Goal: Information Seeking & Learning: Learn about a topic

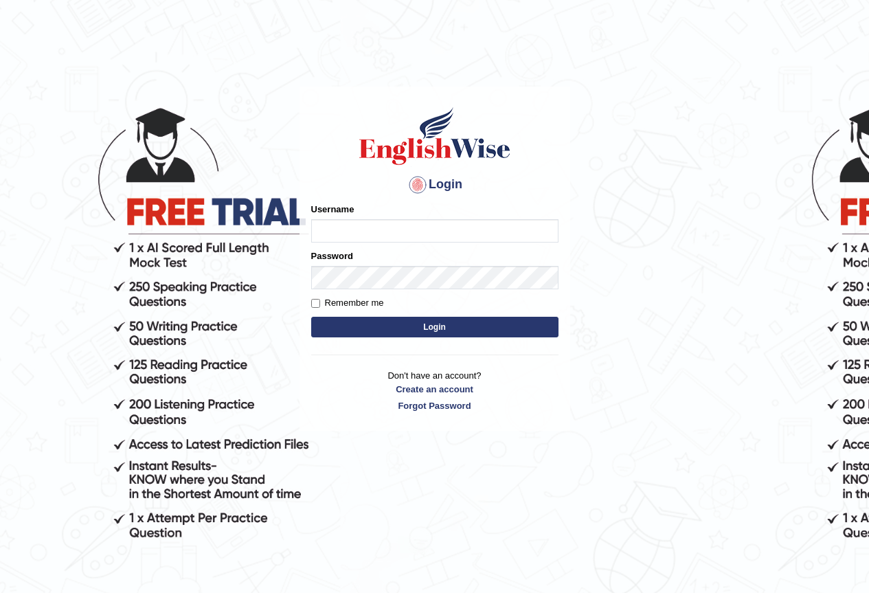
type input "yurina"
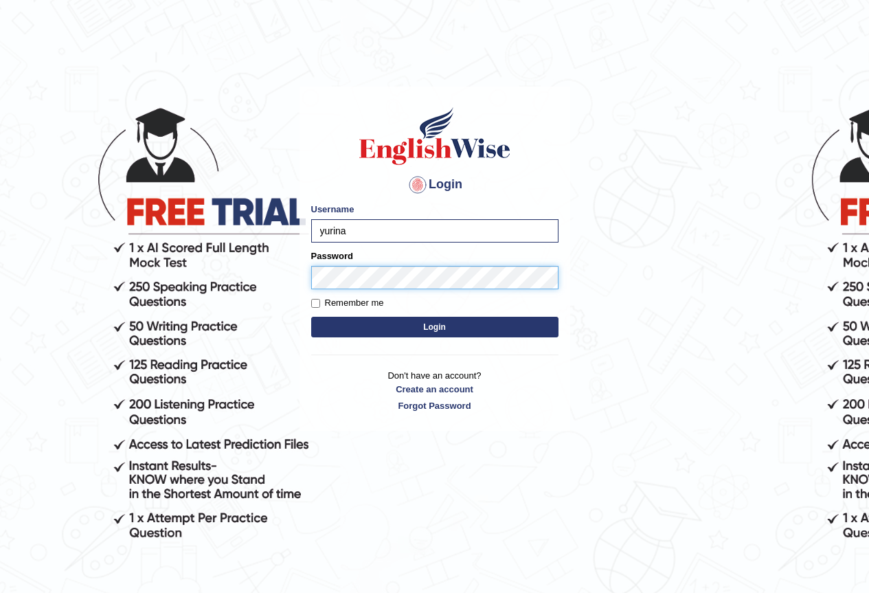
click at [311, 317] on button "Login" at bounding box center [434, 327] width 247 height 21
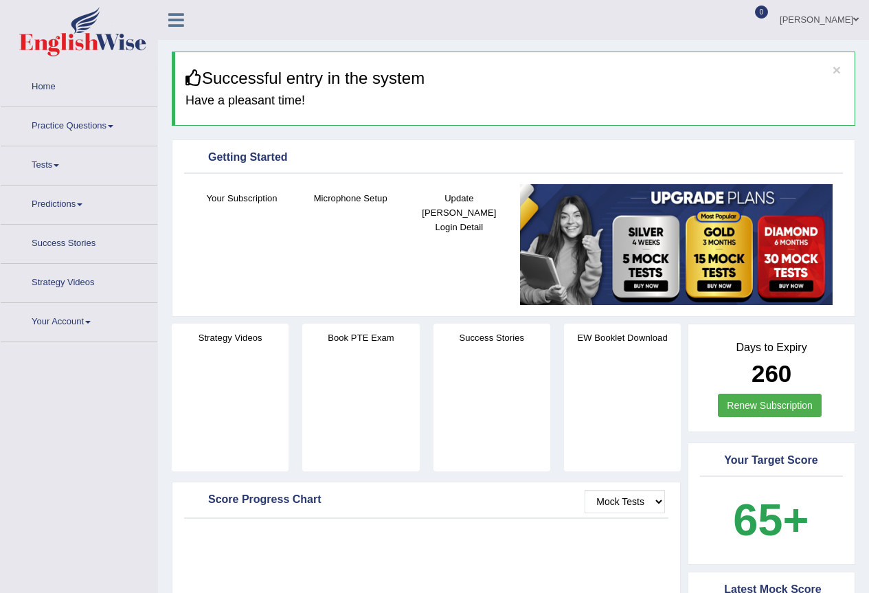
scroll to position [481, 0]
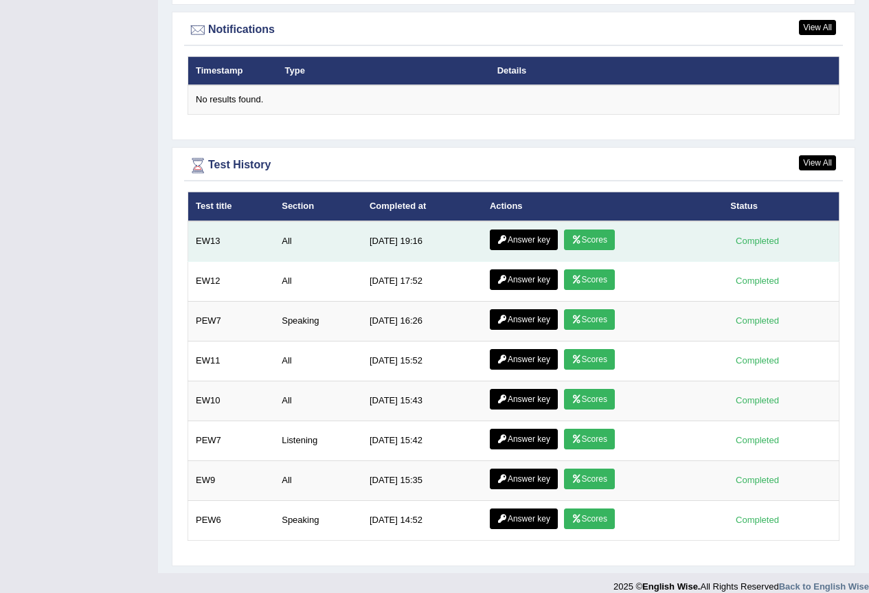
scroll to position [0, 0]
click at [531, 230] on link "Answer key" at bounding box center [524, 240] width 68 height 21
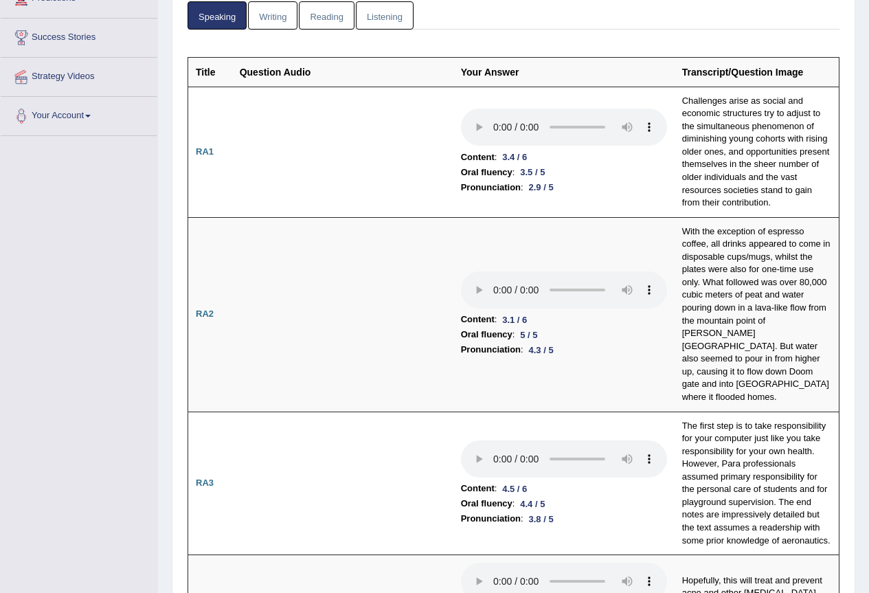
scroll to position [137, 0]
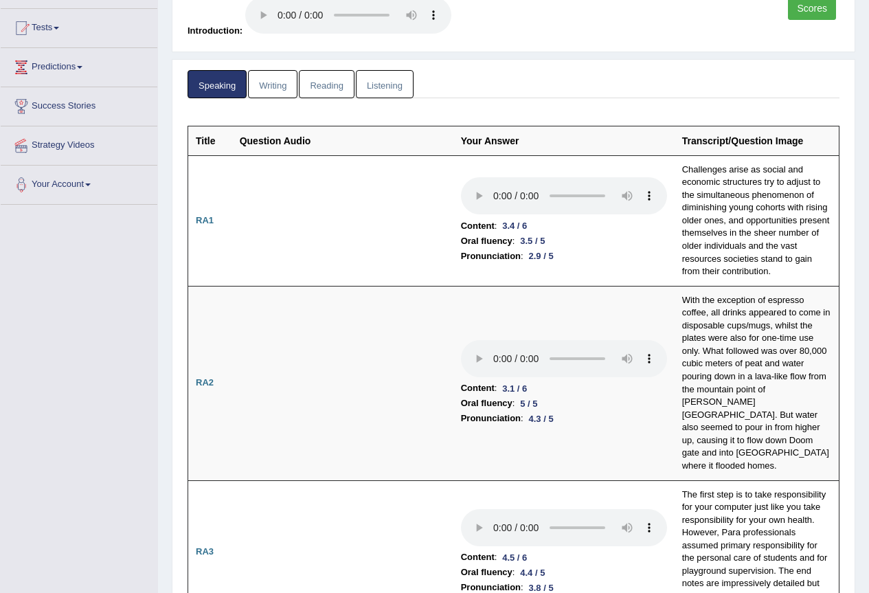
click at [825, 14] on link "Scores" at bounding box center [812, 8] width 48 height 23
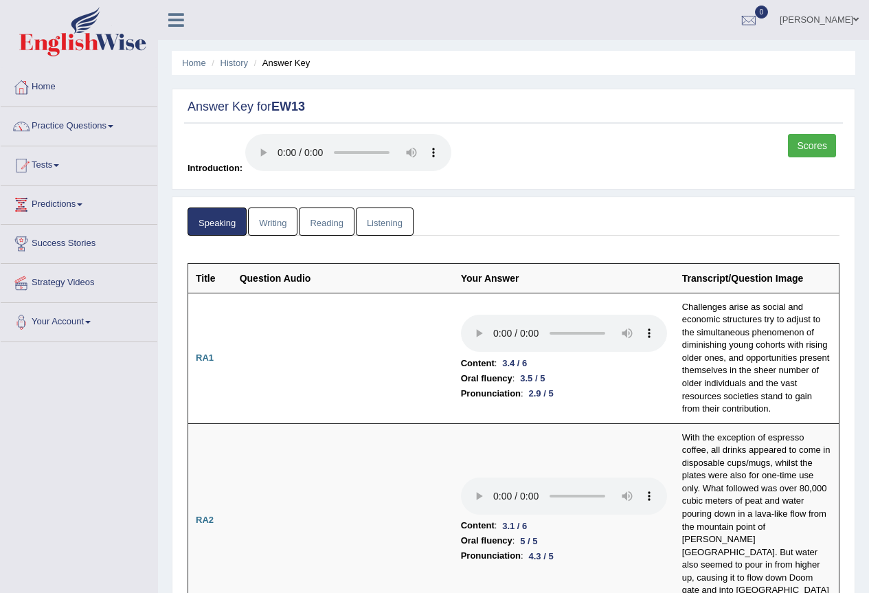
click at [798, 134] on link "Scores" at bounding box center [812, 145] width 48 height 23
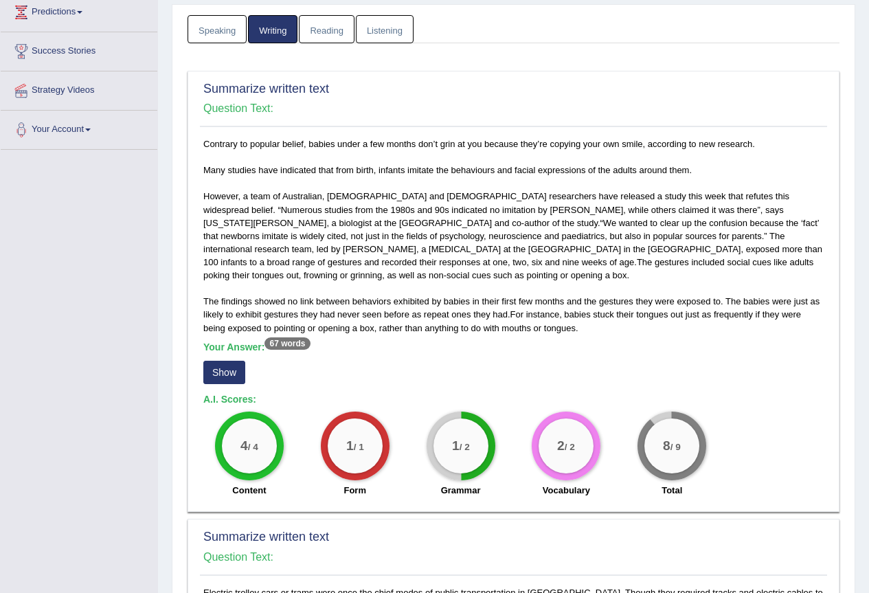
scroll to position [155, 0]
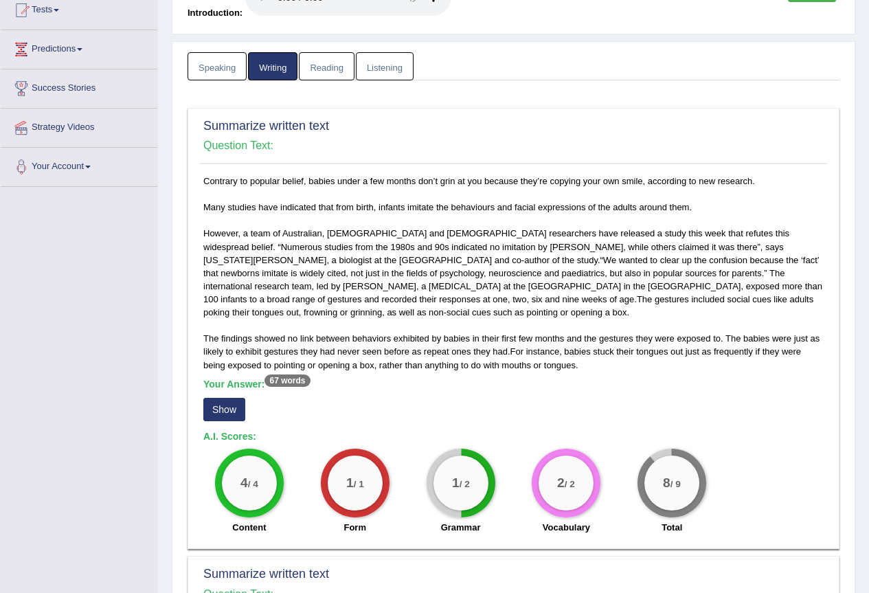
click at [215, 410] on button "Show" at bounding box center [224, 409] width 42 height 23
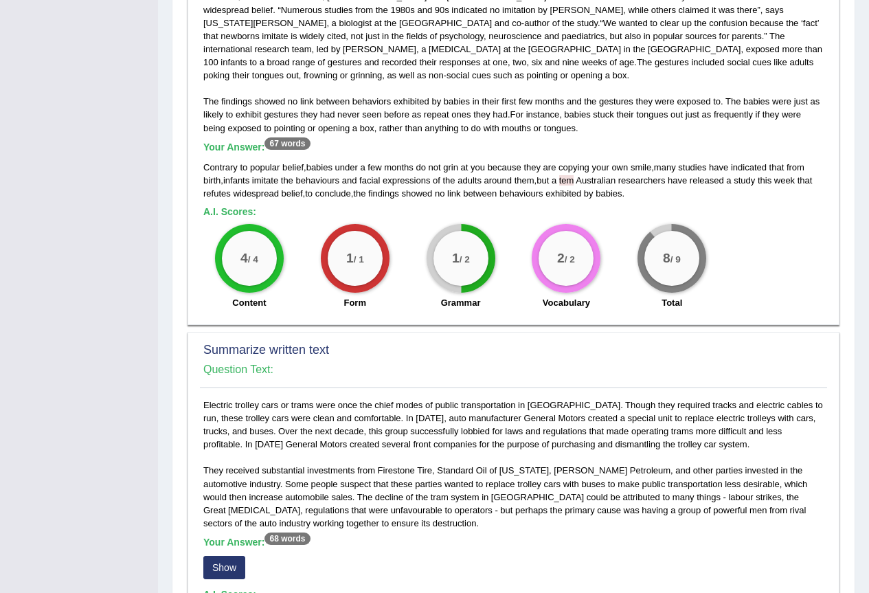
scroll to position [568, 0]
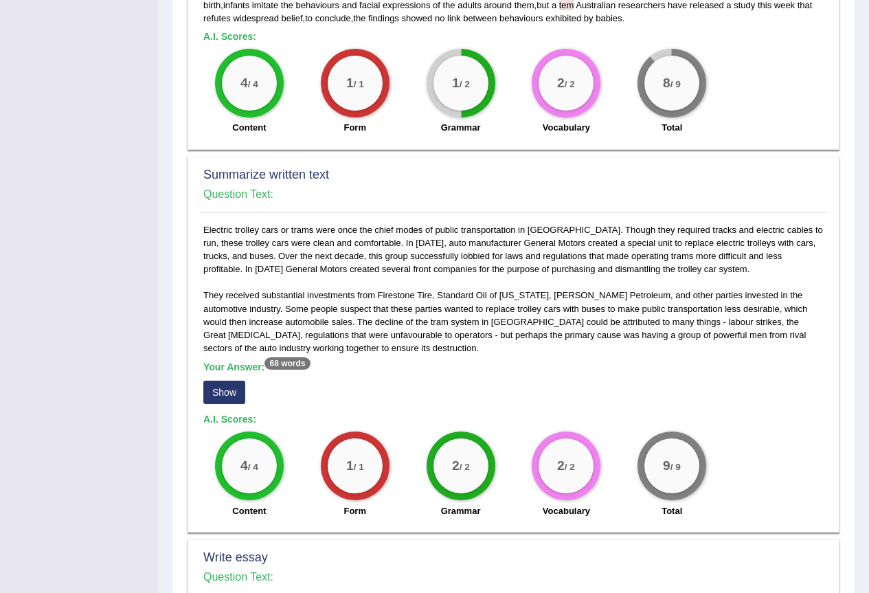
click at [231, 384] on button "Show" at bounding box center [224, 392] width 42 height 23
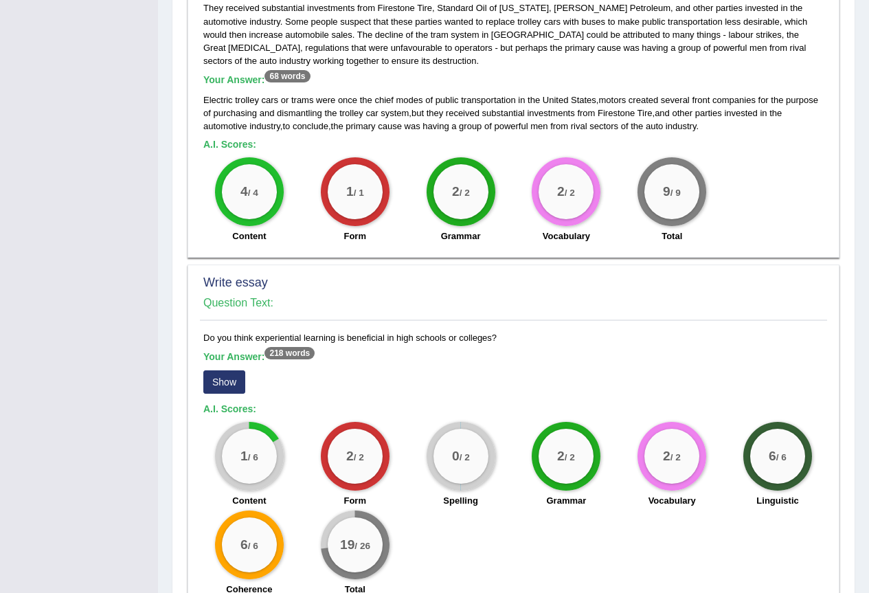
scroll to position [911, 0]
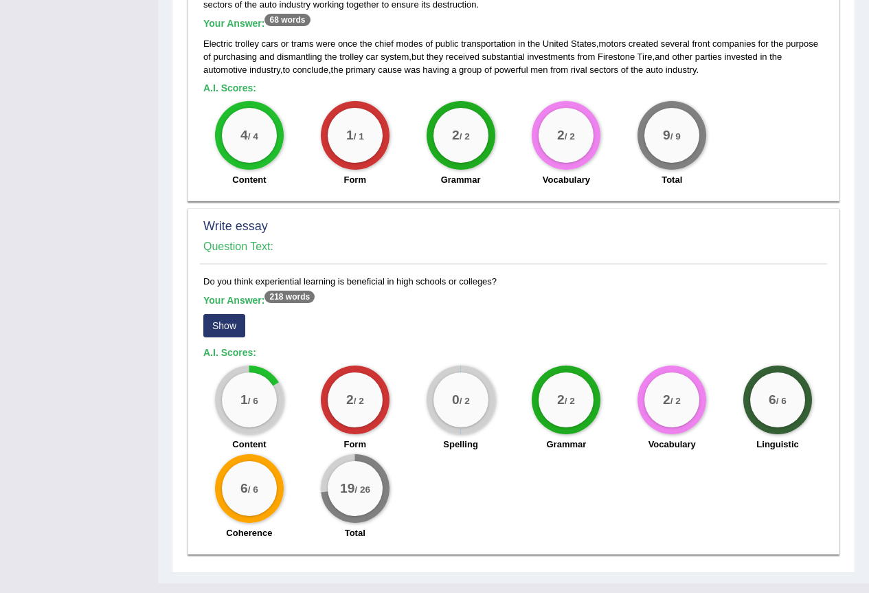
click at [218, 318] on button "Show" at bounding box center [224, 325] width 42 height 23
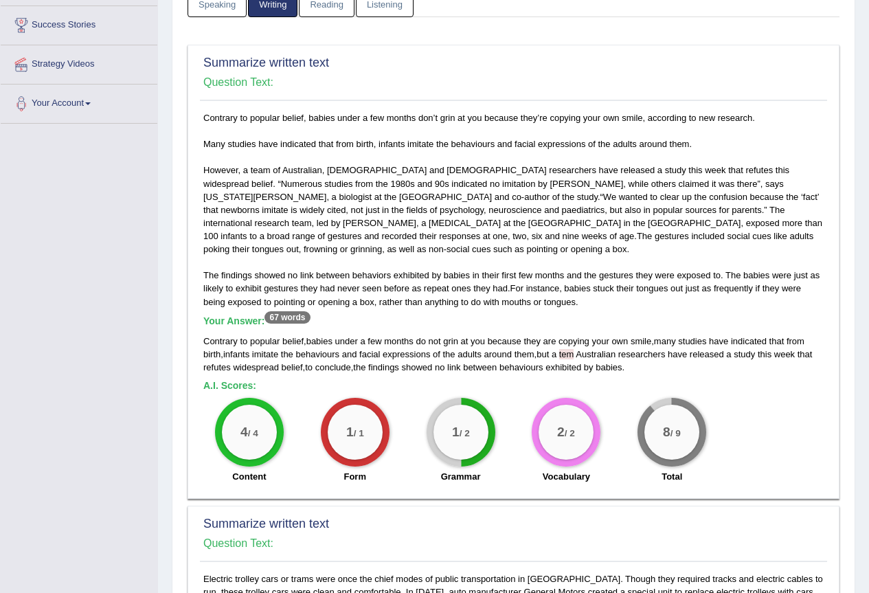
scroll to position [69, 0]
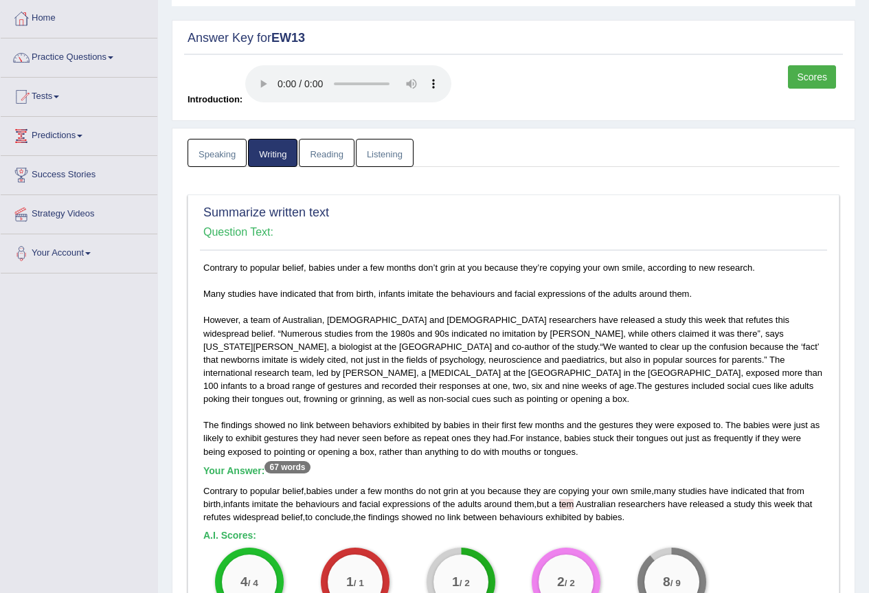
click at [824, 80] on link "Scores" at bounding box center [812, 76] width 48 height 23
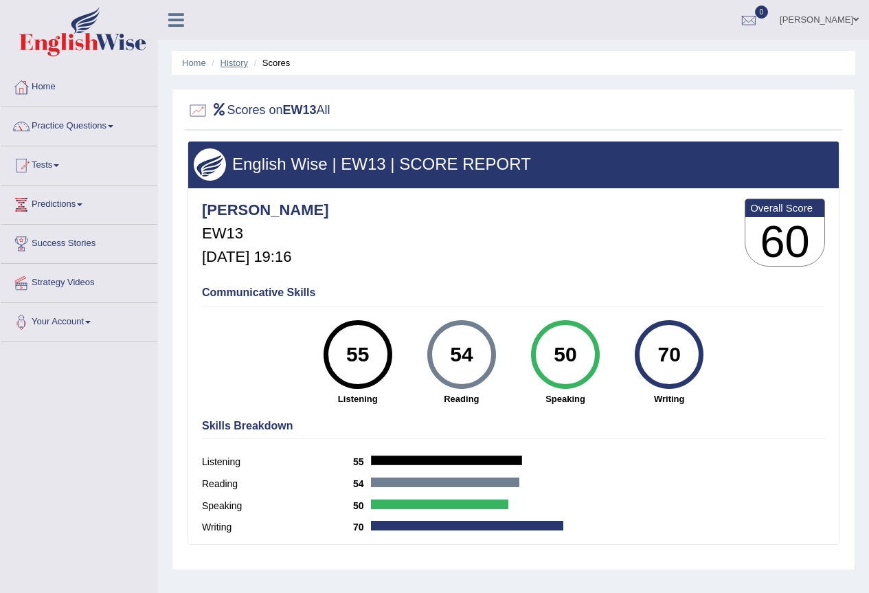
click at [235, 60] on link "History" at bounding box center [234, 63] width 27 height 10
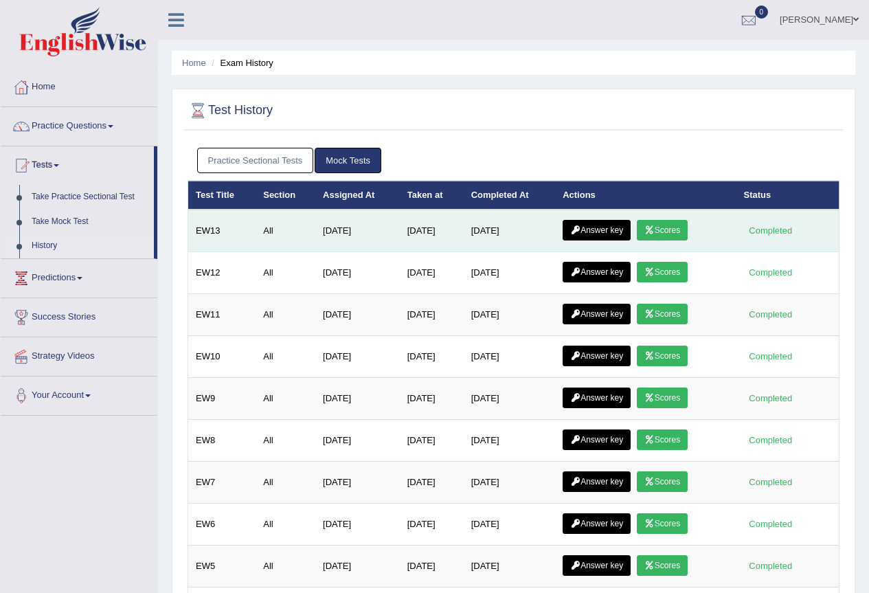
click at [621, 233] on link "Answer key" at bounding box center [597, 230] width 68 height 21
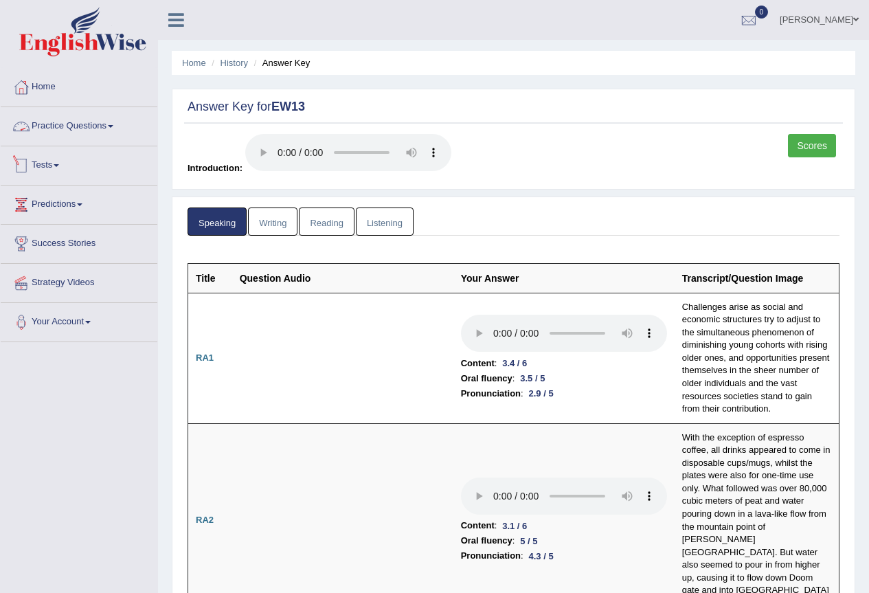
click at [73, 126] on link "Practice Questions" at bounding box center [79, 124] width 157 height 34
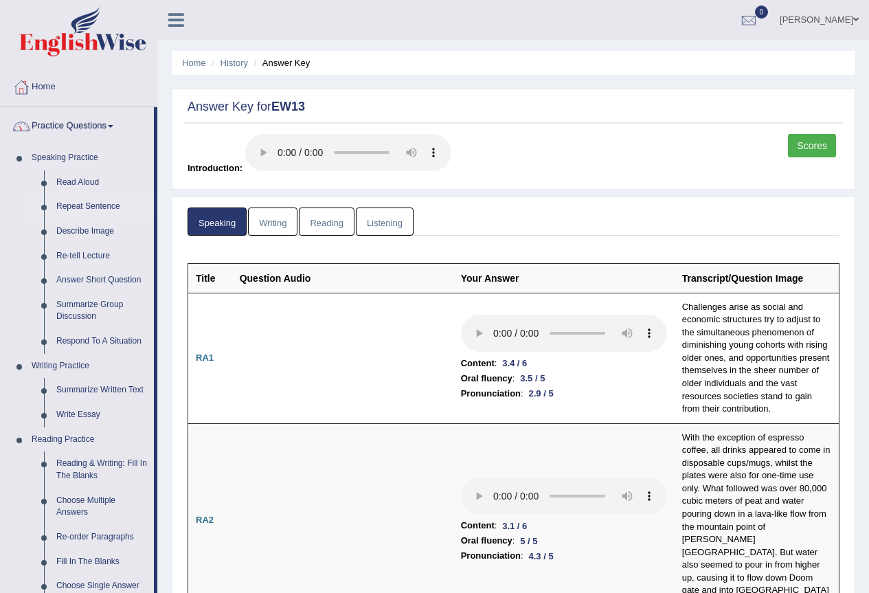
click at [89, 203] on link "Repeat Sentence" at bounding box center [102, 207] width 104 height 25
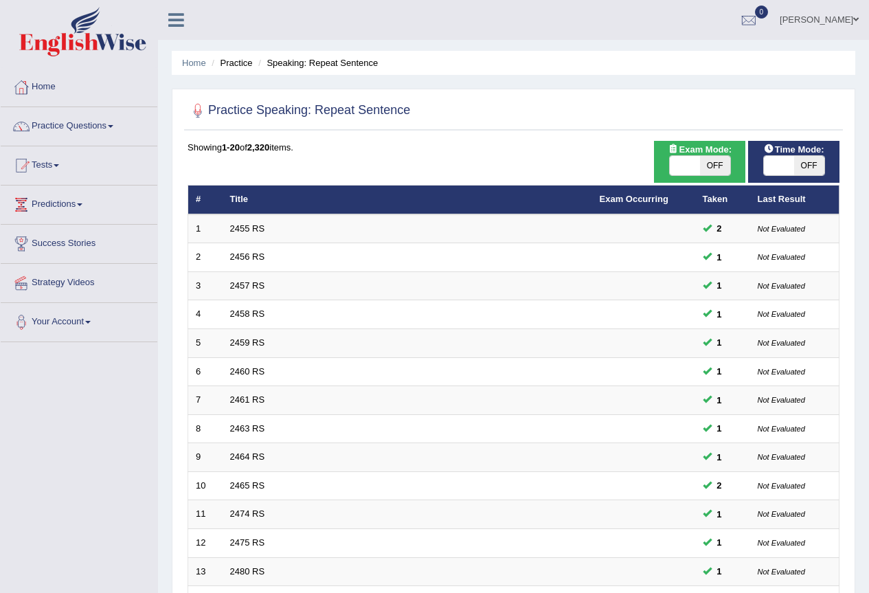
click at [811, 170] on span "OFF" at bounding box center [810, 165] width 30 height 19
checkbox input "true"
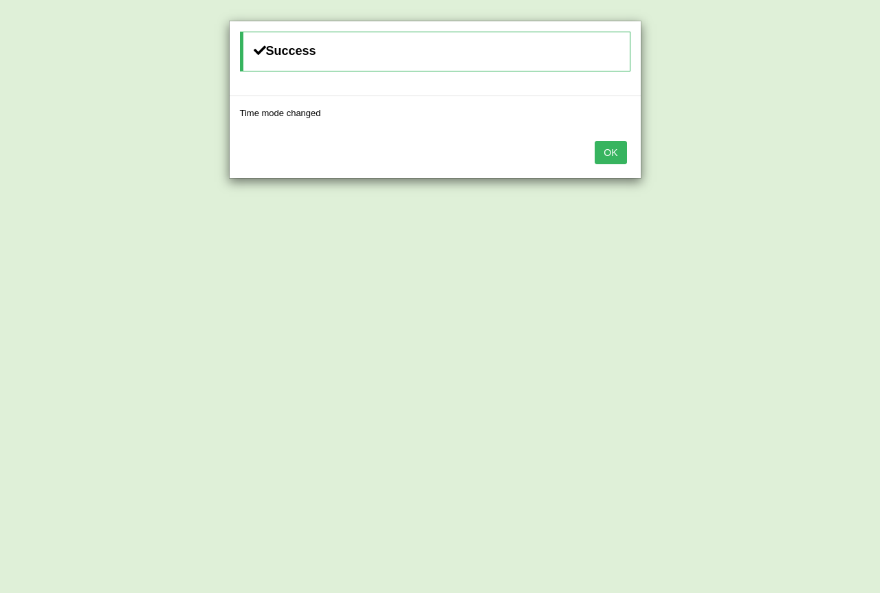
click at [619, 155] on button "OK" at bounding box center [611, 152] width 32 height 23
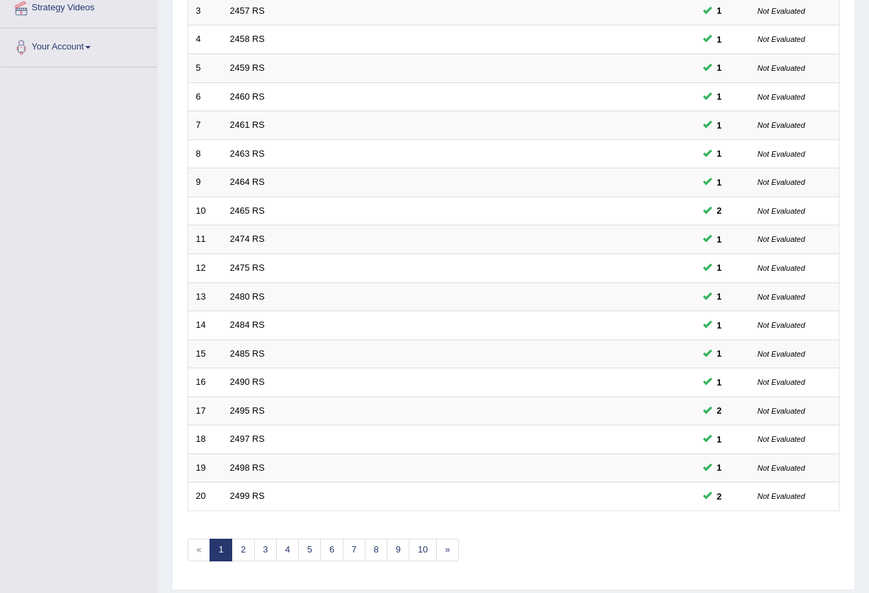
scroll to position [317, 0]
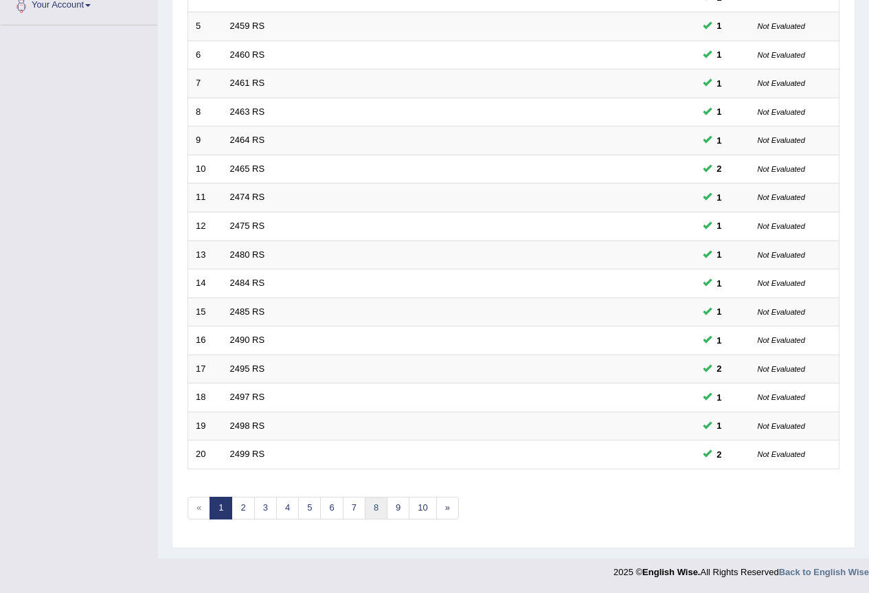
click at [376, 510] on link "8" at bounding box center [376, 508] width 23 height 23
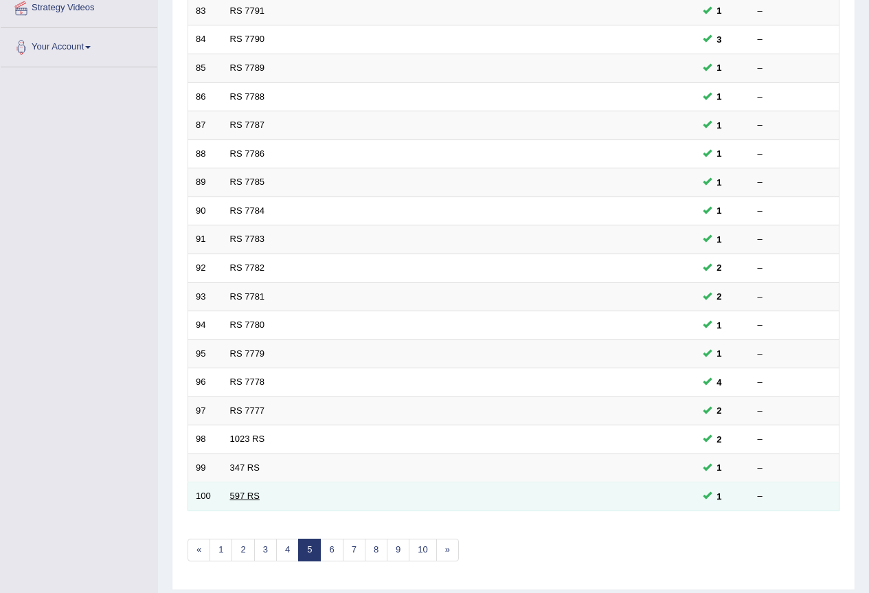
click at [245, 492] on link "597 RS" at bounding box center [245, 496] width 30 height 10
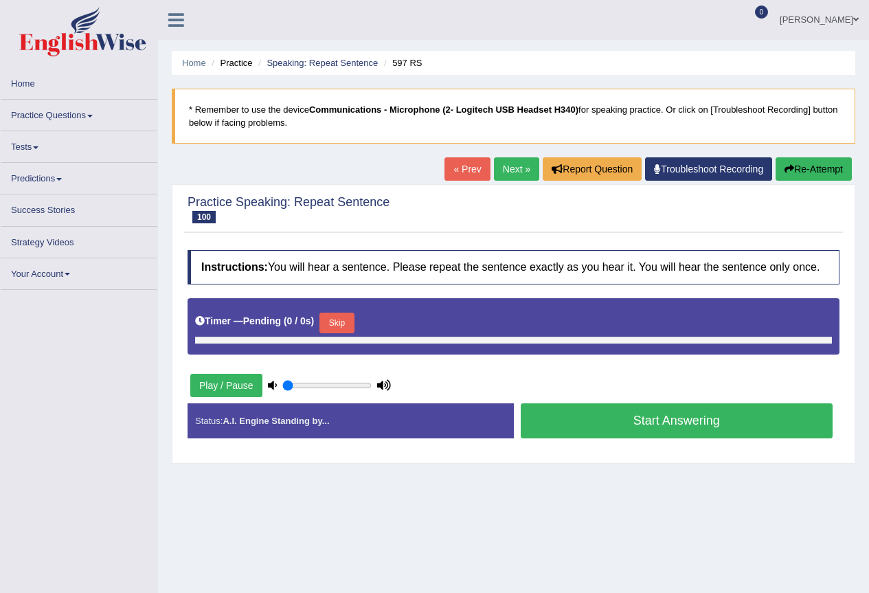
click at [373, 384] on div "Play / Pause" at bounding box center [291, 385] width 206 height 34
type input "1"
click at [366, 386] on input "range" at bounding box center [326, 385] width 89 height 11
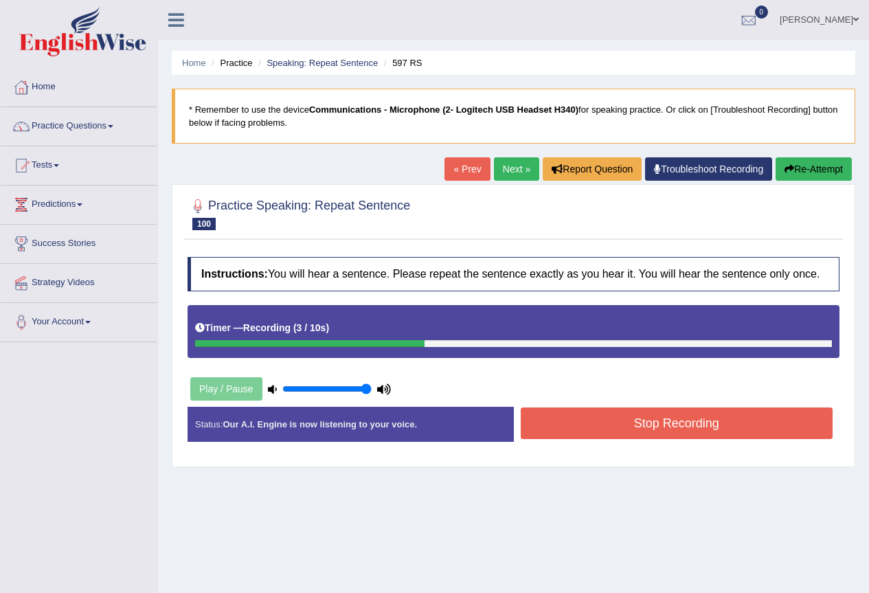
click at [608, 430] on button "Stop Recording" at bounding box center [677, 424] width 313 height 32
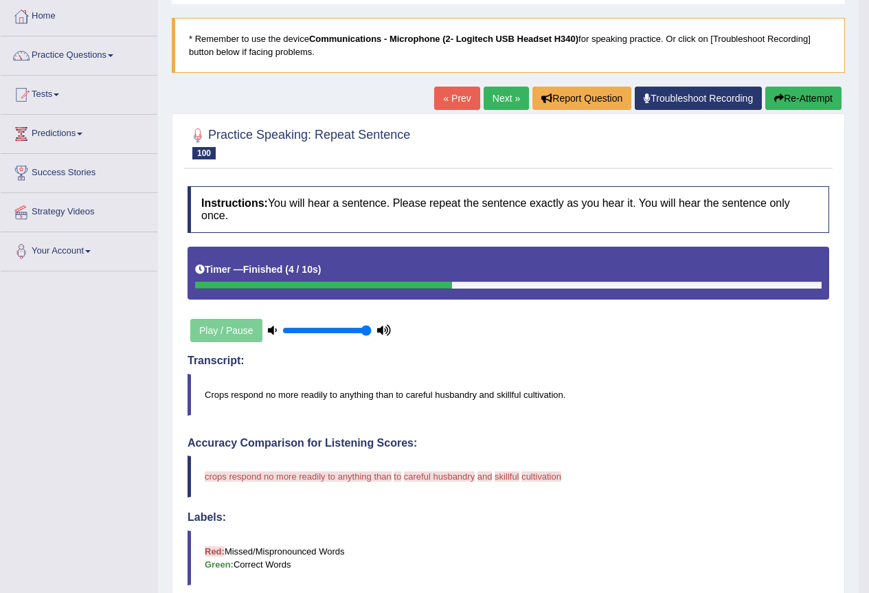
scroll to position [69, 0]
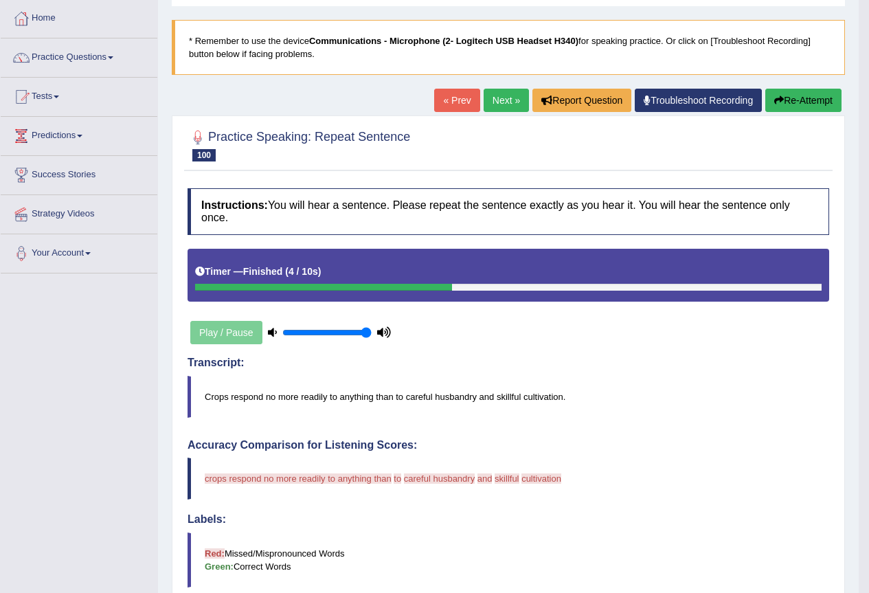
click at [788, 100] on button "Re-Attempt" at bounding box center [804, 100] width 76 height 23
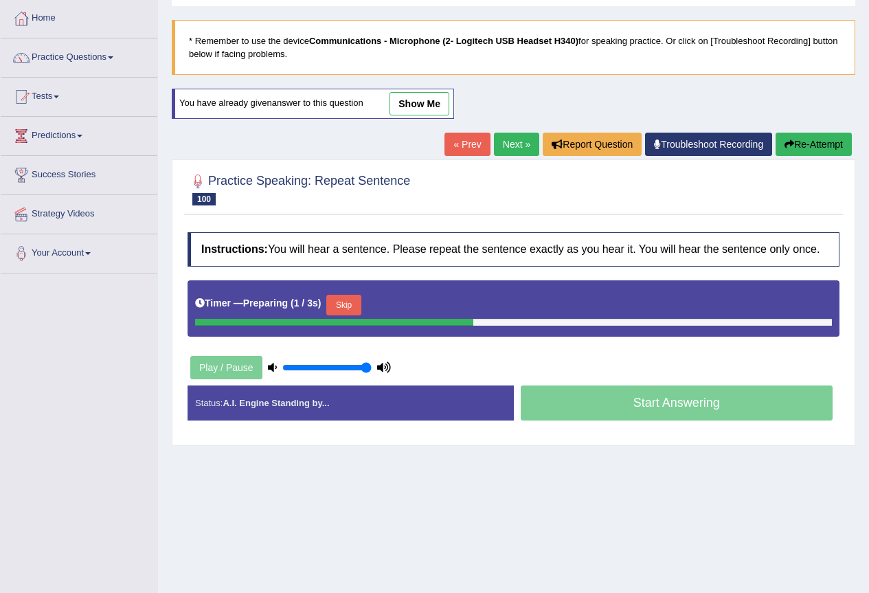
scroll to position [129, 0]
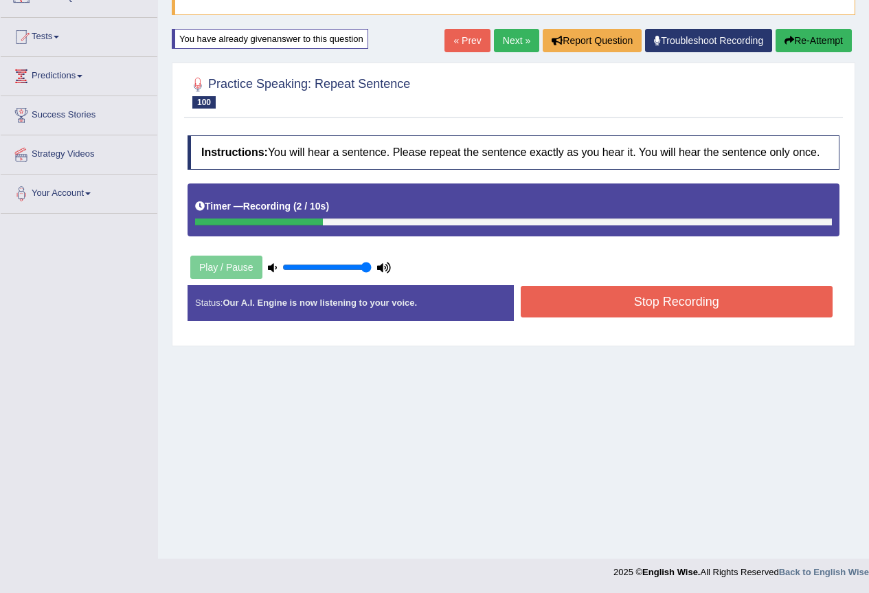
click at [648, 309] on button "Stop Recording" at bounding box center [677, 302] width 313 height 32
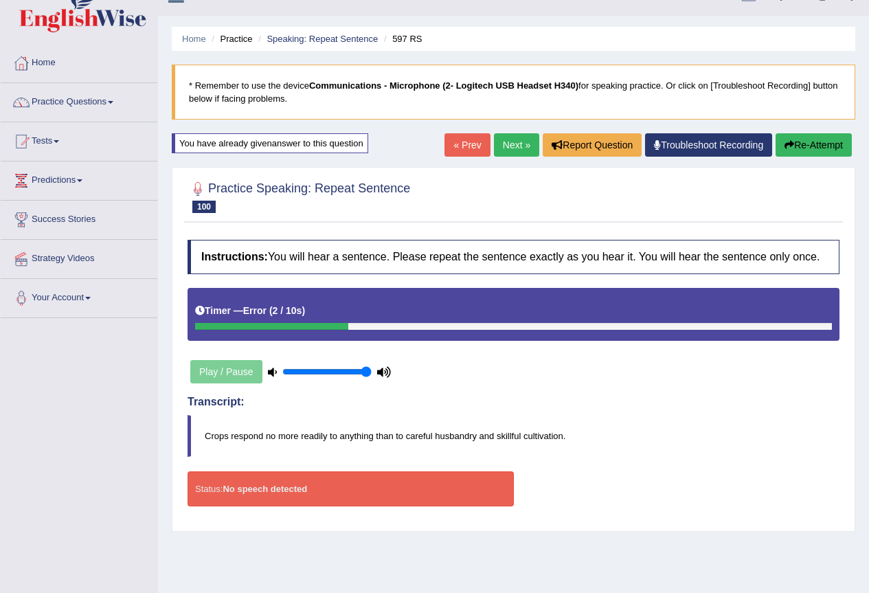
scroll to position [0, 0]
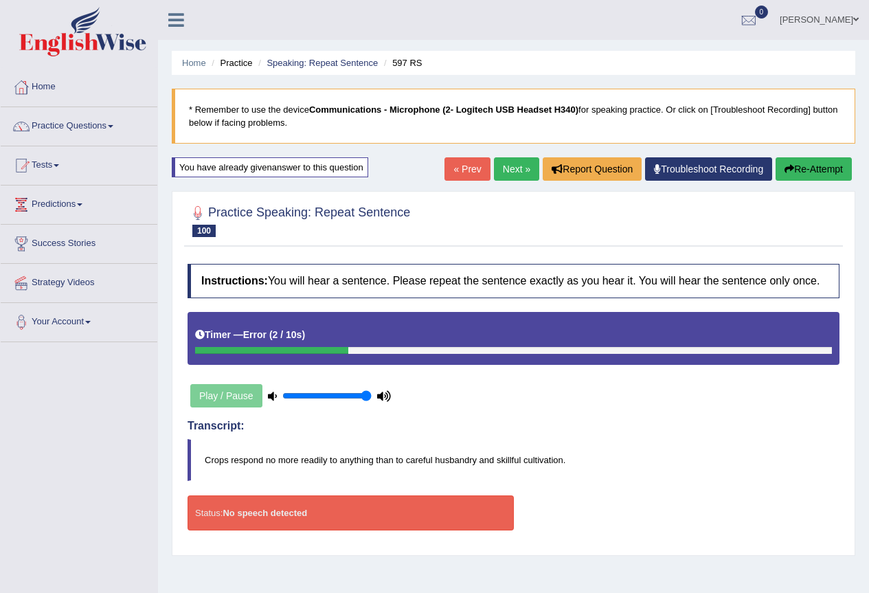
click at [796, 170] on button "Re-Attempt" at bounding box center [814, 168] width 76 height 23
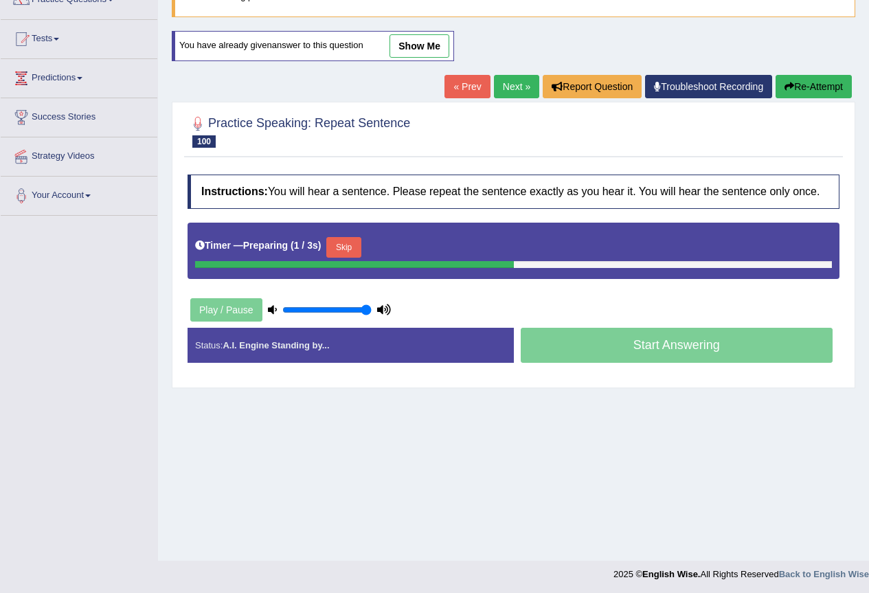
scroll to position [129, 0]
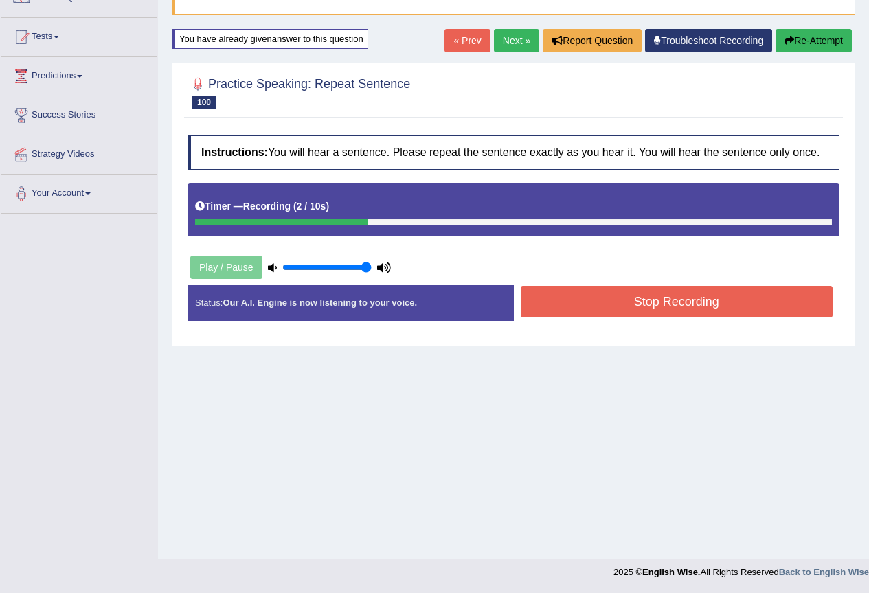
click at [661, 304] on button "Stop Recording" at bounding box center [677, 302] width 313 height 32
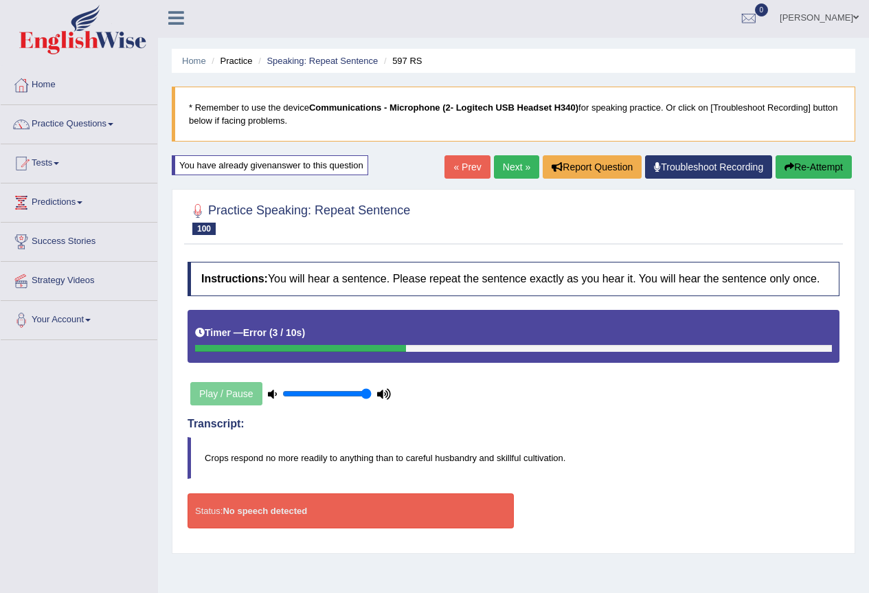
scroll to position [0, 0]
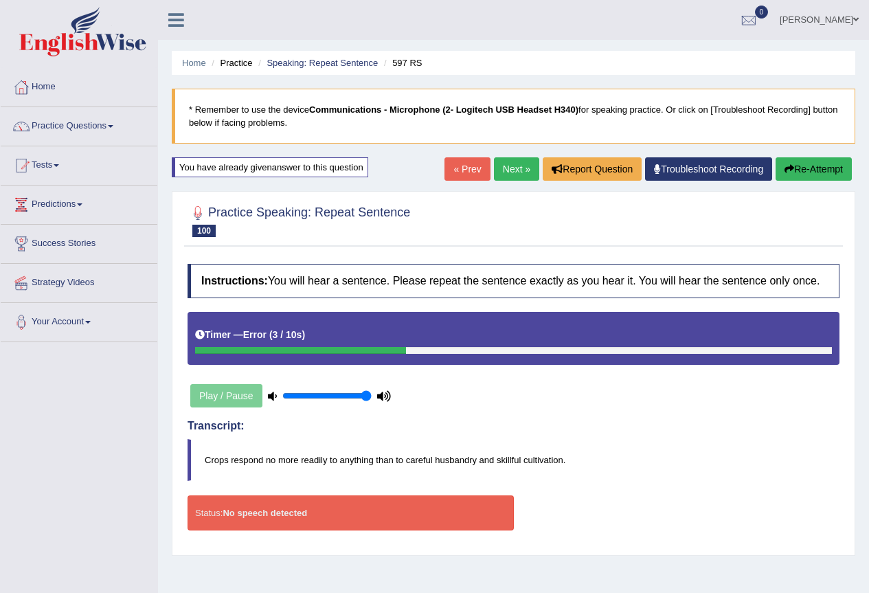
click at [172, 21] on icon at bounding box center [176, 20] width 16 height 18
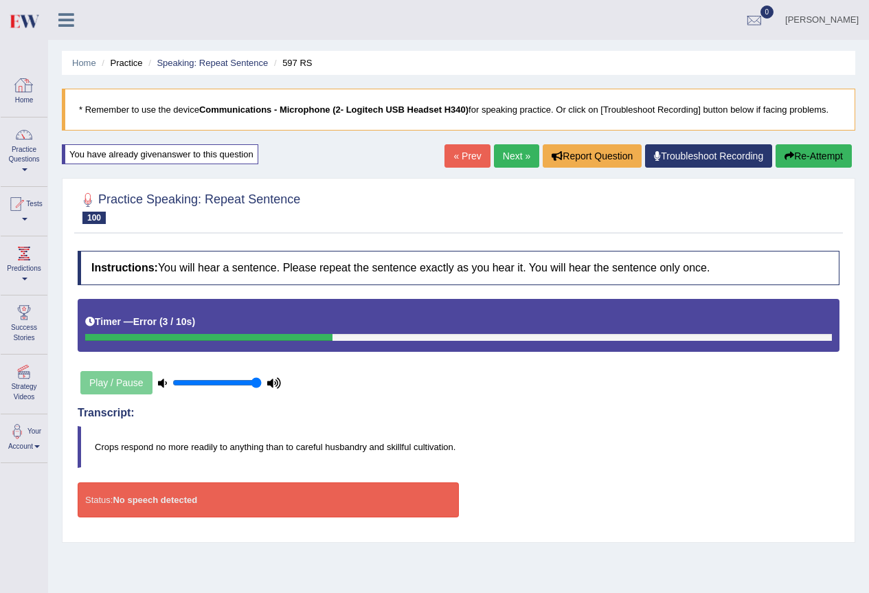
click at [26, 94] on div at bounding box center [24, 85] width 21 height 21
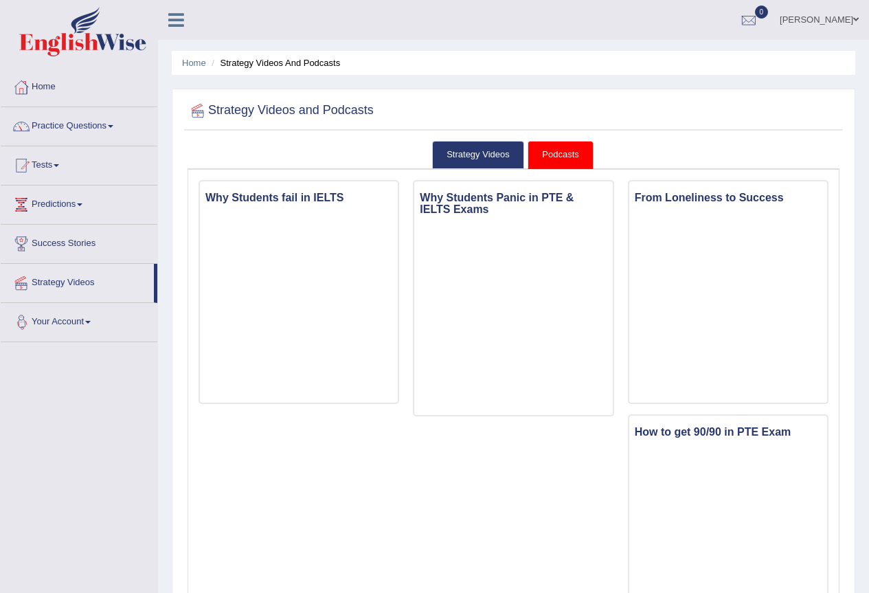
click at [63, 322] on link "Your Account" at bounding box center [79, 320] width 157 height 34
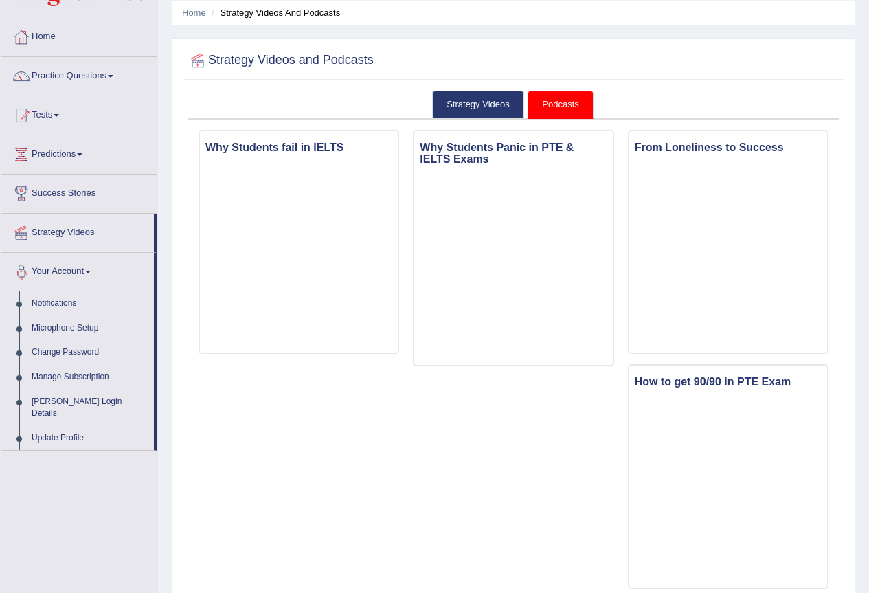
scroll to position [137, 0]
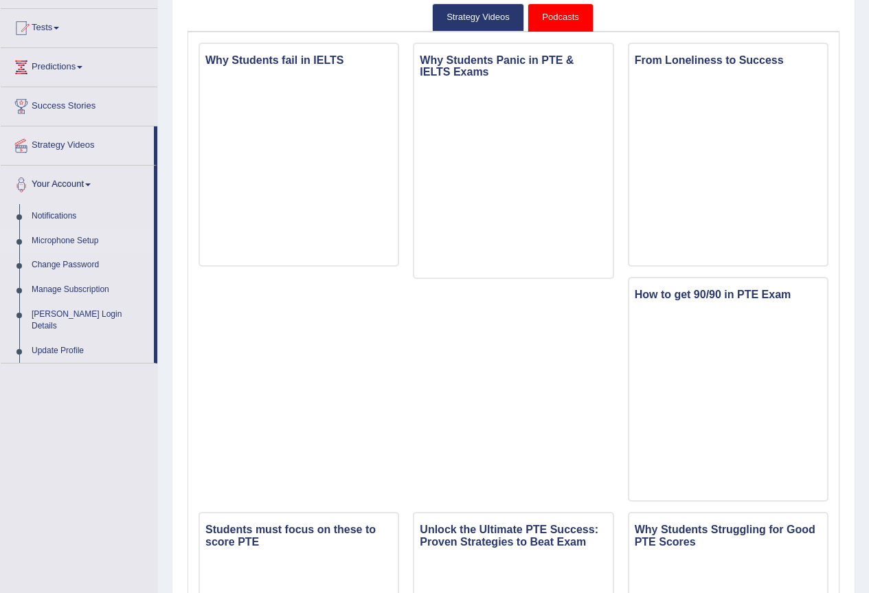
click at [53, 254] on link "Microphone Setup" at bounding box center [89, 241] width 129 height 25
click at [58, 254] on link "Microphone Setup" at bounding box center [89, 241] width 129 height 25
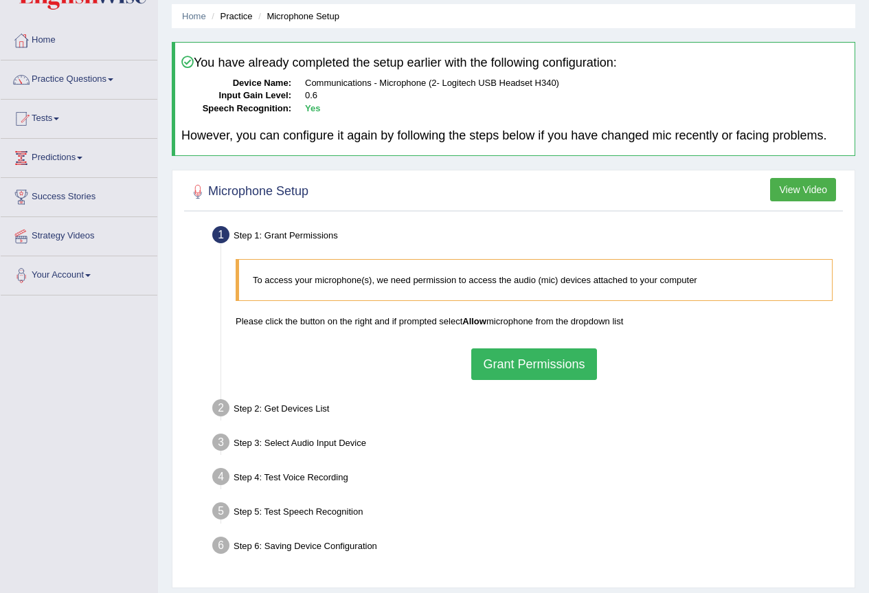
scroll to position [129, 0]
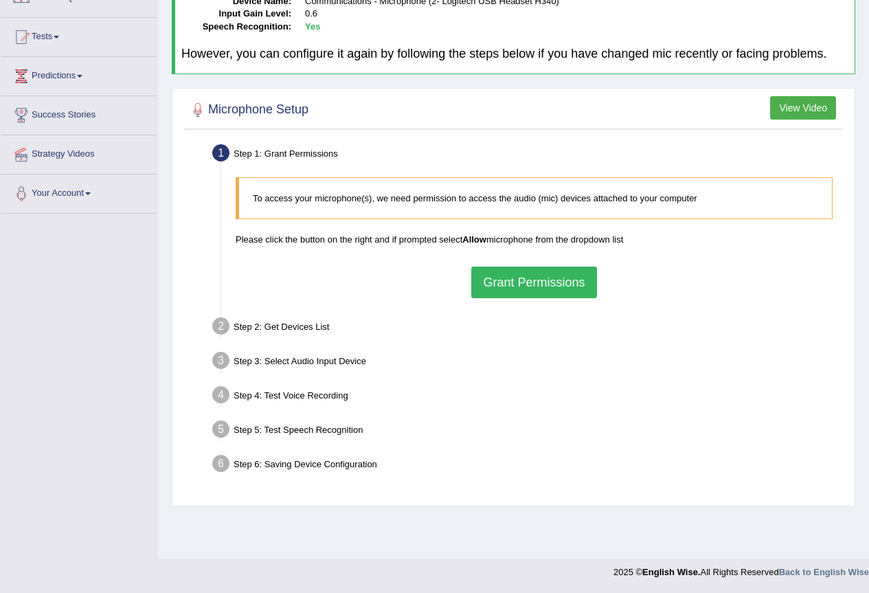
click at [518, 279] on button "Grant Permissions" at bounding box center [534, 283] width 125 height 32
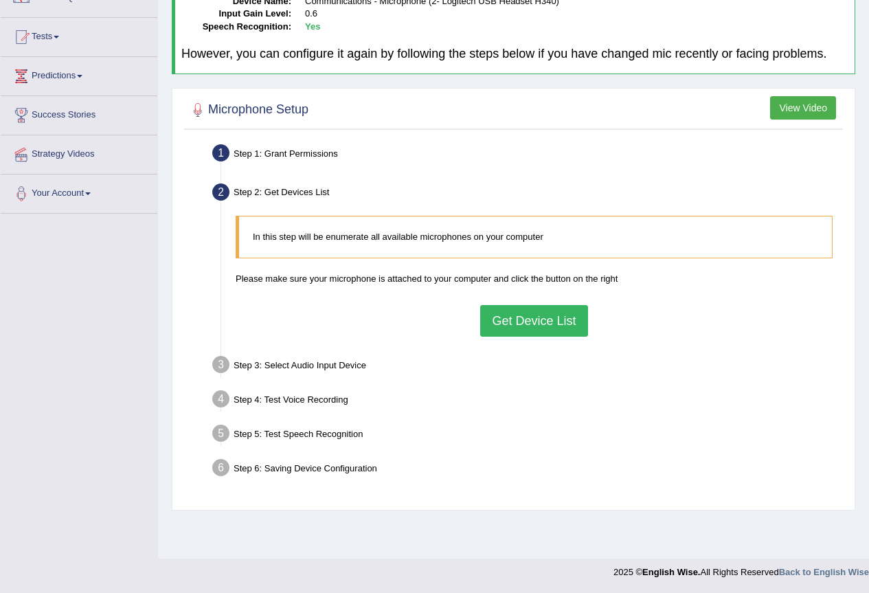
click at [537, 320] on button "Get Device List" at bounding box center [533, 321] width 107 height 32
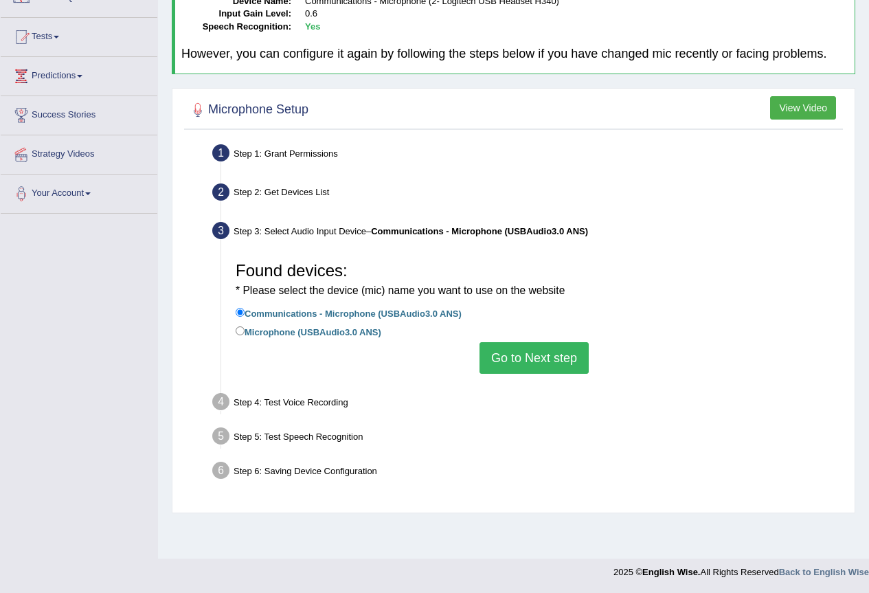
click at [516, 351] on button "Go to Next step" at bounding box center [534, 358] width 109 height 32
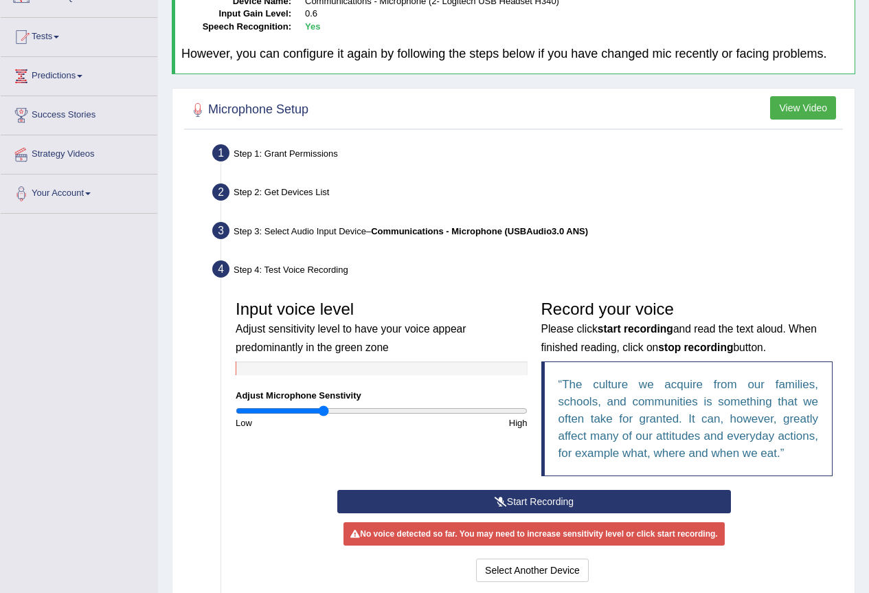
click at [493, 500] on button "Start Recording" at bounding box center [534, 501] width 394 height 23
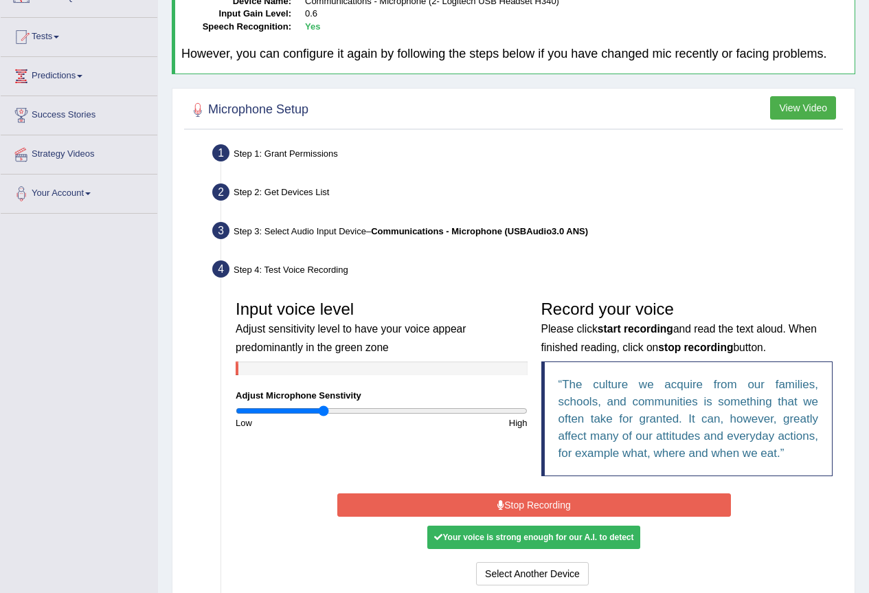
click at [555, 501] on button "Stop Recording" at bounding box center [534, 505] width 394 height 23
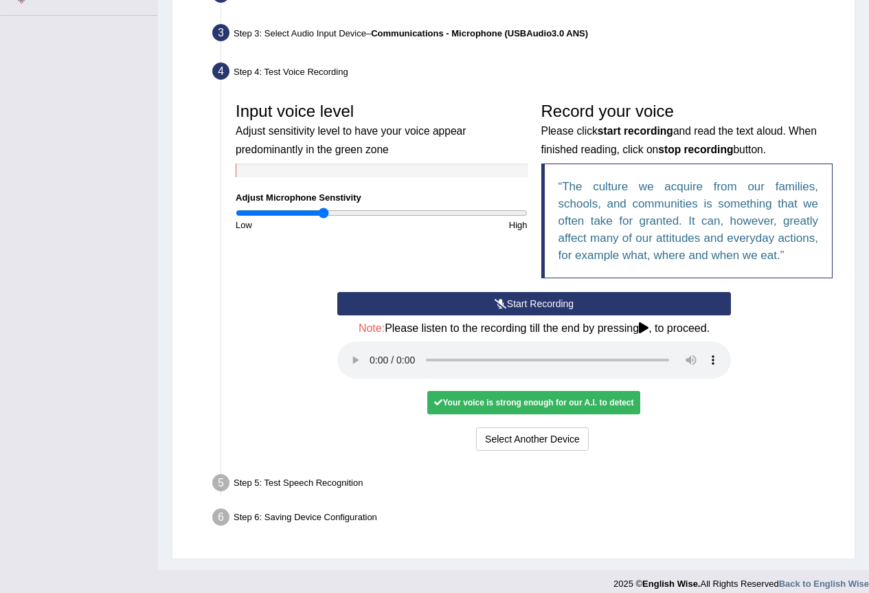
scroll to position [335, 0]
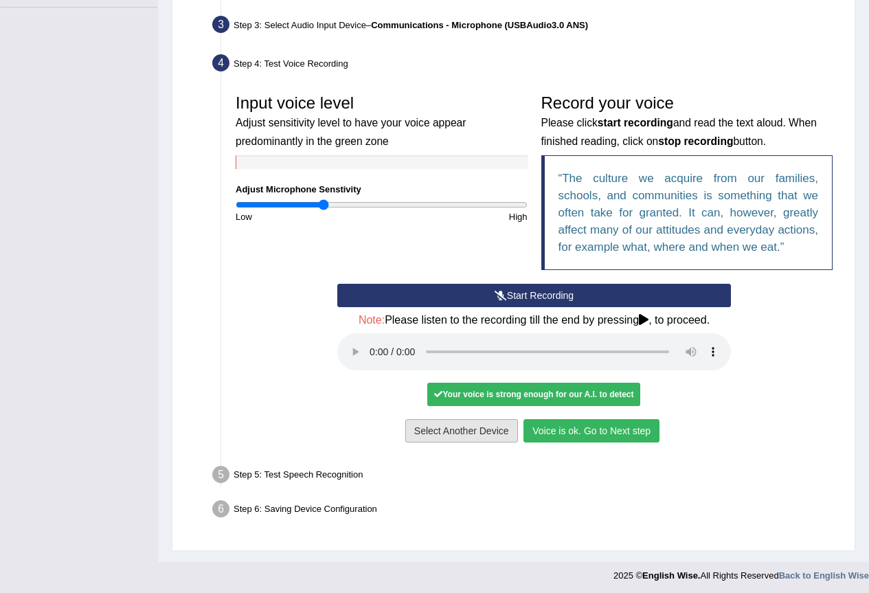
click at [586, 431] on button "Voice is ok. Go to Next step" at bounding box center [592, 430] width 136 height 23
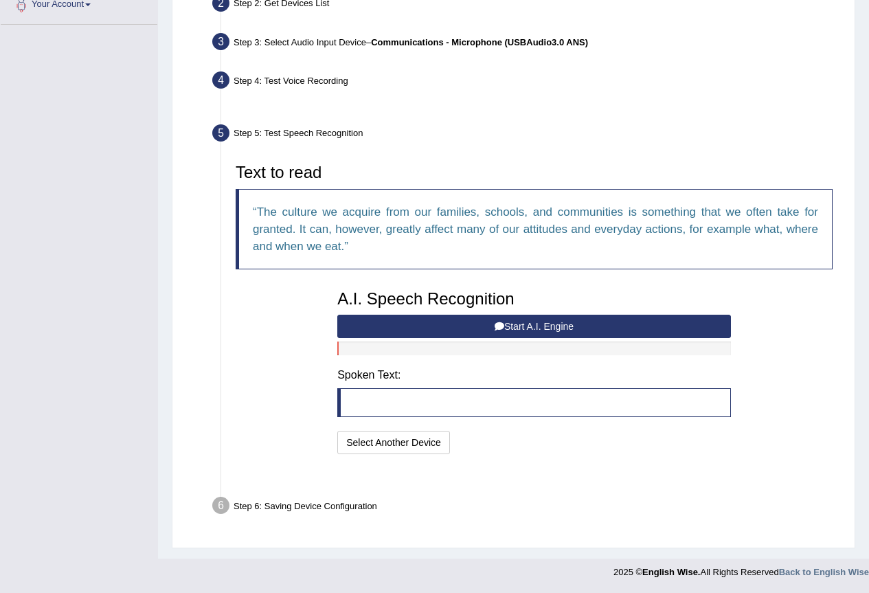
scroll to position [284, 0]
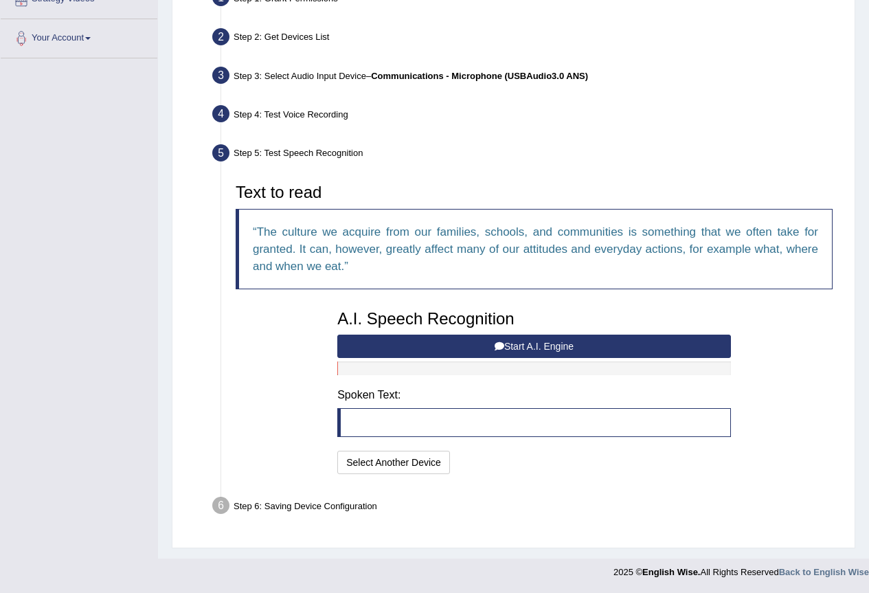
click at [487, 345] on button "Start A.I. Engine" at bounding box center [534, 346] width 394 height 23
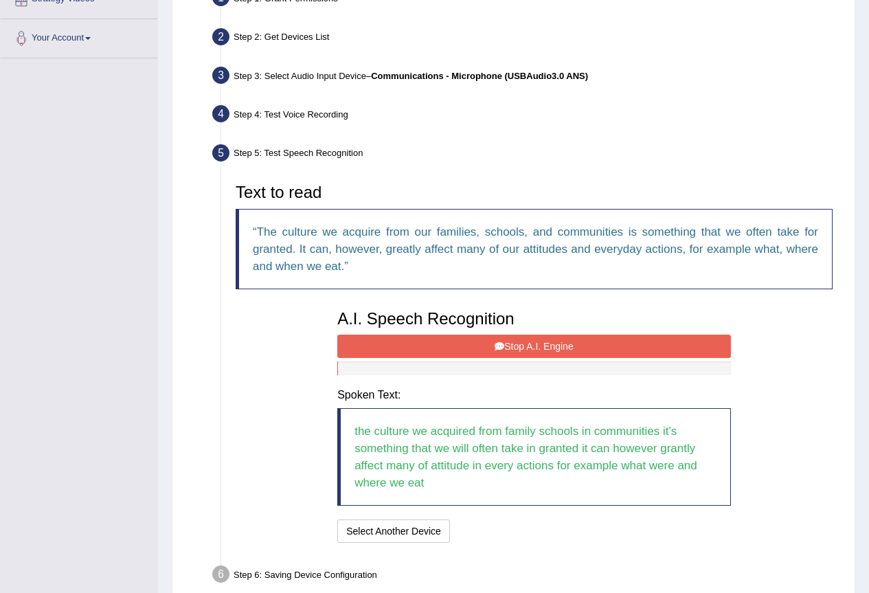
click at [493, 355] on button "Stop A.I. Engine" at bounding box center [534, 346] width 394 height 23
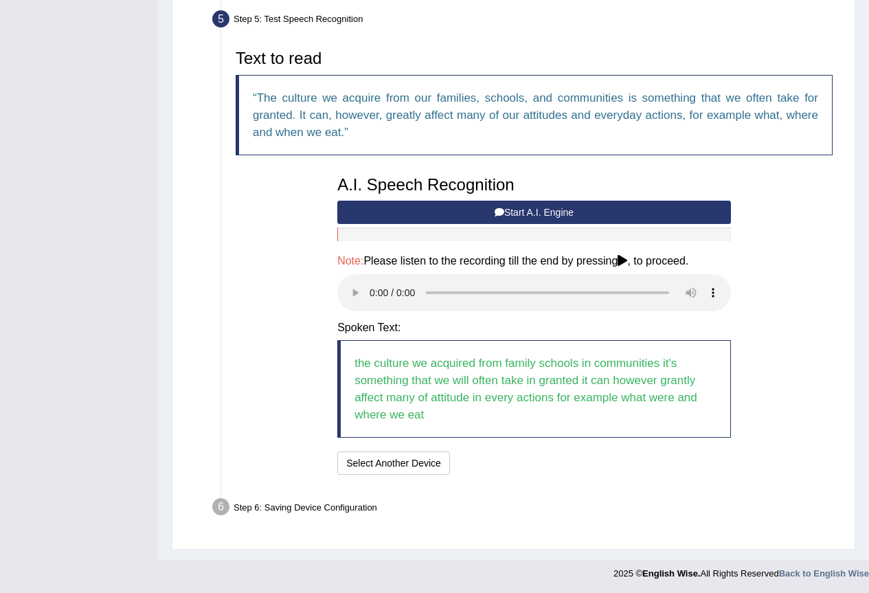
scroll to position [419, 0]
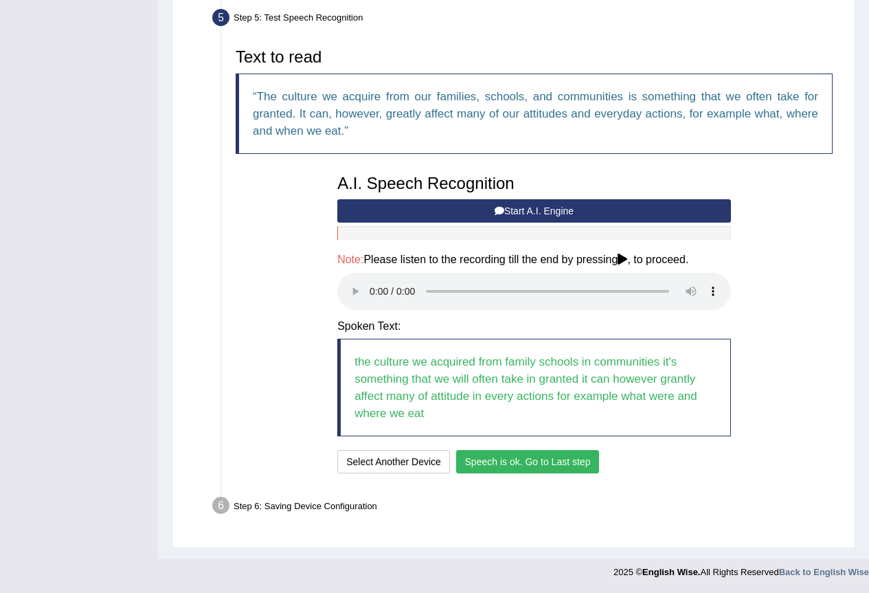
click at [526, 459] on button "Speech is ok. Go to Last step" at bounding box center [528, 461] width 144 height 23
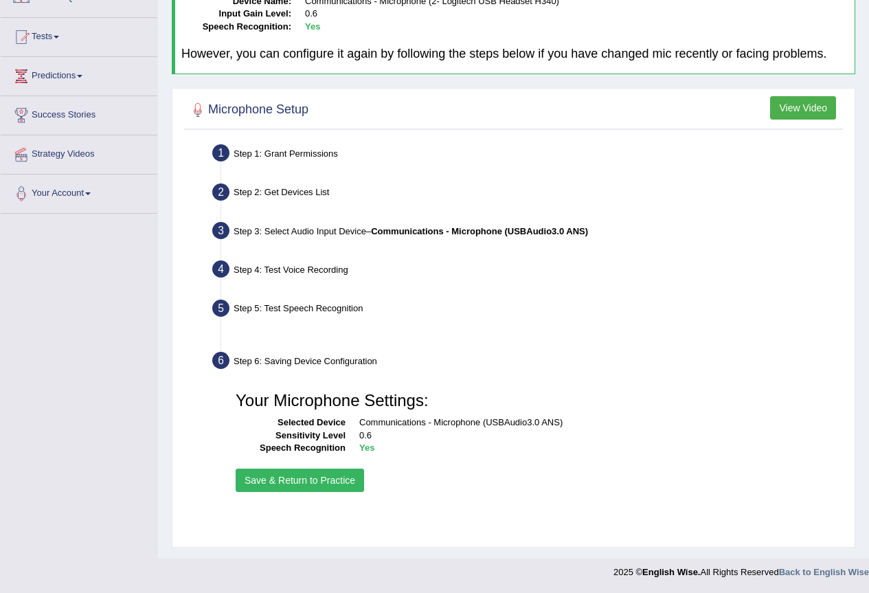
scroll to position [129, 0]
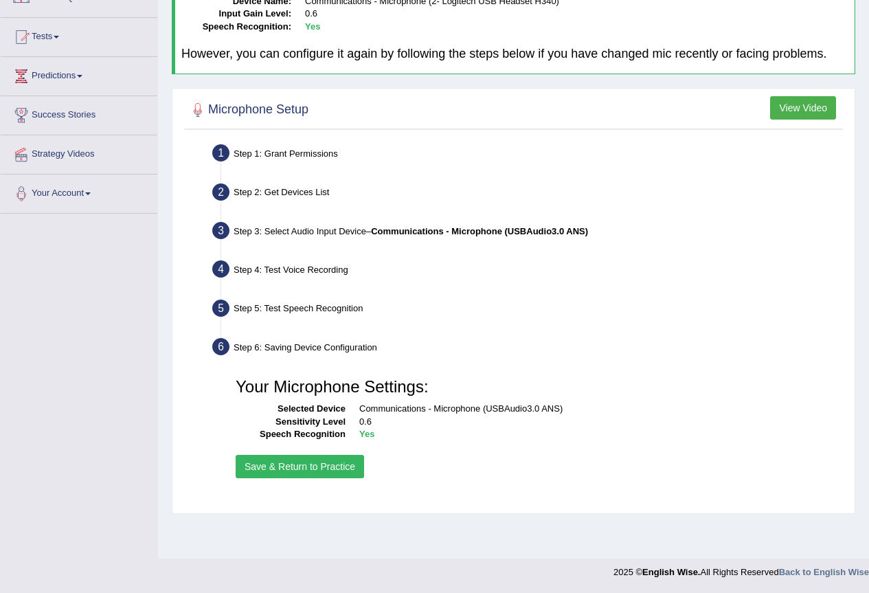
click at [292, 466] on button "Save & Return to Practice" at bounding box center [300, 466] width 129 height 23
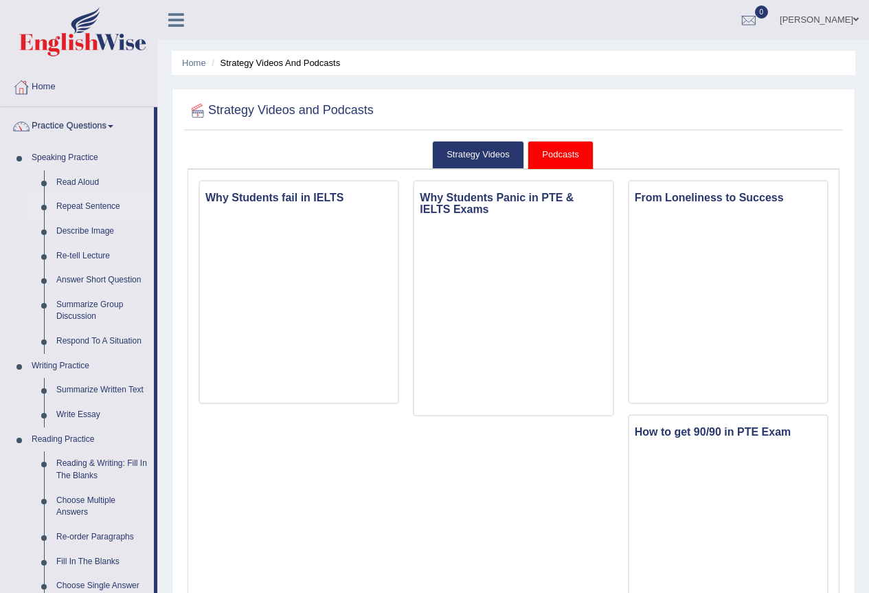
click at [109, 202] on link "Repeat Sentence" at bounding box center [102, 207] width 104 height 25
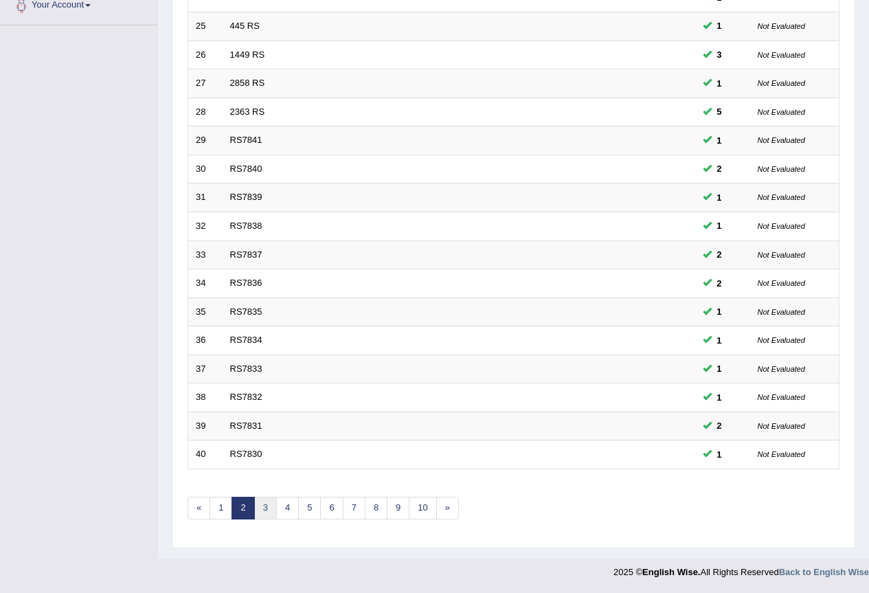
click at [271, 507] on link "3" at bounding box center [265, 508] width 23 height 23
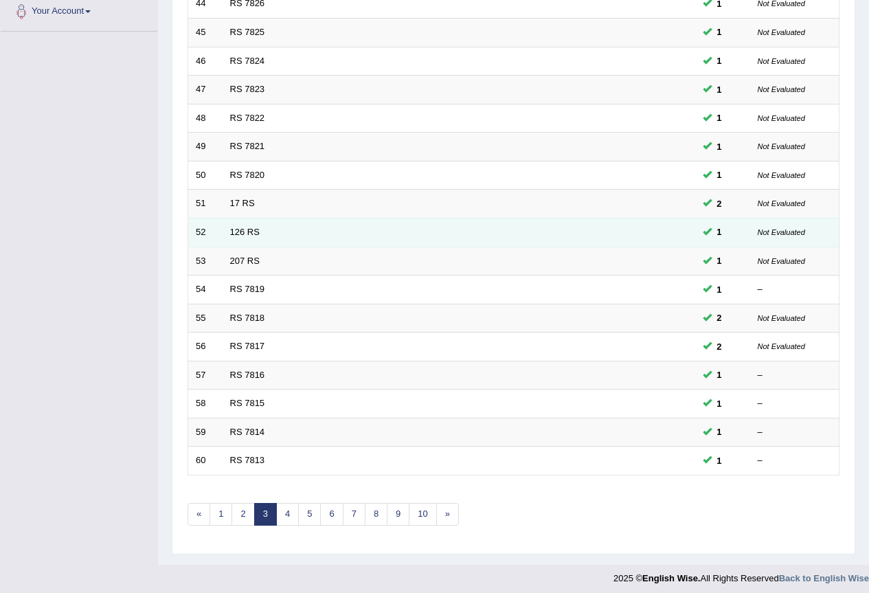
scroll to position [317, 0]
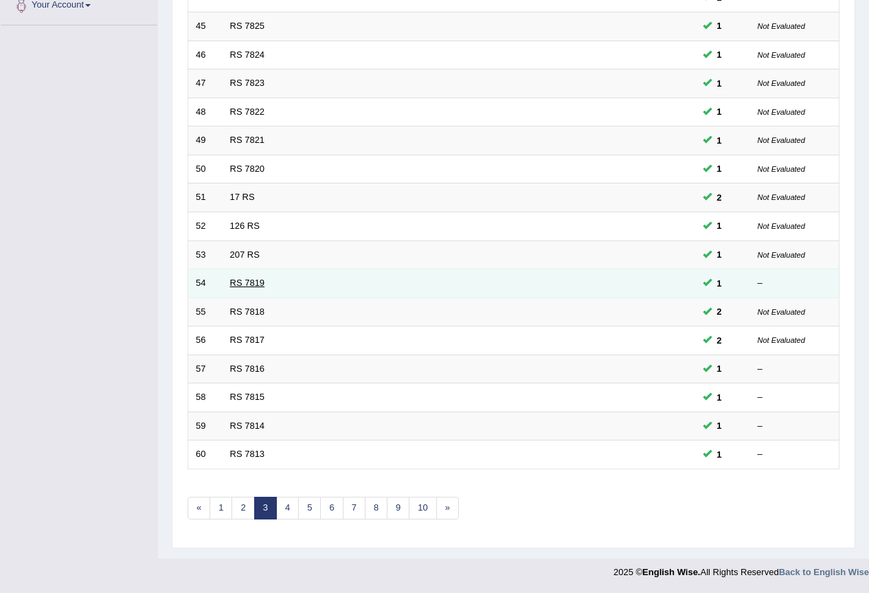
click at [253, 287] on link "RS 7819" at bounding box center [247, 283] width 35 height 10
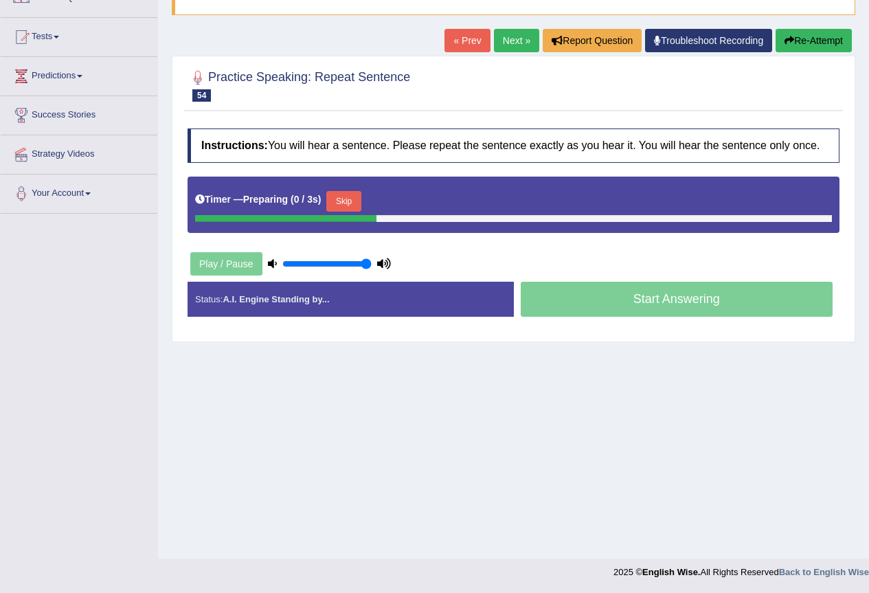
scroll to position [129, 0]
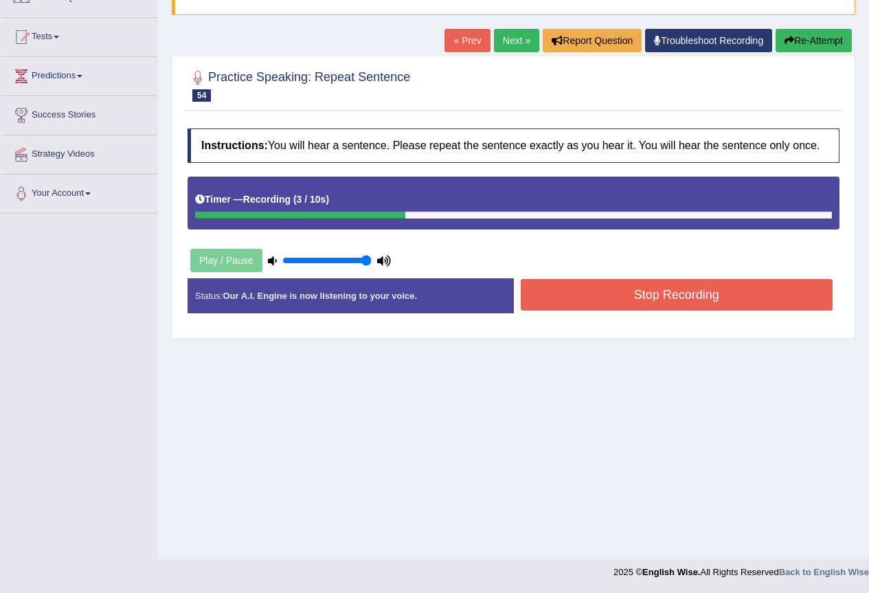
click at [650, 294] on button "Stop Recording" at bounding box center [677, 295] width 313 height 32
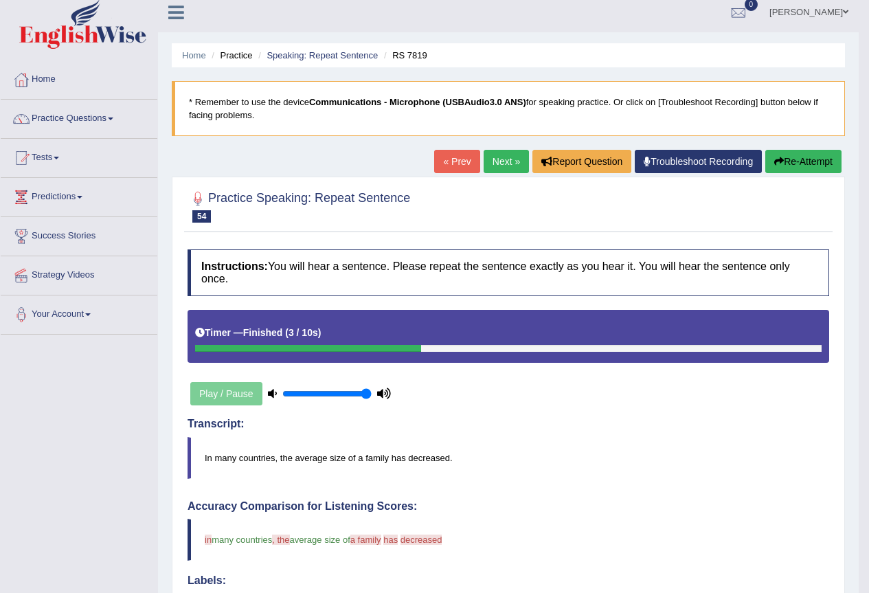
scroll to position [6, 0]
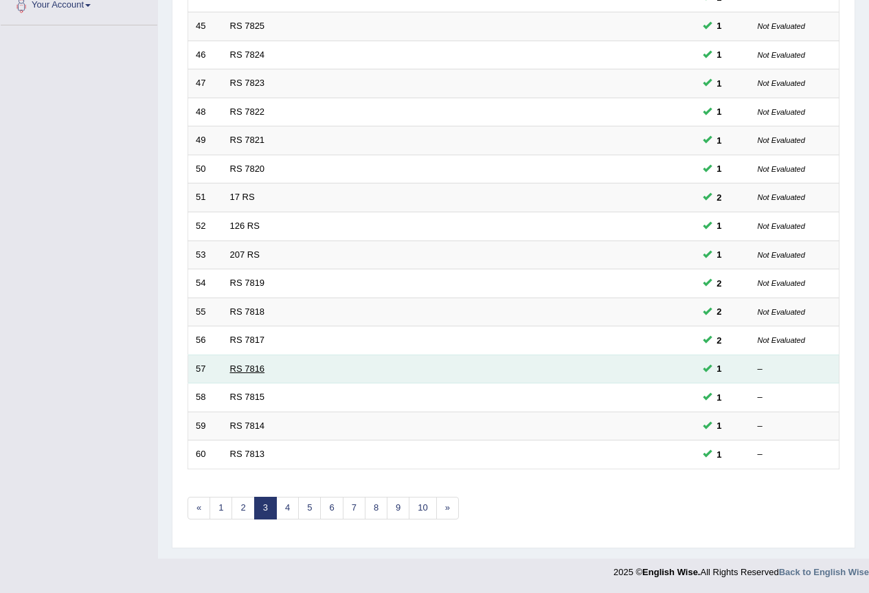
click at [253, 368] on link "RS 7816" at bounding box center [247, 369] width 35 height 10
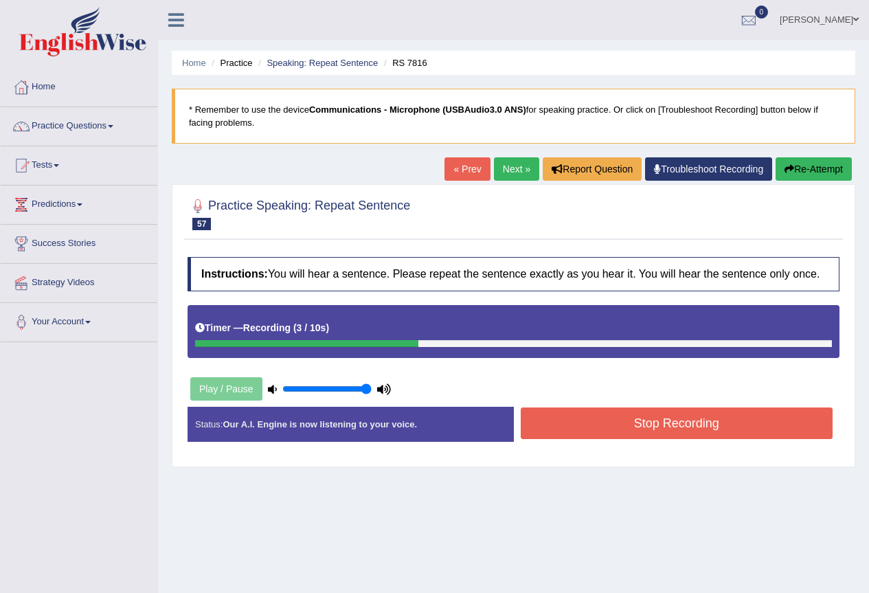
click at [665, 430] on button "Stop Recording" at bounding box center [677, 424] width 313 height 32
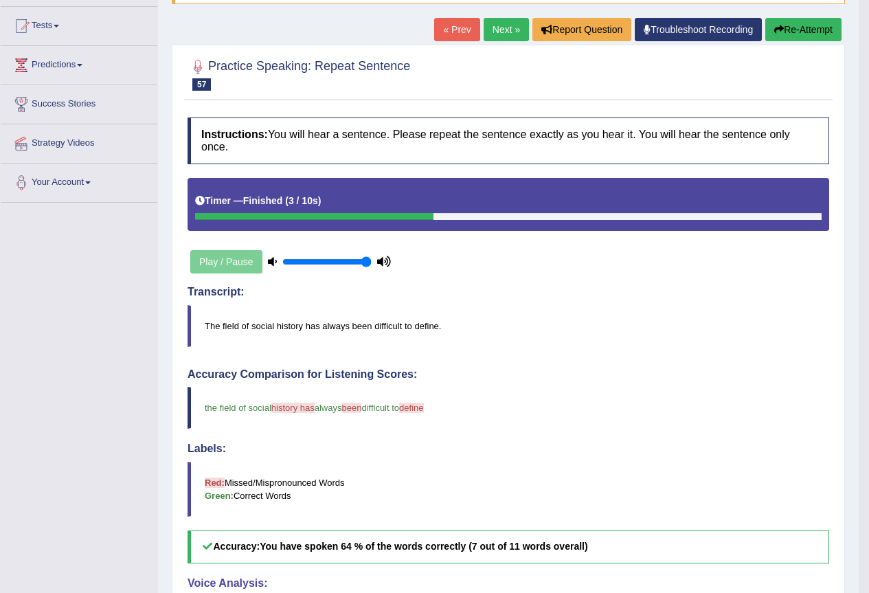
scroll to position [137, 0]
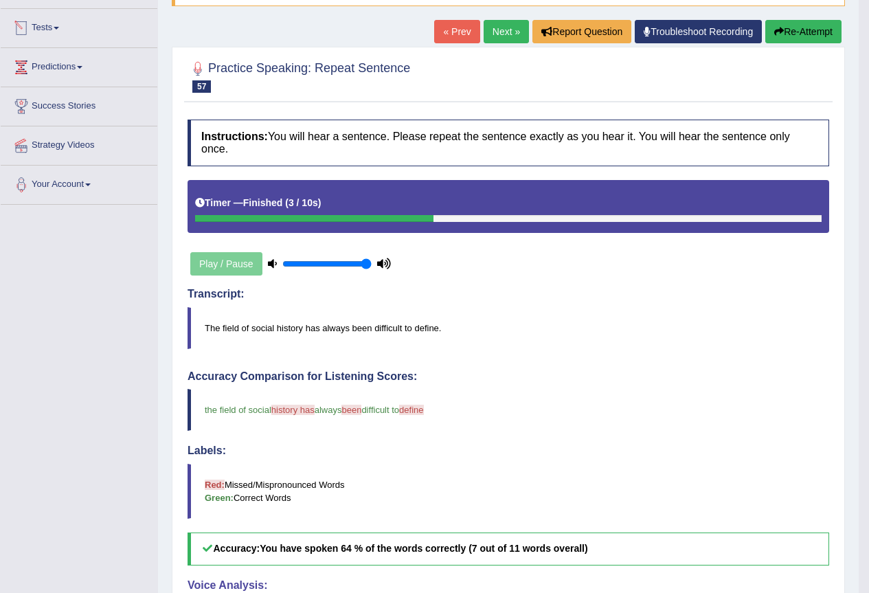
click at [500, 25] on link "Next »" at bounding box center [506, 31] width 45 height 23
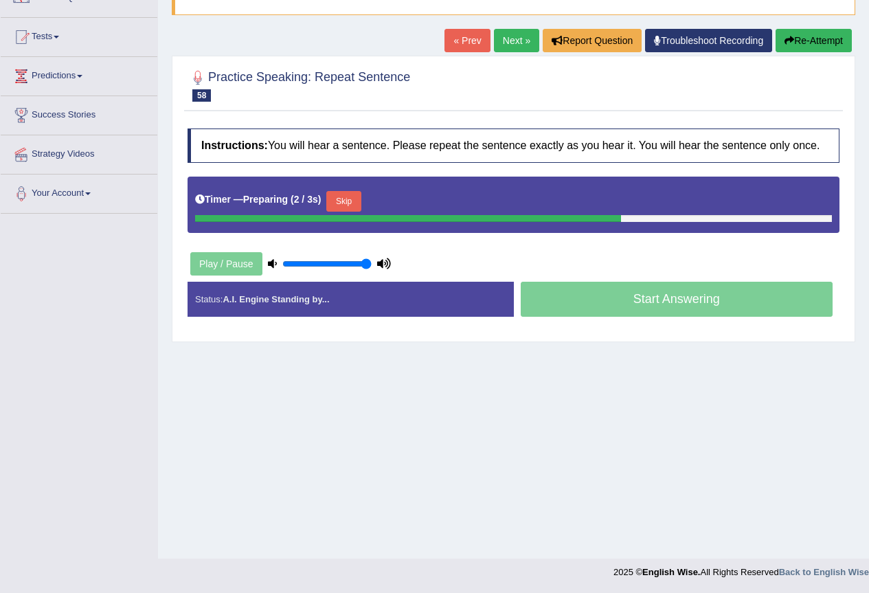
scroll to position [129, 0]
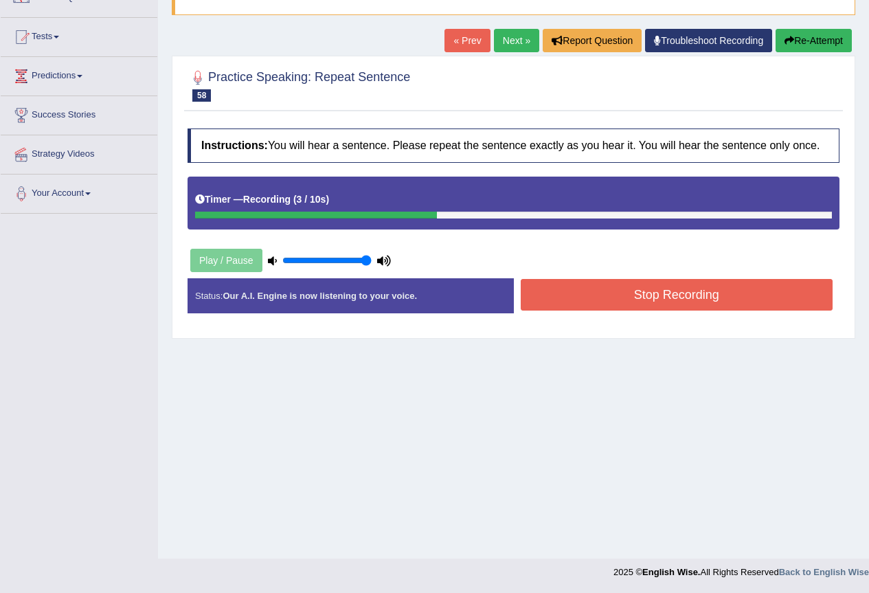
click at [718, 302] on button "Stop Recording" at bounding box center [677, 295] width 313 height 32
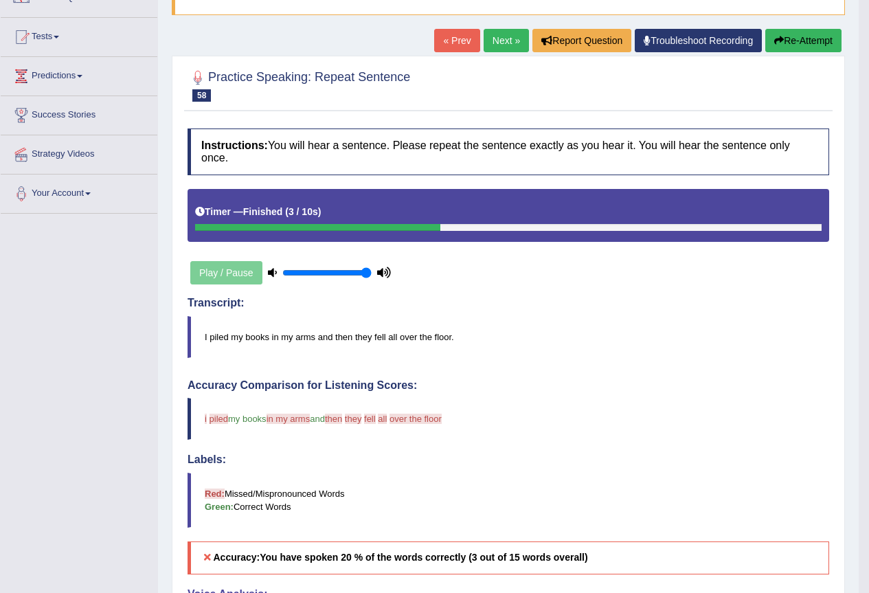
click at [797, 574] on h5 "Accuracy: You have spoken 20 % of the words correctly (3 out of 15 words overal…" at bounding box center [509, 558] width 642 height 32
click at [812, 45] on button "Re-Attempt" at bounding box center [804, 40] width 76 height 23
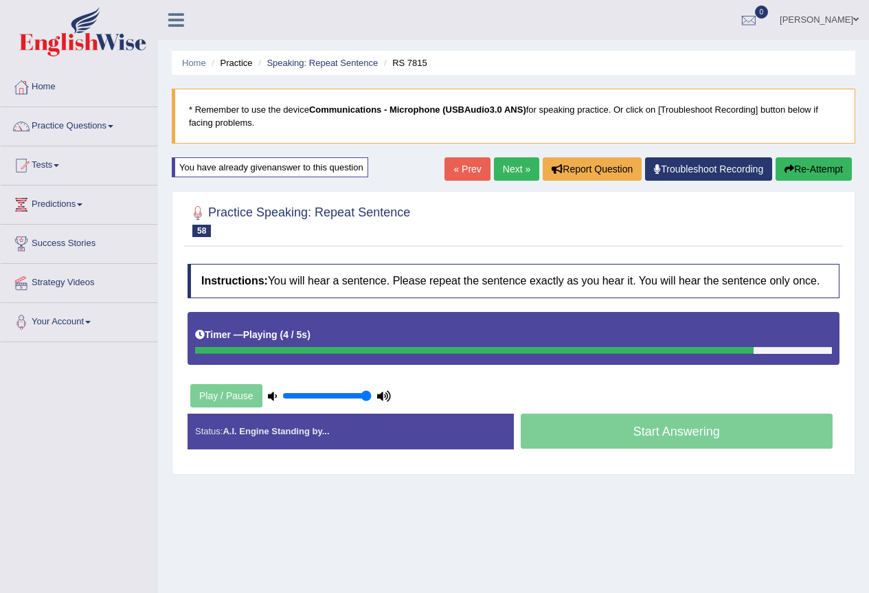
scroll to position [69, 0]
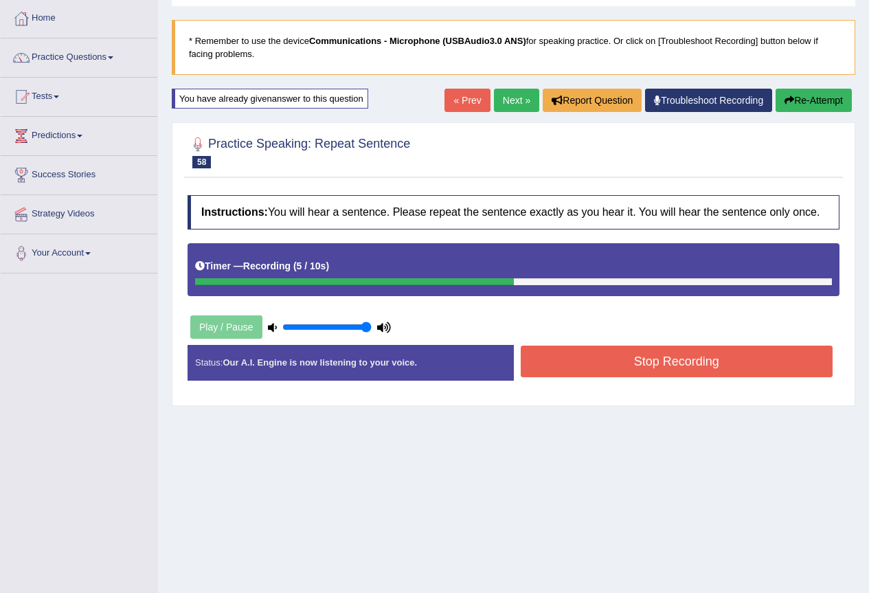
click at [667, 366] on button "Stop Recording" at bounding box center [677, 362] width 313 height 32
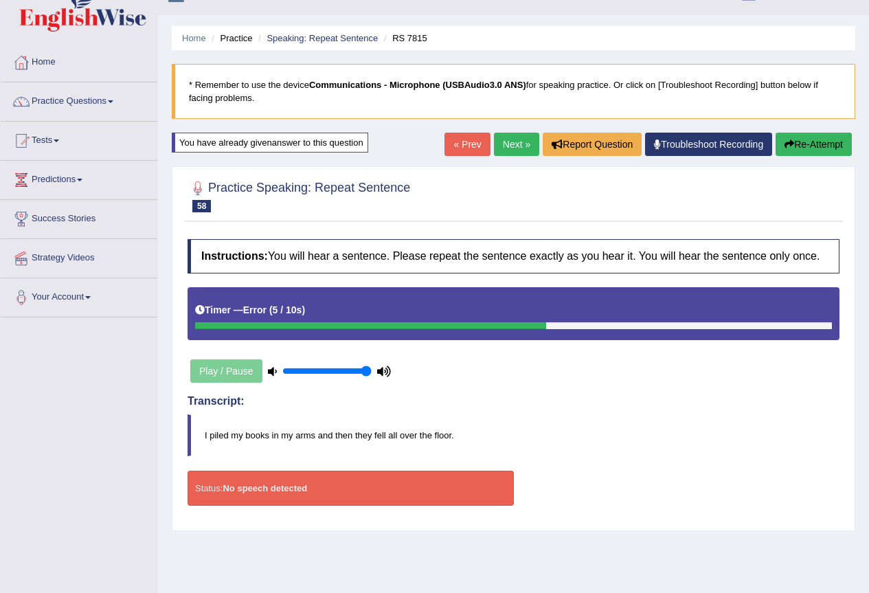
scroll to position [0, 0]
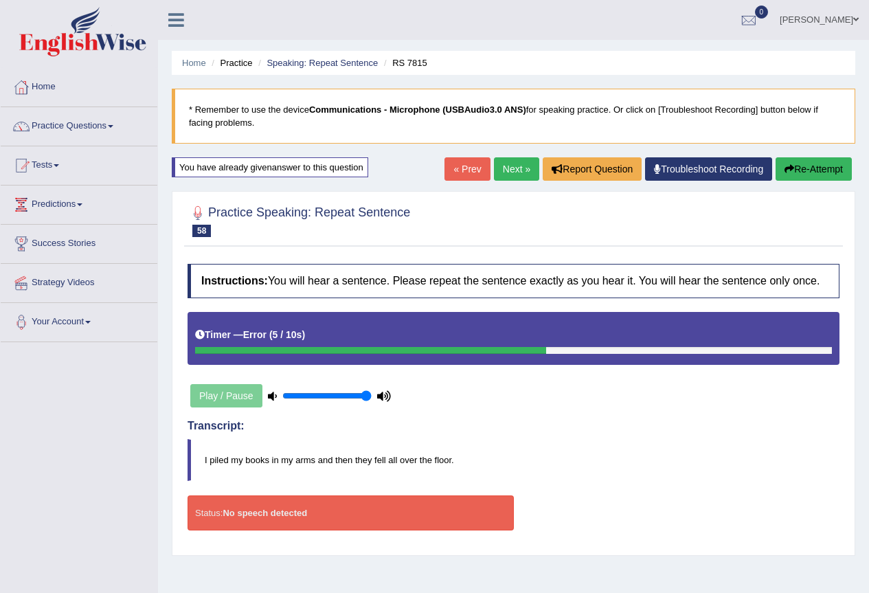
click at [516, 170] on link "Next »" at bounding box center [516, 168] width 45 height 23
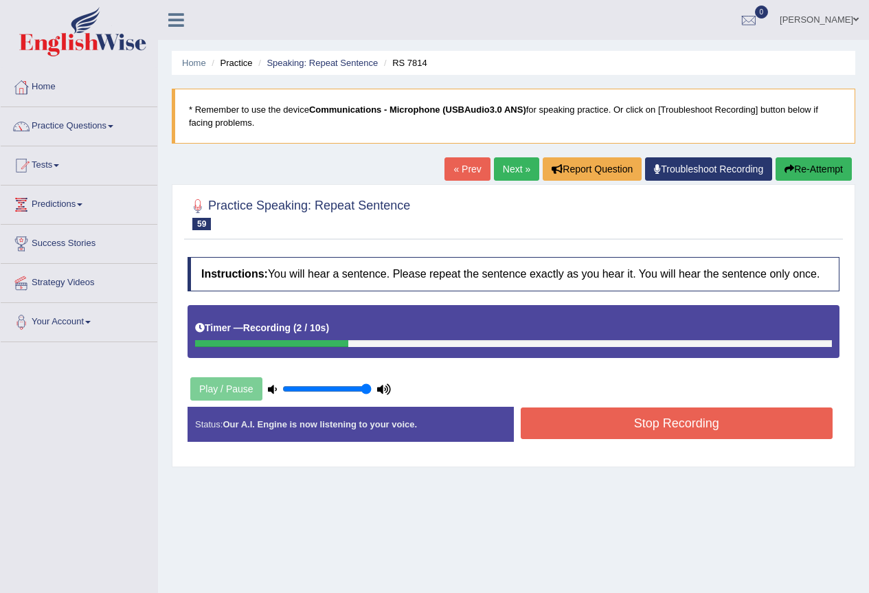
click at [624, 426] on button "Stop Recording" at bounding box center [677, 424] width 313 height 32
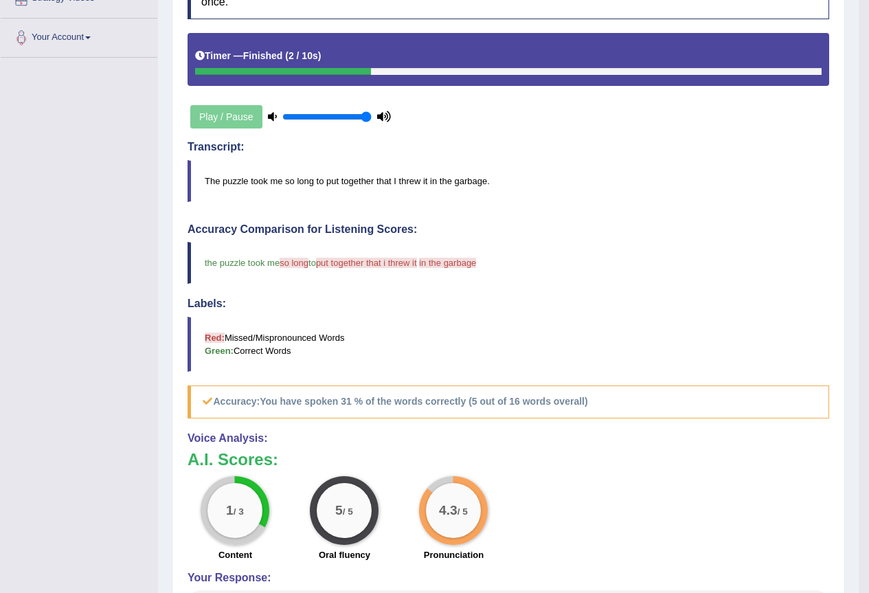
scroll to position [144, 0]
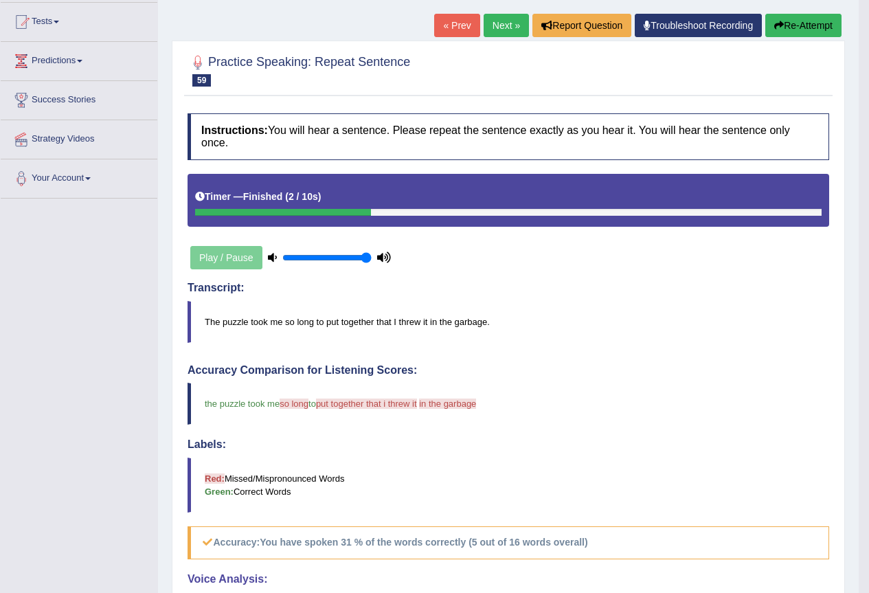
click at [506, 21] on link "Next »" at bounding box center [506, 25] width 45 height 23
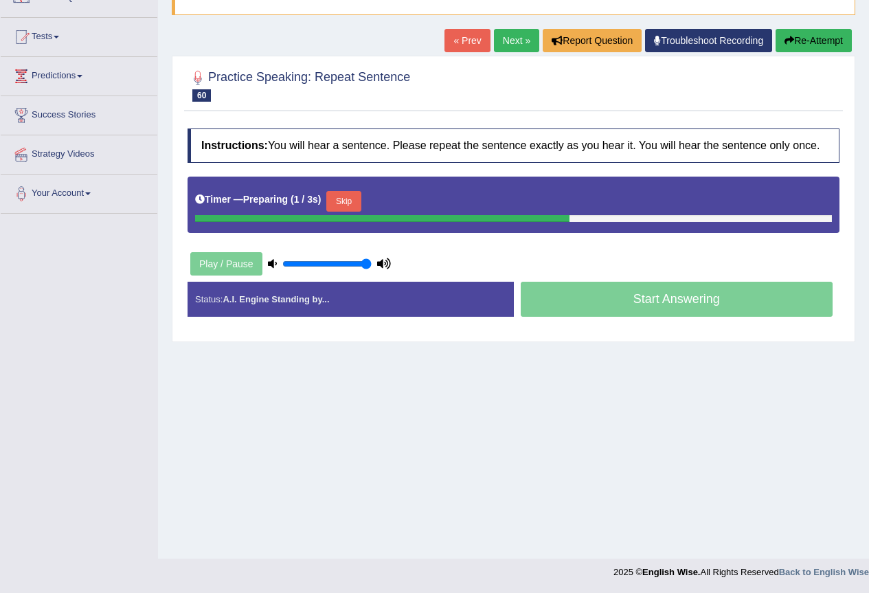
scroll to position [129, 0]
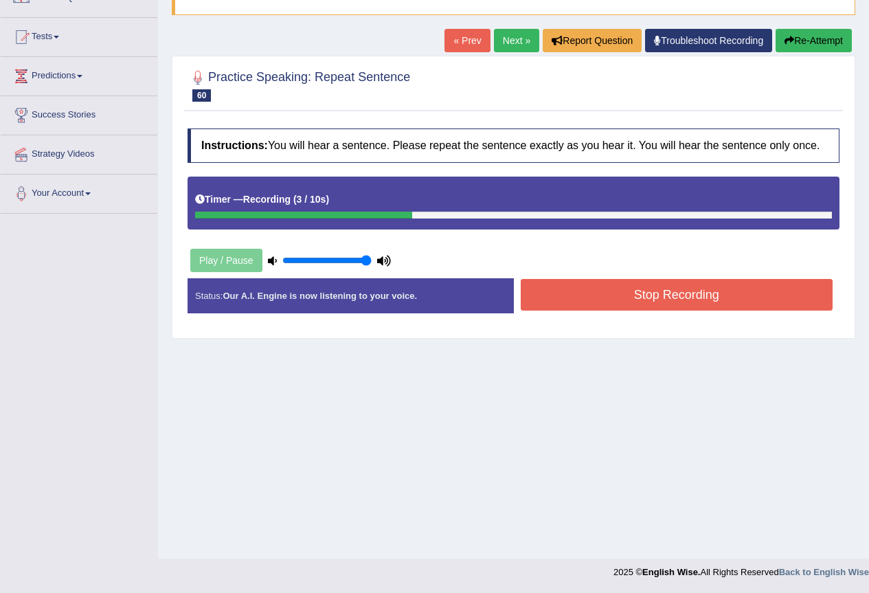
click at [665, 304] on button "Stop Recording" at bounding box center [677, 295] width 313 height 32
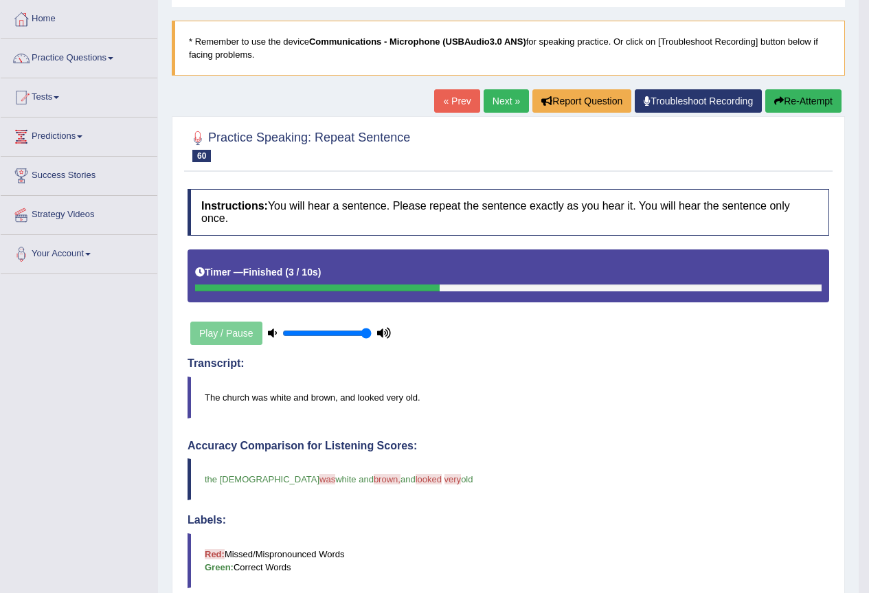
scroll to position [60, 0]
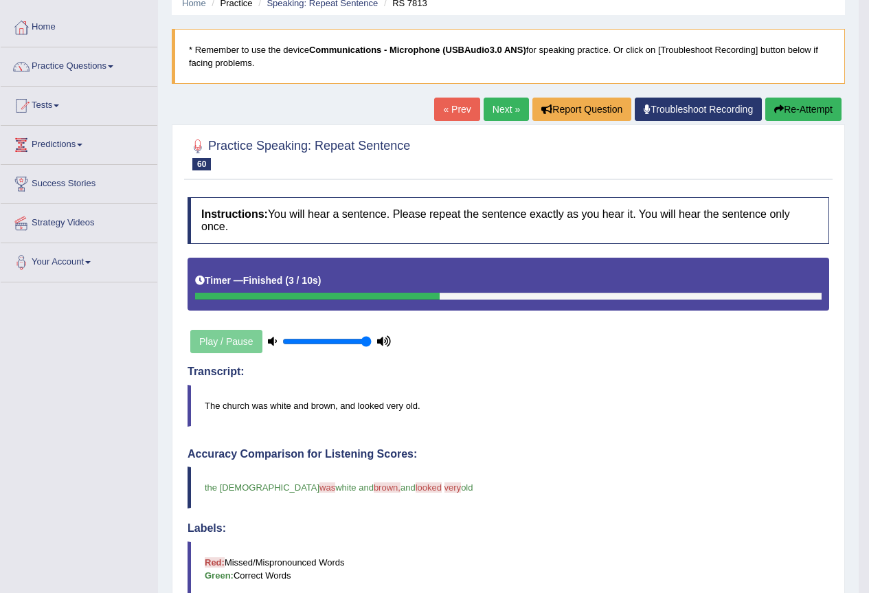
click at [496, 107] on link "Next »" at bounding box center [506, 109] width 45 height 23
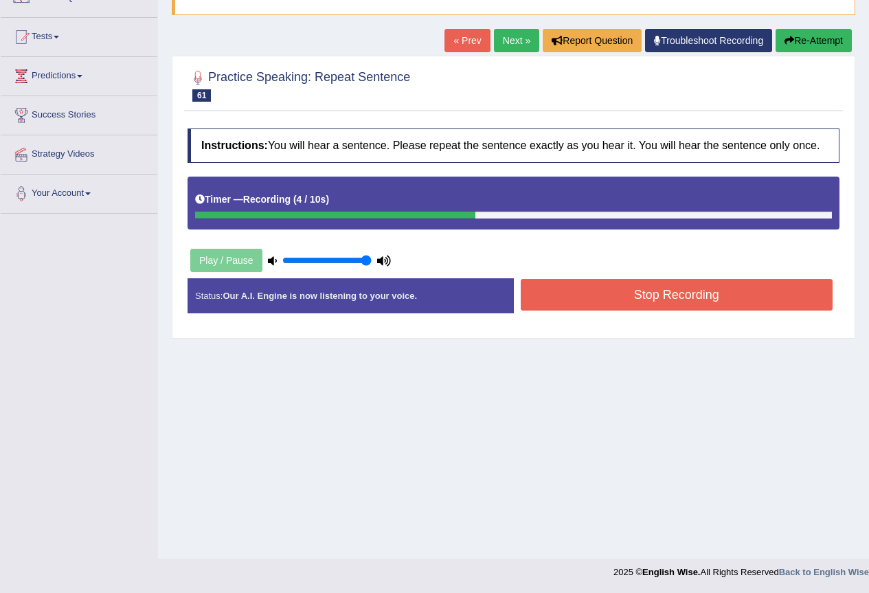
click at [678, 302] on button "Stop Recording" at bounding box center [677, 295] width 313 height 32
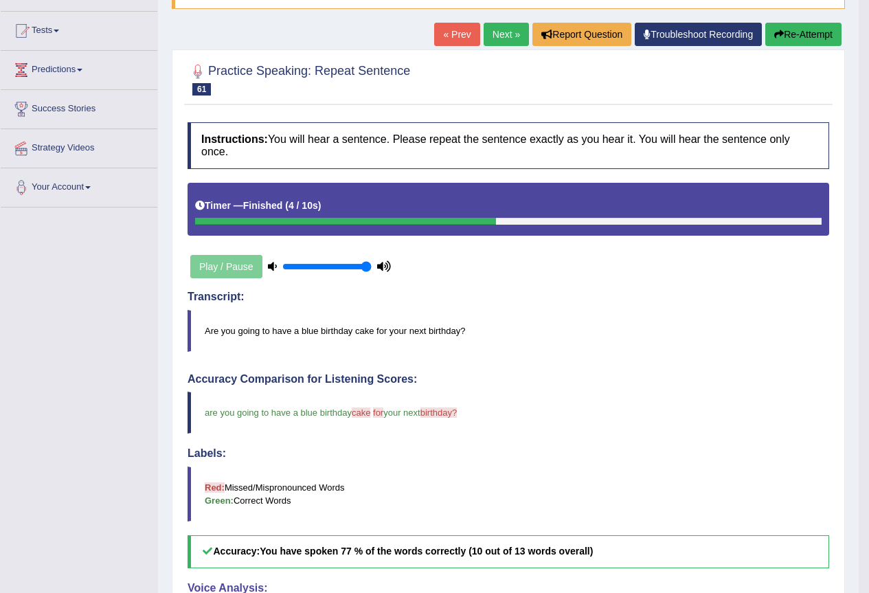
scroll to position [129, 0]
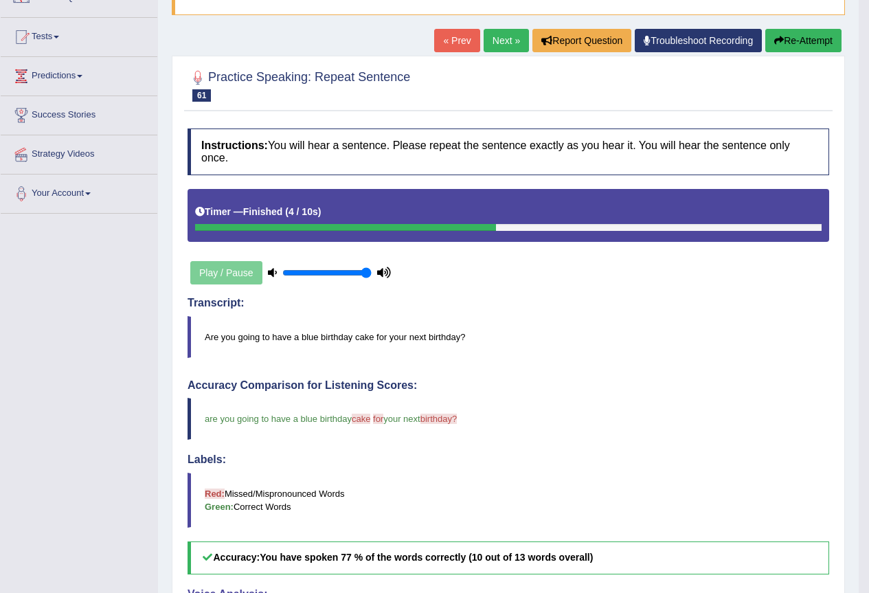
click at [505, 37] on link "Next »" at bounding box center [506, 40] width 45 height 23
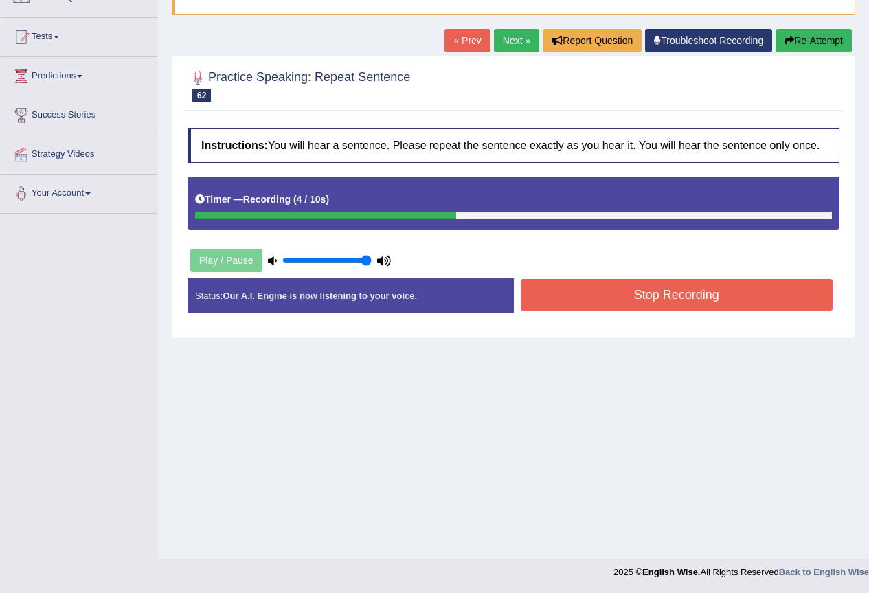
click at [651, 300] on button "Stop Recording" at bounding box center [677, 295] width 313 height 32
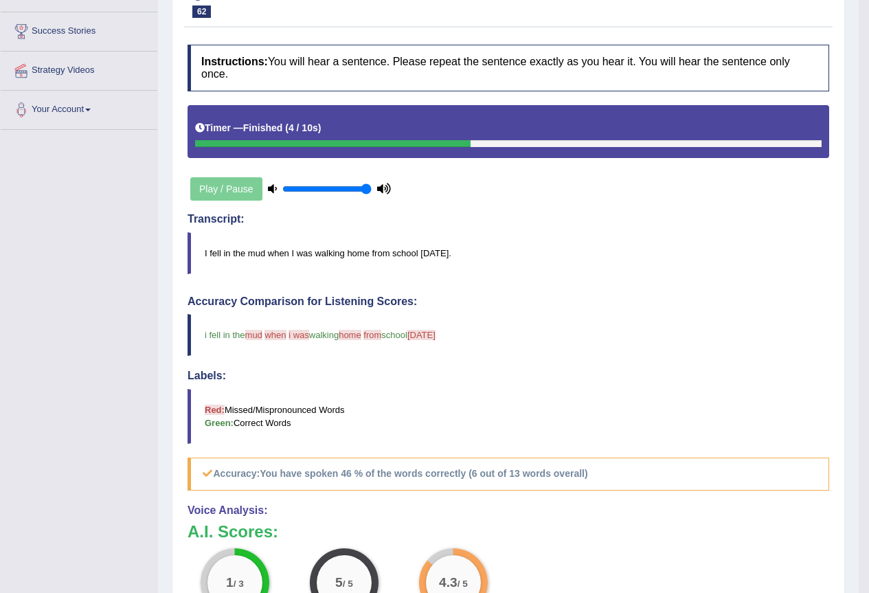
scroll to position [6, 0]
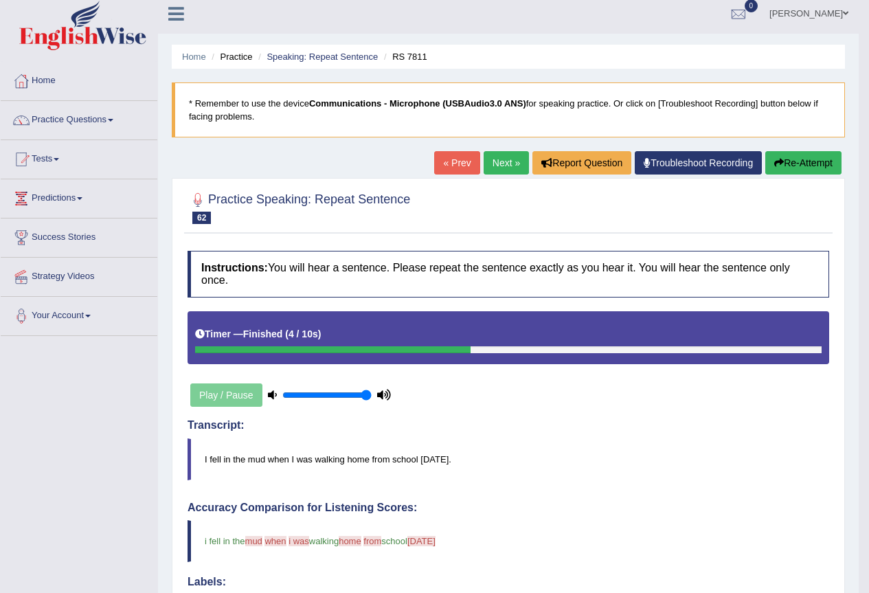
click at [495, 162] on link "Next »" at bounding box center [506, 162] width 45 height 23
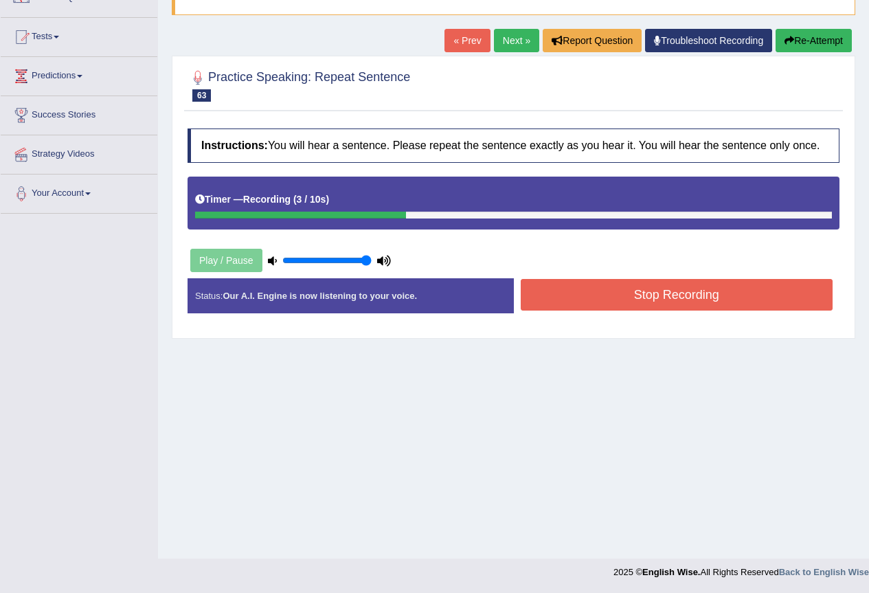
click at [710, 301] on button "Stop Recording" at bounding box center [677, 295] width 313 height 32
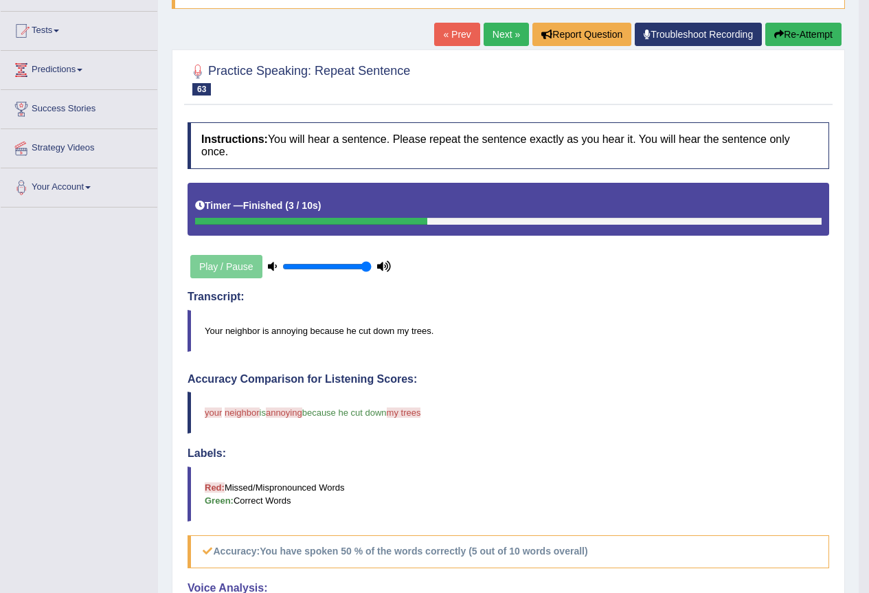
scroll to position [129, 0]
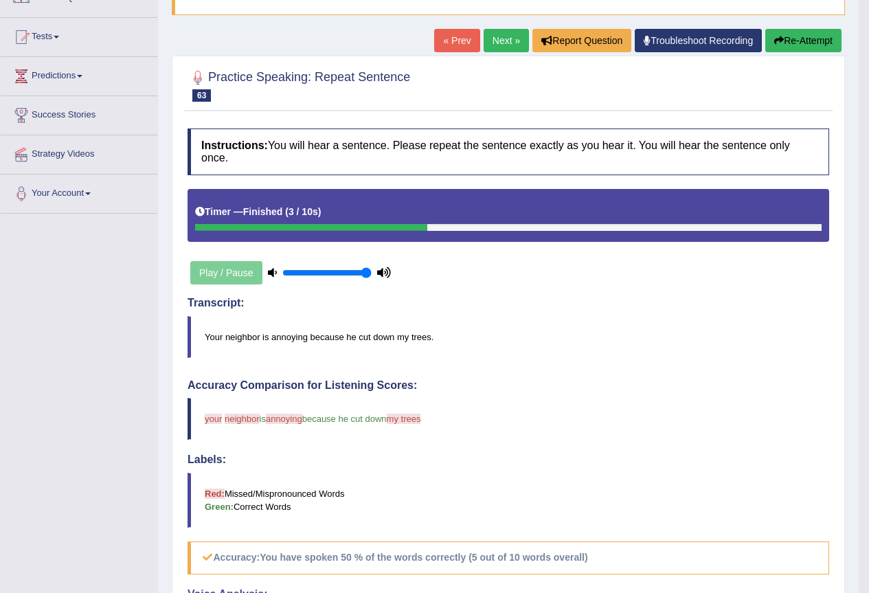
click at [506, 38] on link "Next »" at bounding box center [506, 40] width 45 height 23
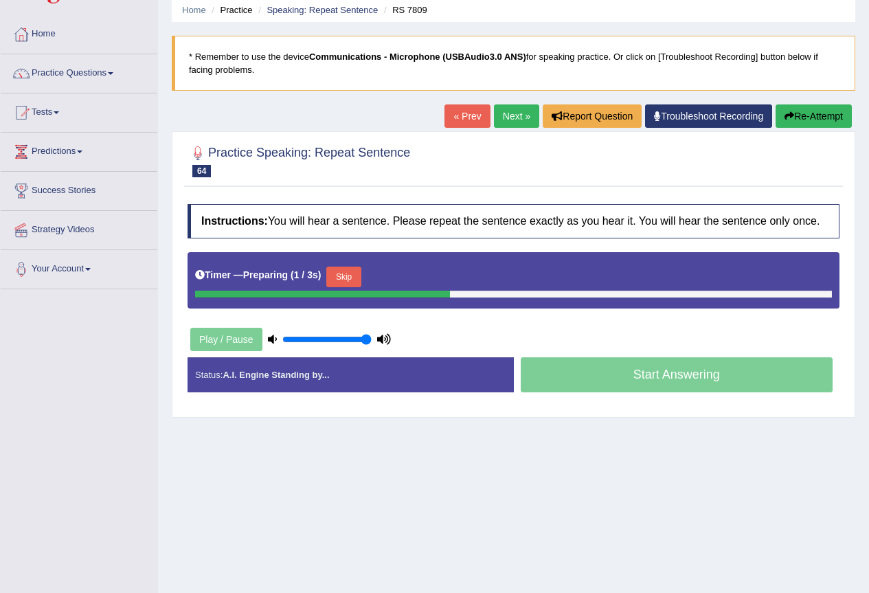
scroll to position [69, 0]
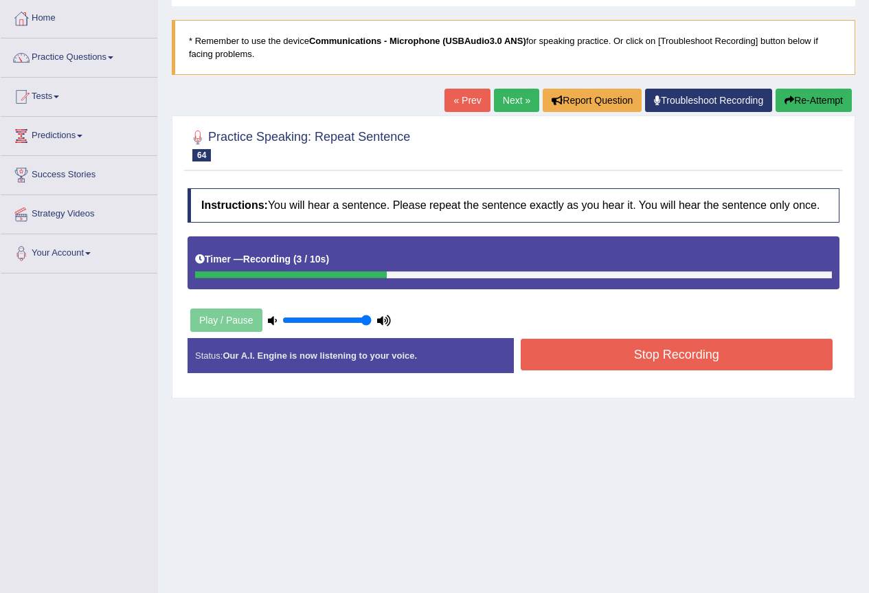
click at [663, 357] on button "Stop Recording" at bounding box center [677, 355] width 313 height 32
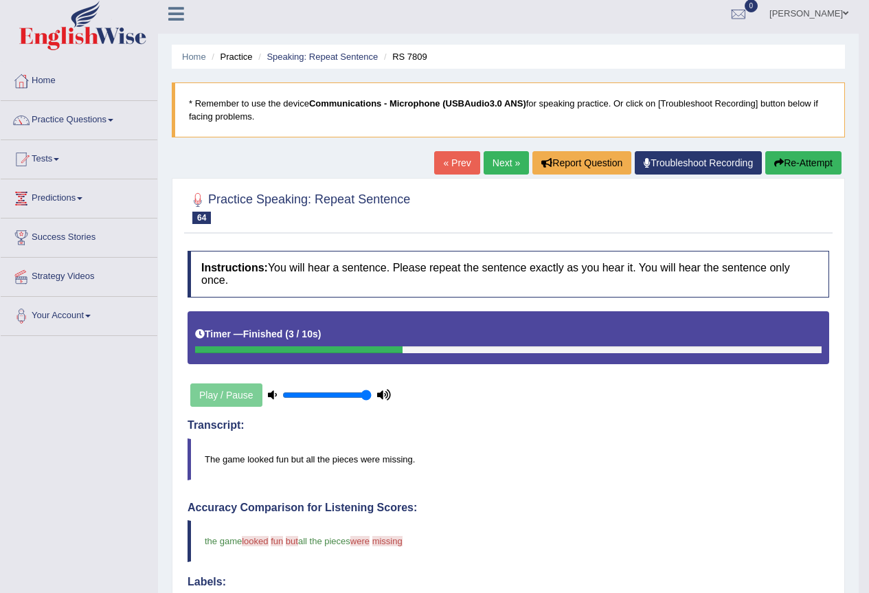
scroll to position [0, 0]
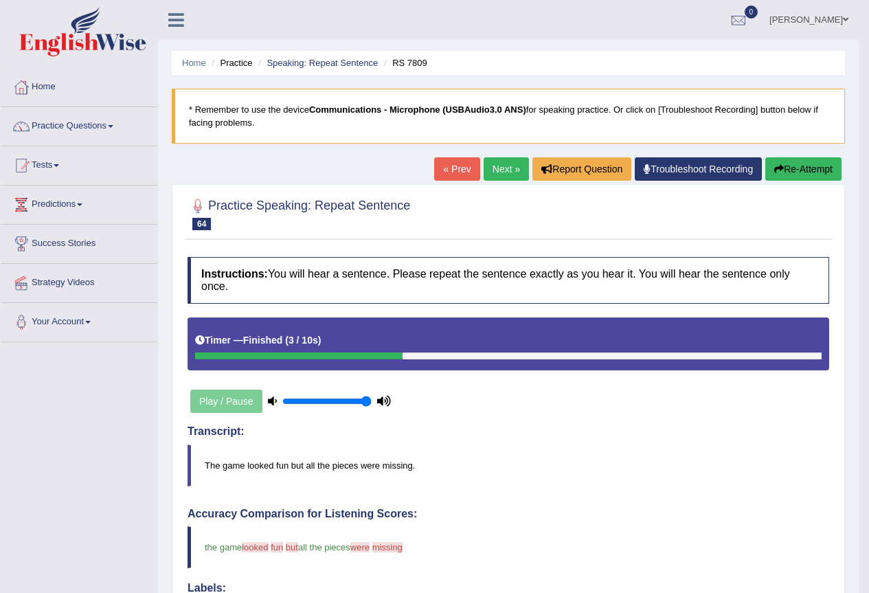
click at [504, 165] on link "Next »" at bounding box center [506, 168] width 45 height 23
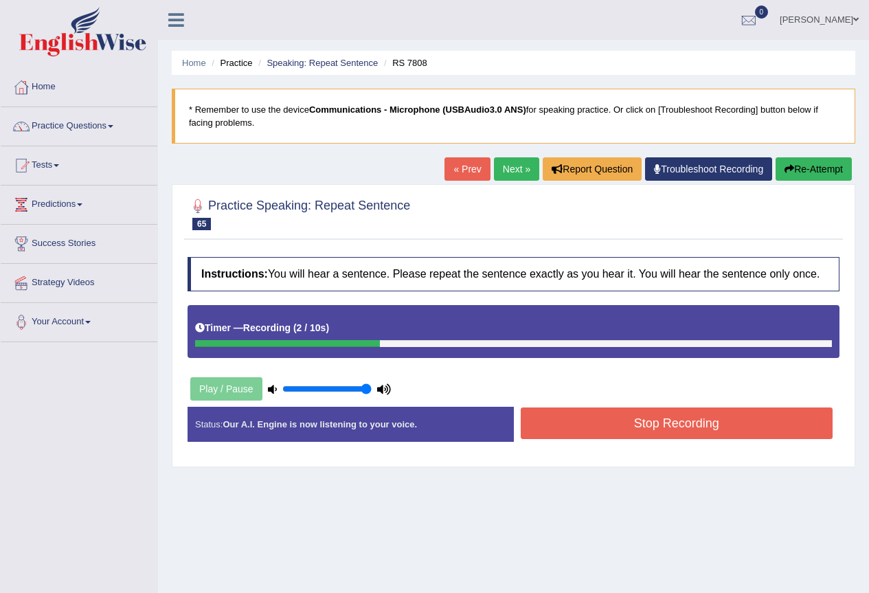
click at [697, 421] on button "Stop Recording" at bounding box center [677, 424] width 313 height 32
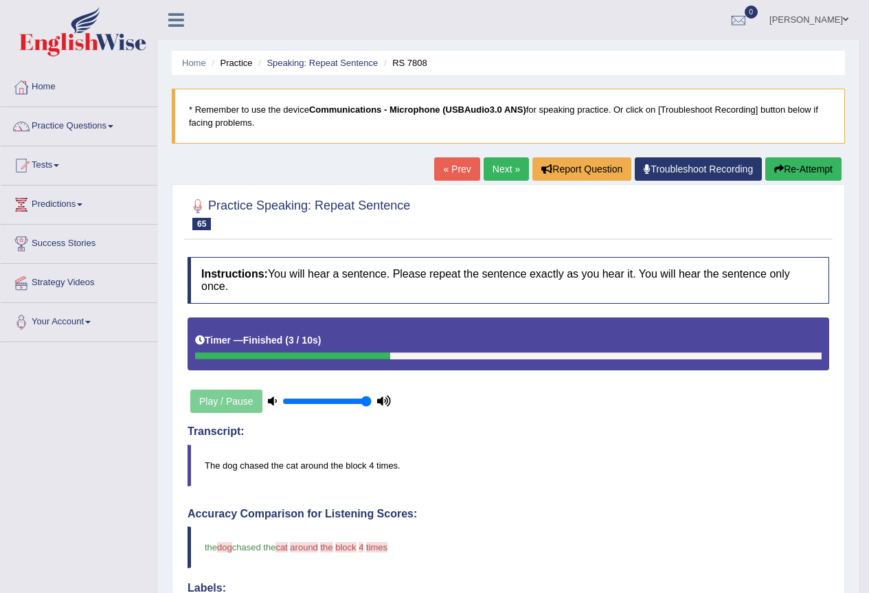
click at [504, 169] on link "Next »" at bounding box center [506, 168] width 45 height 23
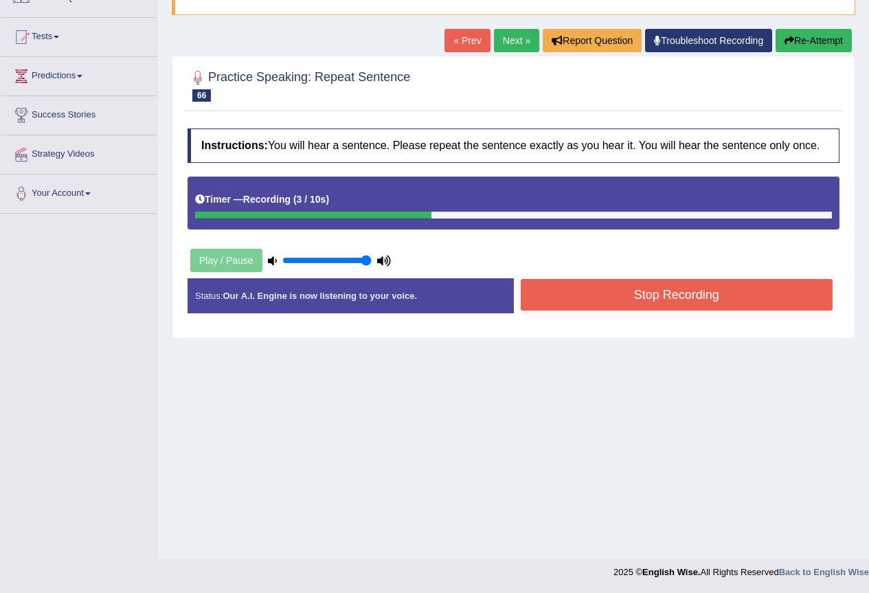
click at [616, 299] on button "Stop Recording" at bounding box center [677, 295] width 313 height 32
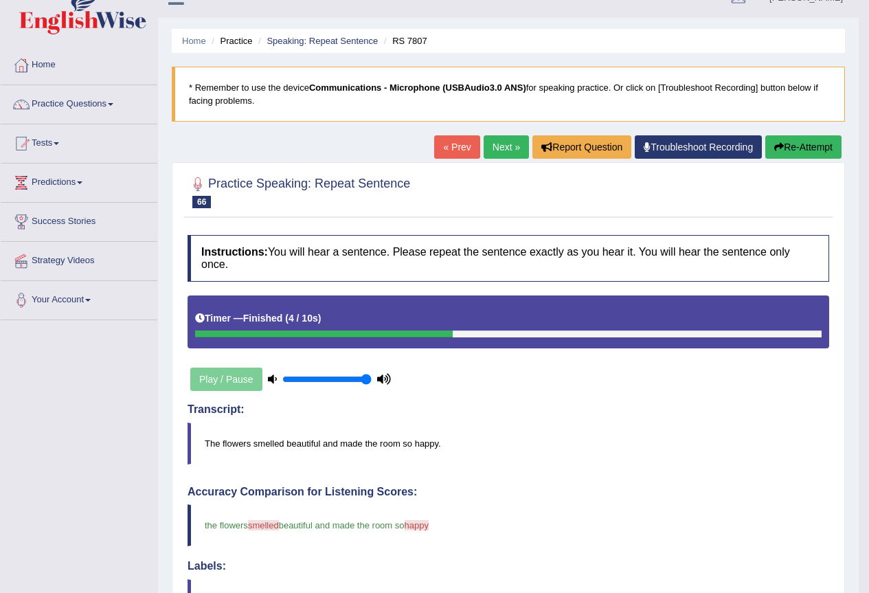
scroll to position [6, 0]
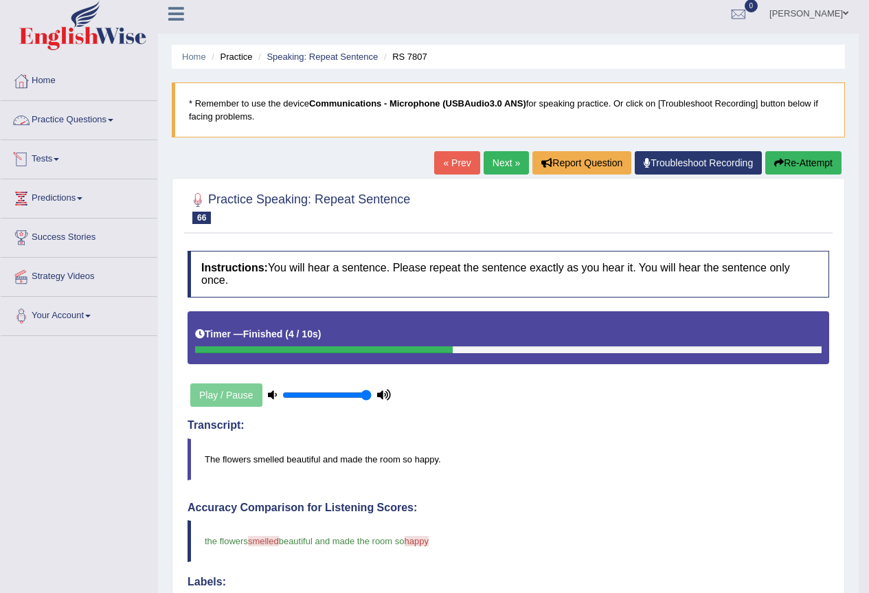
click at [88, 117] on link "Practice Questions" at bounding box center [79, 118] width 157 height 34
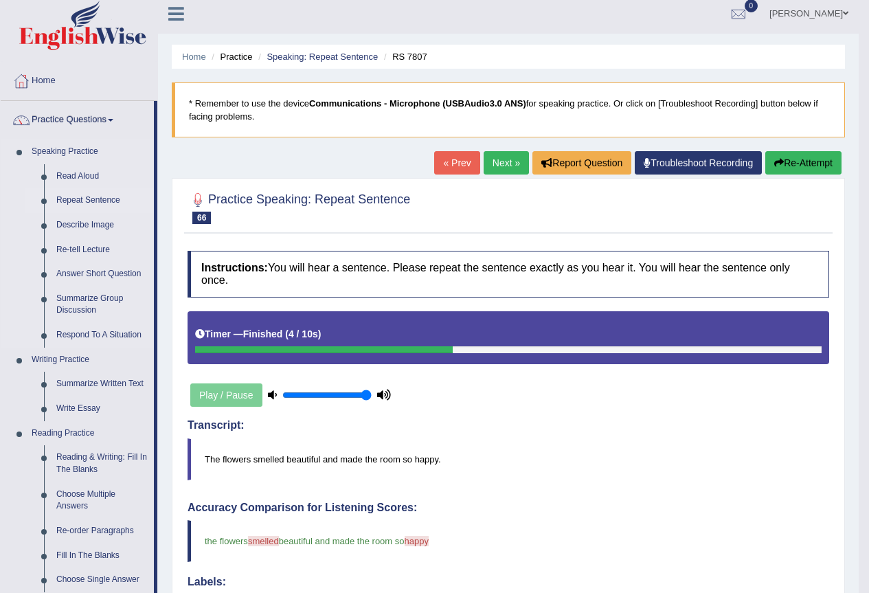
click at [93, 197] on link "Repeat Sentence" at bounding box center [102, 200] width 104 height 25
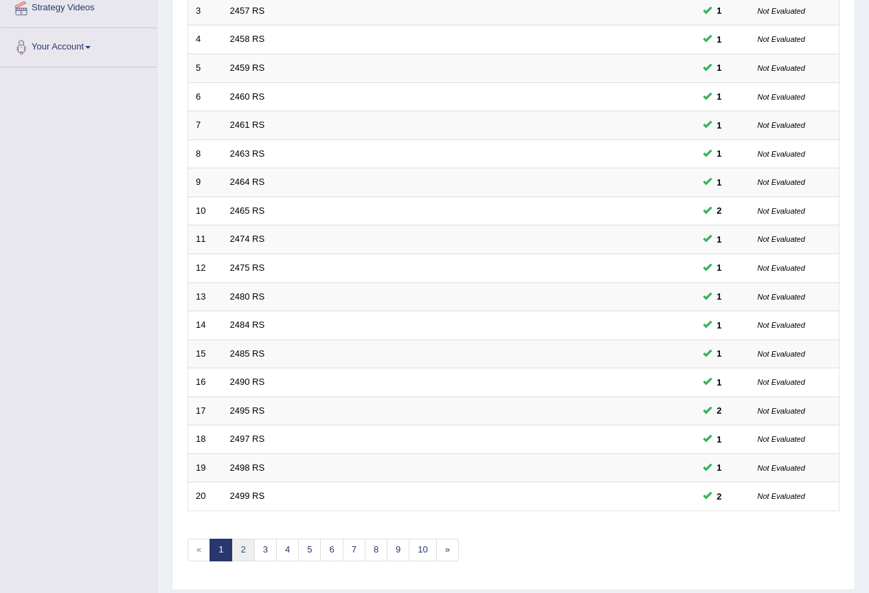
click at [242, 550] on link "2" at bounding box center [243, 550] width 23 height 23
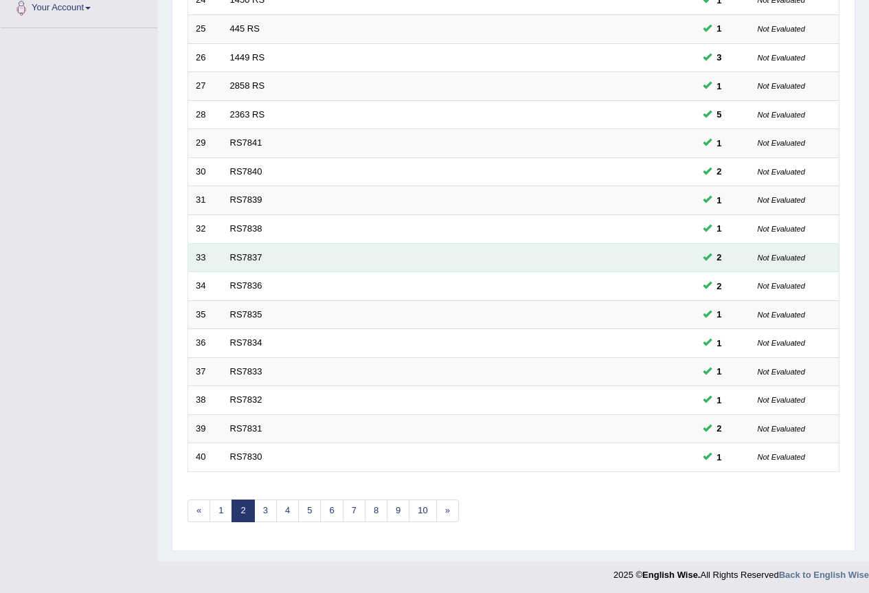
scroll to position [317, 0]
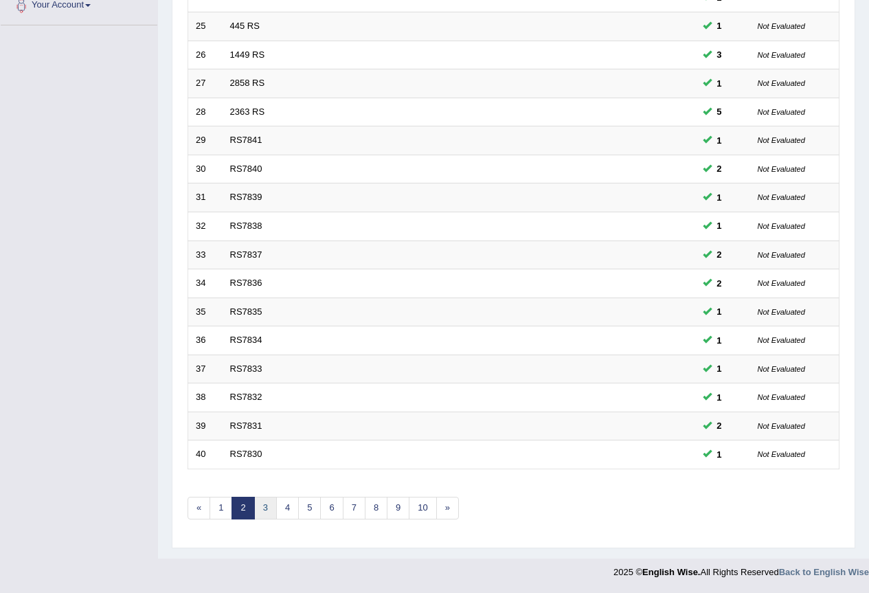
click at [263, 510] on link "3" at bounding box center [265, 508] width 23 height 23
click at [286, 508] on link "4" at bounding box center [287, 508] width 23 height 23
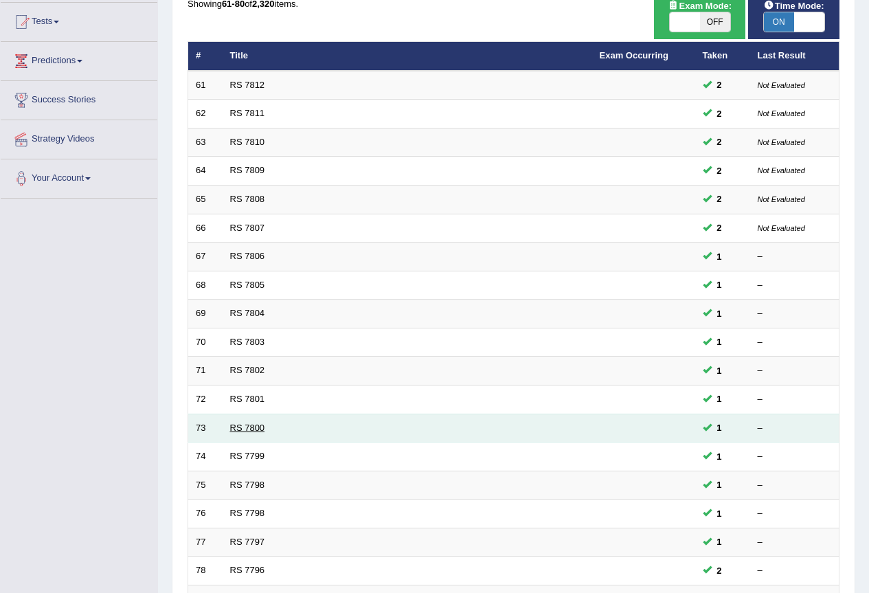
scroll to position [111, 0]
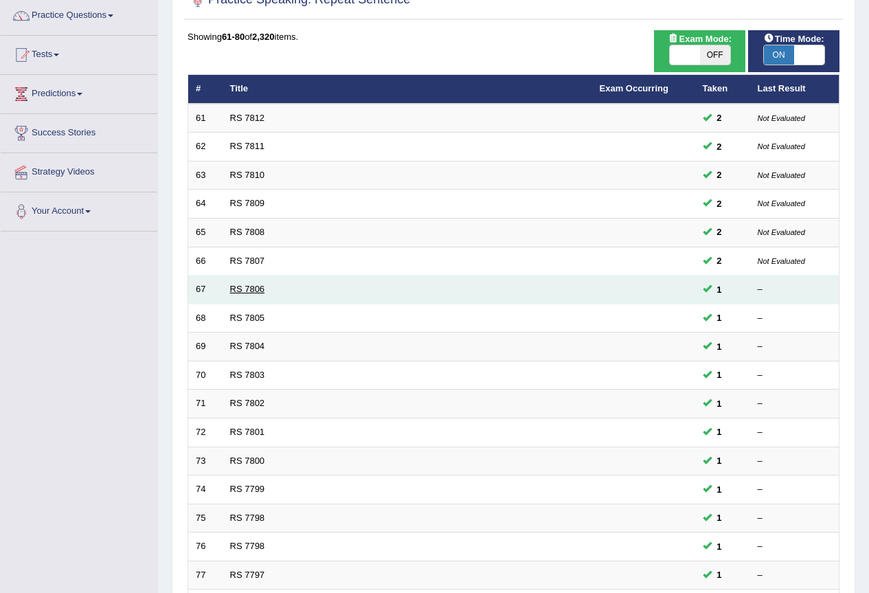
click at [243, 286] on link "RS 7806" at bounding box center [247, 289] width 35 height 10
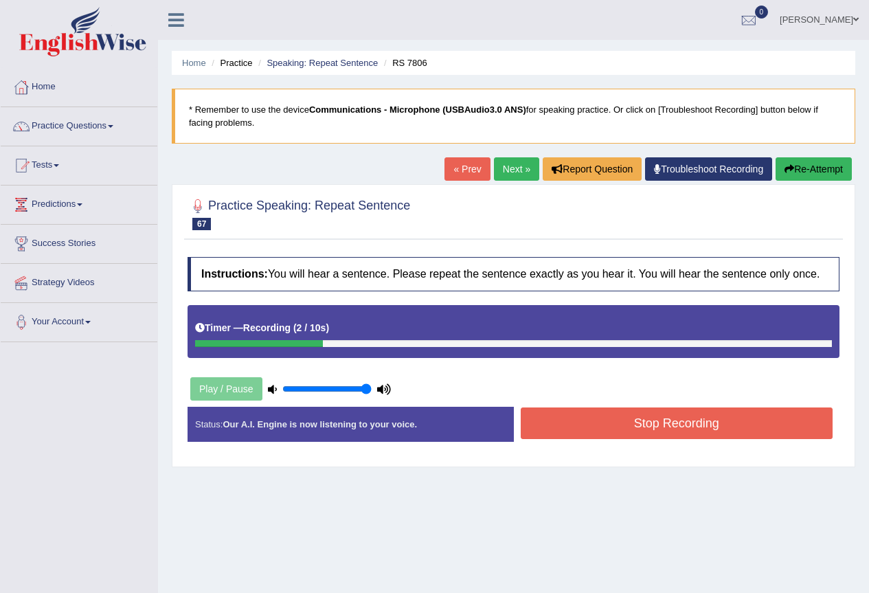
click at [627, 421] on button "Stop Recording" at bounding box center [677, 424] width 313 height 32
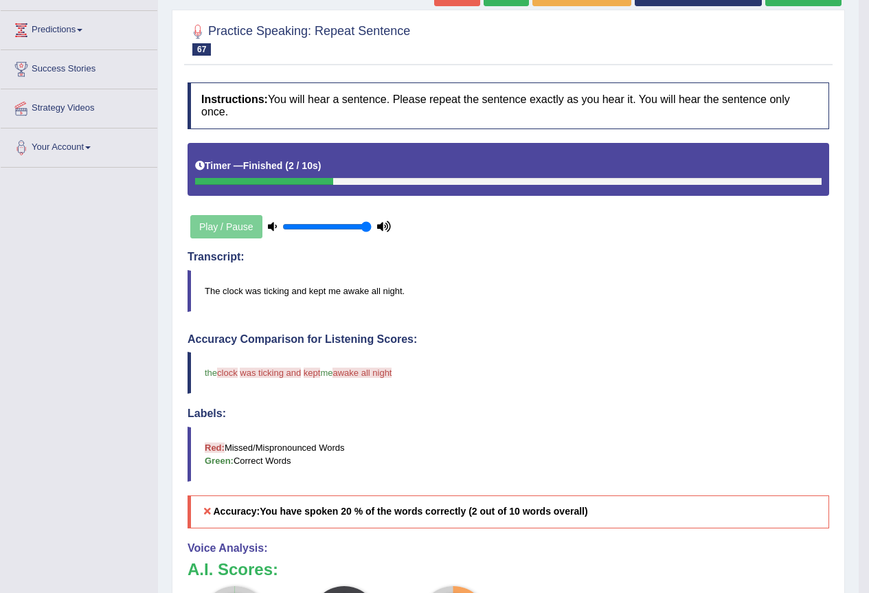
scroll to position [137, 0]
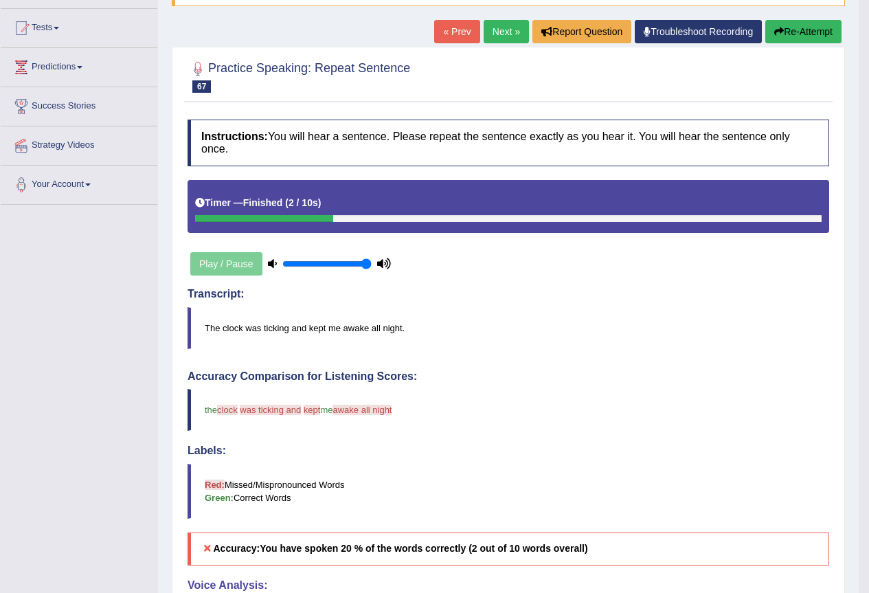
click at [809, 31] on button "Re-Attempt" at bounding box center [804, 31] width 76 height 23
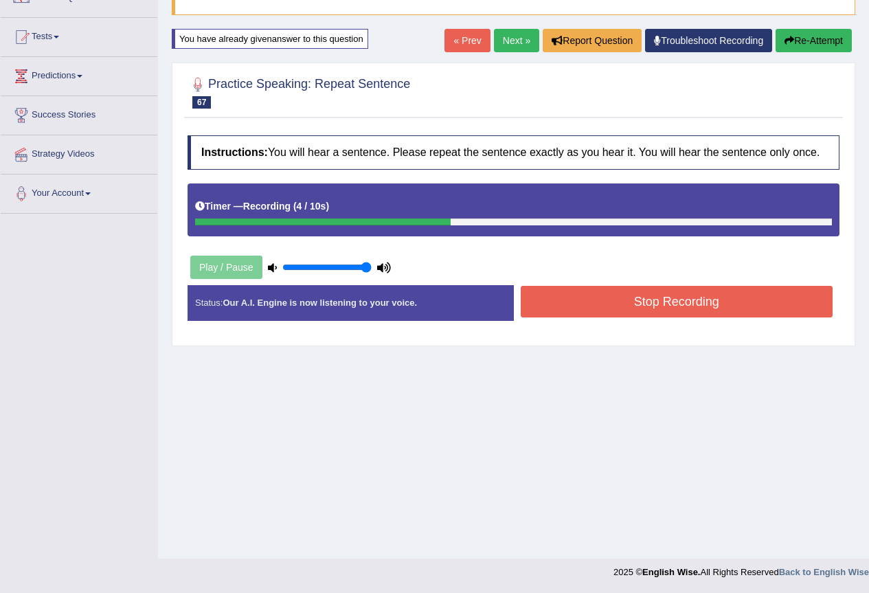
click at [625, 306] on button "Stop Recording" at bounding box center [677, 302] width 313 height 32
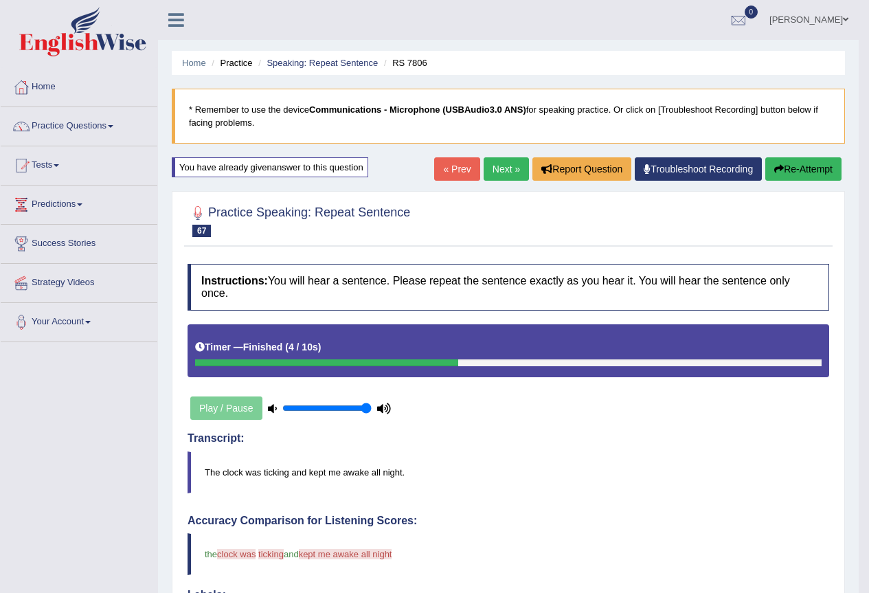
click at [492, 168] on link "Next »" at bounding box center [506, 168] width 45 height 23
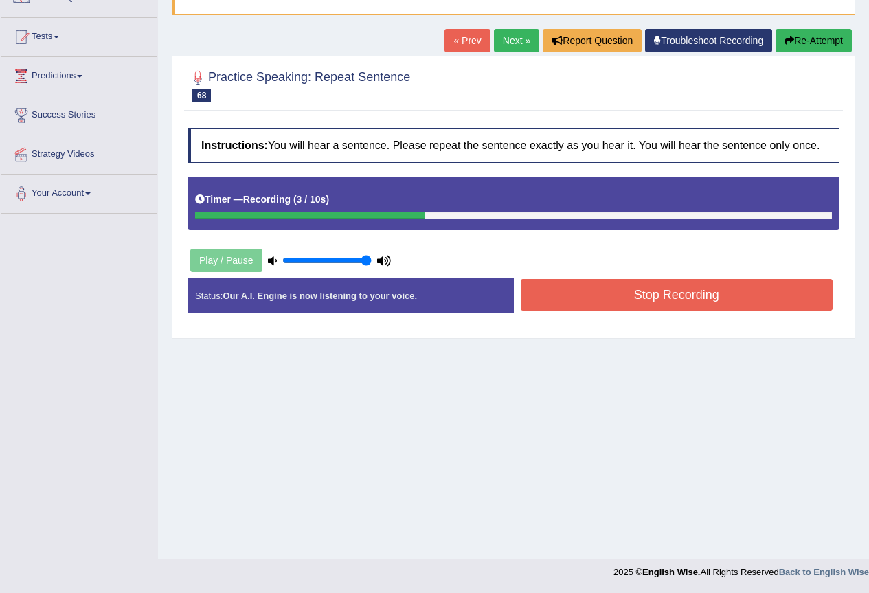
click at [617, 298] on button "Stop Recording" at bounding box center [677, 295] width 313 height 32
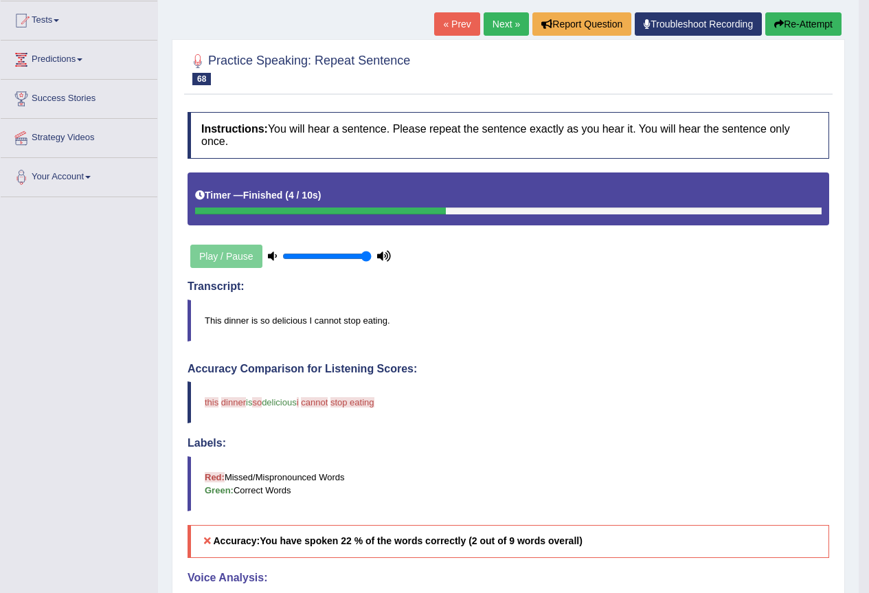
scroll to position [144, 0]
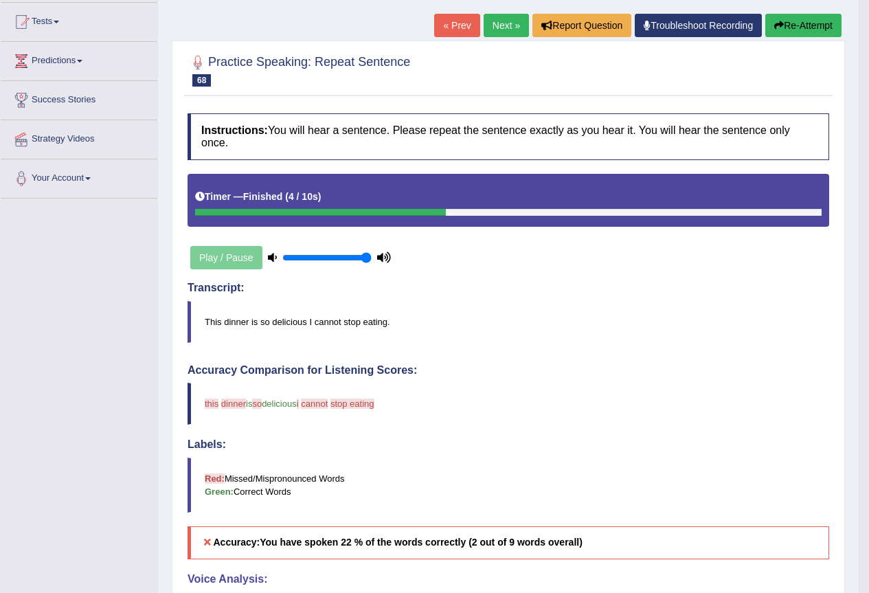
click at [807, 26] on button "Re-Attempt" at bounding box center [804, 25] width 76 height 23
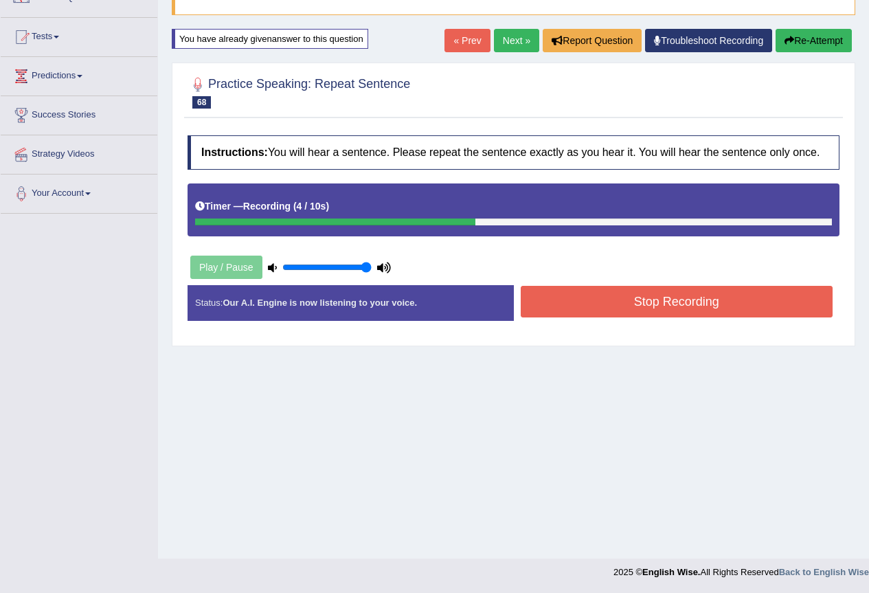
click at [603, 311] on button "Stop Recording" at bounding box center [677, 302] width 313 height 32
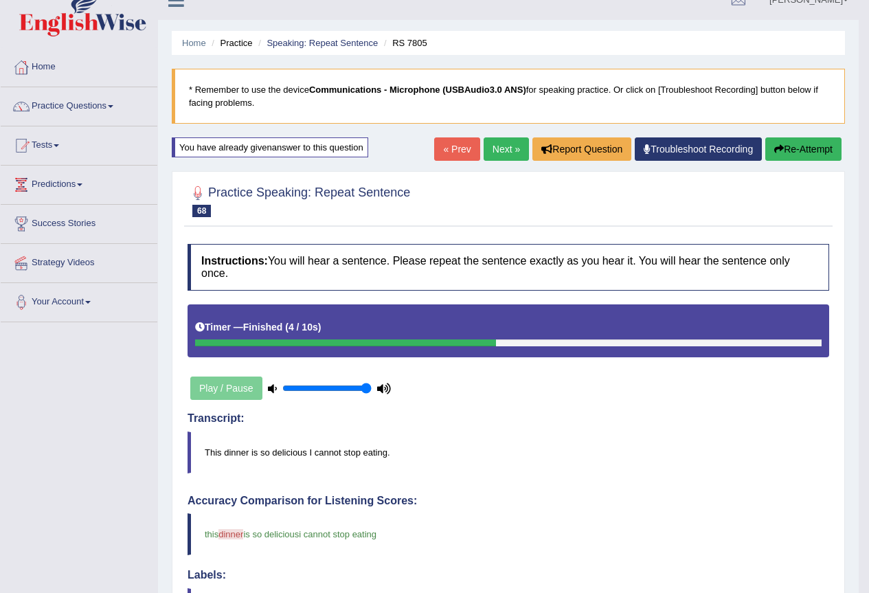
scroll to position [13, 0]
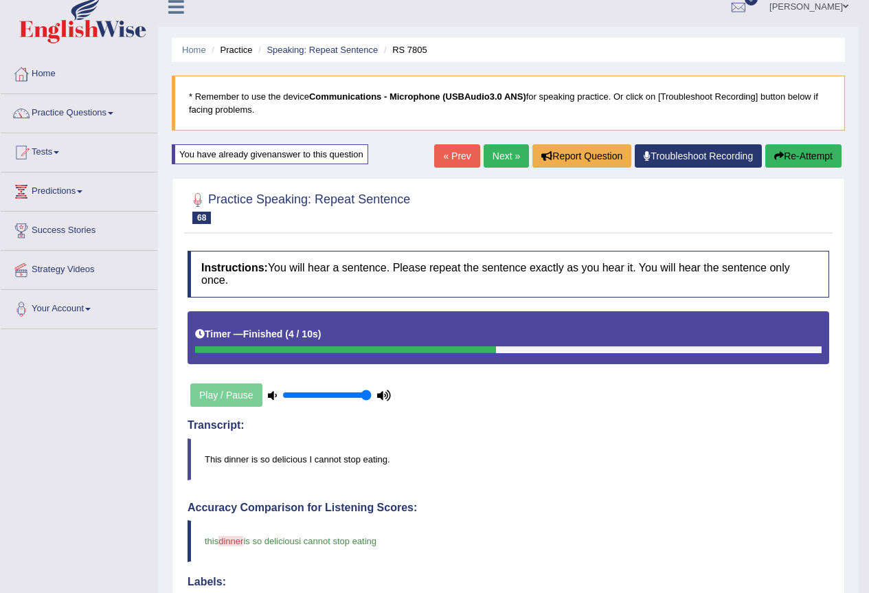
click at [498, 151] on link "Next »" at bounding box center [506, 155] width 45 height 23
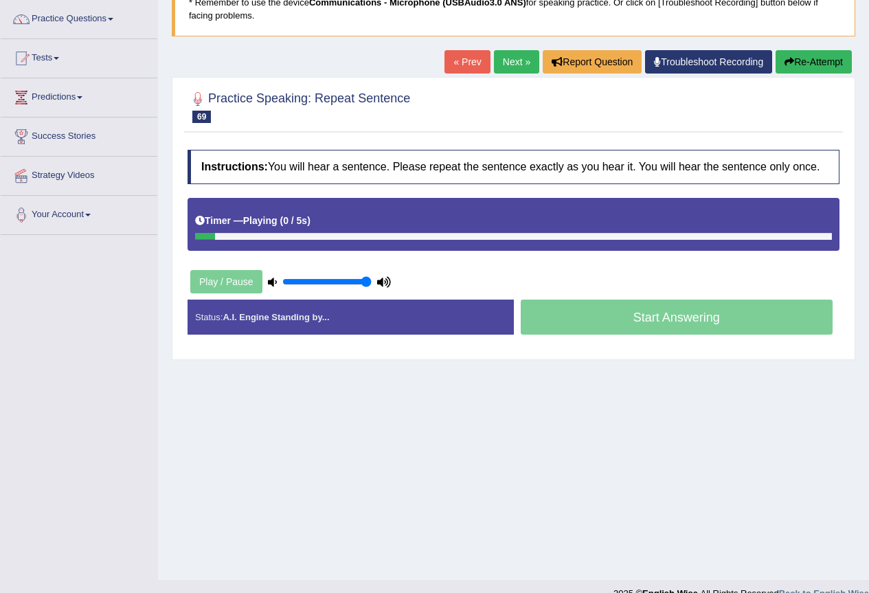
scroll to position [129, 0]
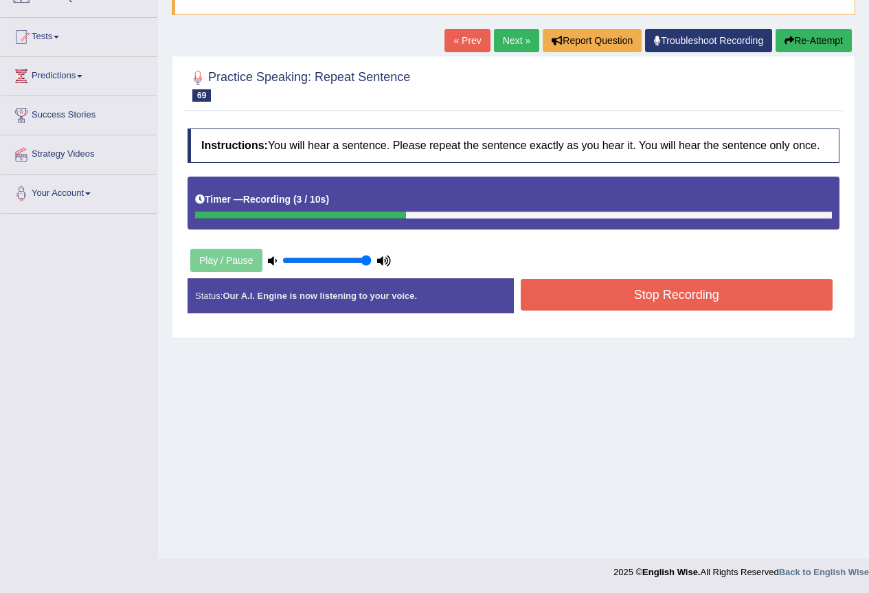
click at [640, 293] on button "Stop Recording" at bounding box center [677, 295] width 313 height 32
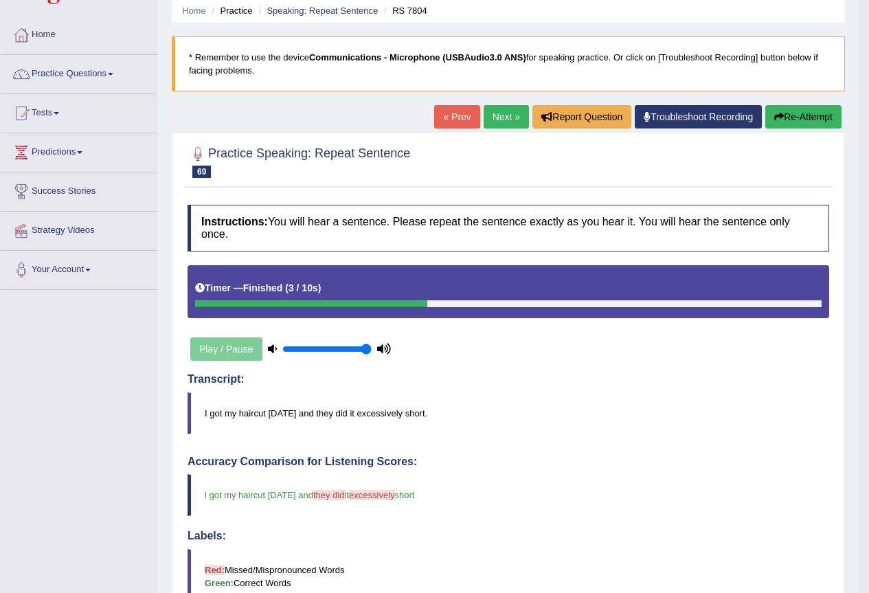
scroll to position [0, 0]
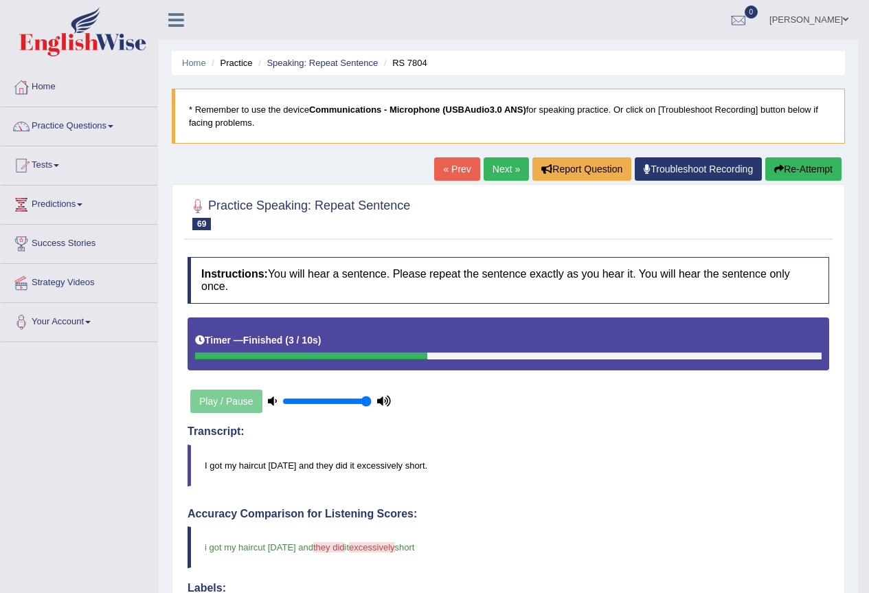
click at [498, 165] on link "Next »" at bounding box center [506, 168] width 45 height 23
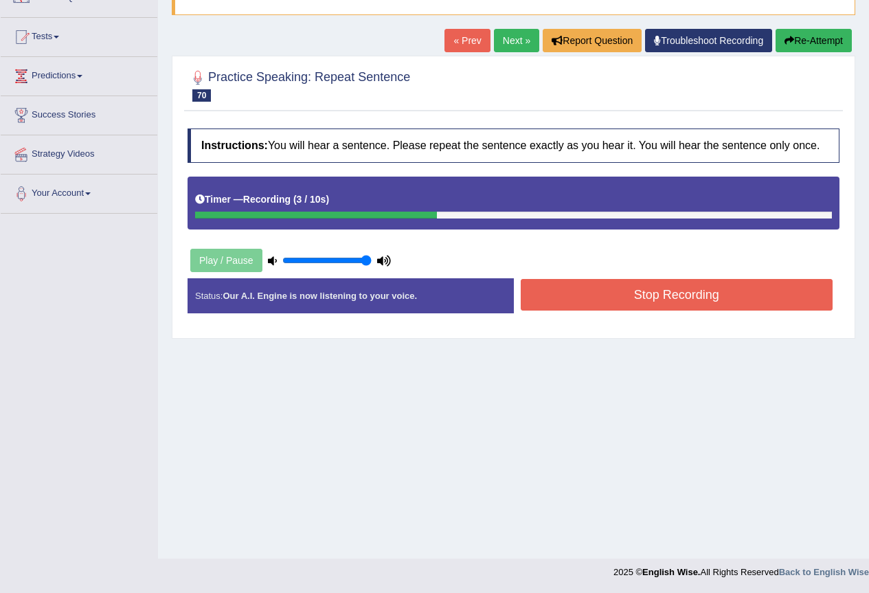
click at [642, 293] on button "Stop Recording" at bounding box center [677, 295] width 313 height 32
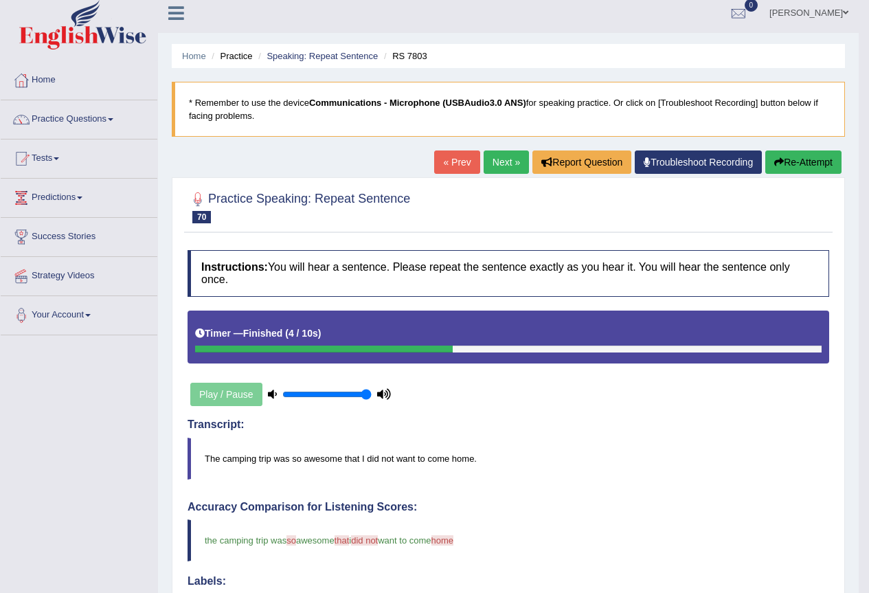
scroll to position [6, 0]
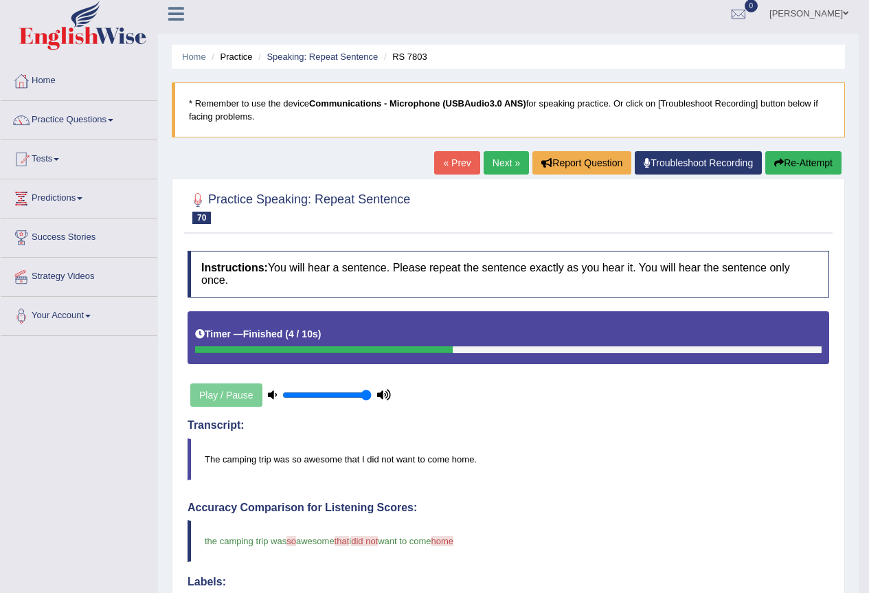
click at [497, 164] on link "Next »" at bounding box center [506, 162] width 45 height 23
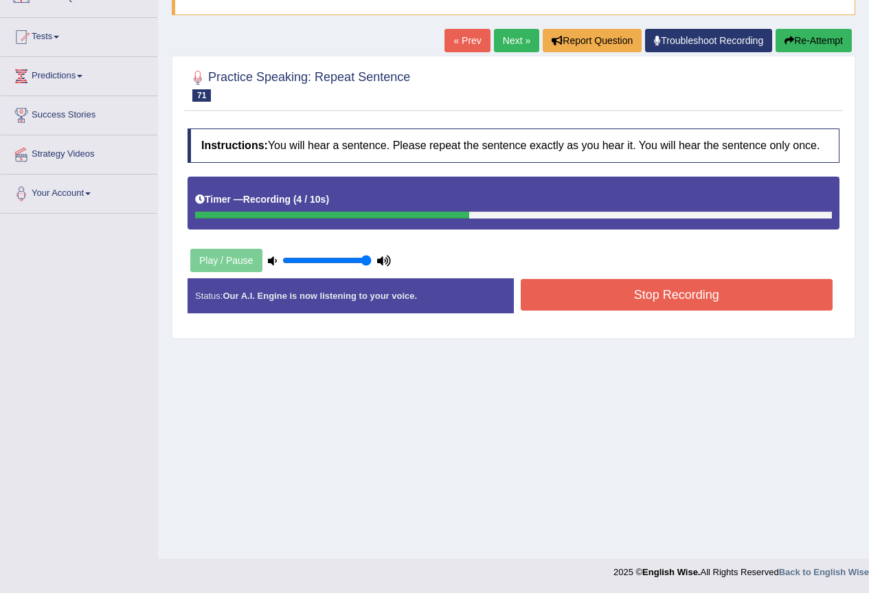
click at [658, 296] on button "Stop Recording" at bounding box center [677, 295] width 313 height 32
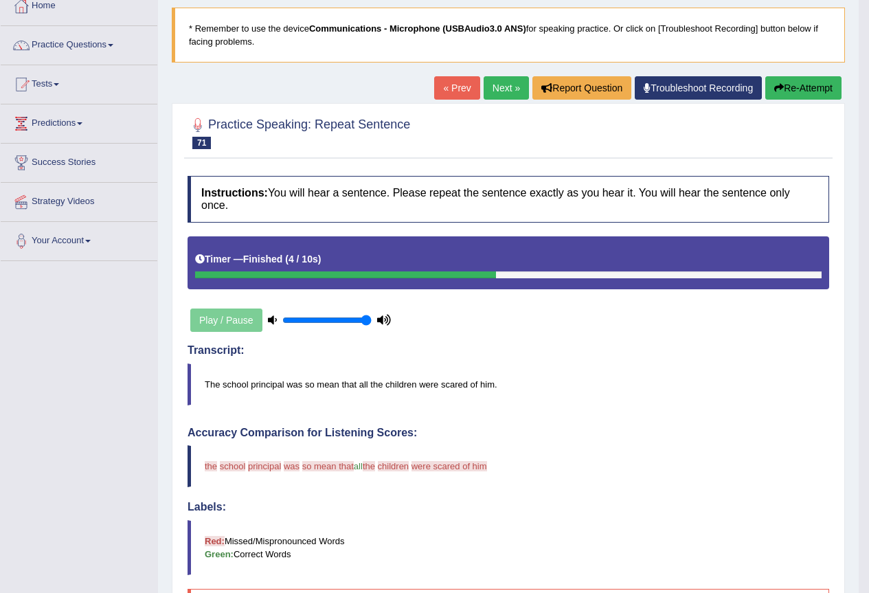
scroll to position [75, 0]
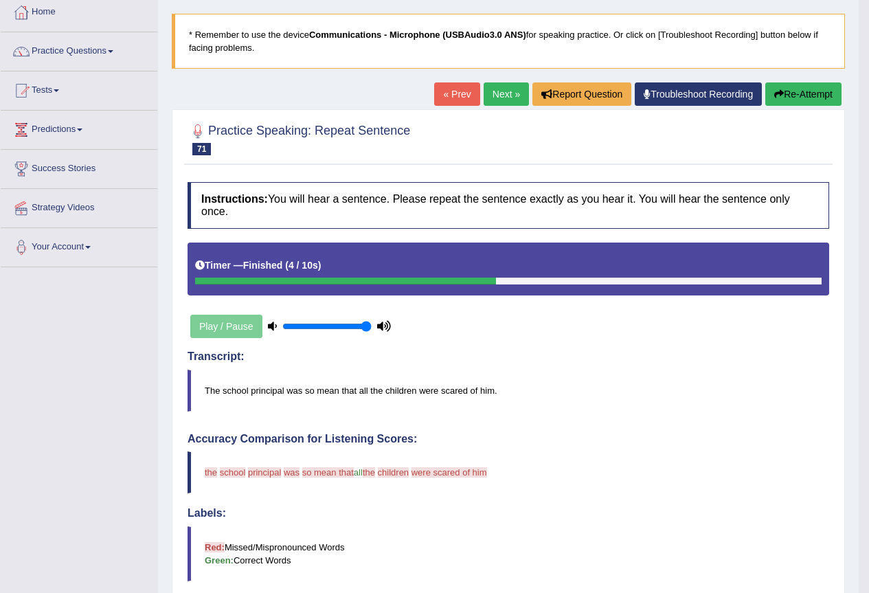
click at [805, 93] on button "Re-Attempt" at bounding box center [804, 93] width 76 height 23
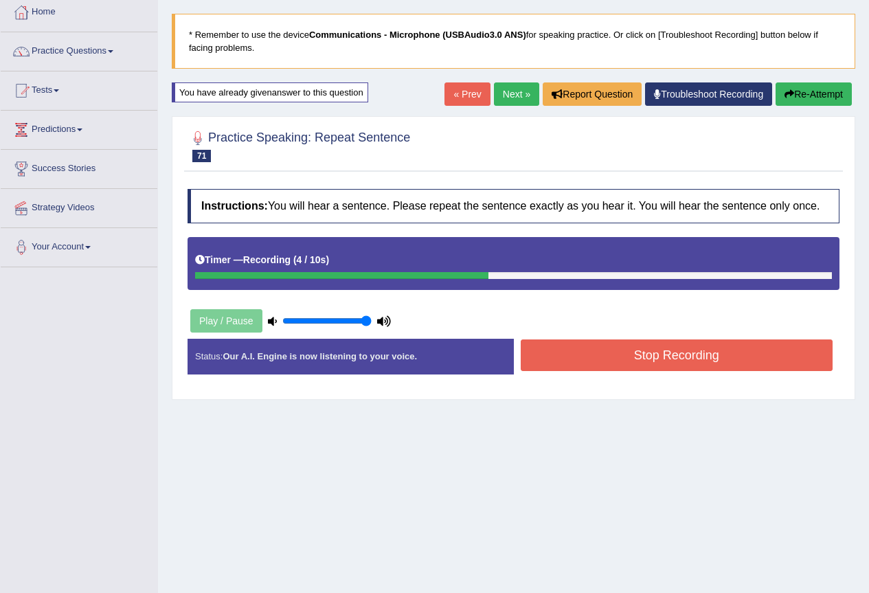
click at [590, 343] on button "Stop Recording" at bounding box center [677, 356] width 313 height 32
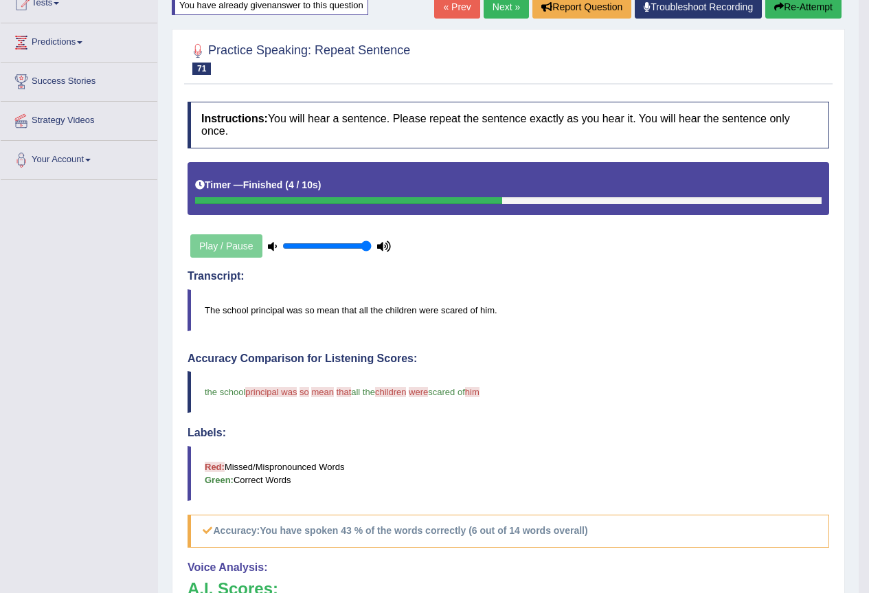
scroll to position [144, 0]
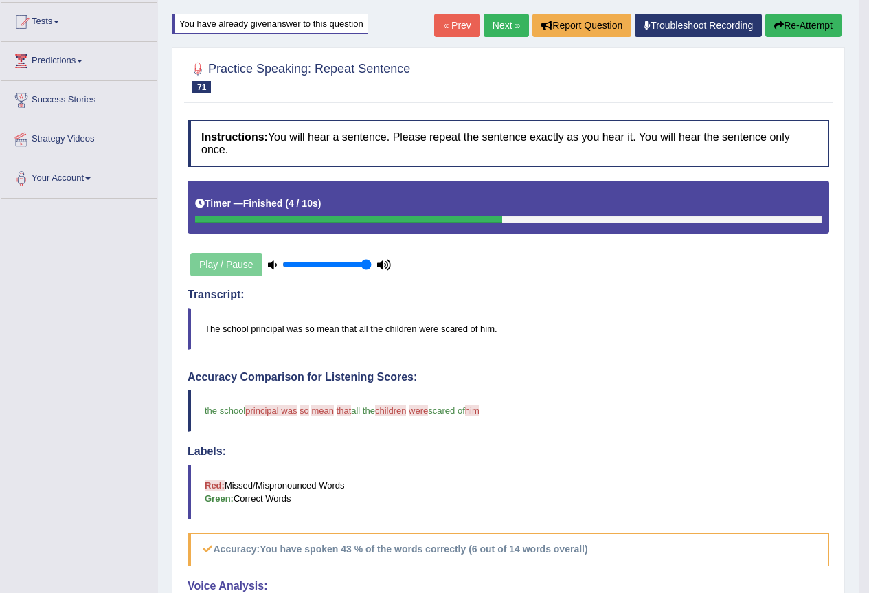
click at [820, 30] on button "Re-Attempt" at bounding box center [804, 25] width 76 height 23
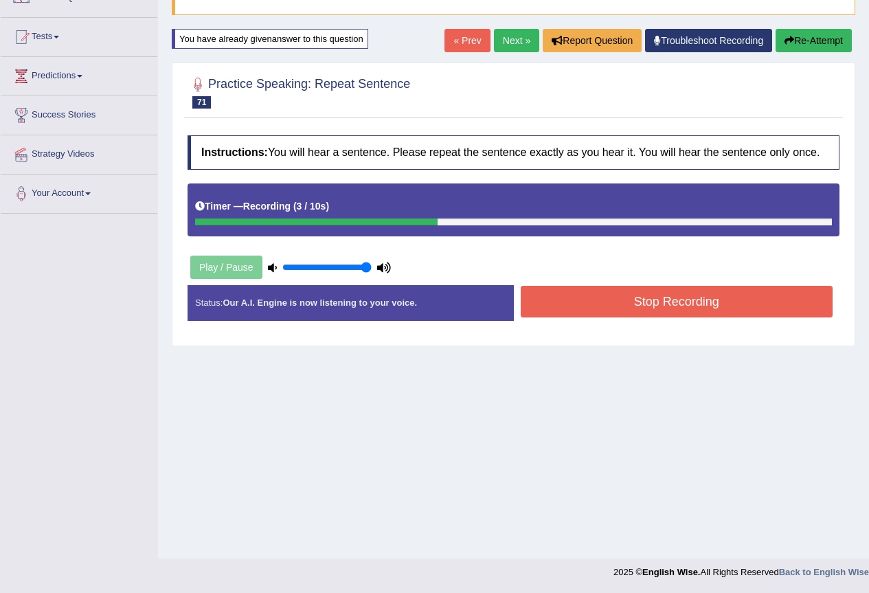
click at [643, 311] on button "Stop Recording" at bounding box center [677, 302] width 313 height 32
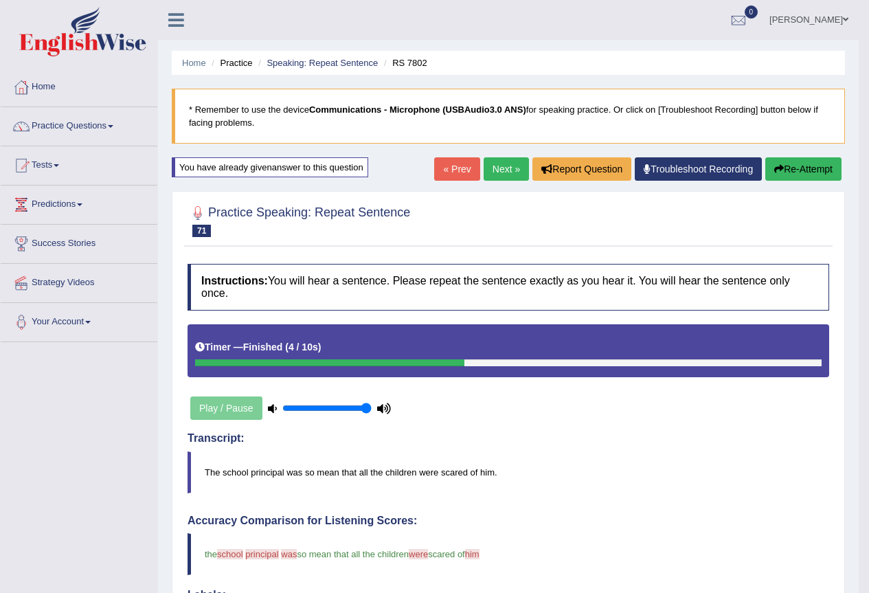
click at [501, 166] on link "Next »" at bounding box center [506, 168] width 45 height 23
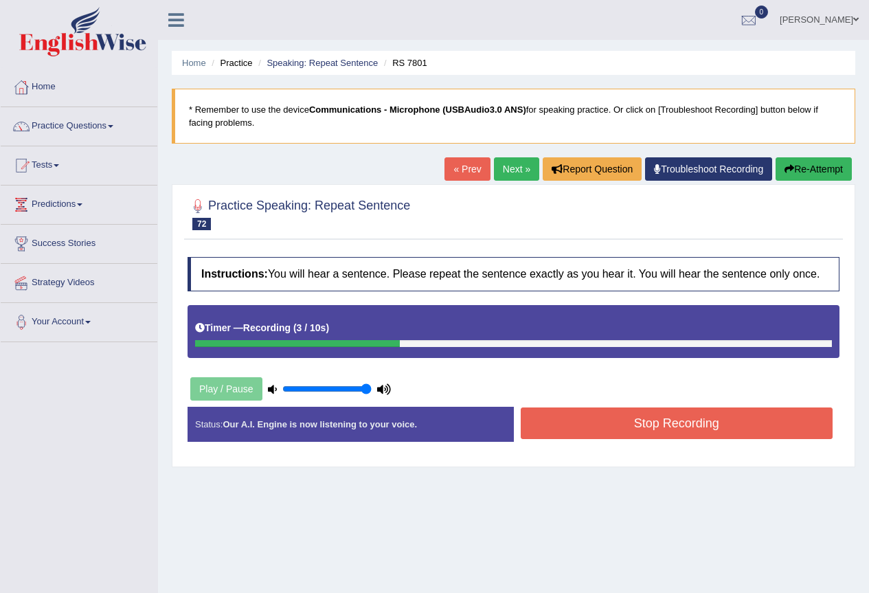
click at [625, 432] on button "Stop Recording" at bounding box center [677, 424] width 313 height 32
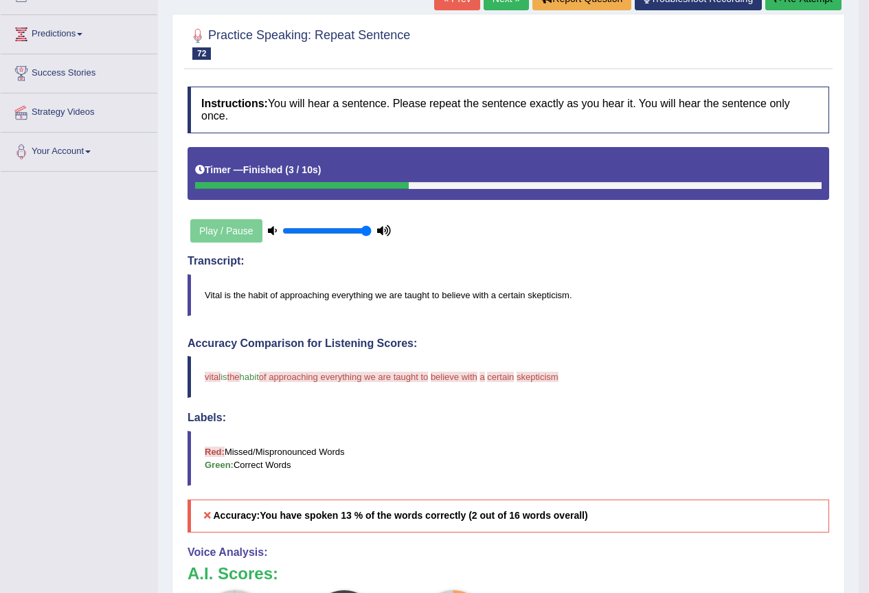
scroll to position [144, 0]
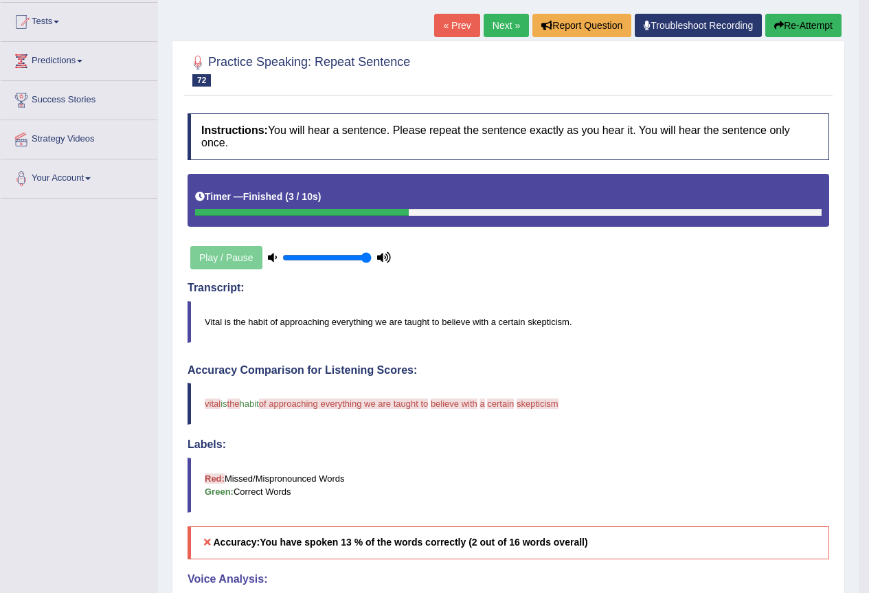
click at [795, 30] on button "Re-Attempt" at bounding box center [804, 25] width 76 height 23
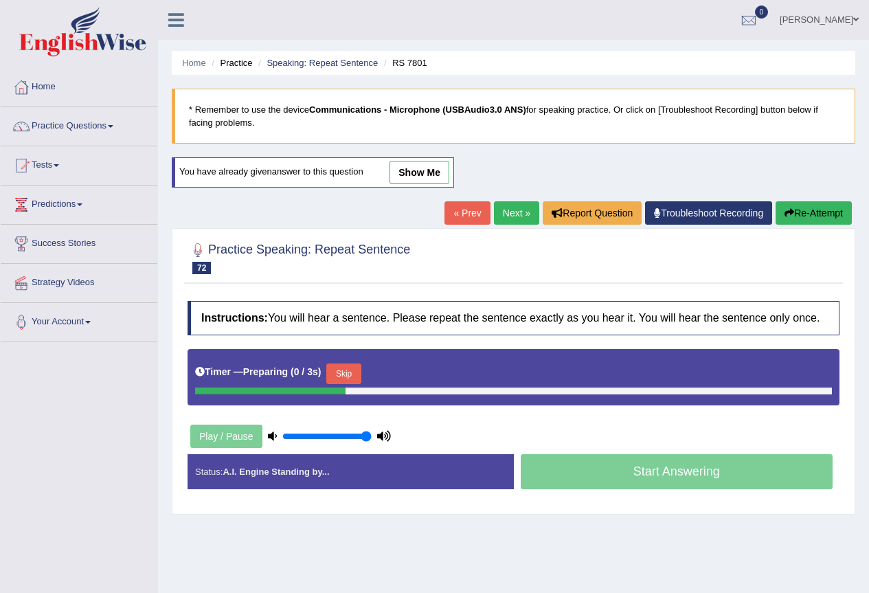
scroll to position [129, 0]
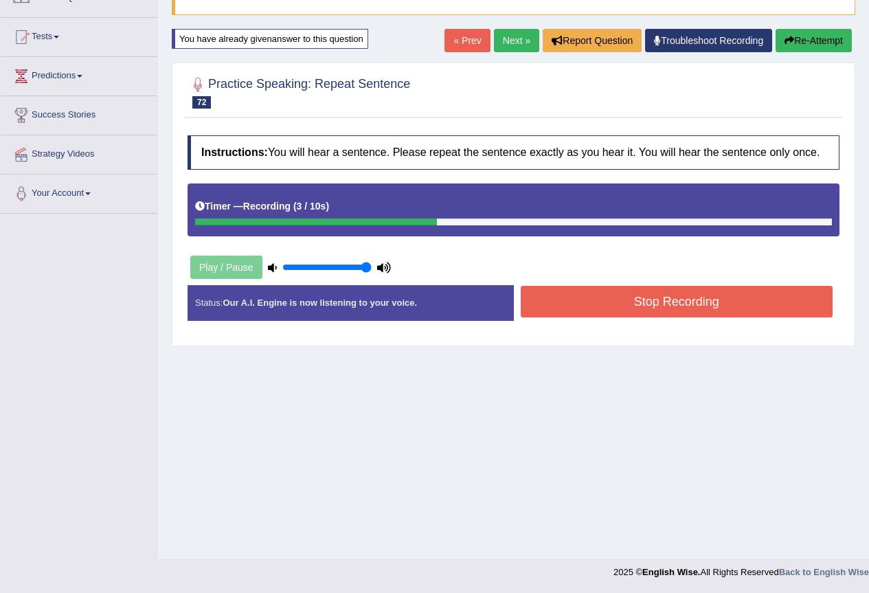
click at [625, 299] on button "Stop Recording" at bounding box center [677, 302] width 313 height 32
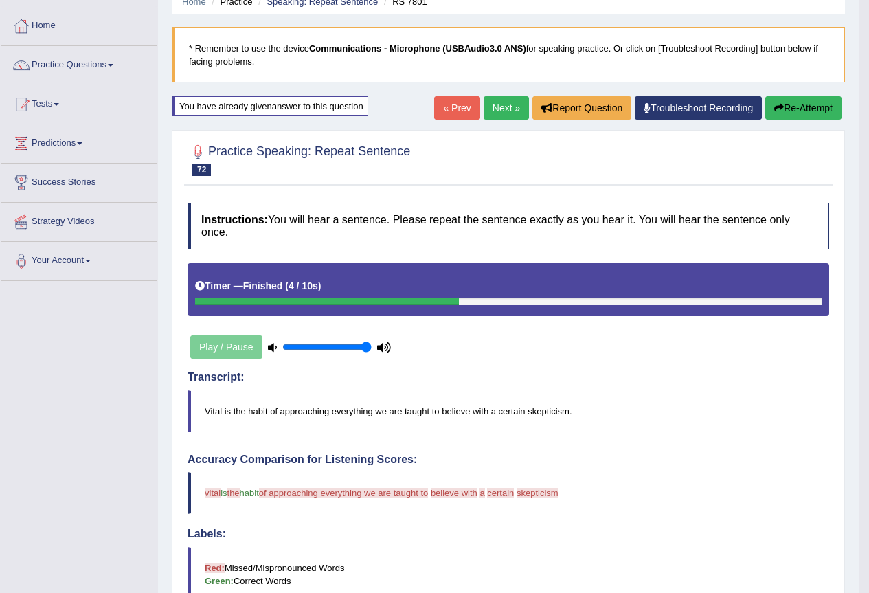
scroll to position [60, 0]
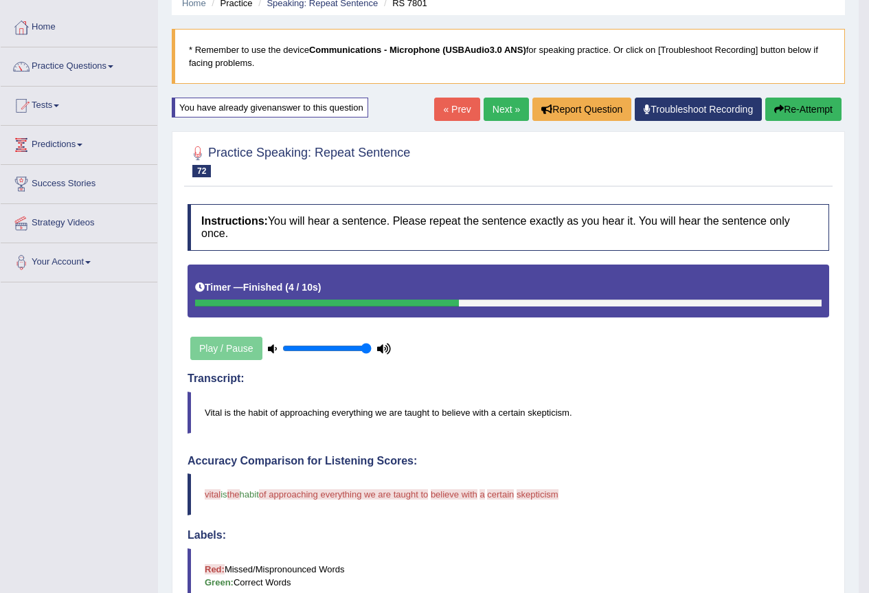
click at [505, 107] on link "Next »" at bounding box center [506, 109] width 45 height 23
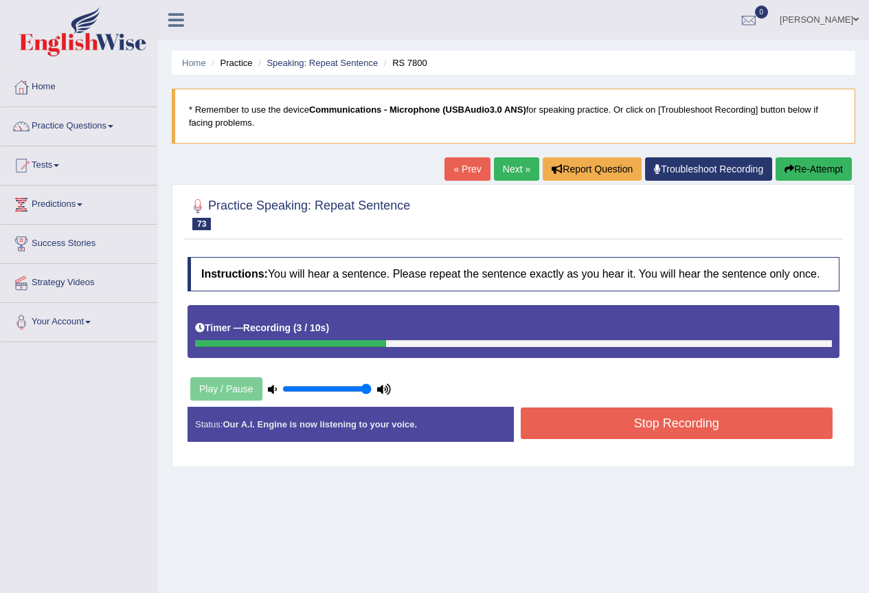
click at [618, 432] on button "Stop Recording" at bounding box center [677, 424] width 313 height 32
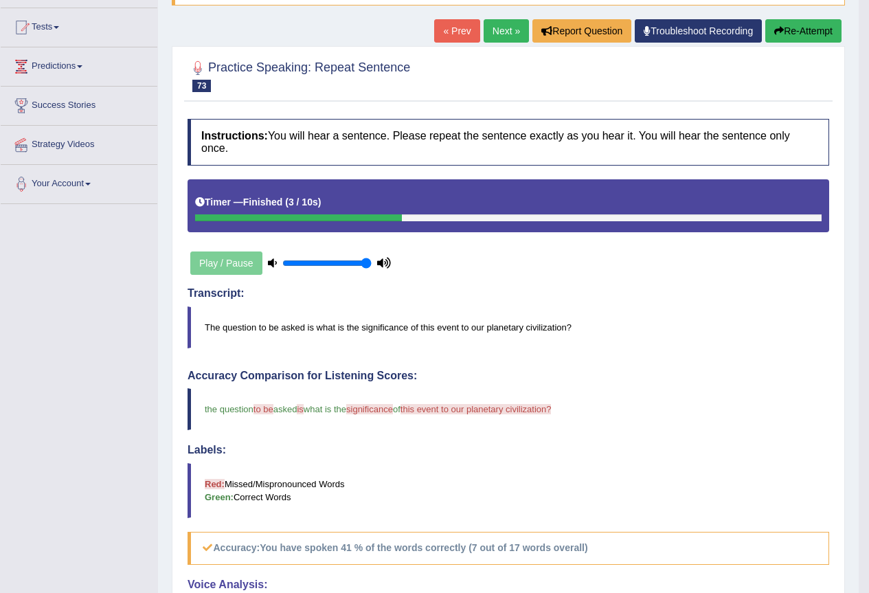
scroll to position [137, 0]
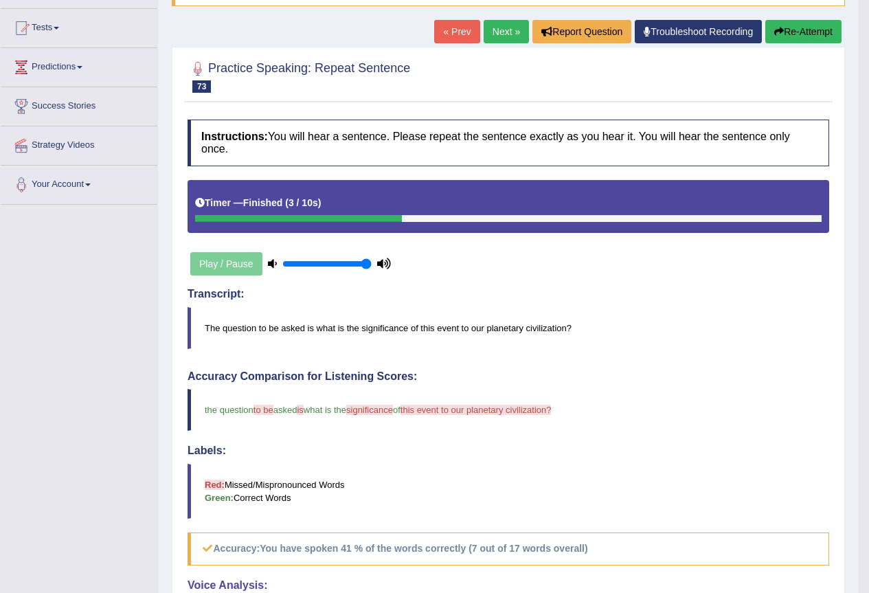
click at [498, 32] on link "Next »" at bounding box center [506, 31] width 45 height 23
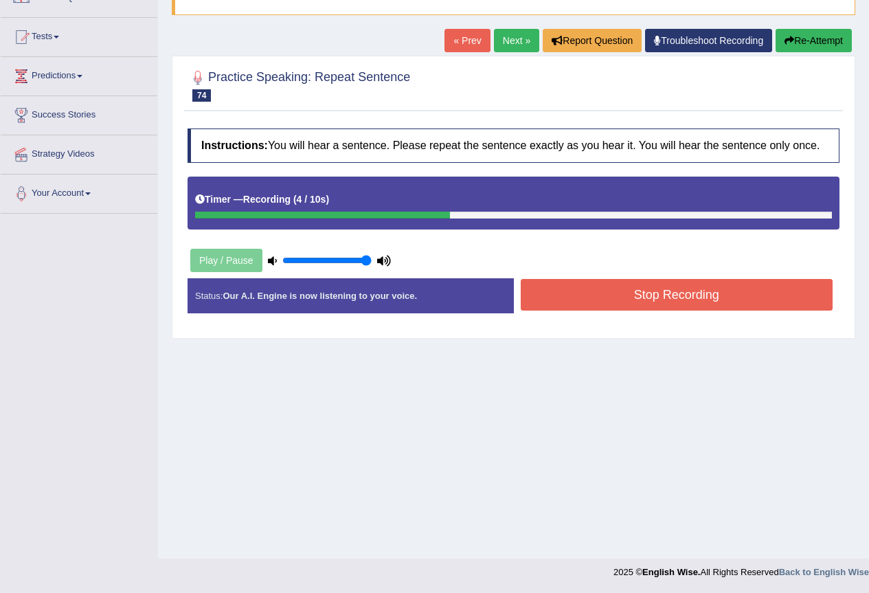
click at [663, 307] on button "Stop Recording" at bounding box center [677, 295] width 313 height 32
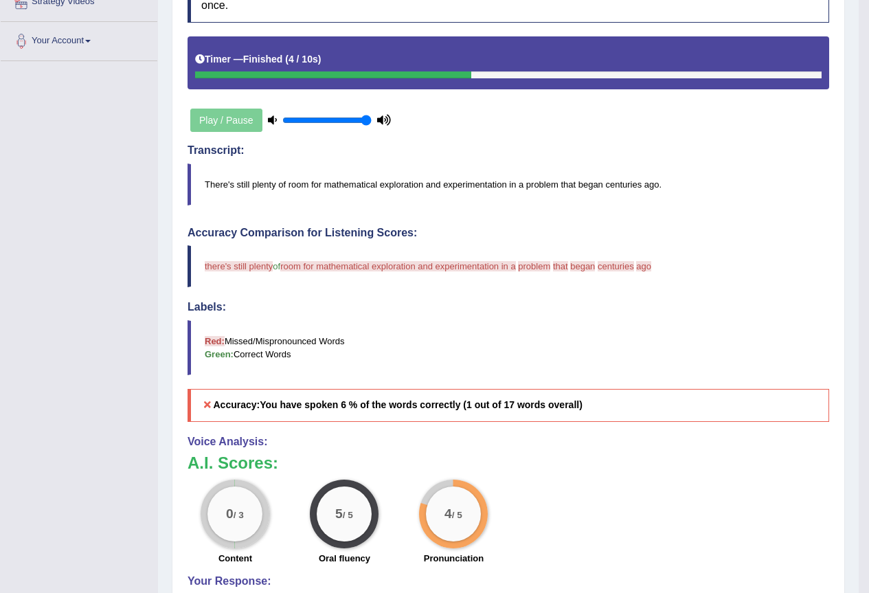
scroll to position [75, 0]
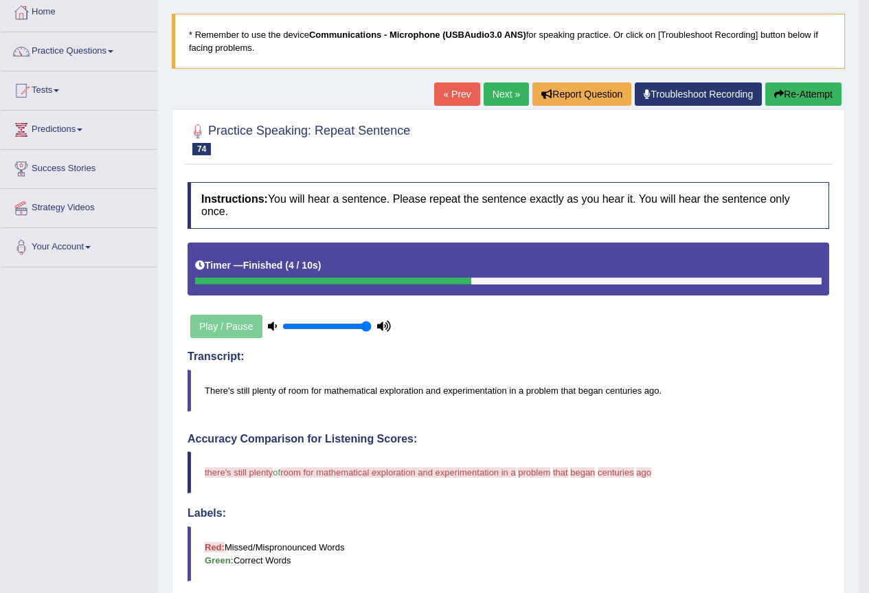
click at [791, 87] on button "Re-Attempt" at bounding box center [804, 93] width 76 height 23
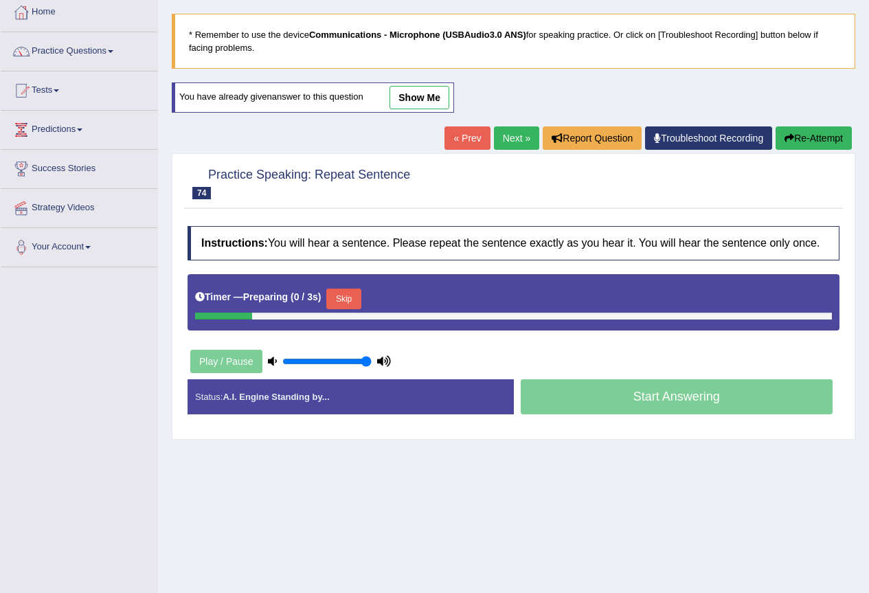
scroll to position [75, 0]
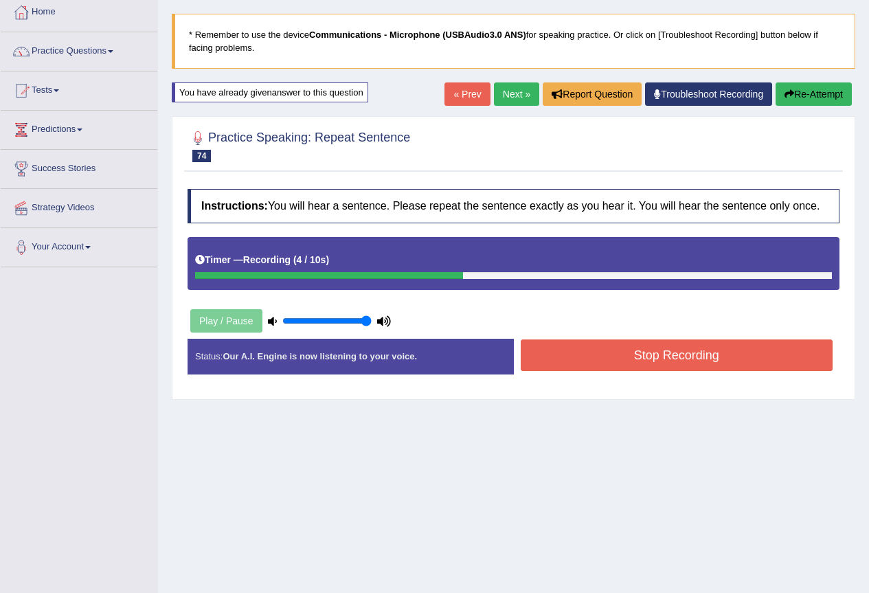
click at [636, 355] on button "Stop Recording" at bounding box center [677, 356] width 313 height 32
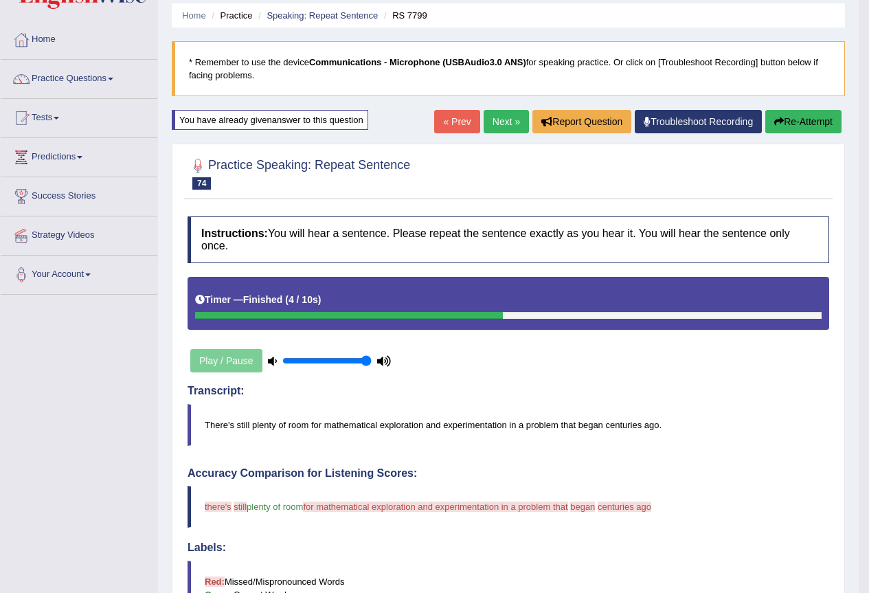
scroll to position [0, 0]
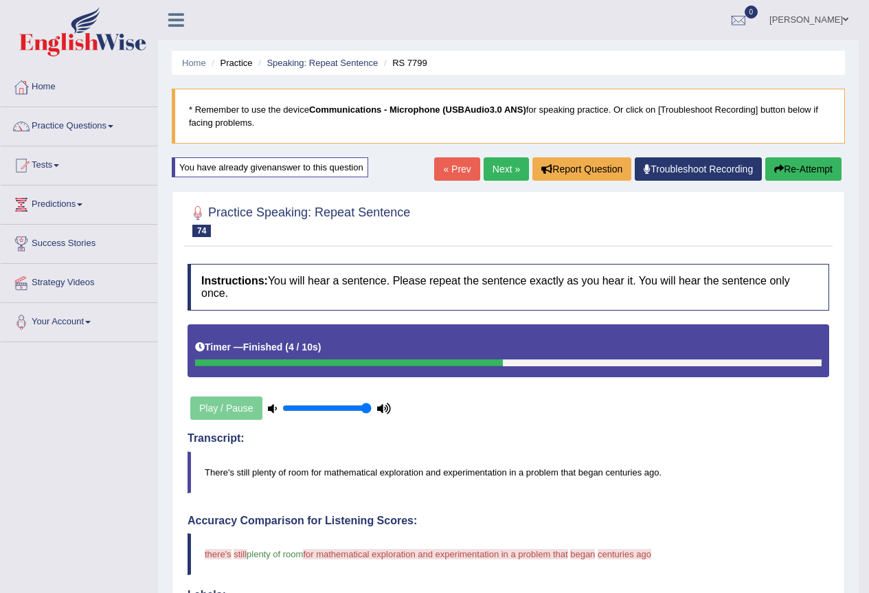
click at [493, 168] on link "Next »" at bounding box center [506, 168] width 45 height 23
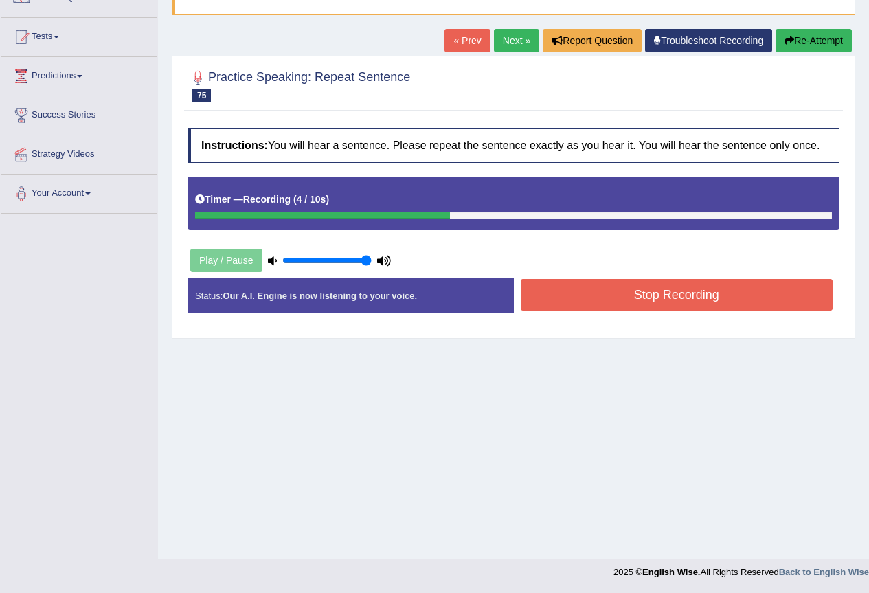
click at [744, 292] on button "Stop Recording" at bounding box center [677, 295] width 313 height 32
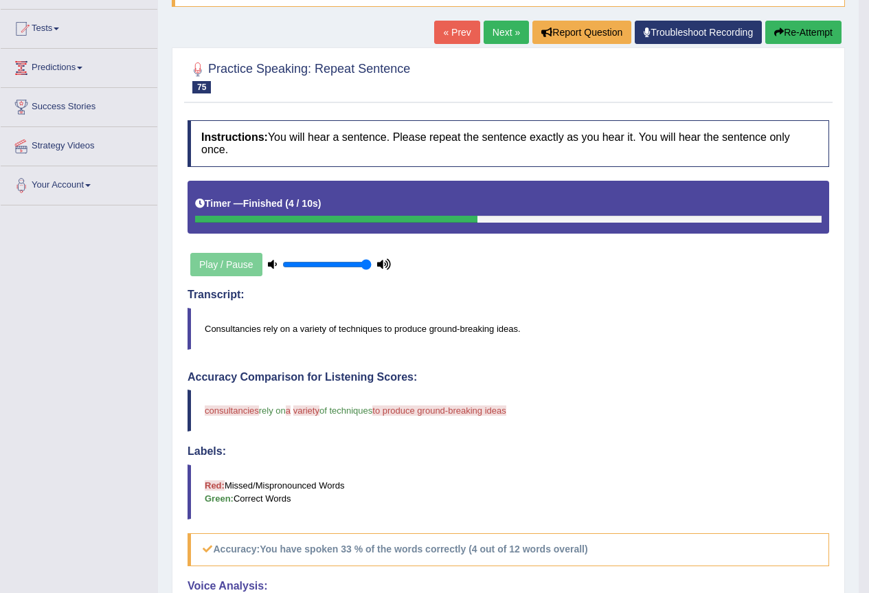
scroll to position [129, 0]
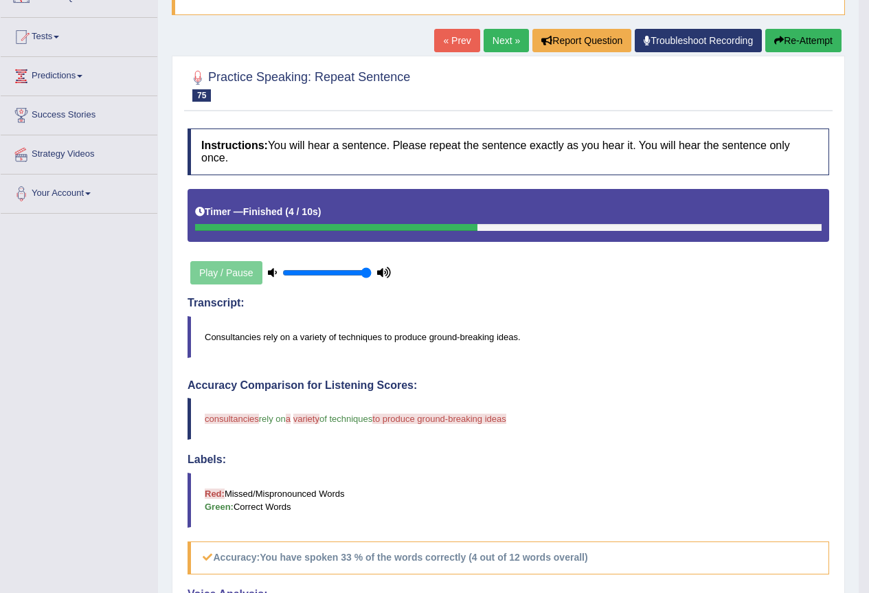
click at [823, 33] on button "Re-Attempt" at bounding box center [804, 40] width 76 height 23
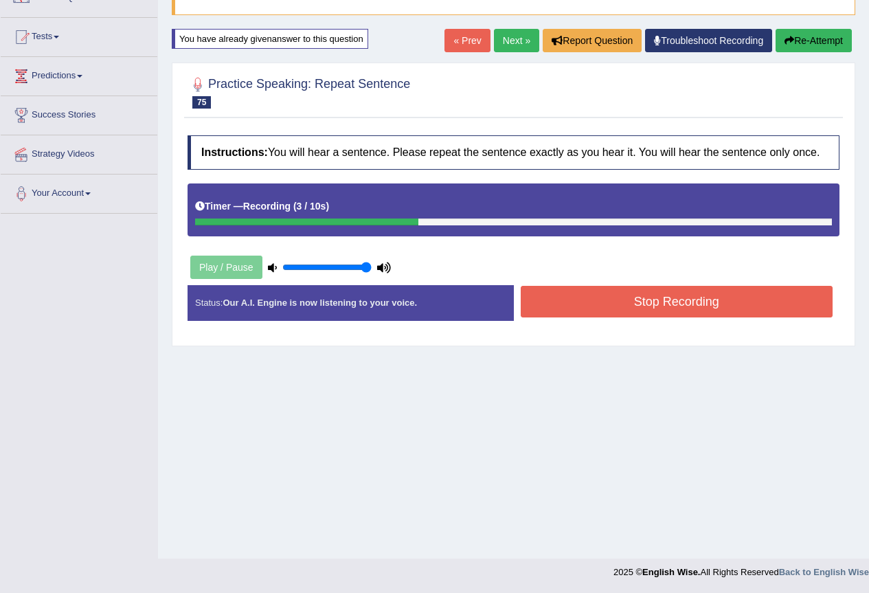
click at [608, 316] on button "Stop Recording" at bounding box center [677, 302] width 313 height 32
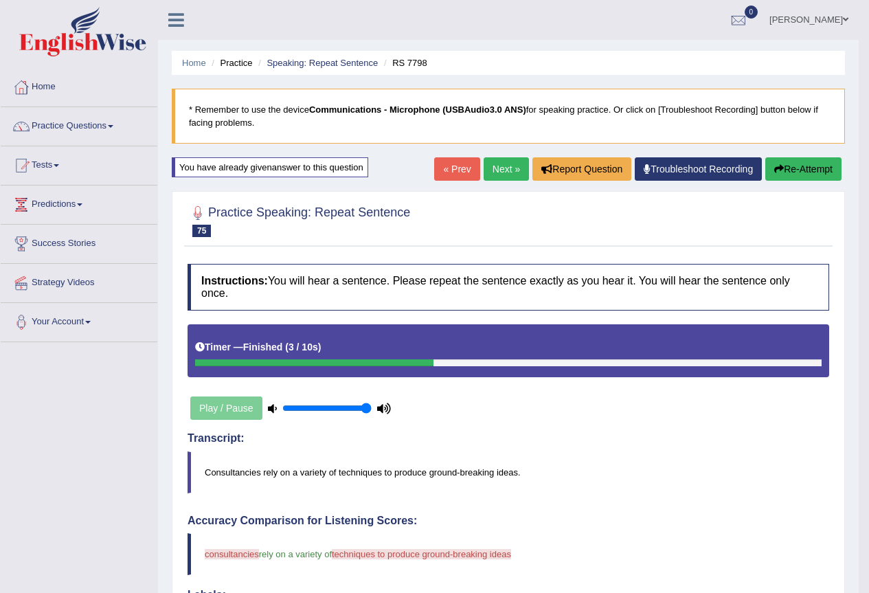
click at [511, 164] on link "Next »" at bounding box center [506, 168] width 45 height 23
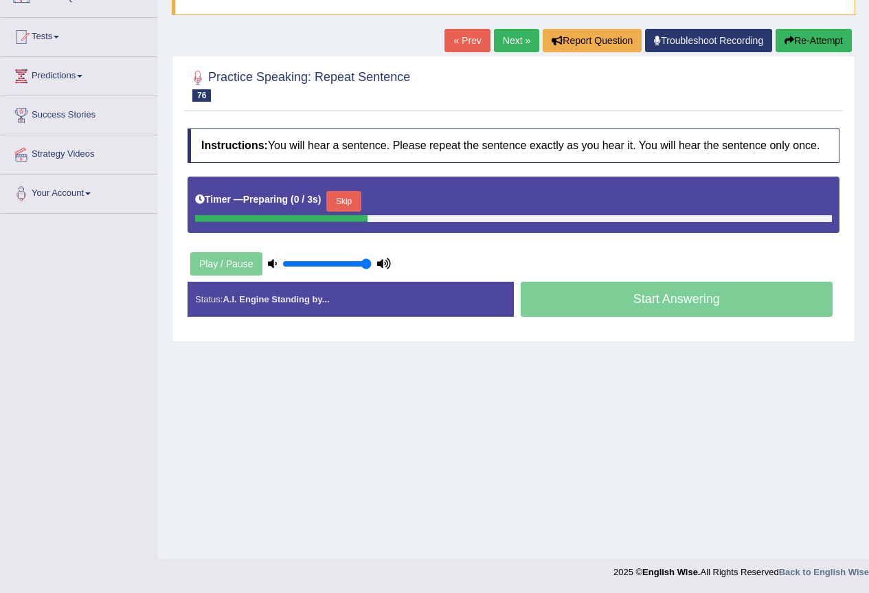
scroll to position [129, 0]
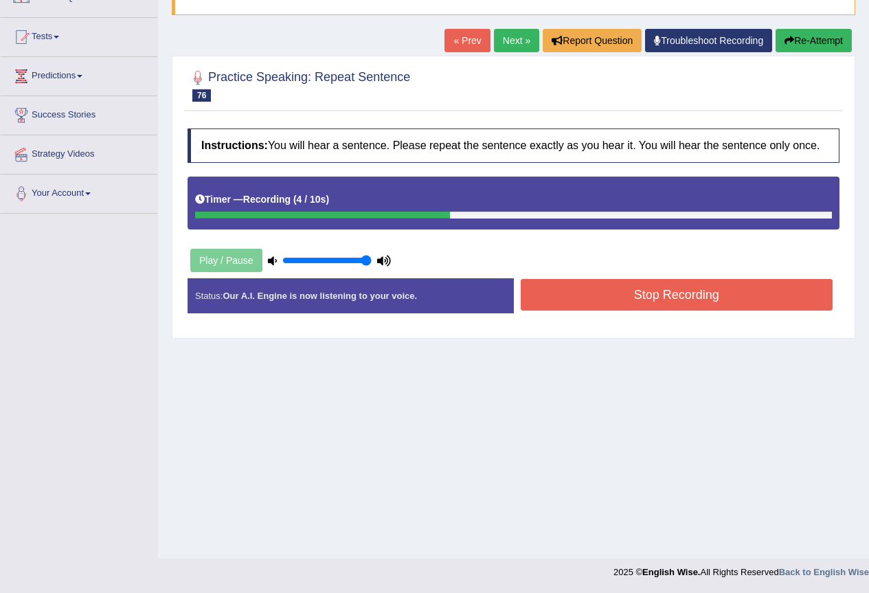
click at [659, 292] on button "Stop Recording" at bounding box center [677, 295] width 313 height 32
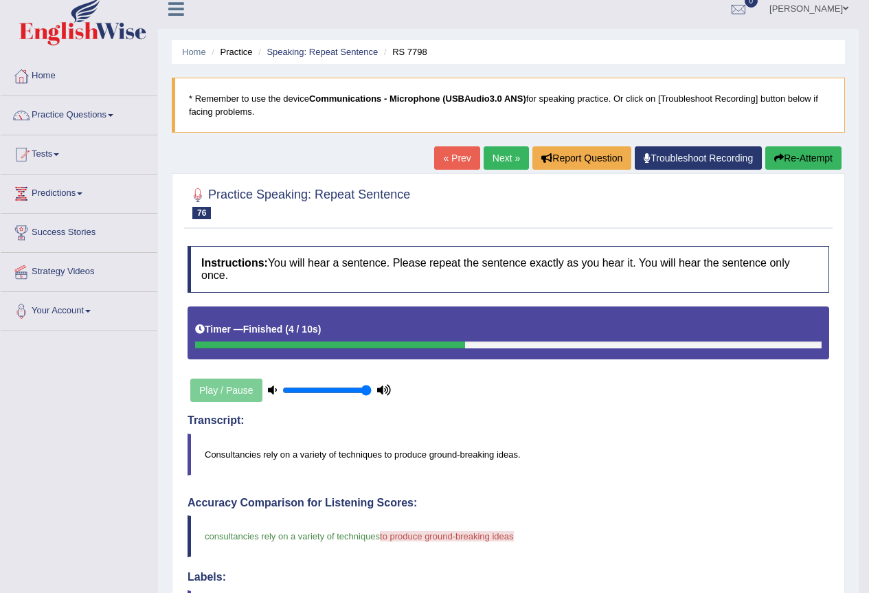
scroll to position [0, 0]
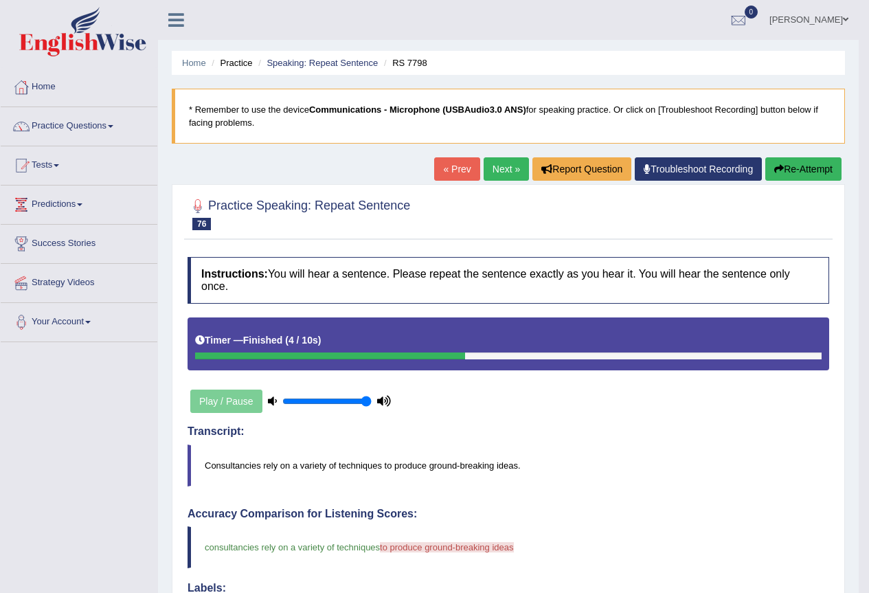
click at [496, 166] on link "Next »" at bounding box center [506, 168] width 45 height 23
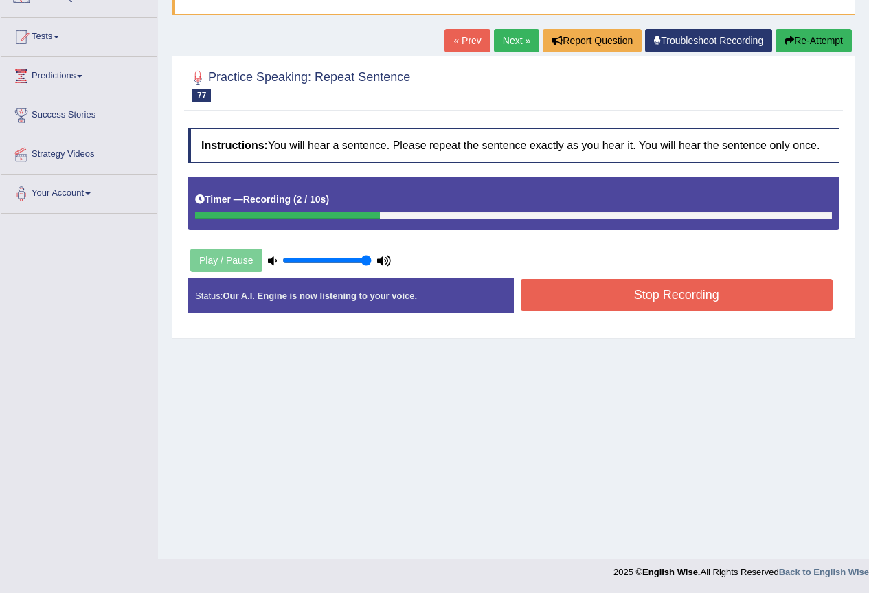
click at [687, 299] on button "Stop Recording" at bounding box center [677, 295] width 313 height 32
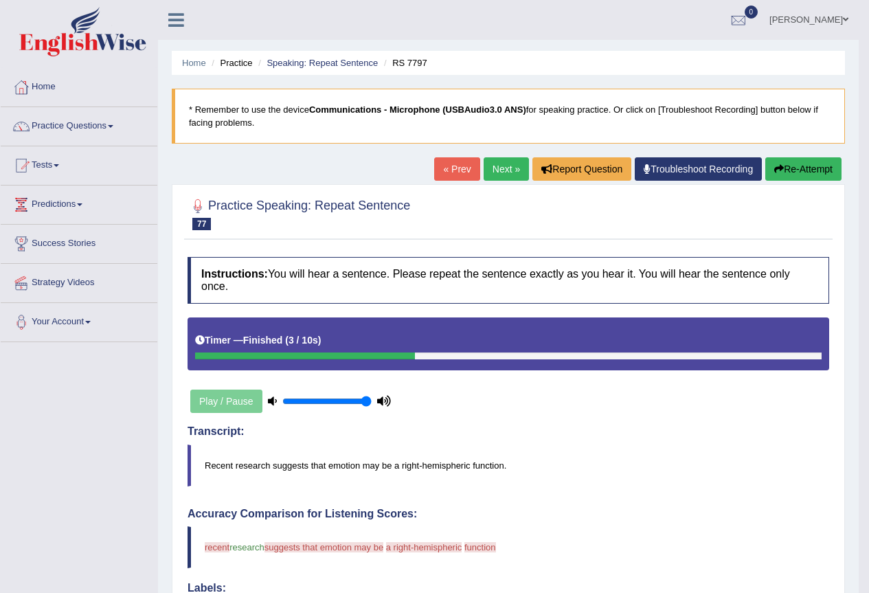
click at [508, 165] on link "Next »" at bounding box center [506, 168] width 45 height 23
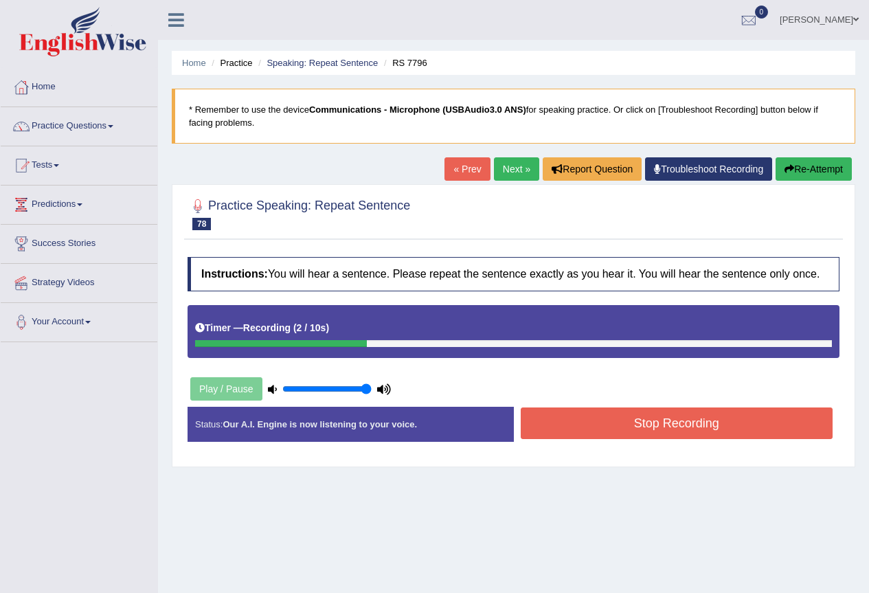
click at [610, 428] on button "Stop Recording" at bounding box center [677, 424] width 313 height 32
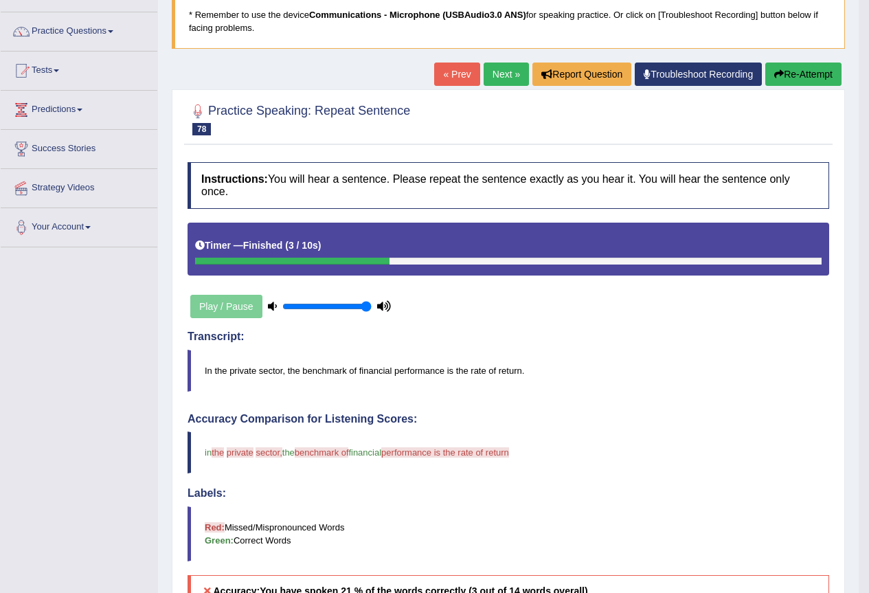
scroll to position [75, 0]
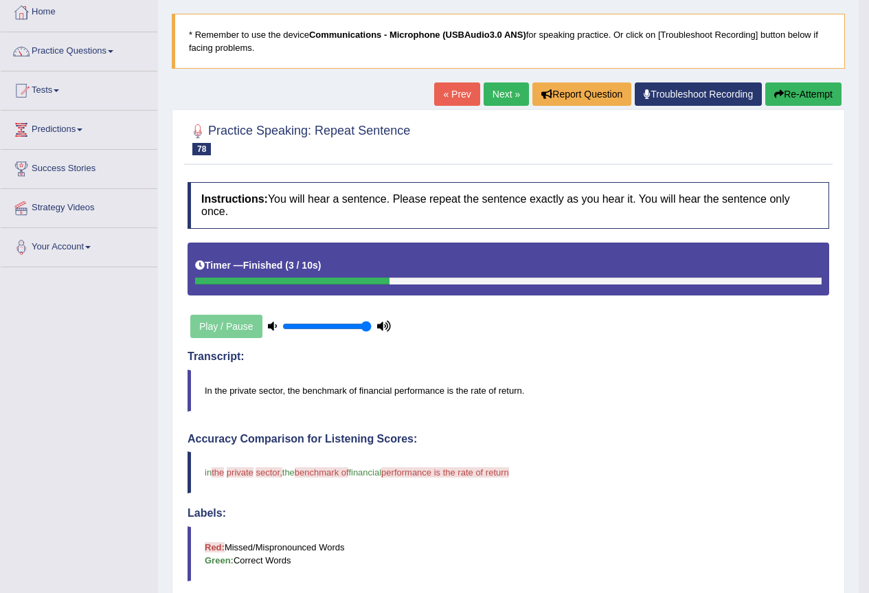
click at [799, 92] on button "Re-Attempt" at bounding box center [804, 93] width 76 height 23
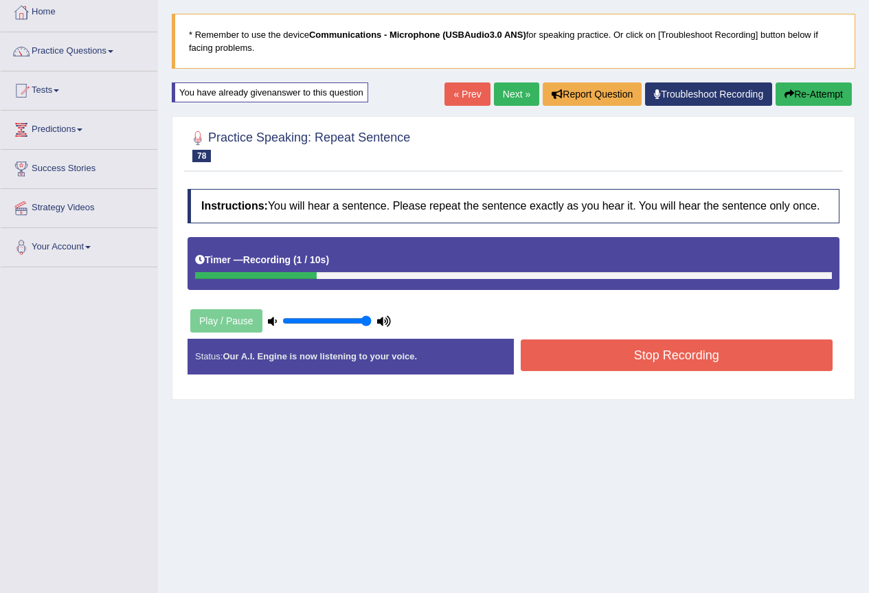
click at [632, 362] on button "Stop Recording" at bounding box center [677, 356] width 313 height 32
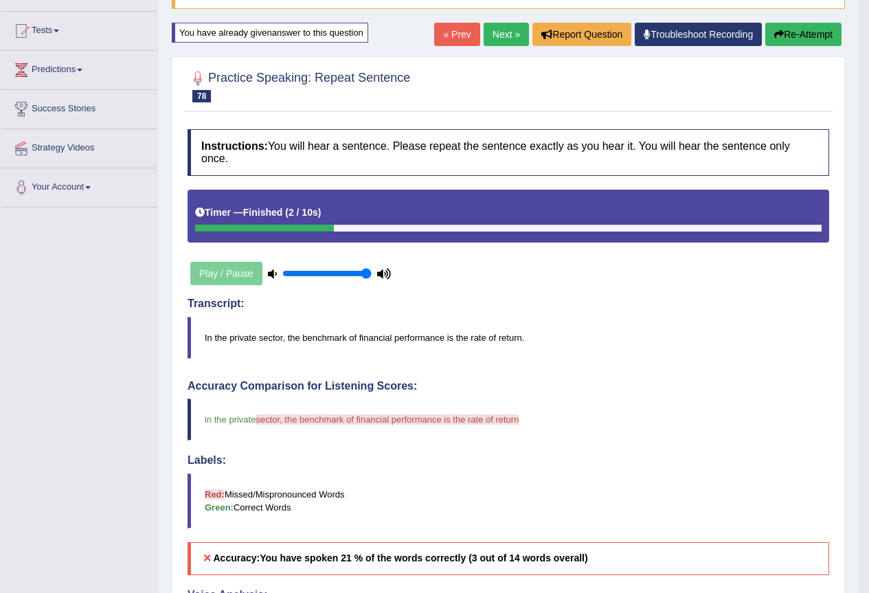
scroll to position [13, 0]
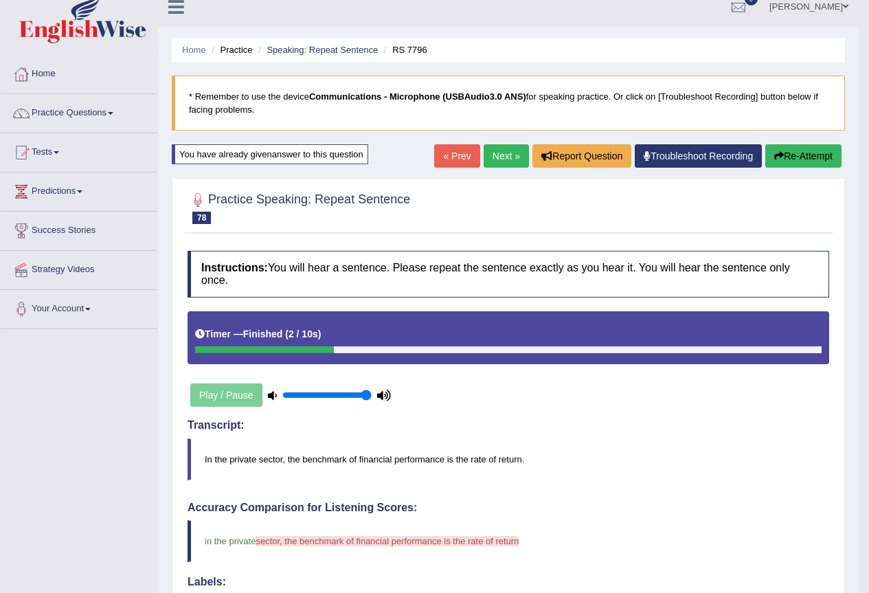
click at [798, 157] on button "Re-Attempt" at bounding box center [804, 155] width 76 height 23
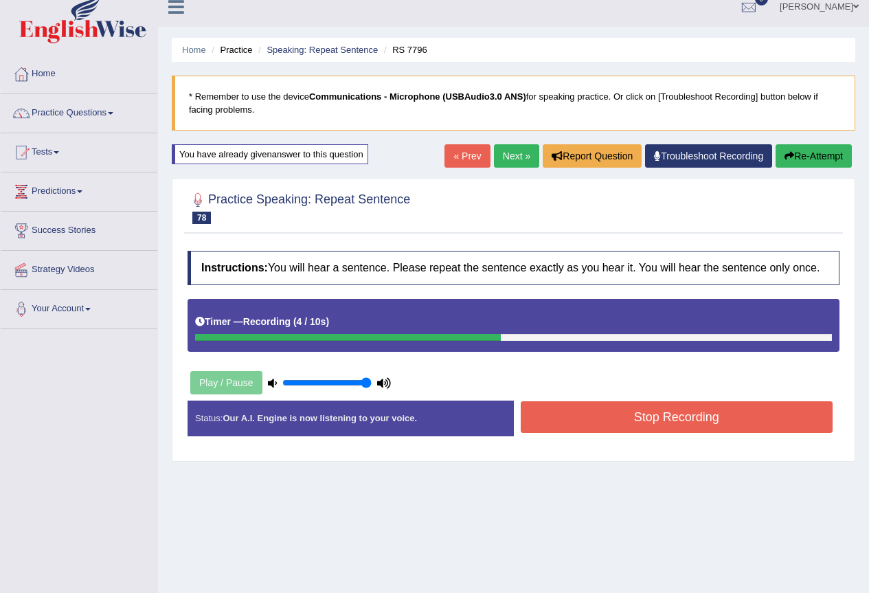
click at [622, 424] on button "Stop Recording" at bounding box center [677, 417] width 313 height 32
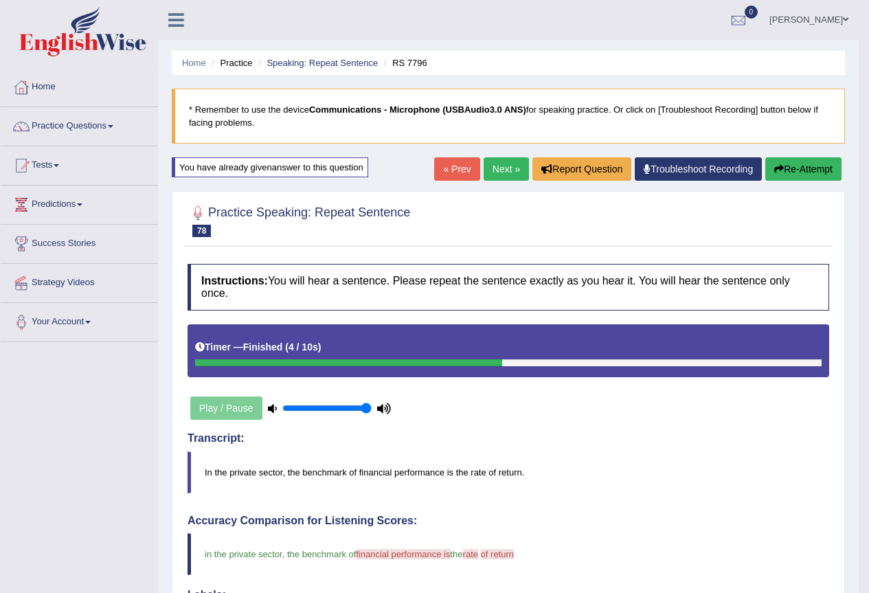
click at [504, 167] on link "Next »" at bounding box center [506, 168] width 45 height 23
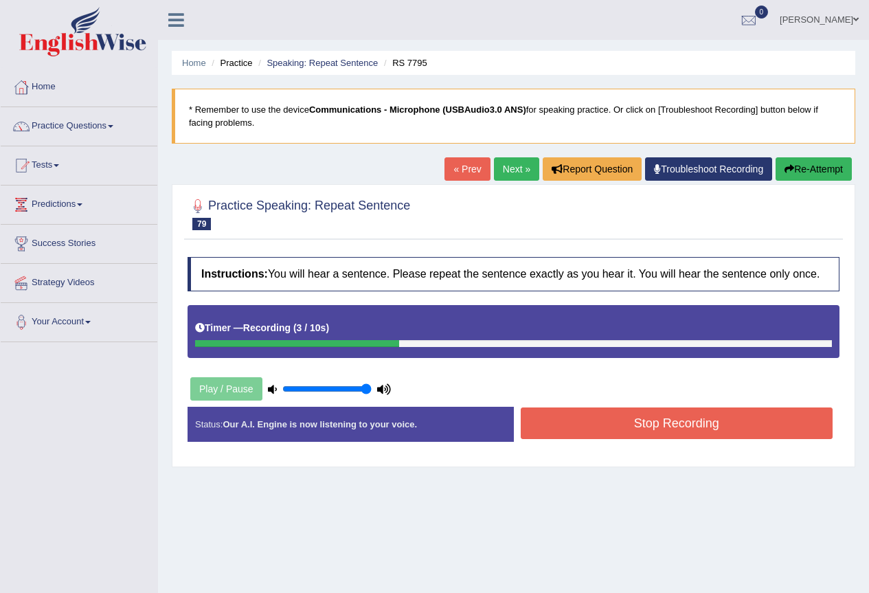
click at [601, 431] on button "Stop Recording" at bounding box center [677, 424] width 313 height 32
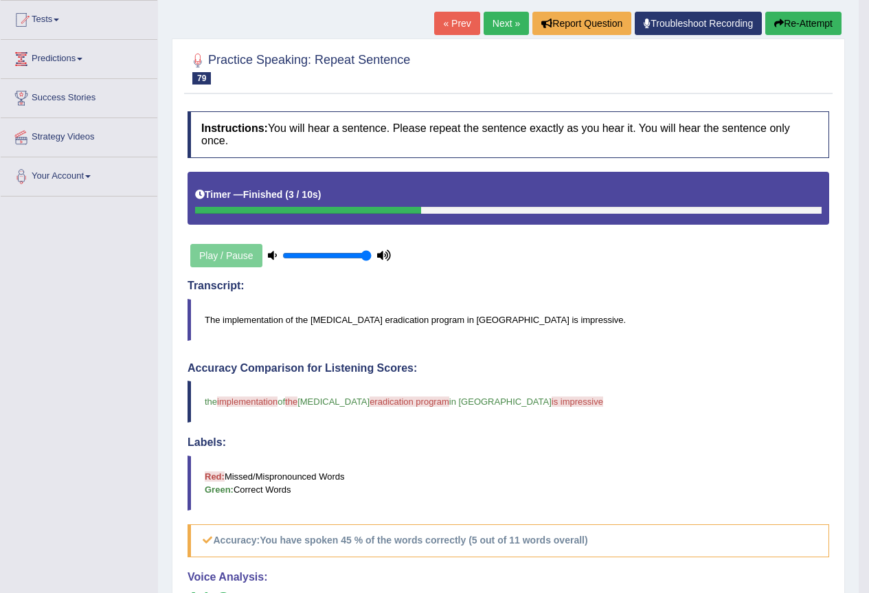
scroll to position [137, 0]
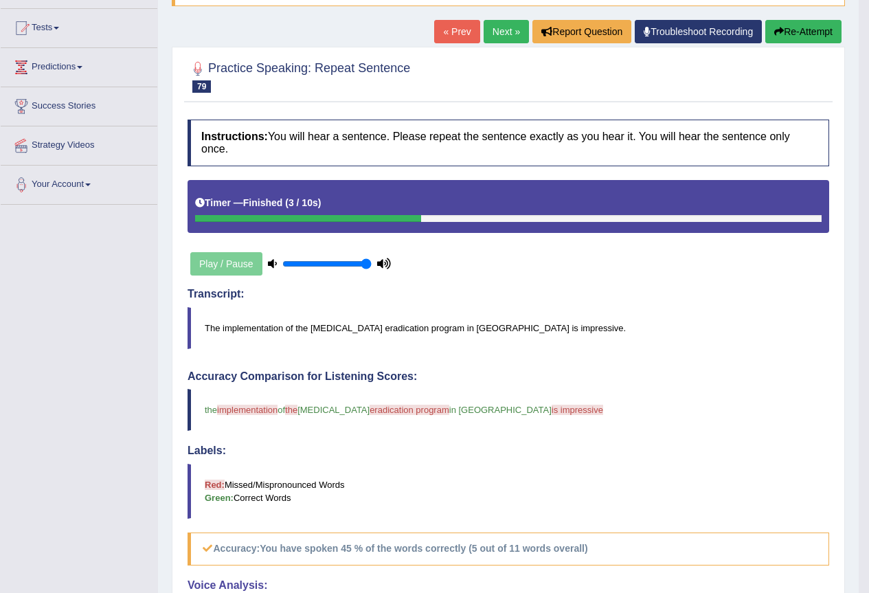
click at [502, 38] on link "Next »" at bounding box center [506, 31] width 45 height 23
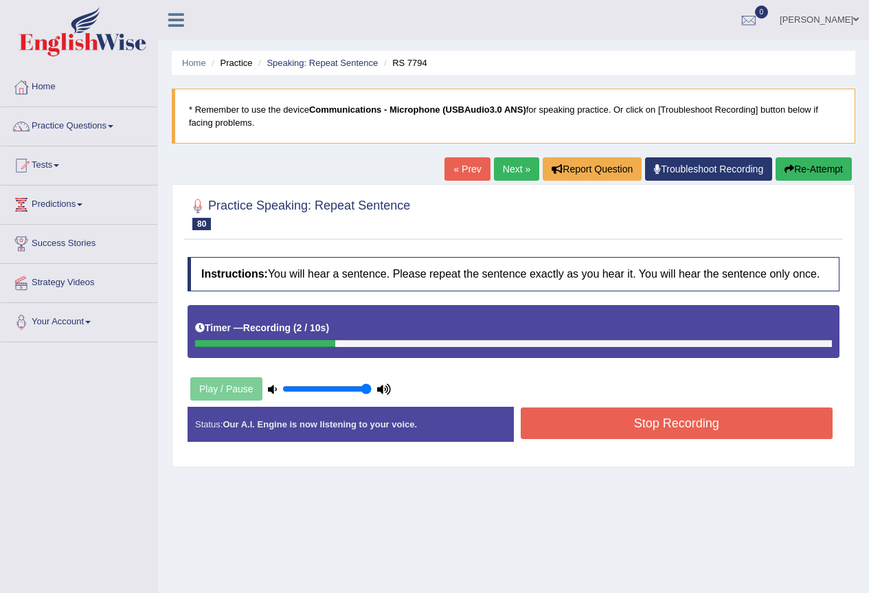
click at [576, 417] on button "Stop Recording" at bounding box center [677, 424] width 313 height 32
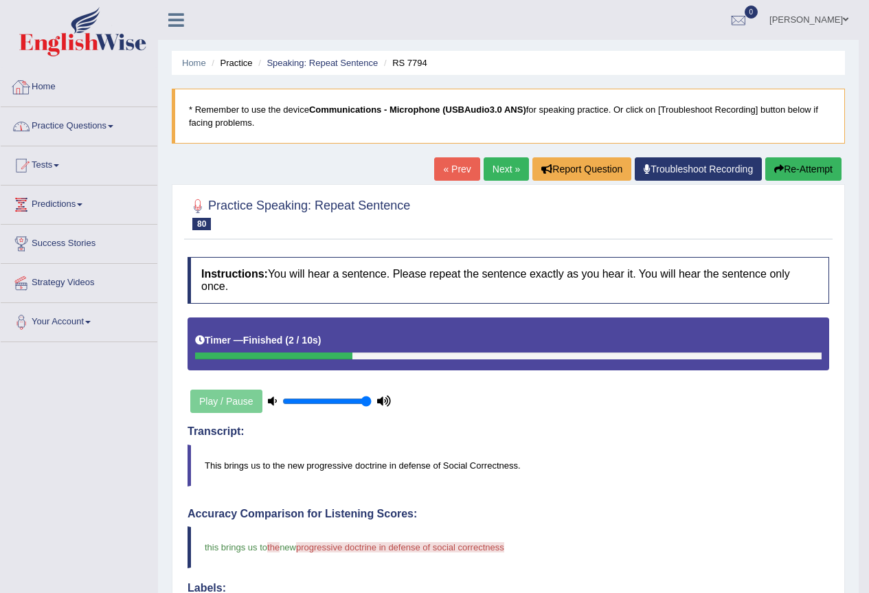
click at [96, 120] on link "Practice Questions" at bounding box center [79, 124] width 157 height 34
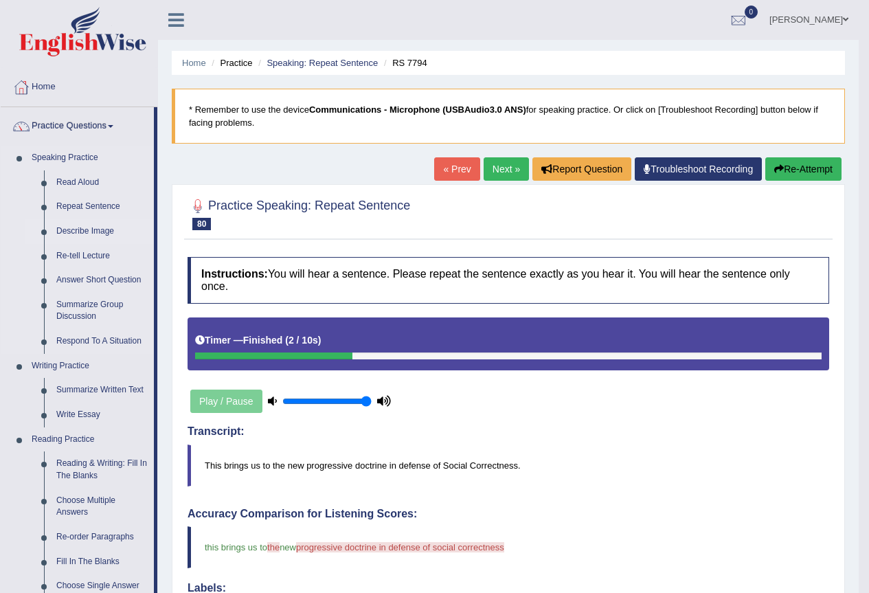
click at [103, 230] on link "Describe Image" at bounding box center [102, 231] width 104 height 25
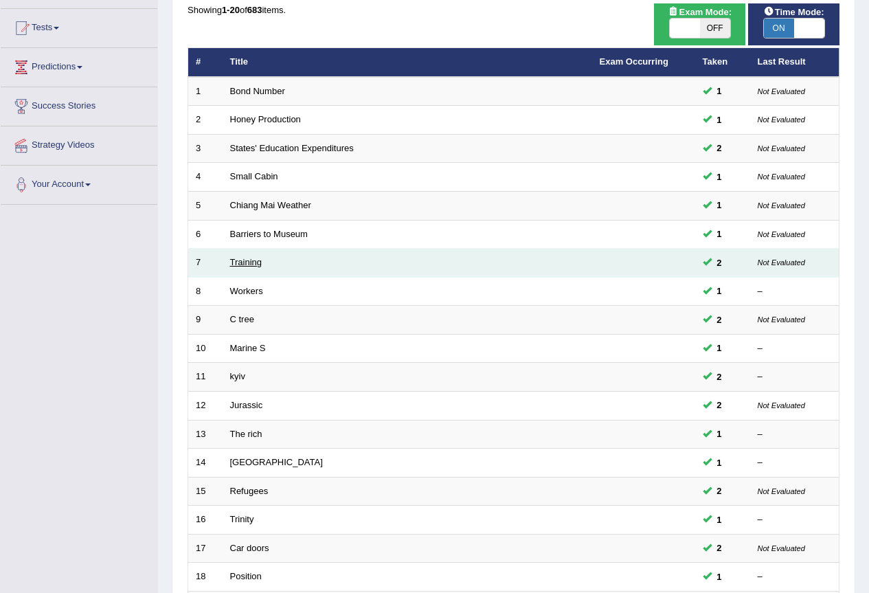
click at [254, 263] on link "Training" at bounding box center [246, 262] width 32 height 10
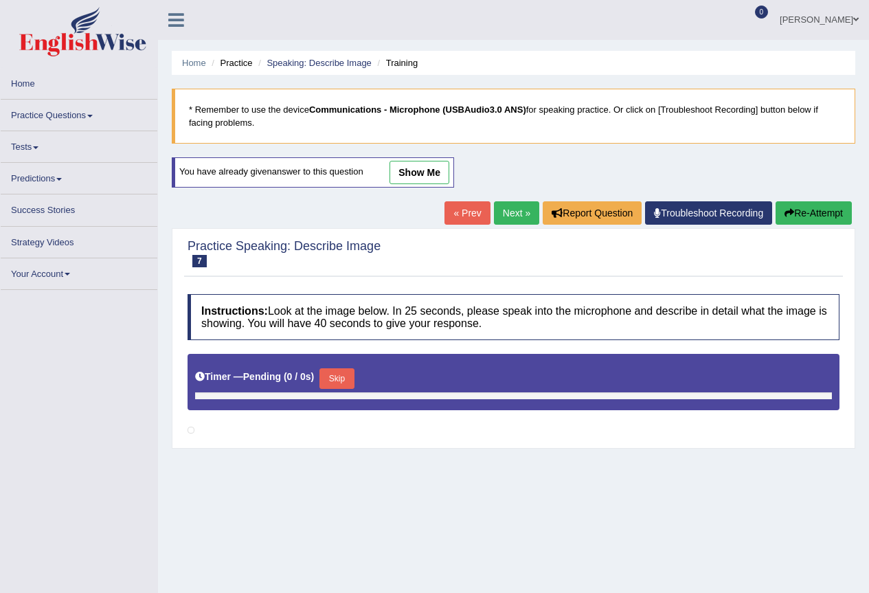
click at [421, 170] on link "show me" at bounding box center [420, 172] width 60 height 23
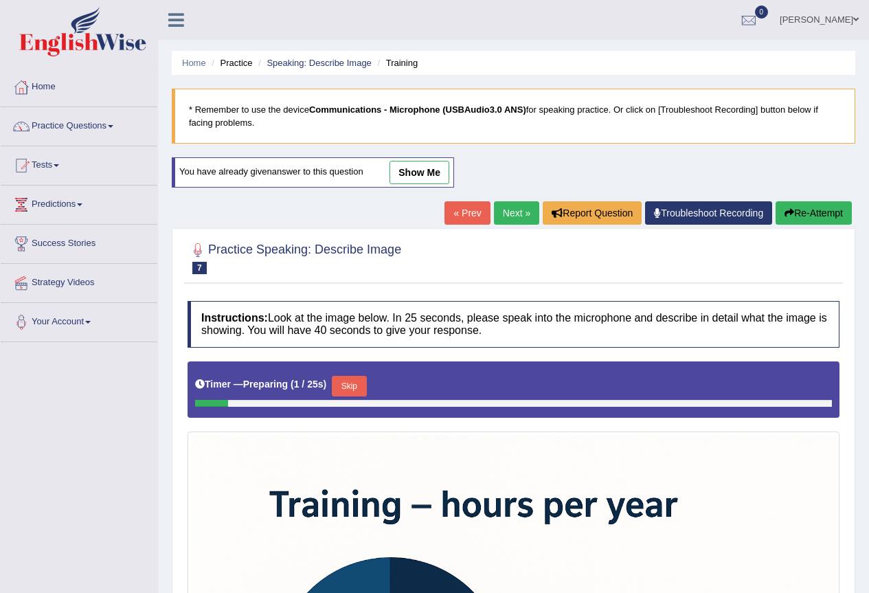
click at [427, 170] on link "show me" at bounding box center [420, 172] width 60 height 23
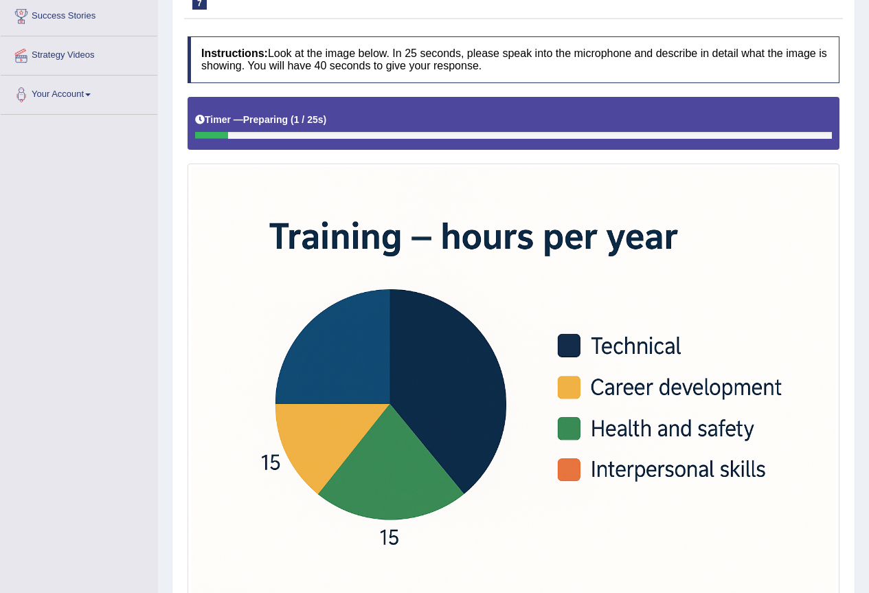
scroll to position [207, 0]
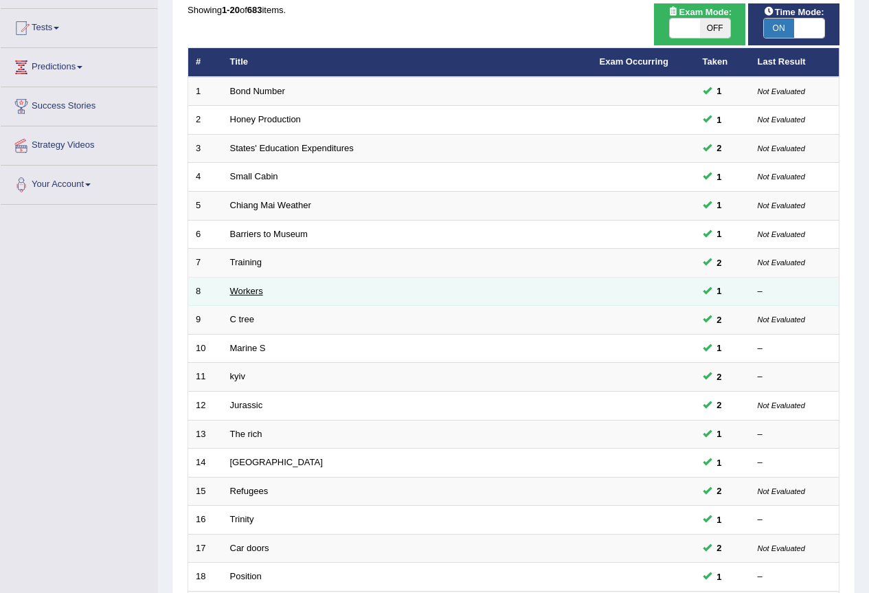
click at [251, 290] on link "Workers" at bounding box center [246, 291] width 33 height 10
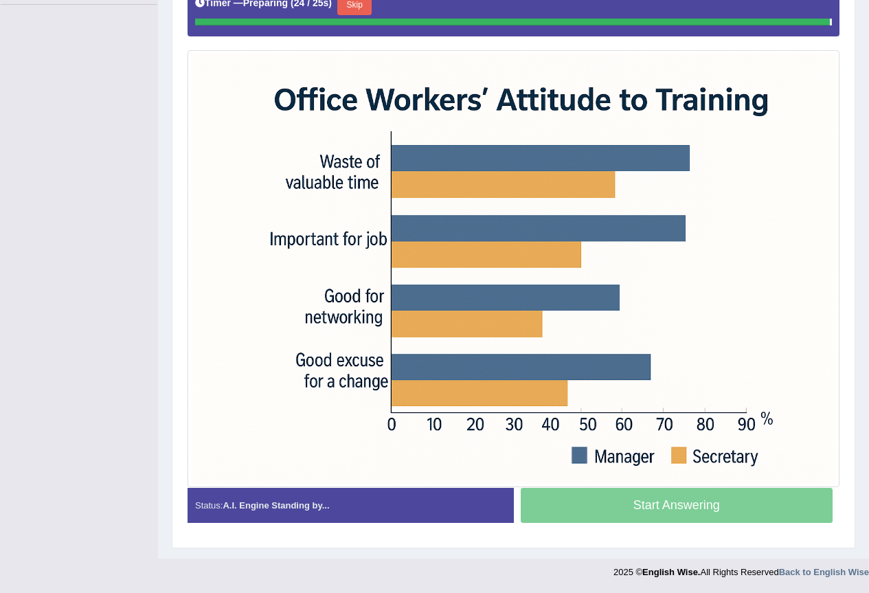
scroll to position [334, 0]
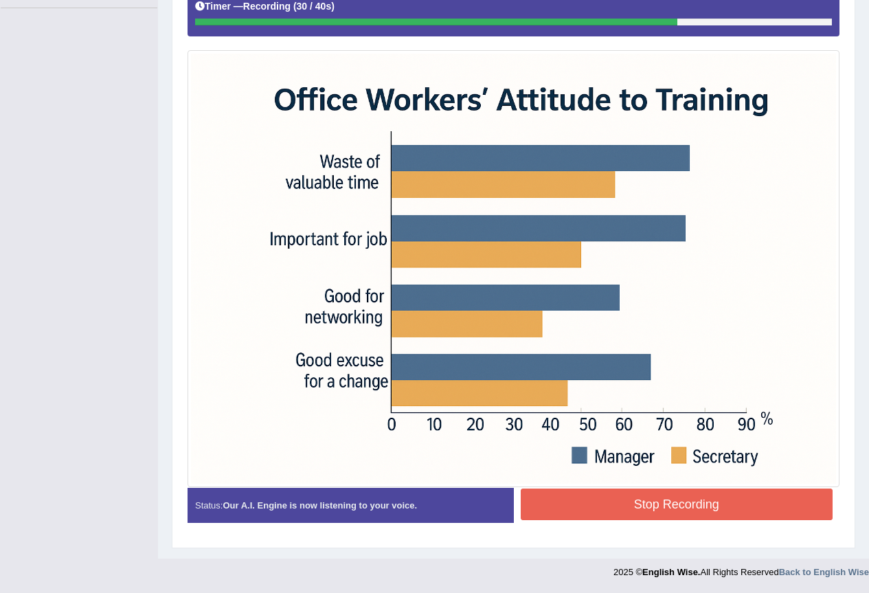
click at [641, 507] on button "Stop Recording" at bounding box center [677, 505] width 313 height 32
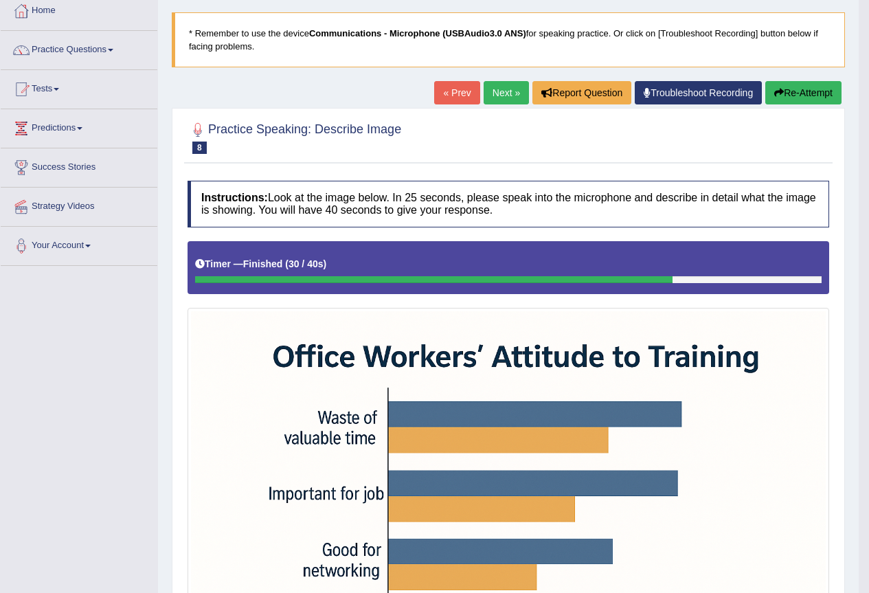
scroll to position [56, 0]
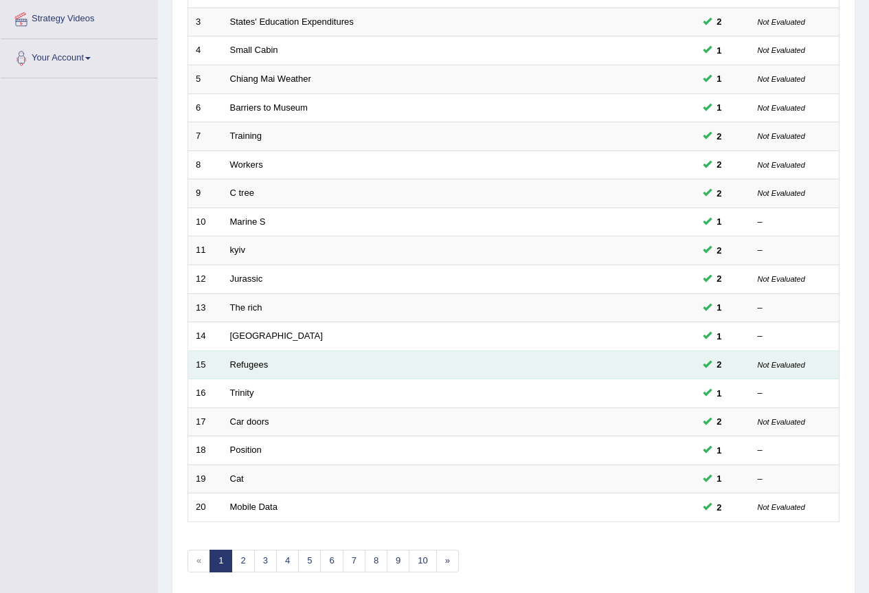
scroll to position [317, 0]
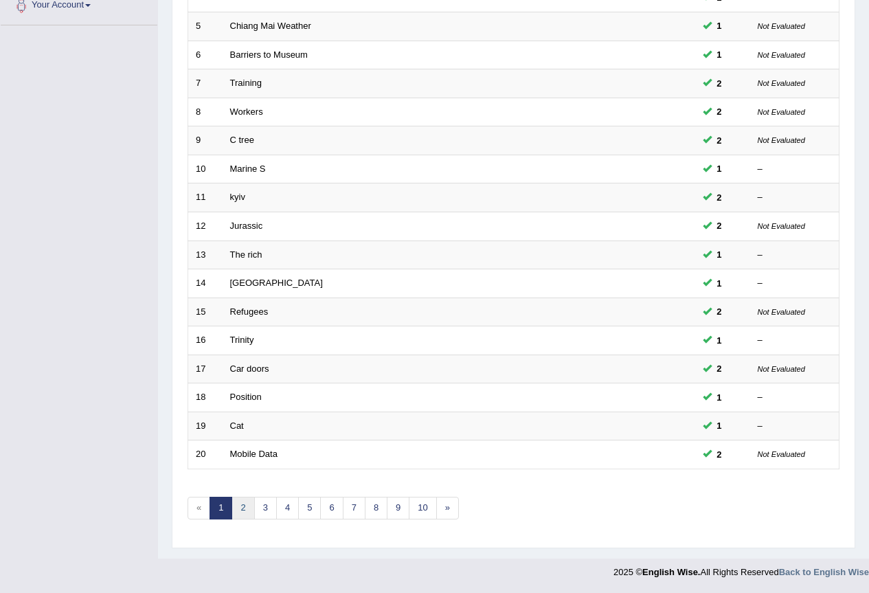
click at [245, 510] on link "2" at bounding box center [243, 508] width 23 height 23
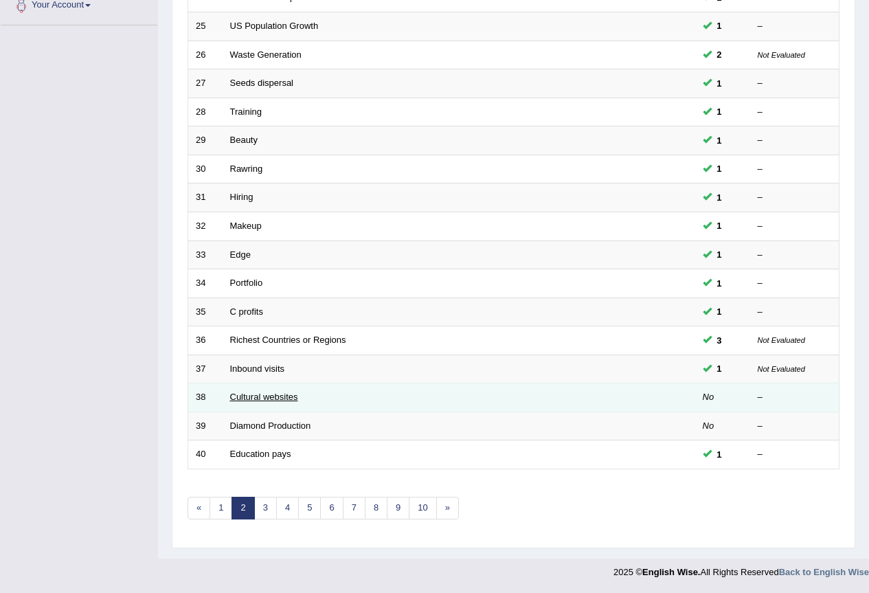
click at [289, 395] on link "Cultural websites" at bounding box center [264, 397] width 68 height 10
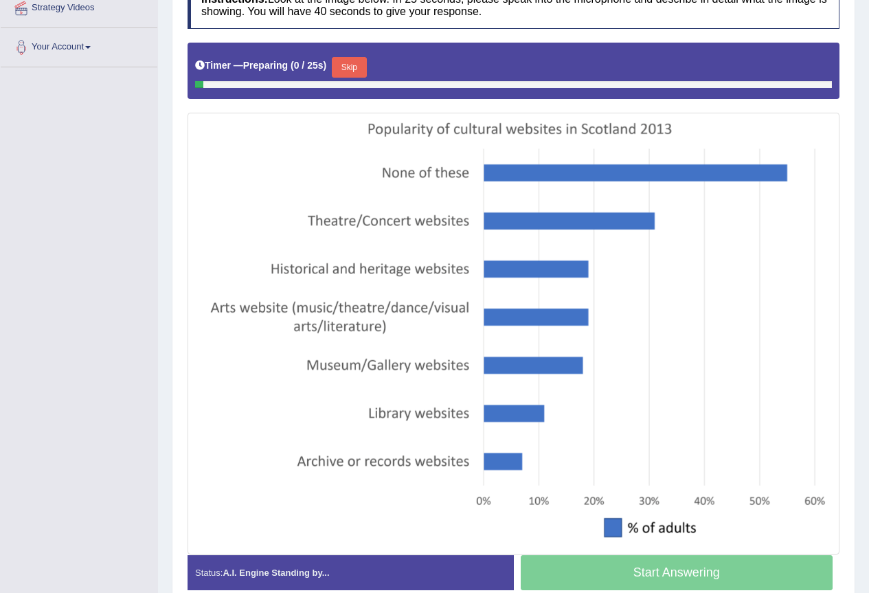
scroll to position [322, 0]
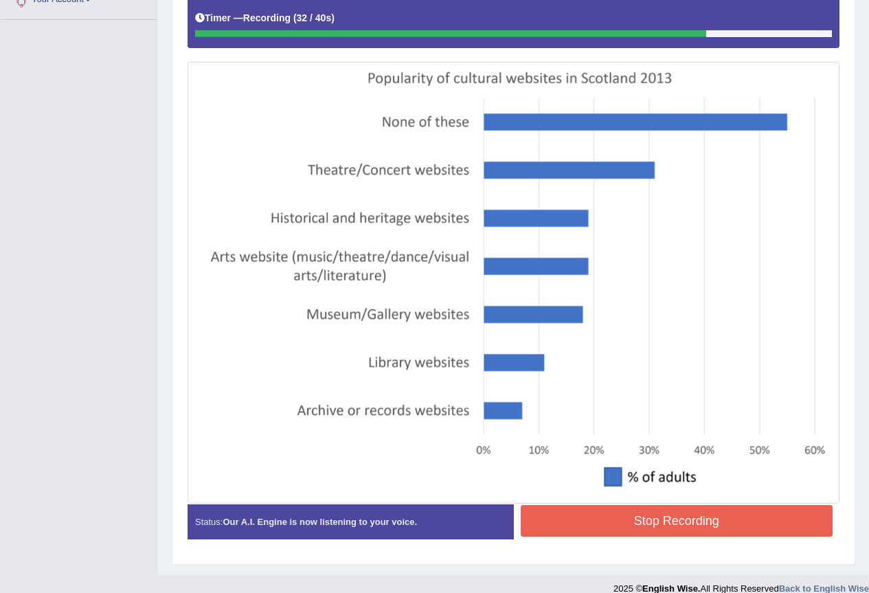
click at [705, 519] on button "Stop Recording" at bounding box center [677, 521] width 313 height 32
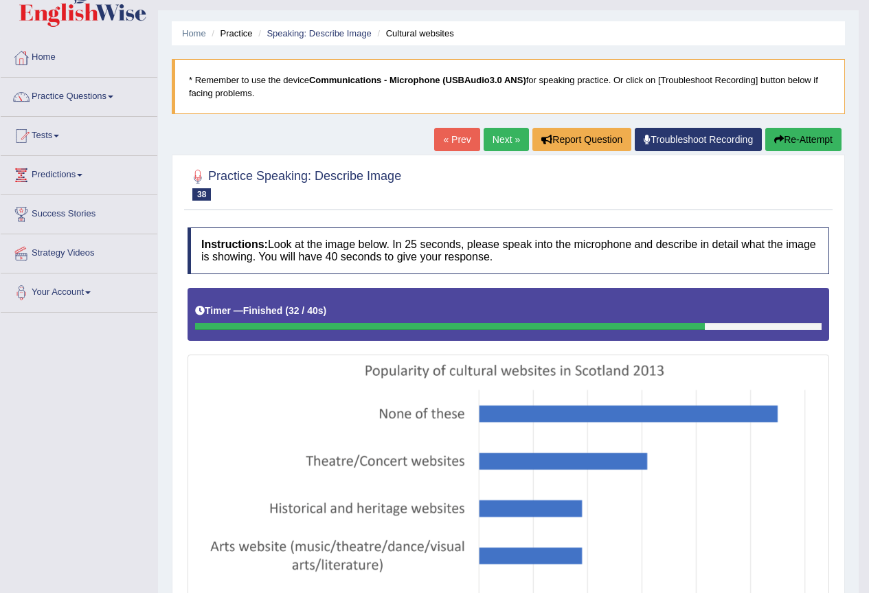
scroll to position [0, 0]
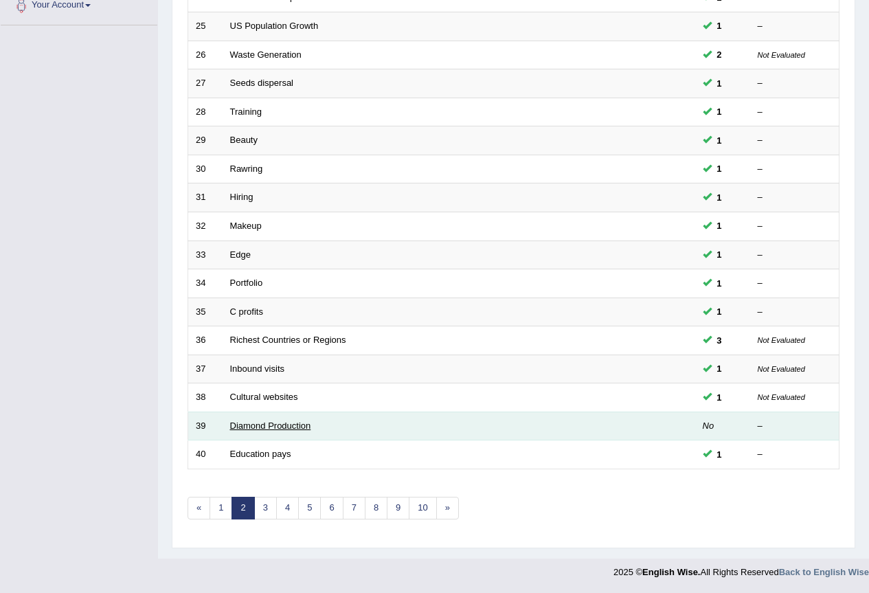
click at [275, 428] on link "Diamond Production" at bounding box center [270, 426] width 81 height 10
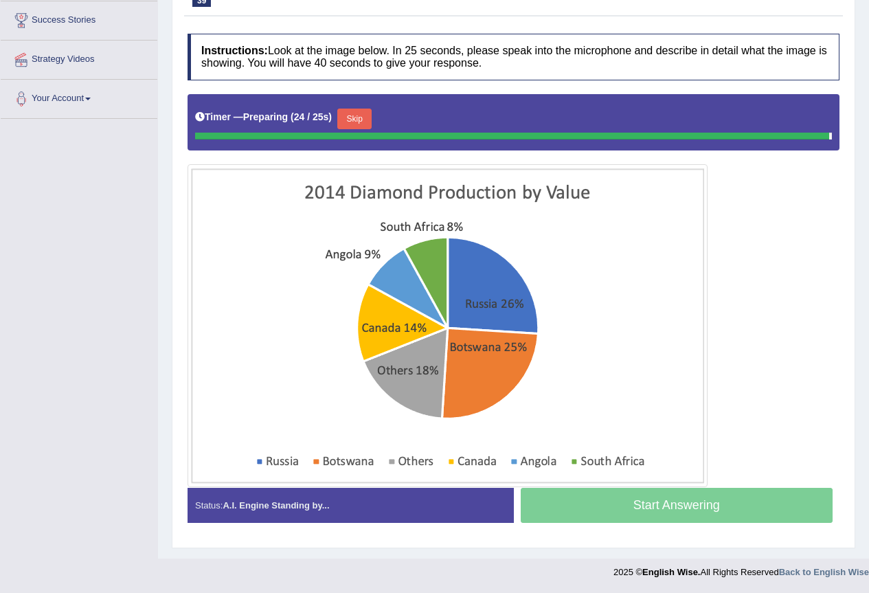
scroll to position [220, 0]
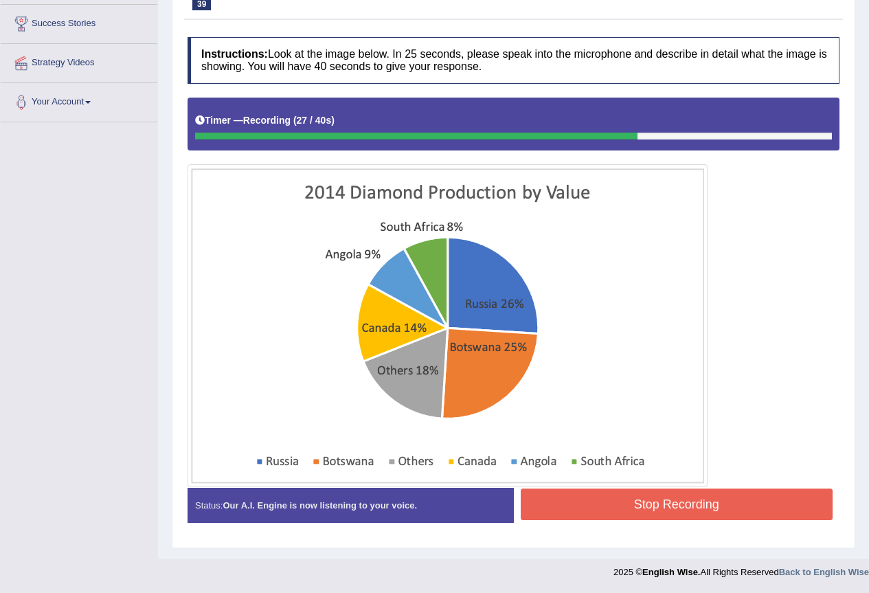
click at [614, 493] on button "Stop Recording" at bounding box center [677, 505] width 313 height 32
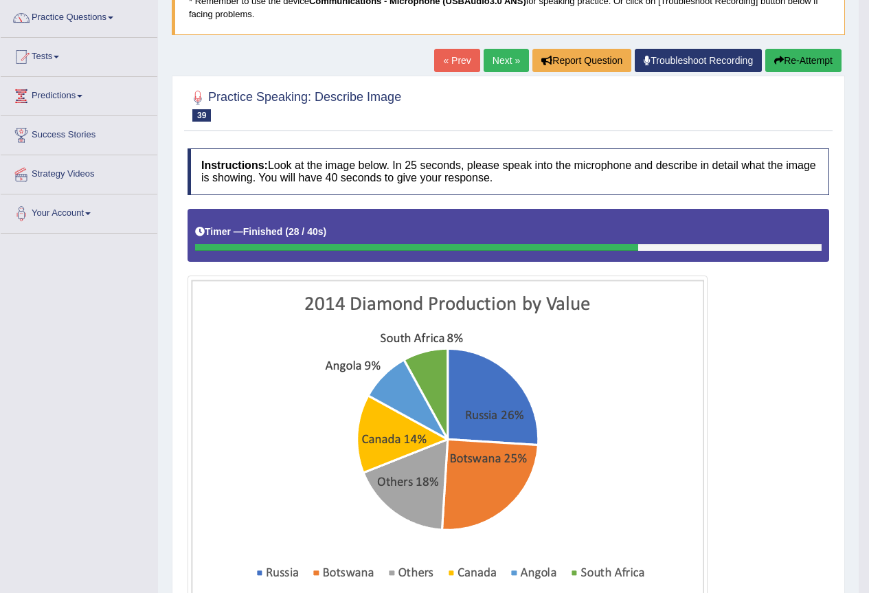
scroll to position [82, 0]
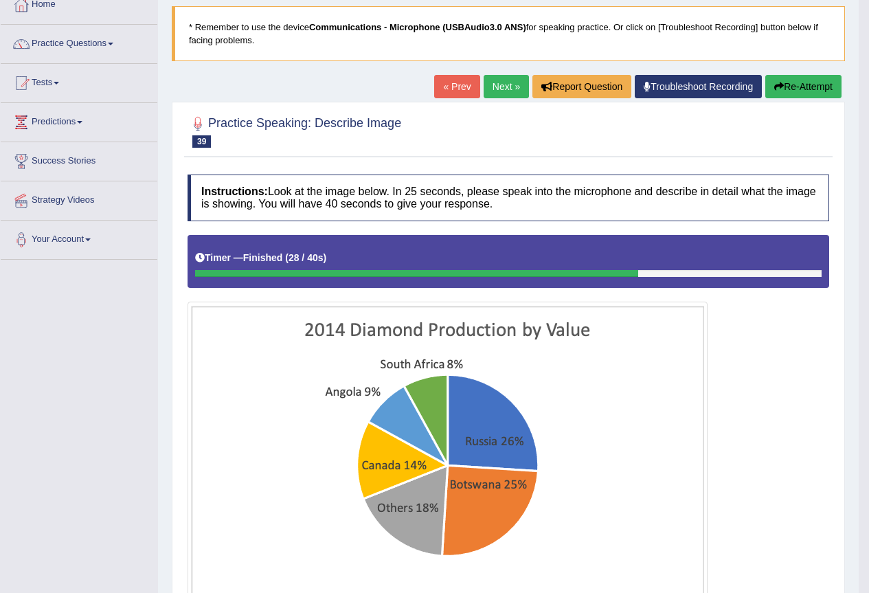
click at [801, 88] on button "Re-Attempt" at bounding box center [804, 86] width 76 height 23
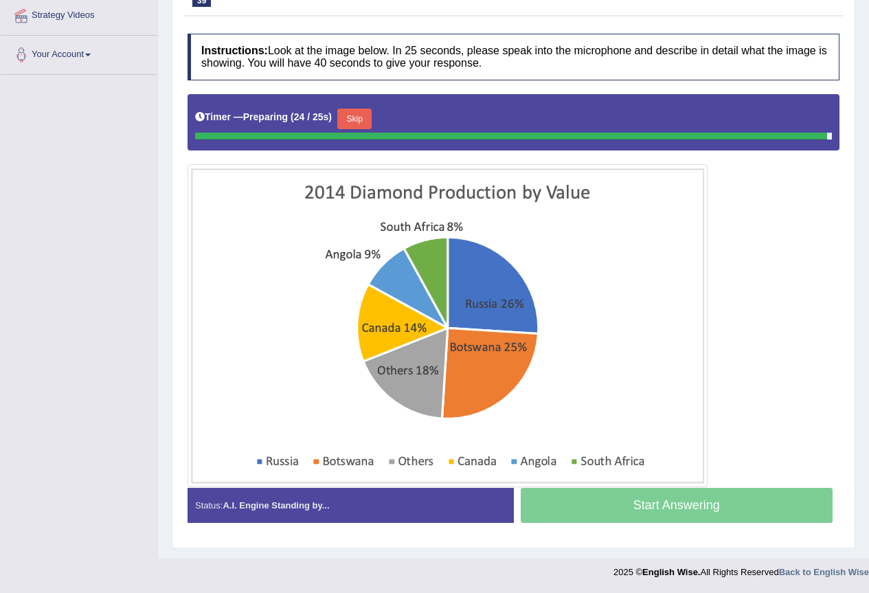
scroll to position [227, 0]
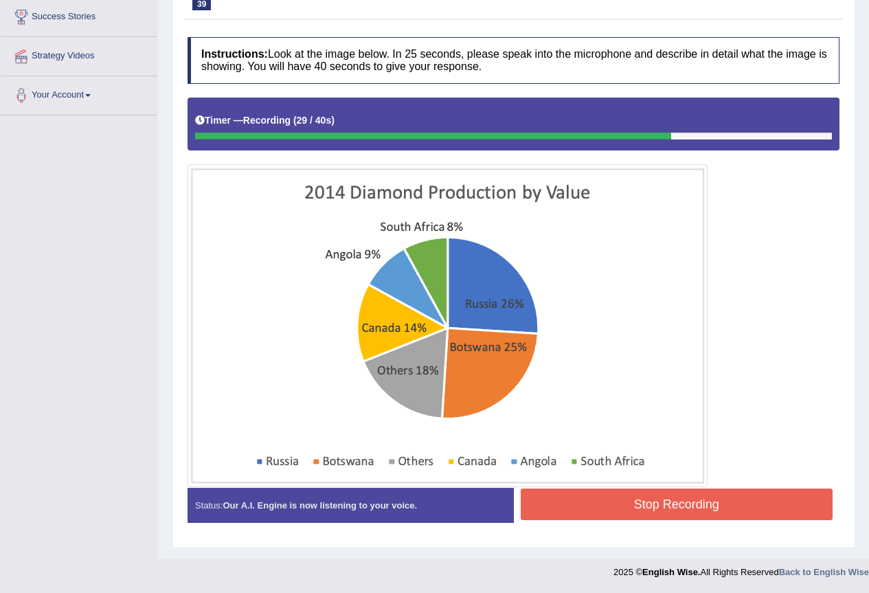
click at [628, 500] on button "Stop Recording" at bounding box center [677, 505] width 313 height 32
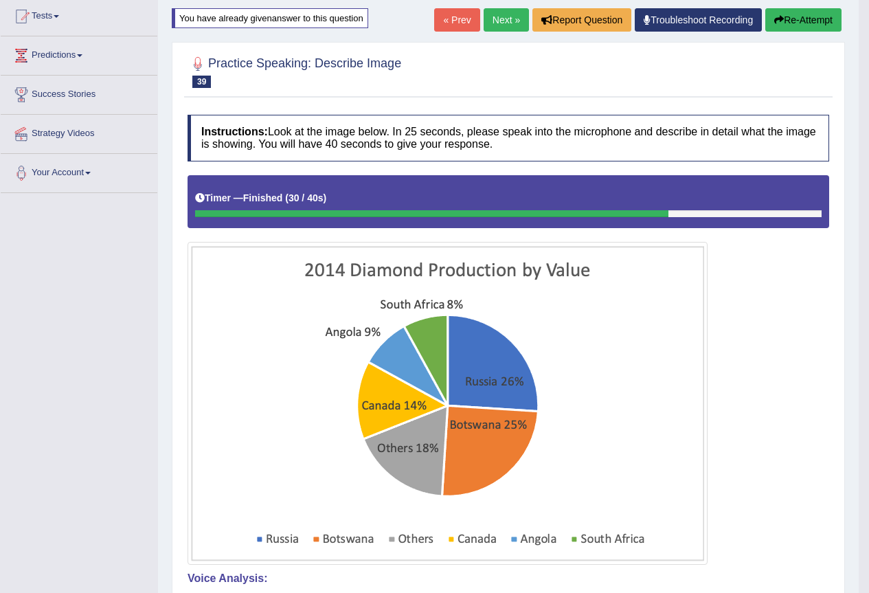
scroll to position [89, 0]
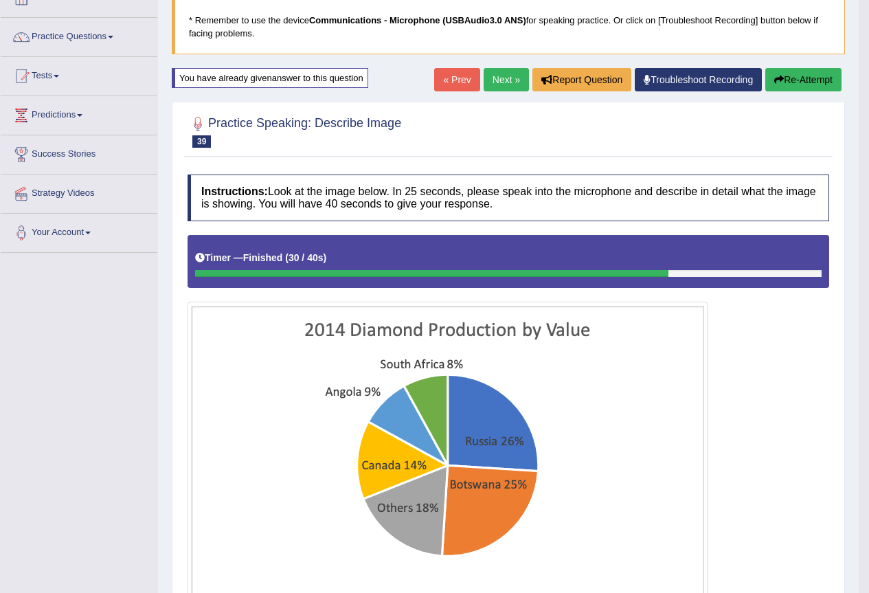
click at [439, 81] on link "« Prev" at bounding box center [456, 79] width 45 height 23
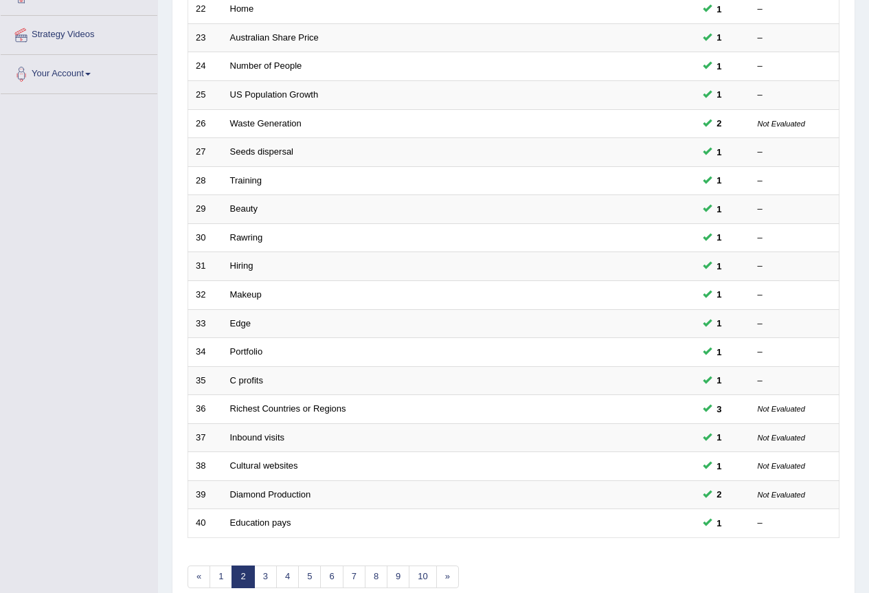
scroll to position [317, 0]
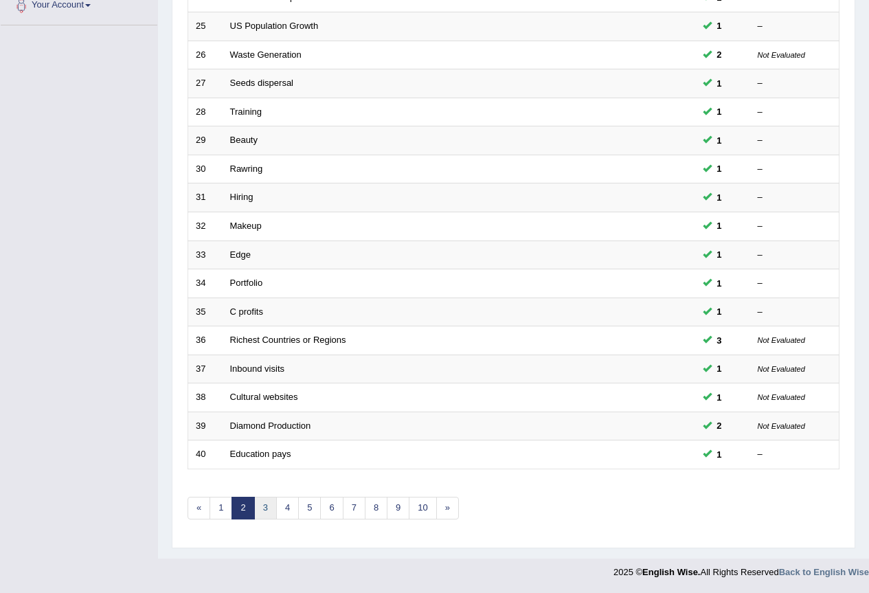
click at [265, 507] on link "3" at bounding box center [265, 508] width 23 height 23
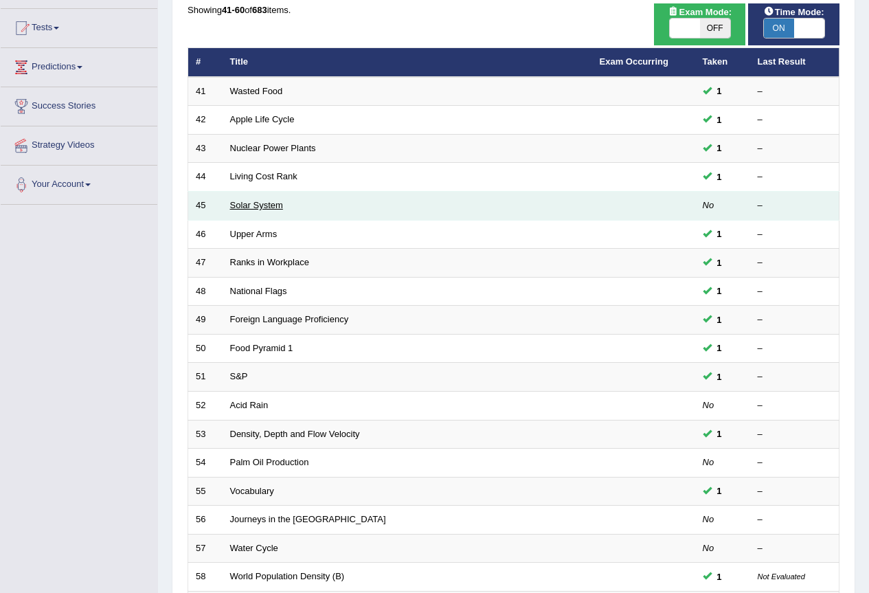
click at [267, 208] on link "Solar System" at bounding box center [256, 205] width 53 height 10
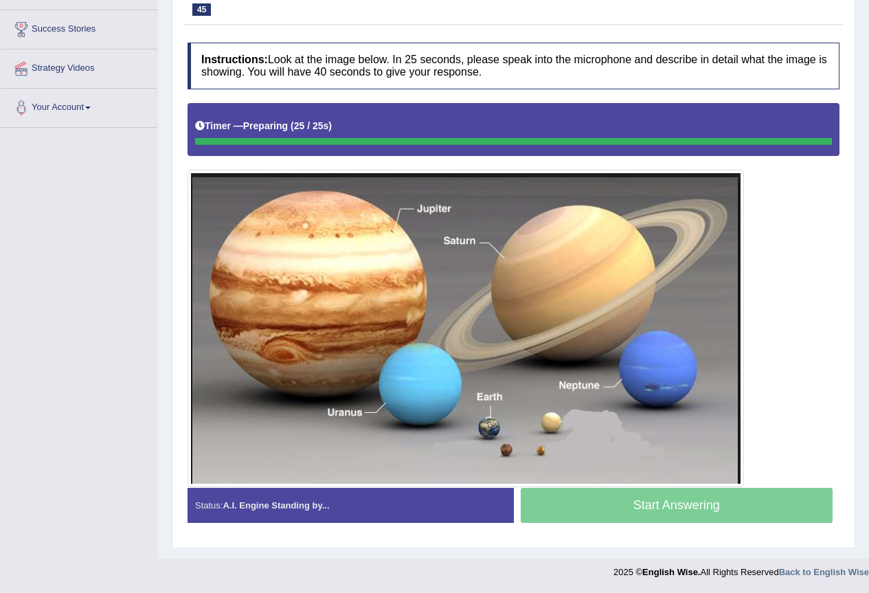
scroll to position [214, 0]
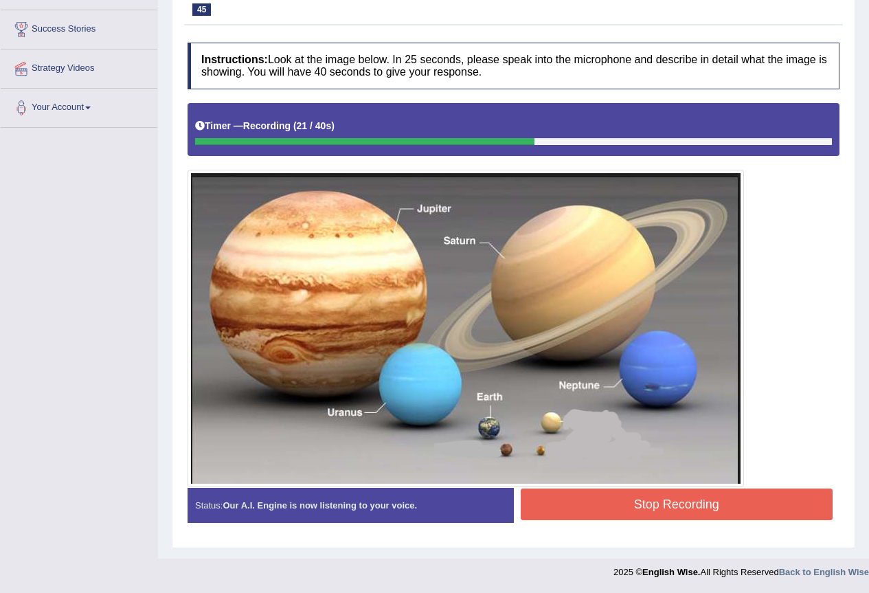
click at [632, 500] on button "Stop Recording" at bounding box center [677, 505] width 313 height 32
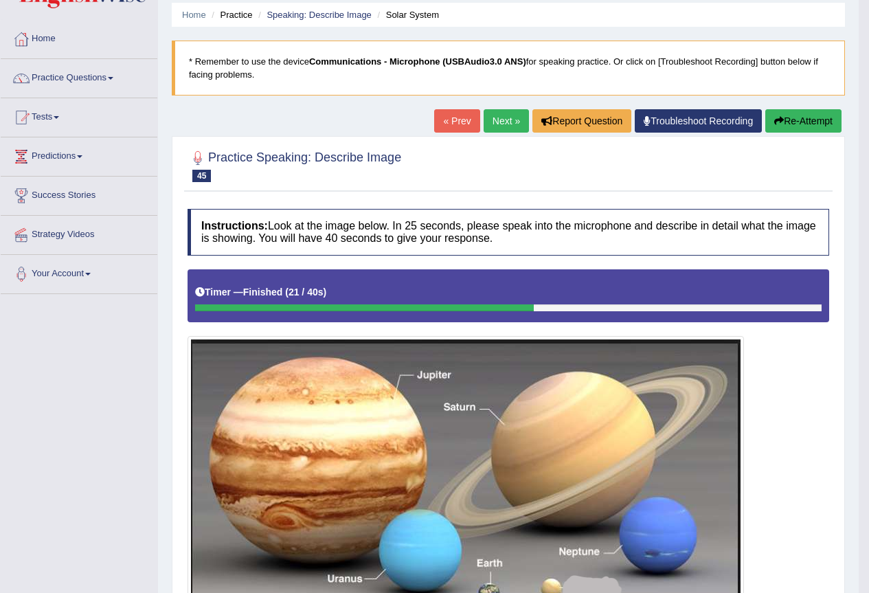
scroll to position [12, 0]
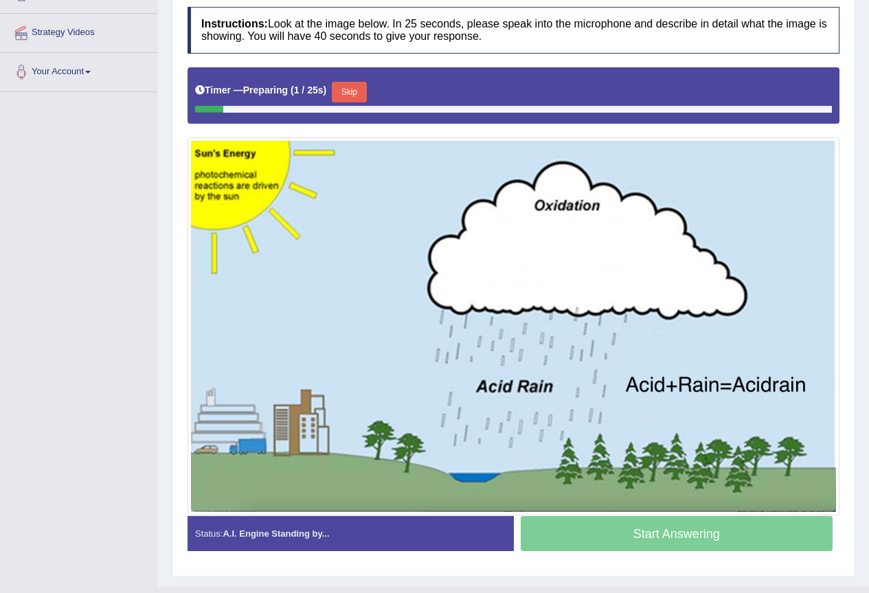
scroll to position [275, 0]
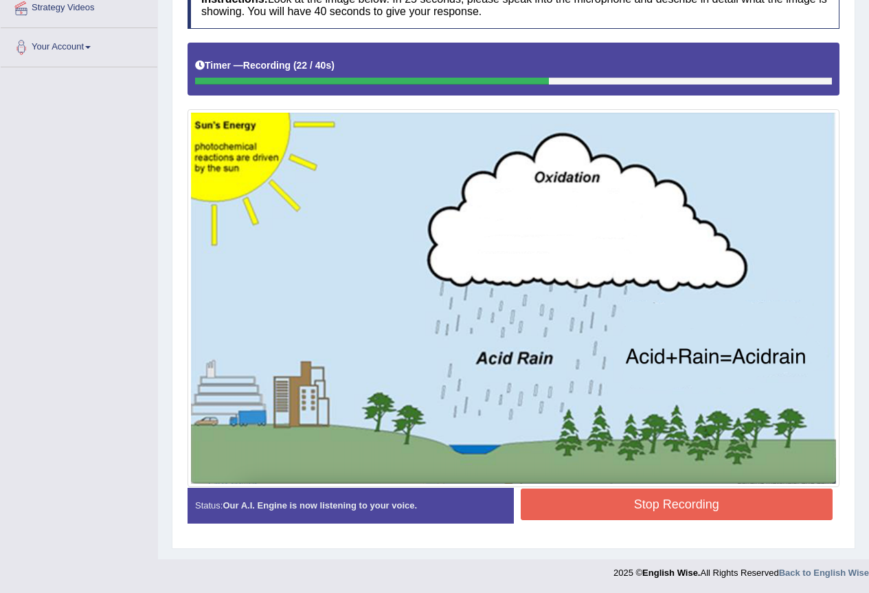
click at [694, 514] on button "Stop Recording" at bounding box center [677, 505] width 313 height 32
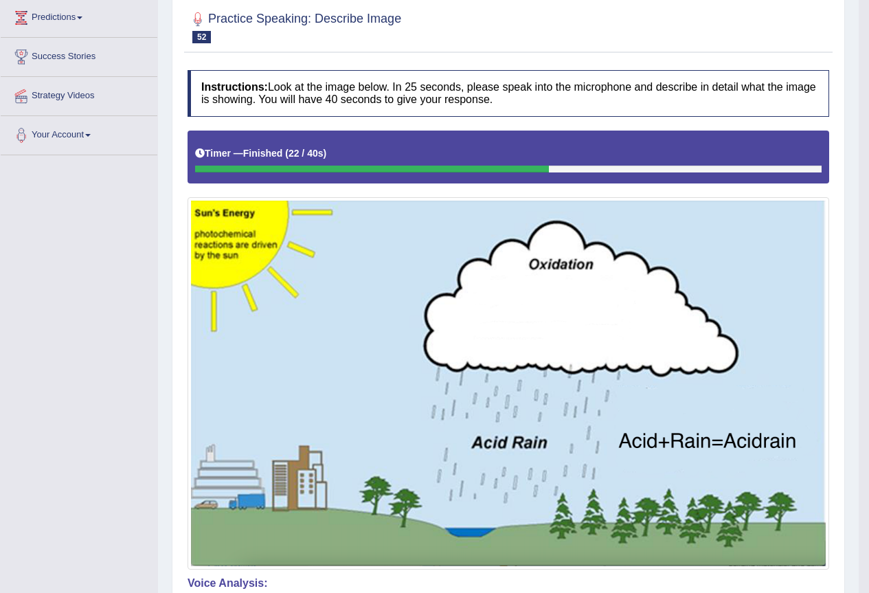
scroll to position [0, 0]
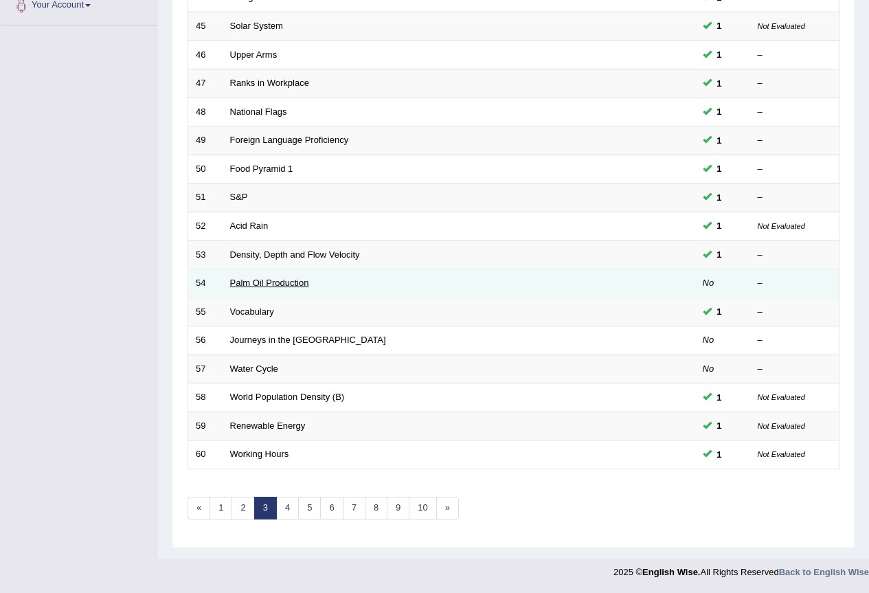
click at [270, 282] on link "Palm Oil Production" at bounding box center [269, 283] width 79 height 10
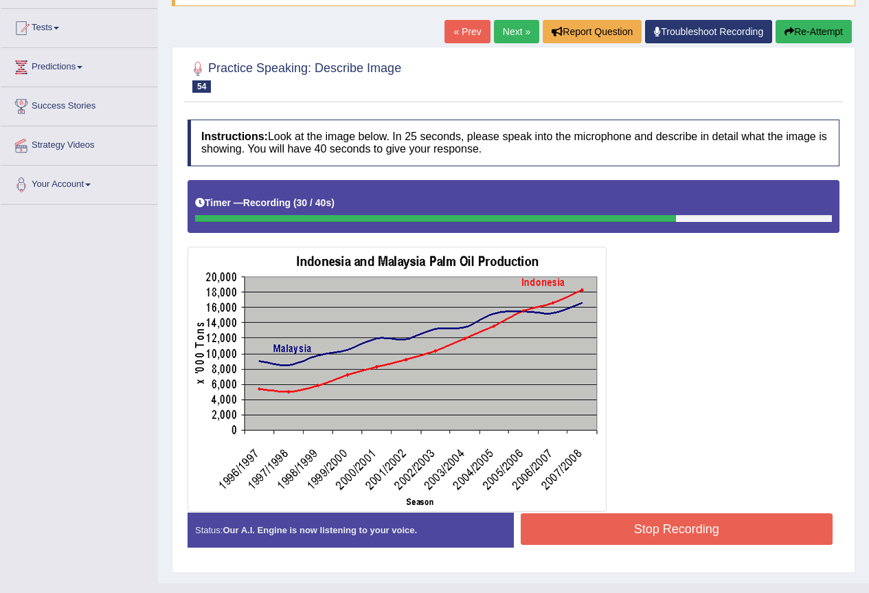
click at [657, 520] on button "Stop Recording" at bounding box center [677, 529] width 313 height 32
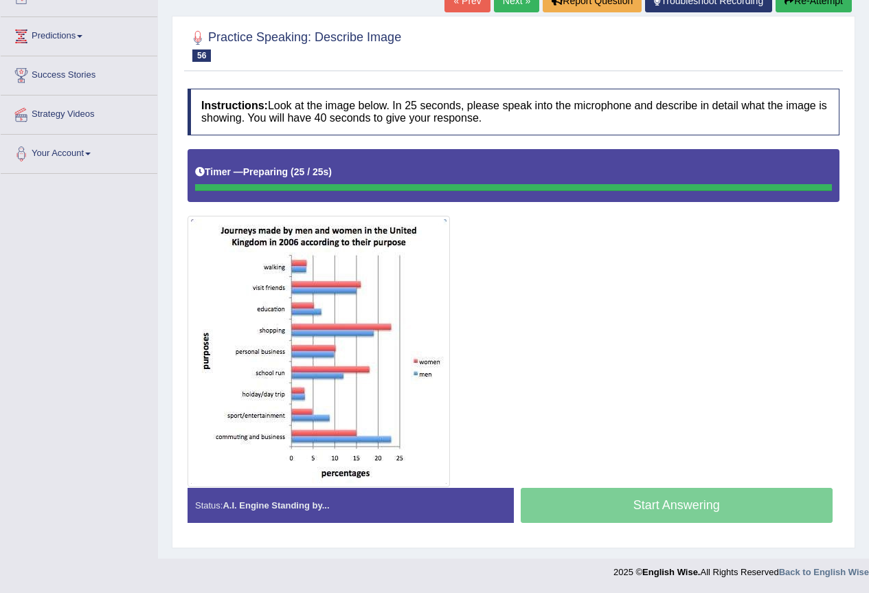
scroll to position [168, 0]
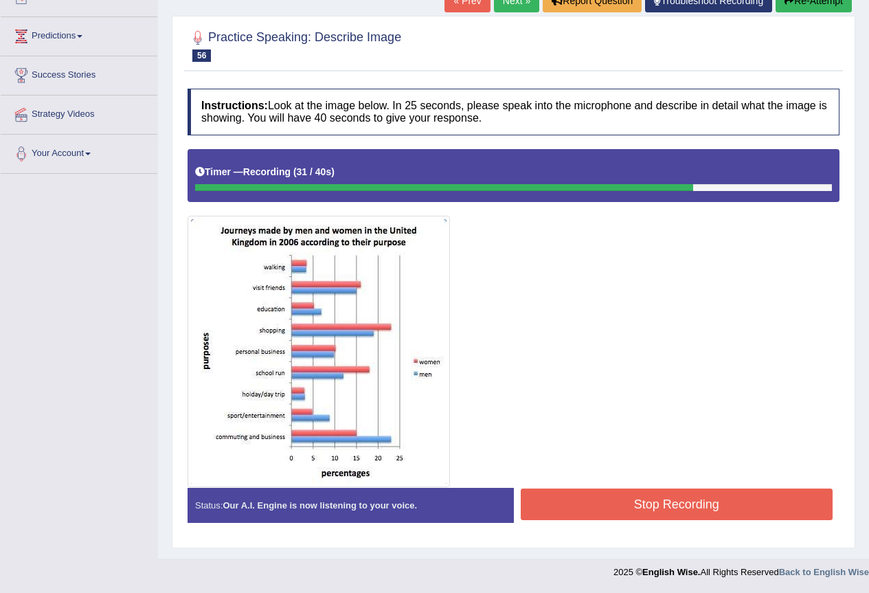
click at [598, 498] on button "Stop Recording" at bounding box center [677, 505] width 313 height 32
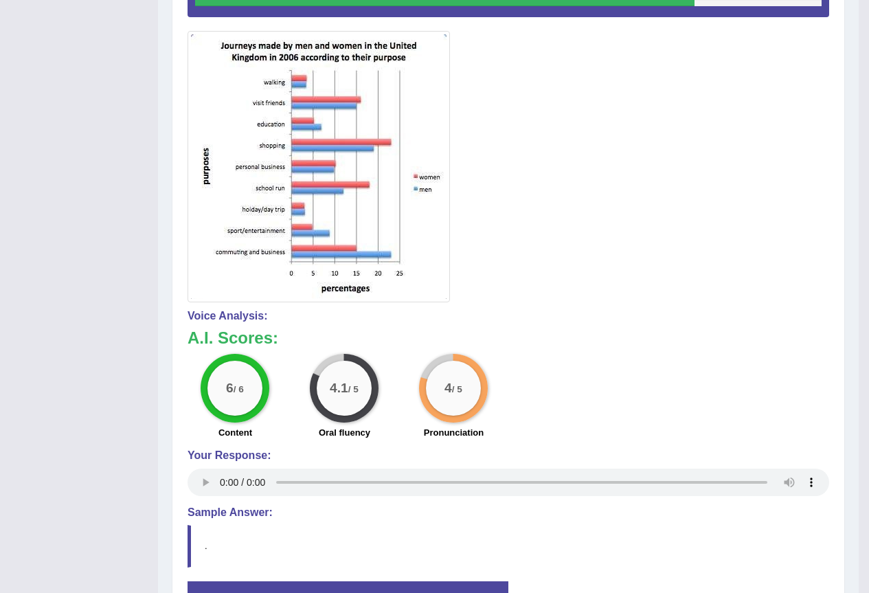
scroll to position [0, 0]
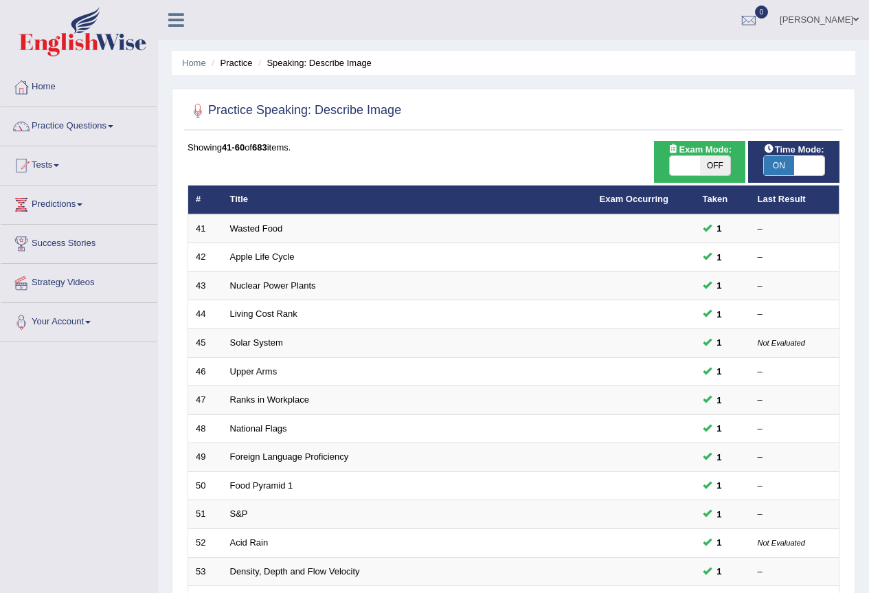
scroll to position [317, 0]
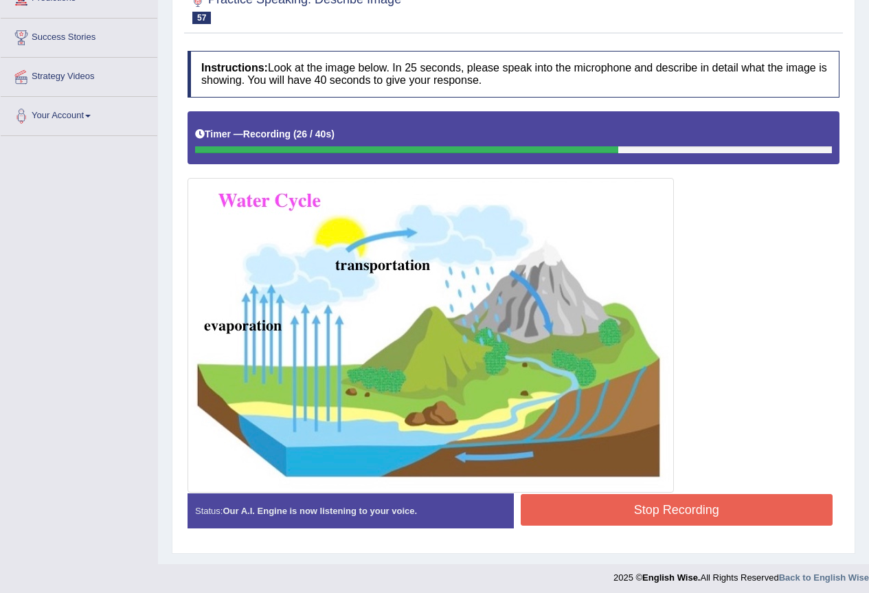
click at [664, 500] on button "Stop Recording" at bounding box center [677, 510] width 313 height 32
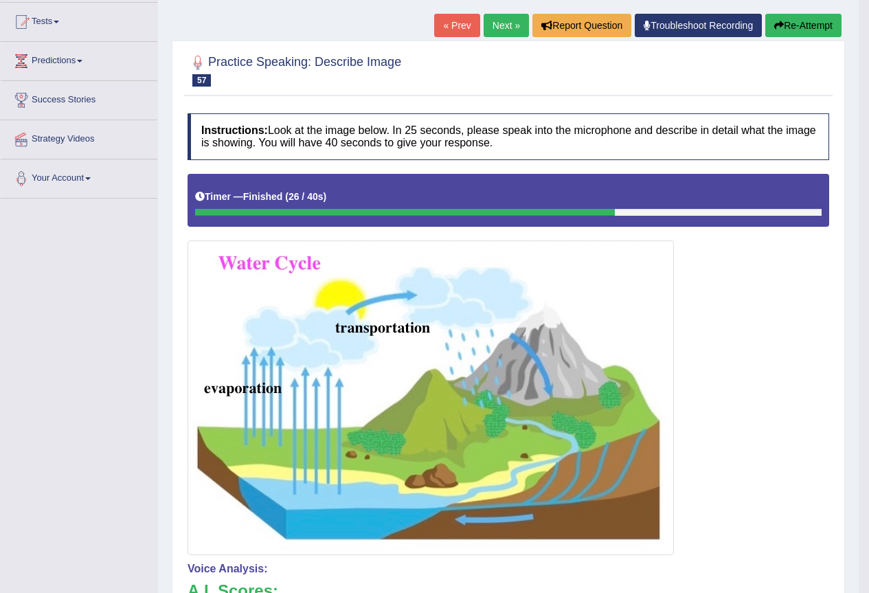
scroll to position [137, 0]
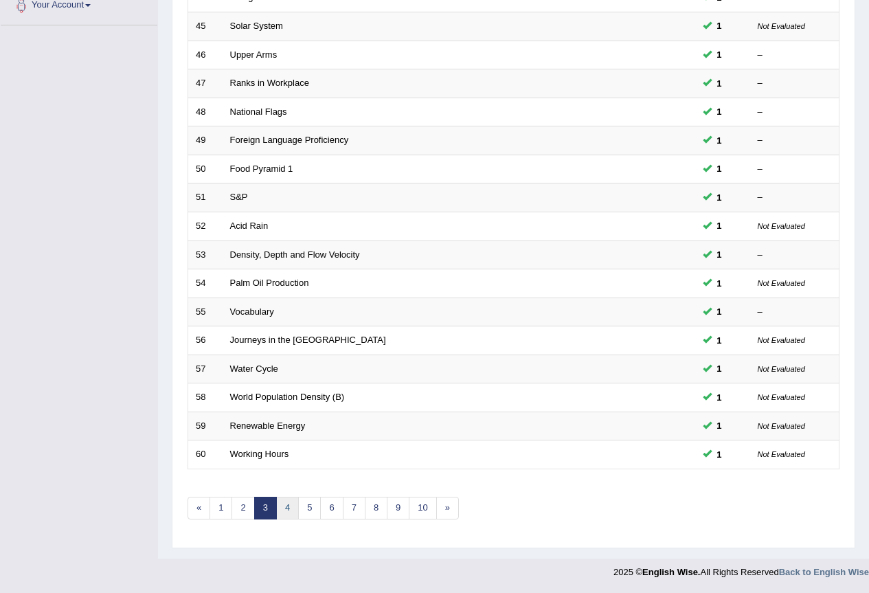
click at [291, 506] on link "4" at bounding box center [287, 508] width 23 height 23
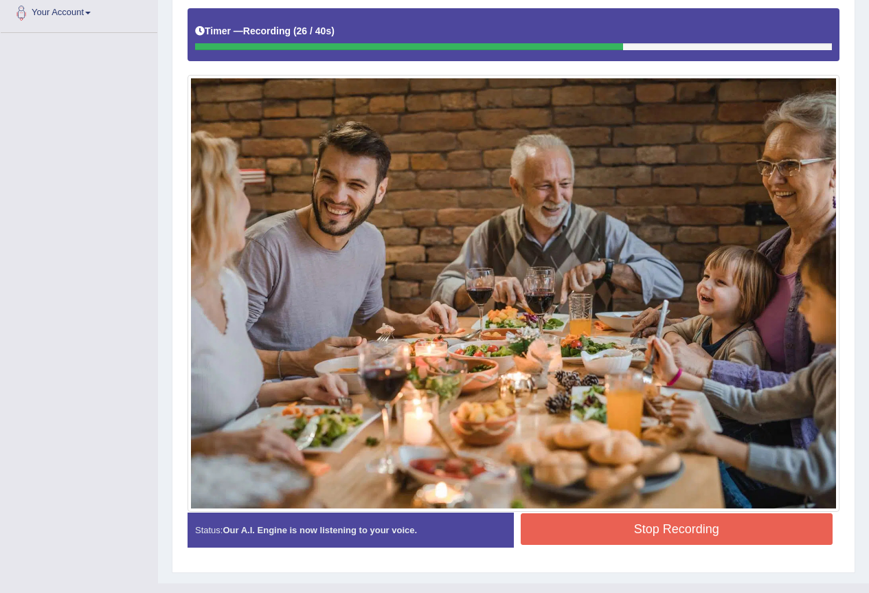
scroll to position [334, 0]
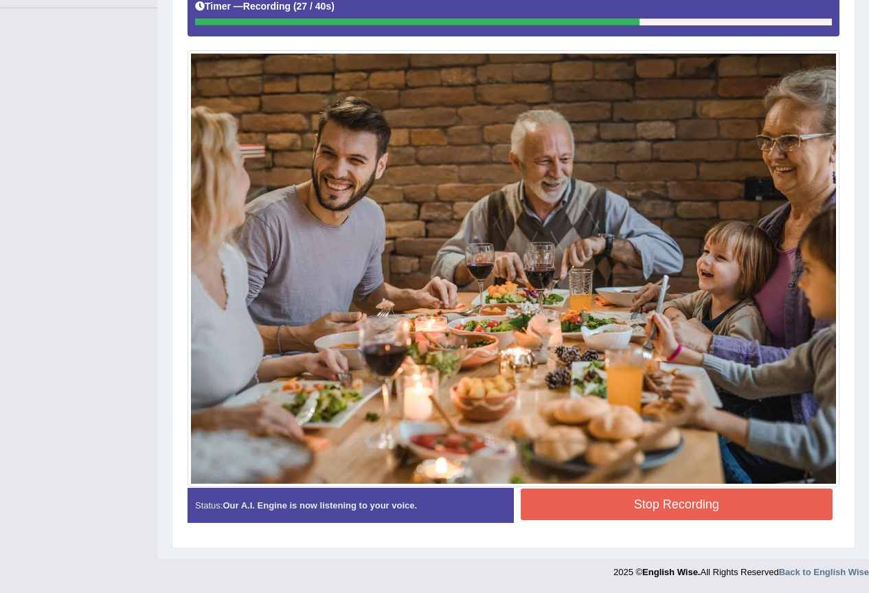
click at [593, 496] on button "Stop Recording" at bounding box center [677, 505] width 313 height 32
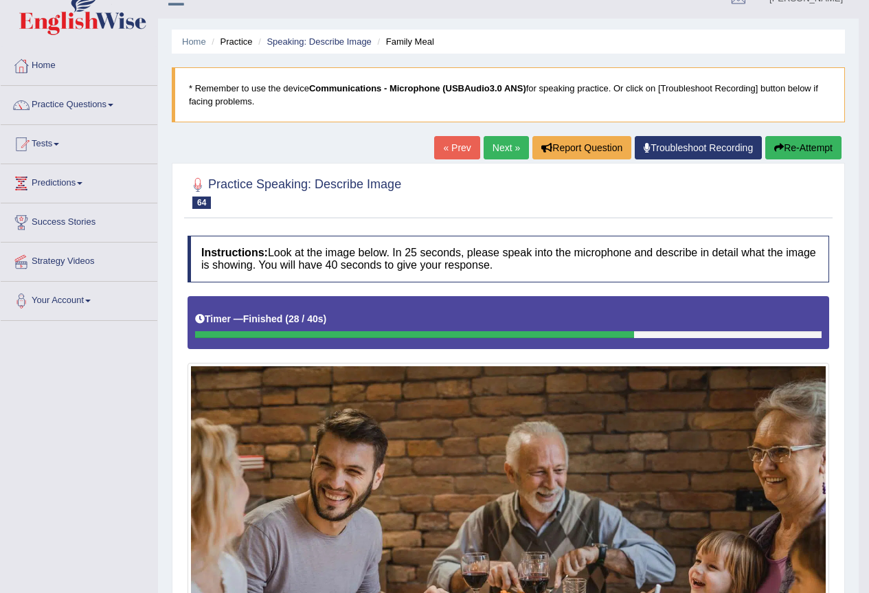
scroll to position [0, 0]
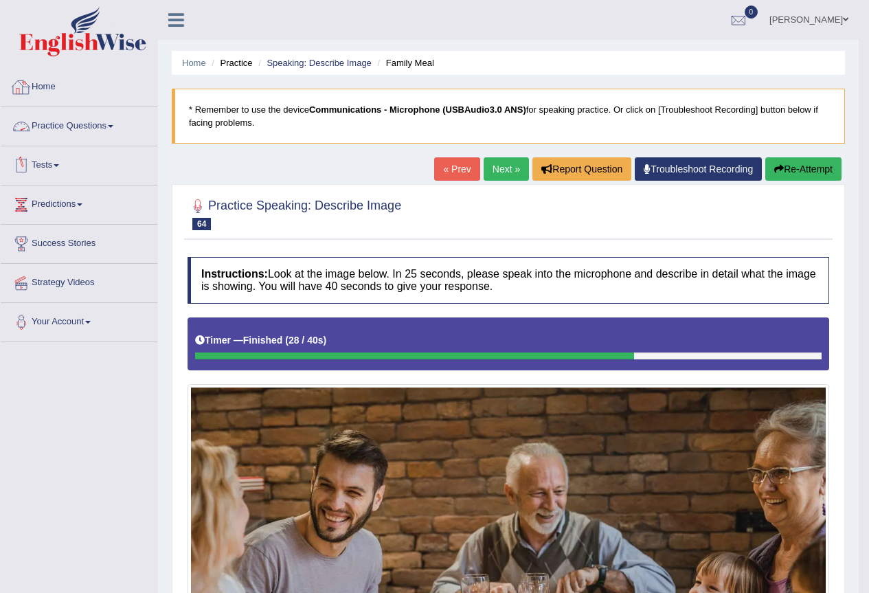
click at [74, 121] on link "Practice Questions" at bounding box center [79, 124] width 157 height 34
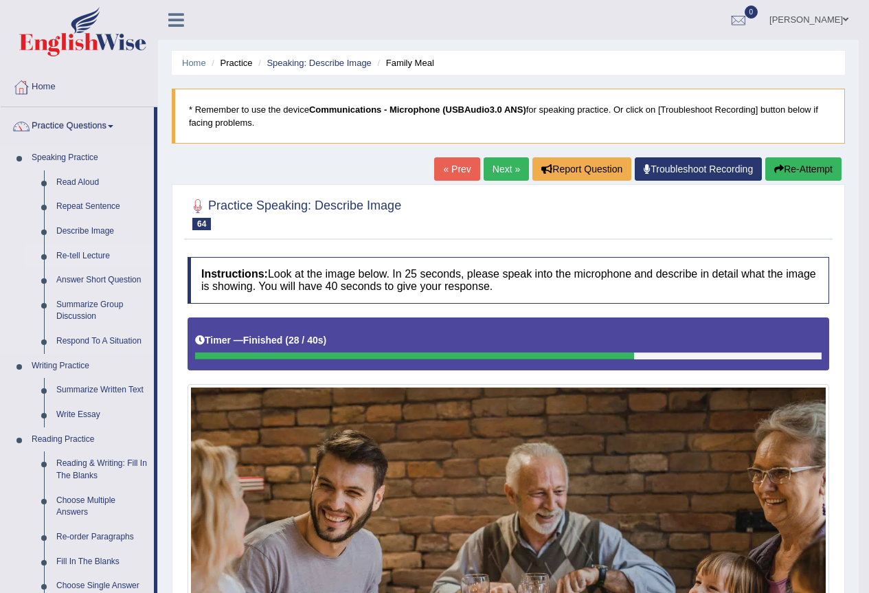
click at [81, 256] on link "Re-tell Lecture" at bounding box center [102, 256] width 104 height 25
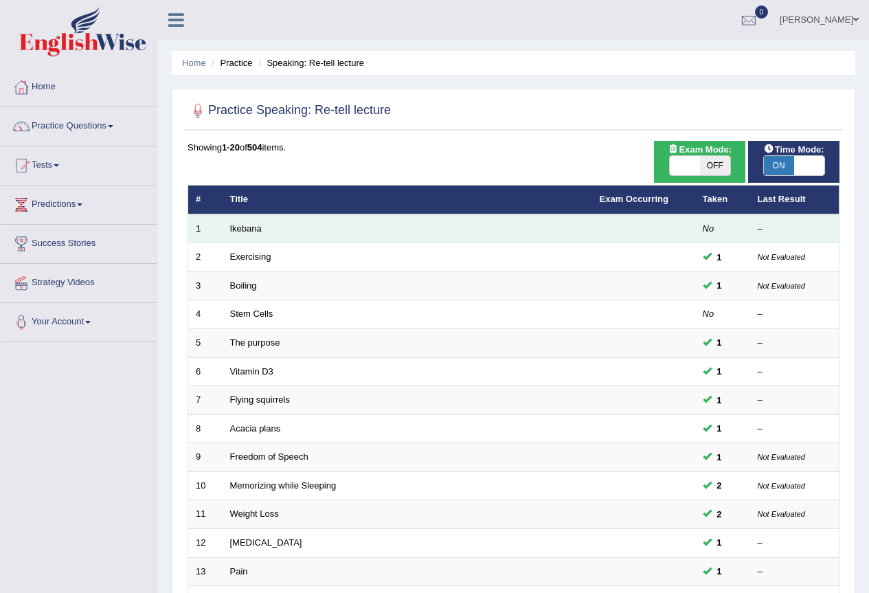
scroll to position [69, 0]
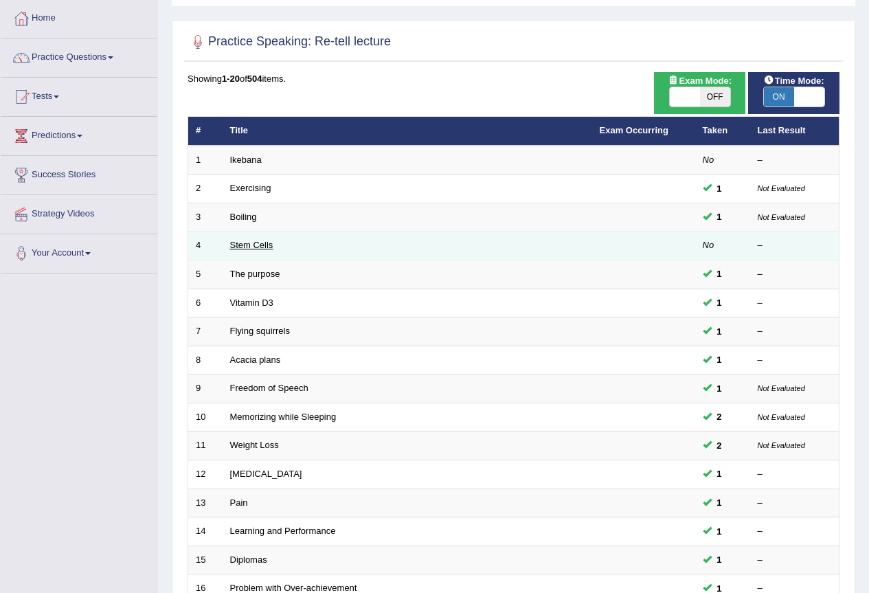
click at [258, 242] on link "Stem Cells" at bounding box center [251, 245] width 43 height 10
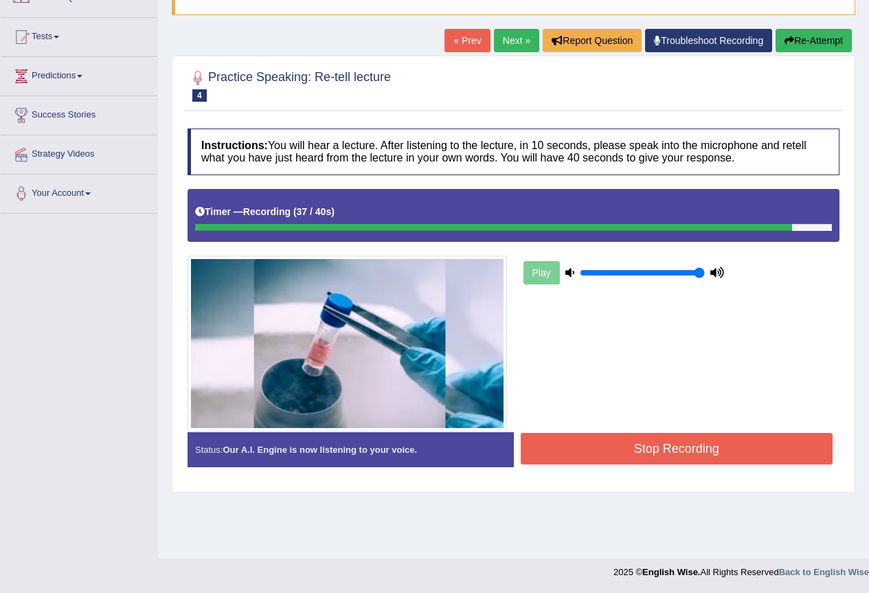
click at [625, 446] on button "Stop Recording" at bounding box center [677, 449] width 313 height 32
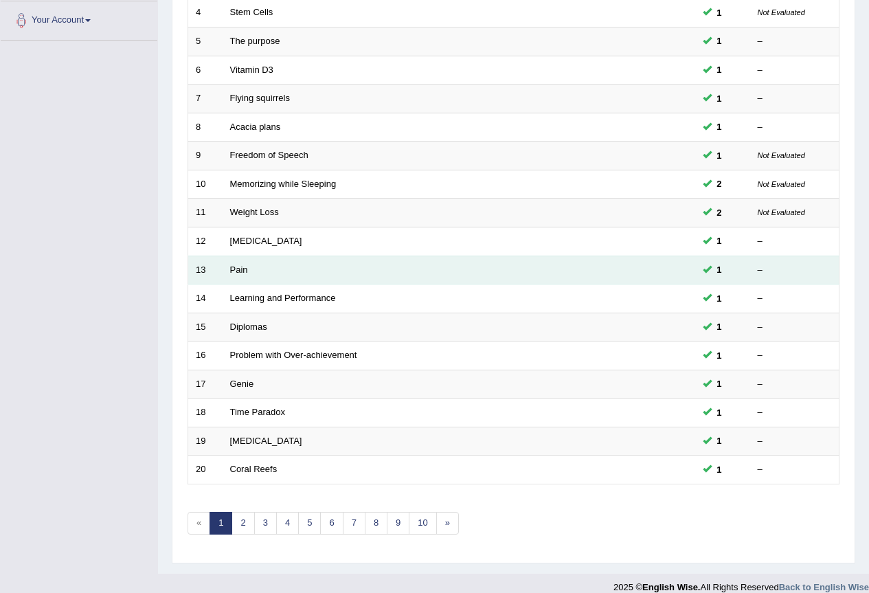
scroll to position [317, 0]
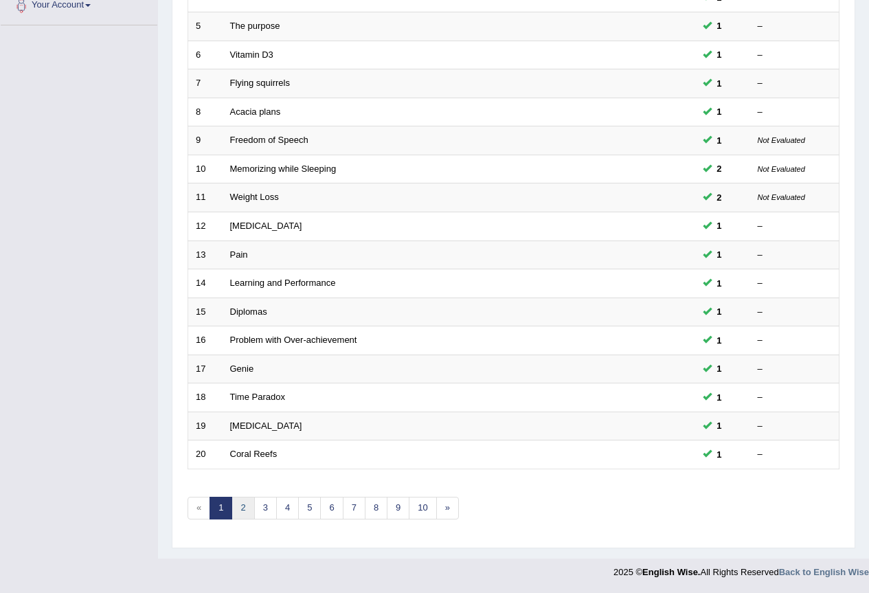
click at [250, 505] on link "2" at bounding box center [243, 508] width 23 height 23
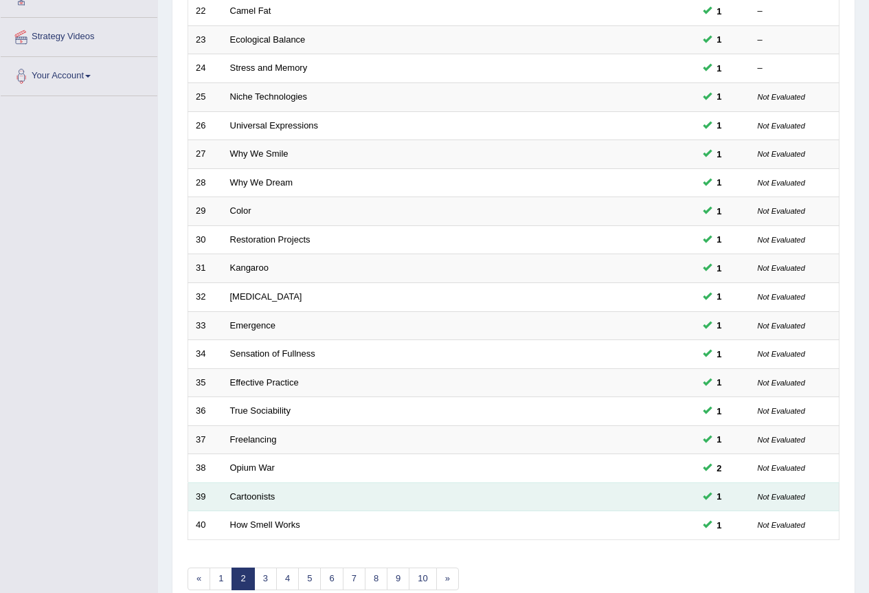
scroll to position [317, 0]
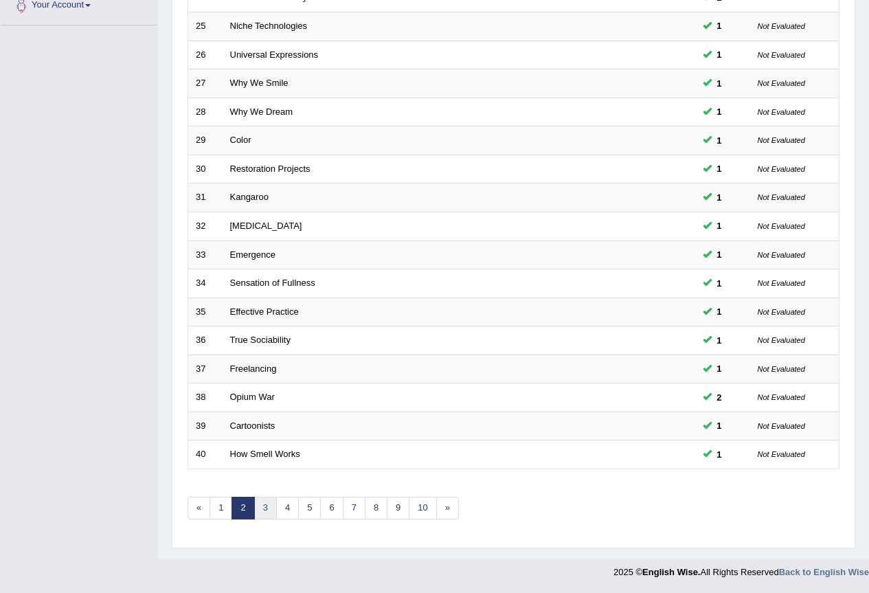
click at [274, 502] on link "3" at bounding box center [265, 508] width 23 height 23
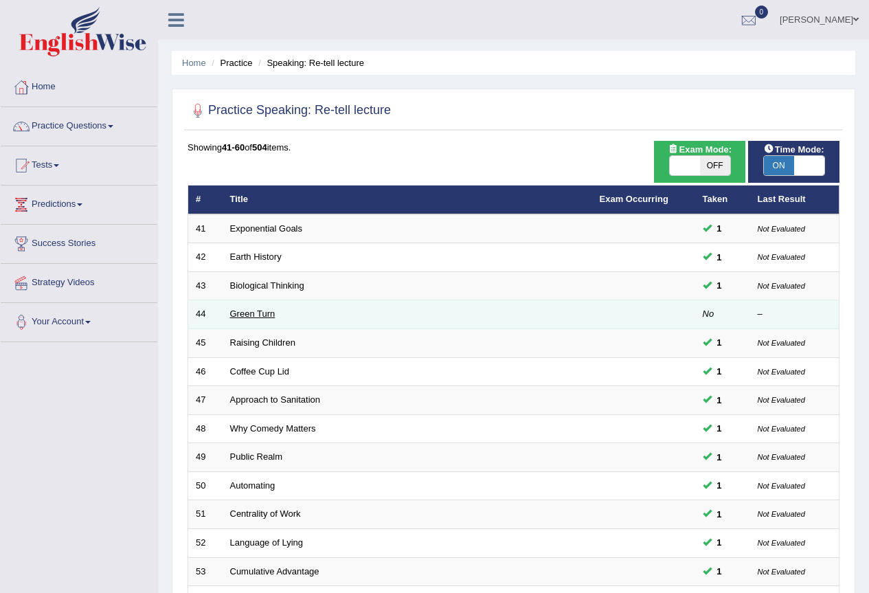
click at [265, 309] on link "Green Turn" at bounding box center [252, 314] width 45 height 10
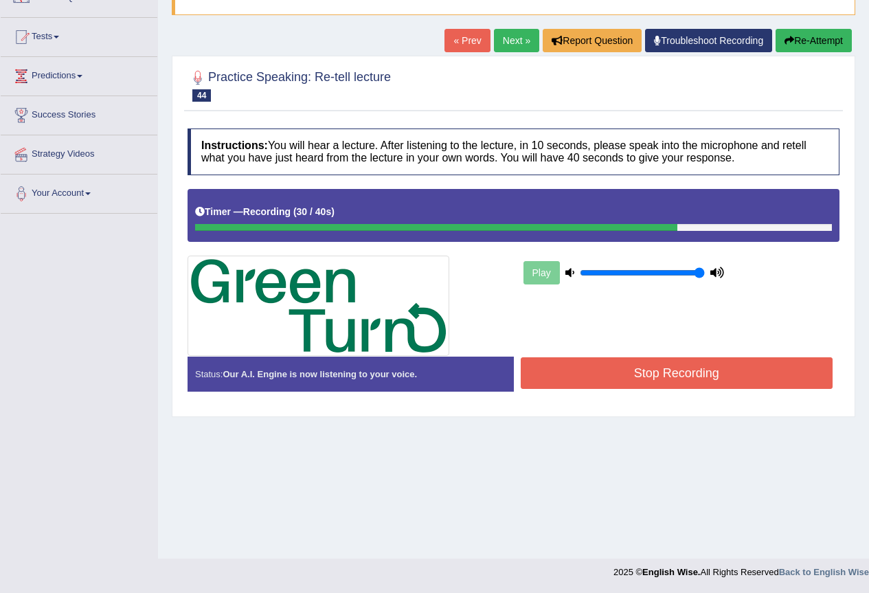
click at [647, 368] on button "Stop Recording" at bounding box center [677, 373] width 313 height 32
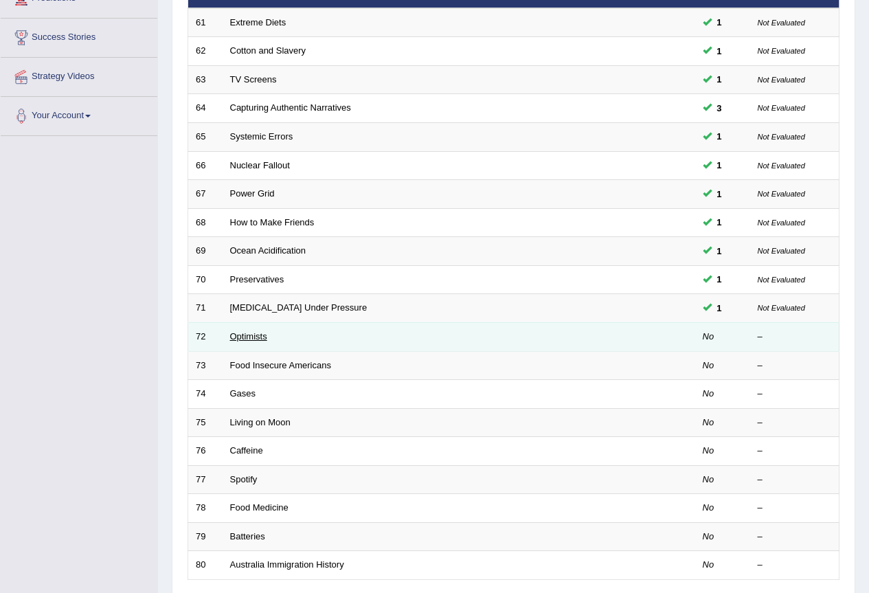
click at [236, 337] on link "Optimists" at bounding box center [248, 336] width 37 height 10
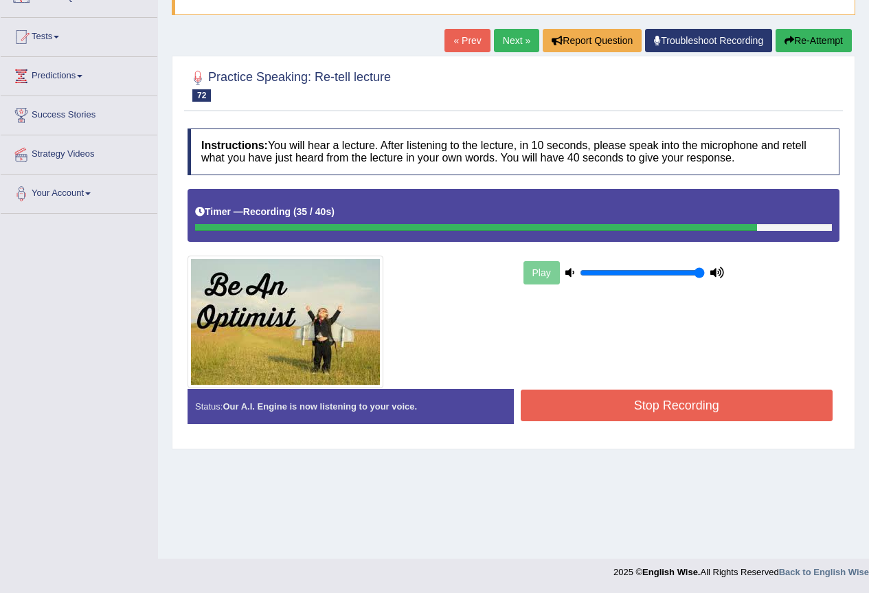
click at [568, 402] on button "Stop Recording" at bounding box center [677, 406] width 313 height 32
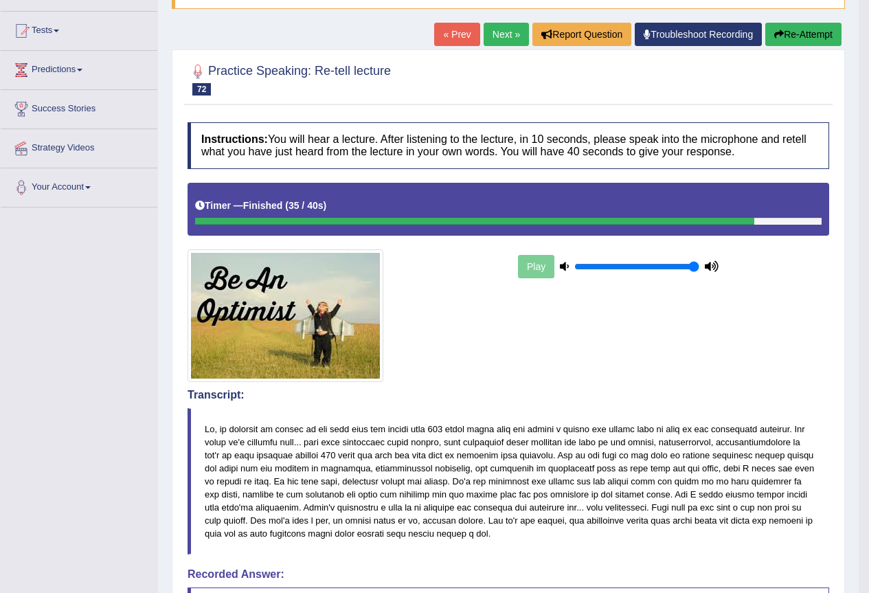
scroll to position [127, 0]
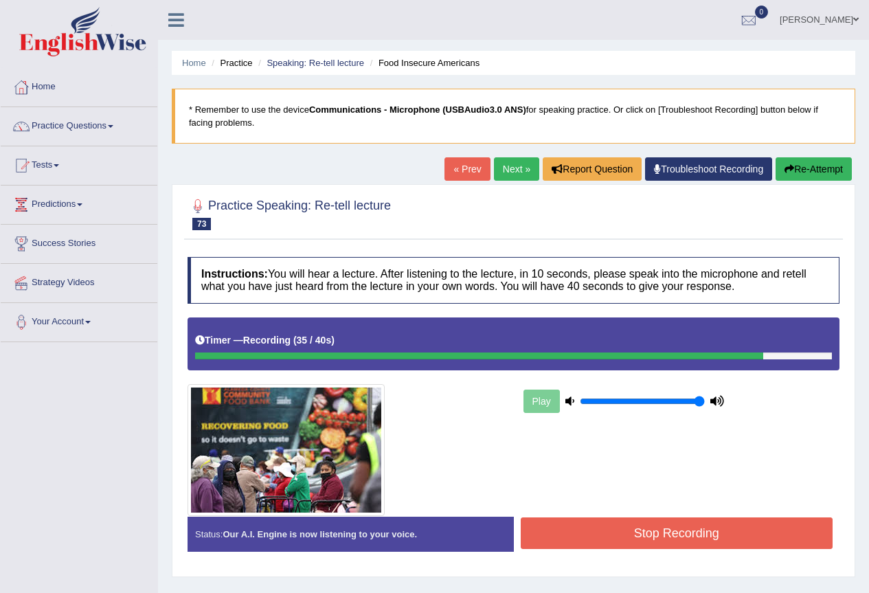
click at [658, 533] on button "Stop Recording" at bounding box center [677, 534] width 313 height 32
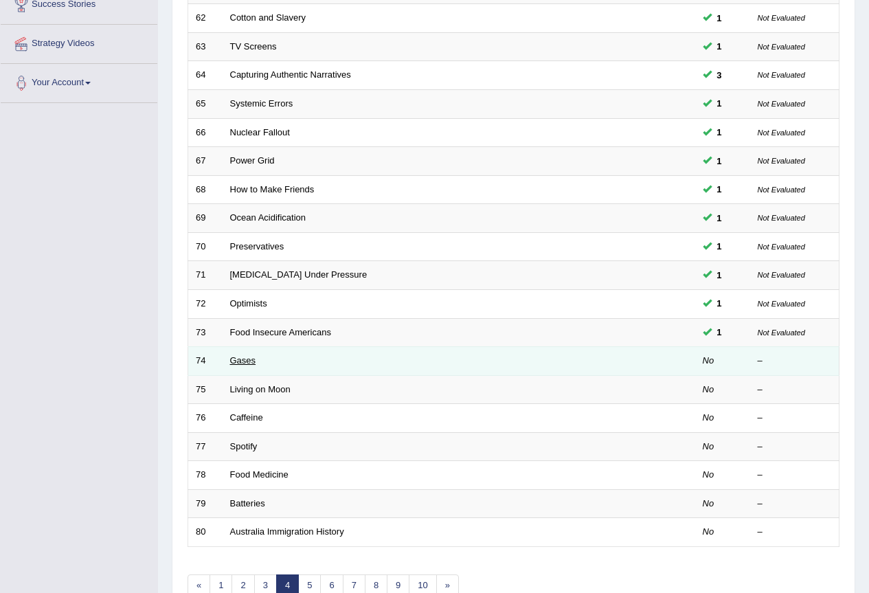
click at [254, 362] on link "Gases" at bounding box center [243, 360] width 26 height 10
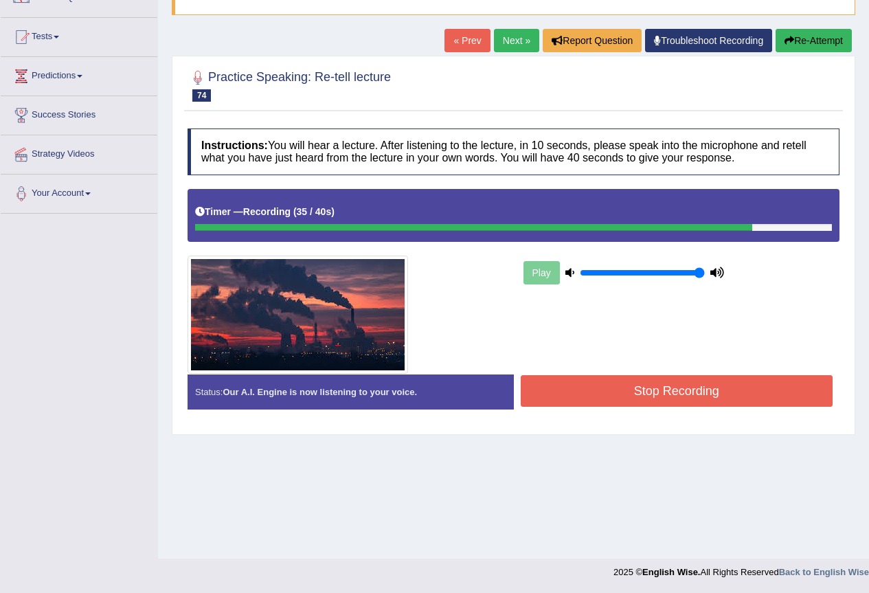
click at [732, 405] on button "Stop Recording" at bounding box center [677, 391] width 313 height 32
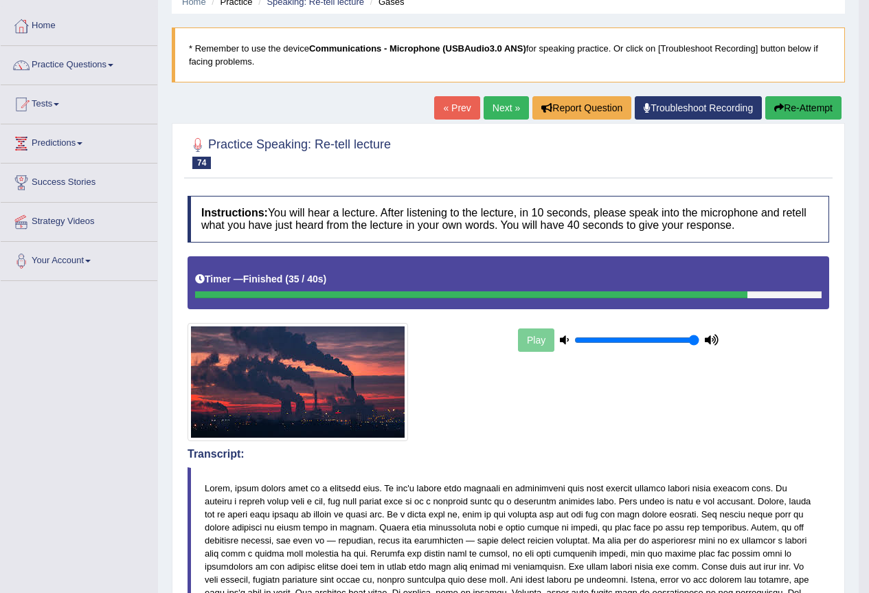
scroll to position [60, 0]
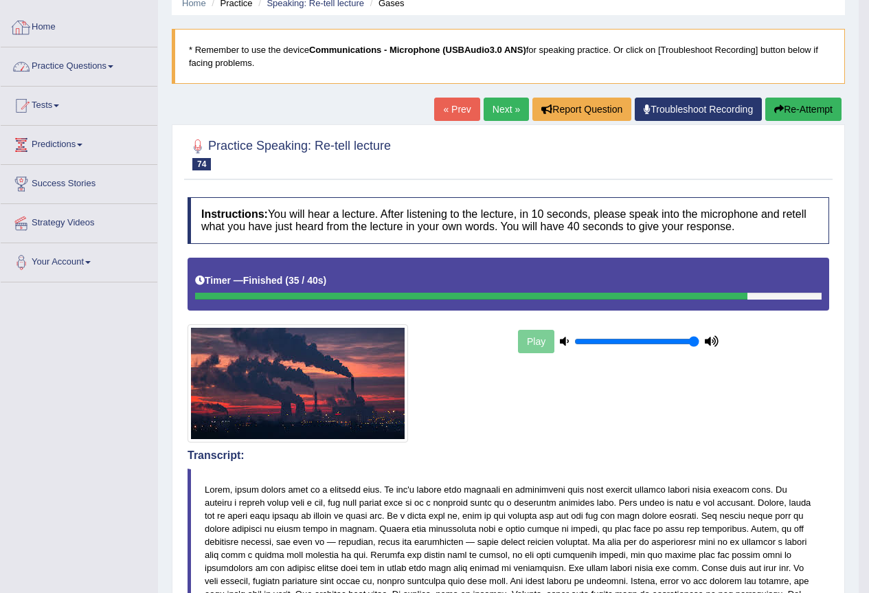
click at [73, 64] on link "Practice Questions" at bounding box center [79, 64] width 157 height 34
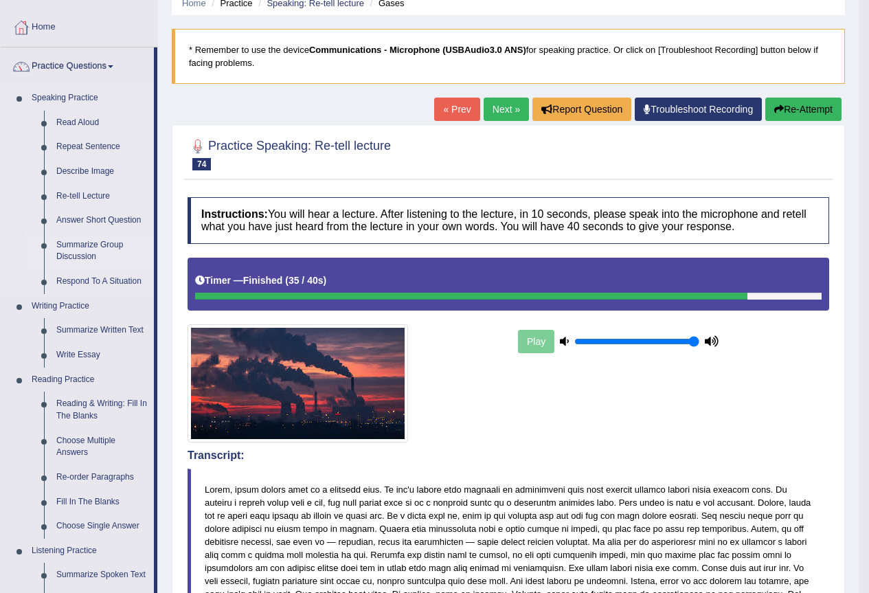
click at [78, 247] on link "Summarize Group Discussion" at bounding box center [102, 251] width 104 height 36
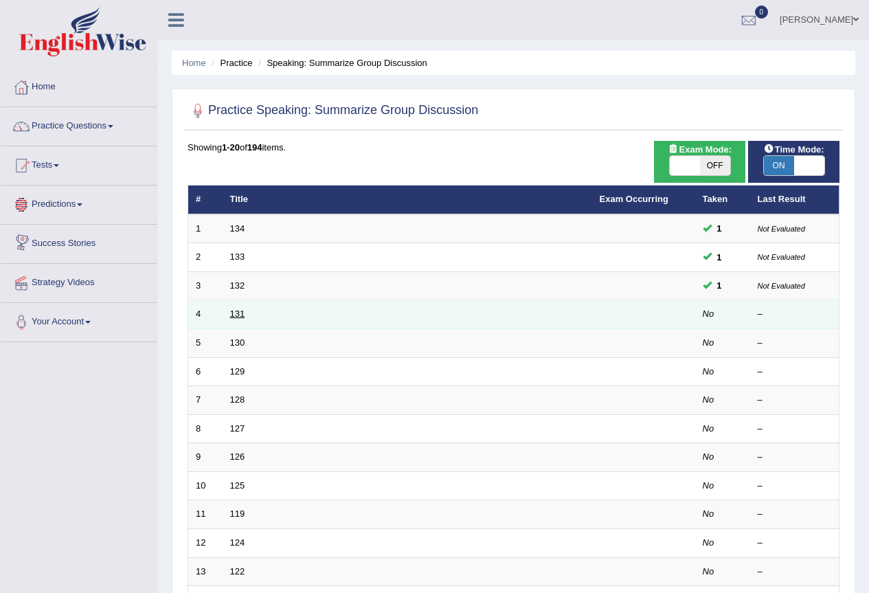
click at [236, 312] on link "131" at bounding box center [237, 314] width 15 height 10
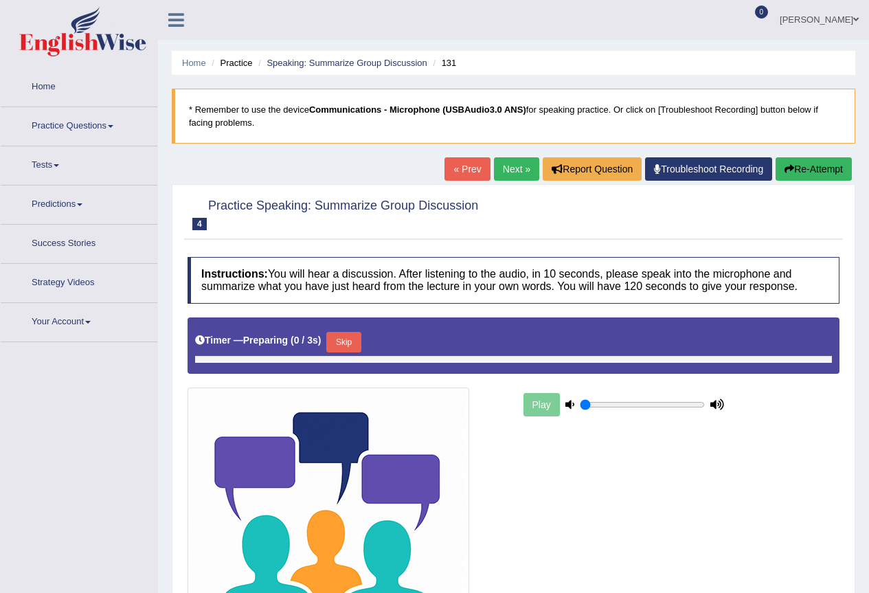
type input "1"
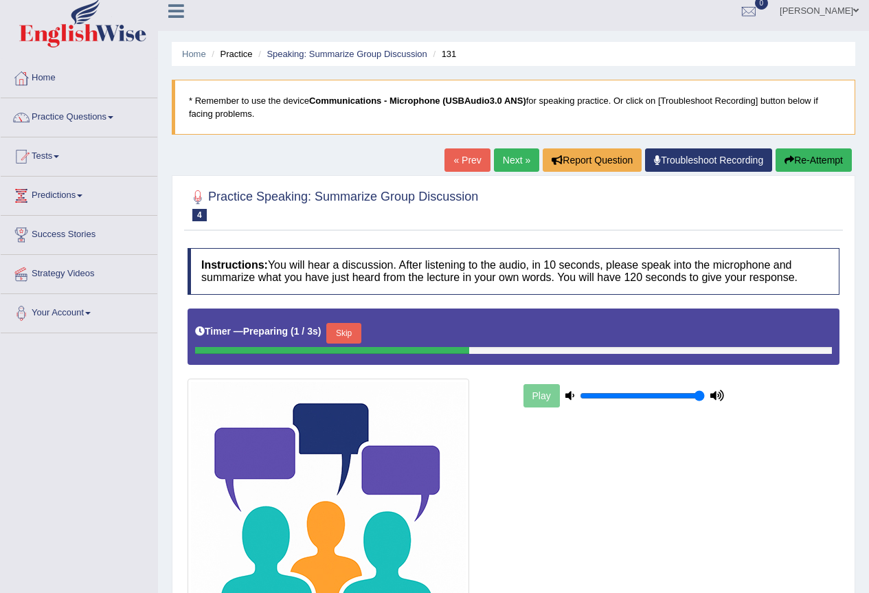
scroll to position [137, 0]
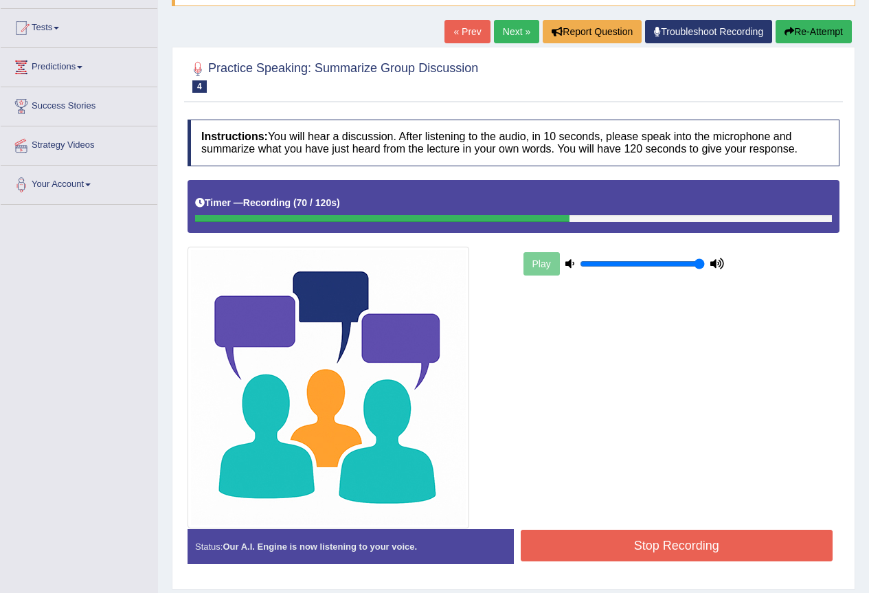
click at [702, 549] on button "Stop Recording" at bounding box center [677, 546] width 313 height 32
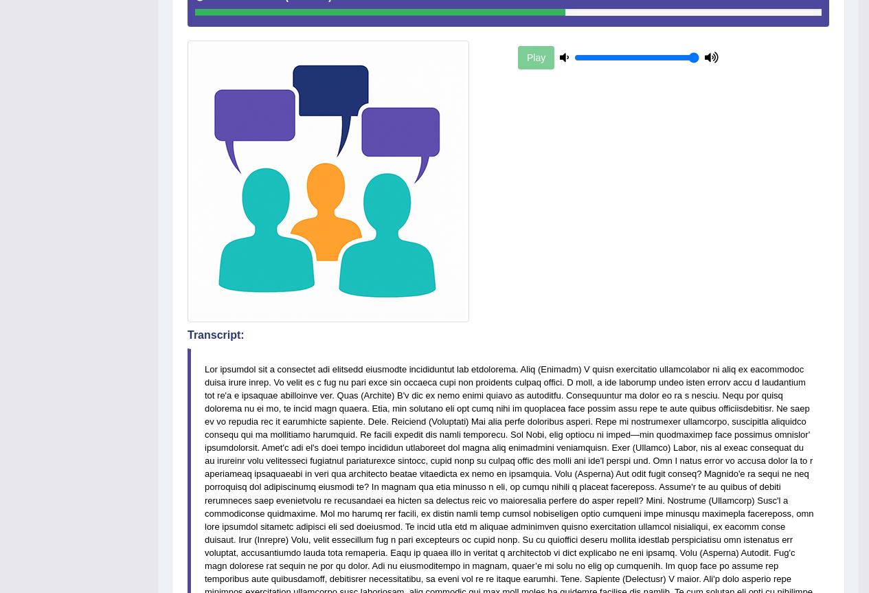
scroll to position [69, 0]
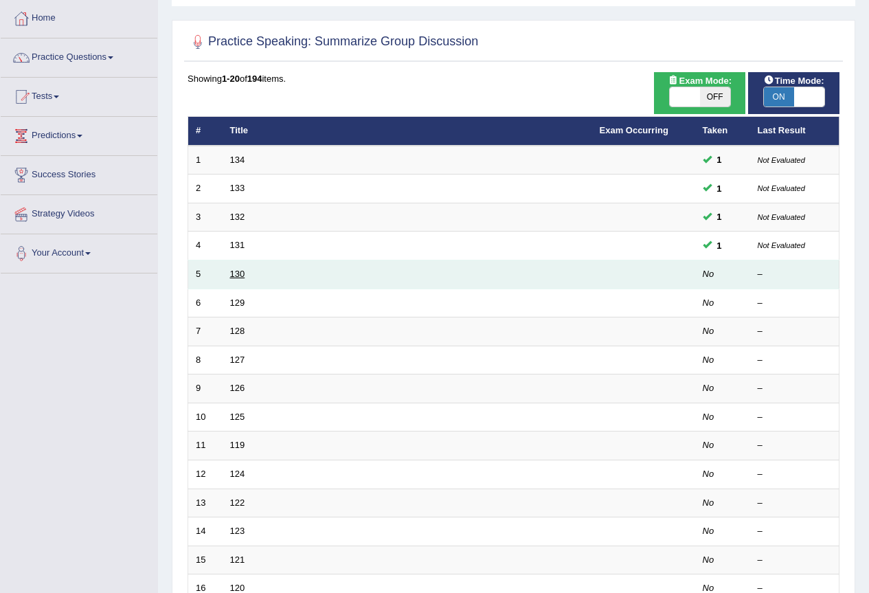
click at [234, 278] on link "130" at bounding box center [237, 274] width 15 height 10
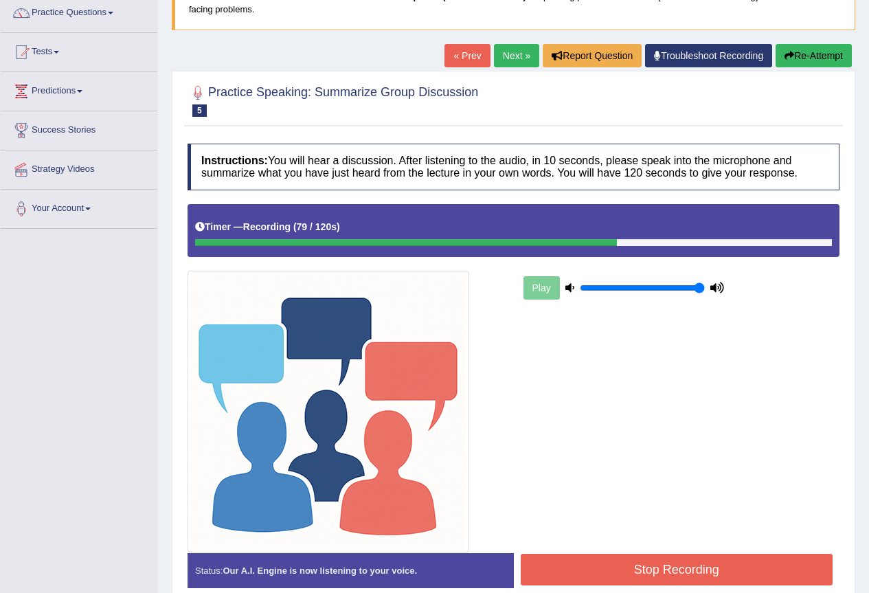
scroll to position [179, 0]
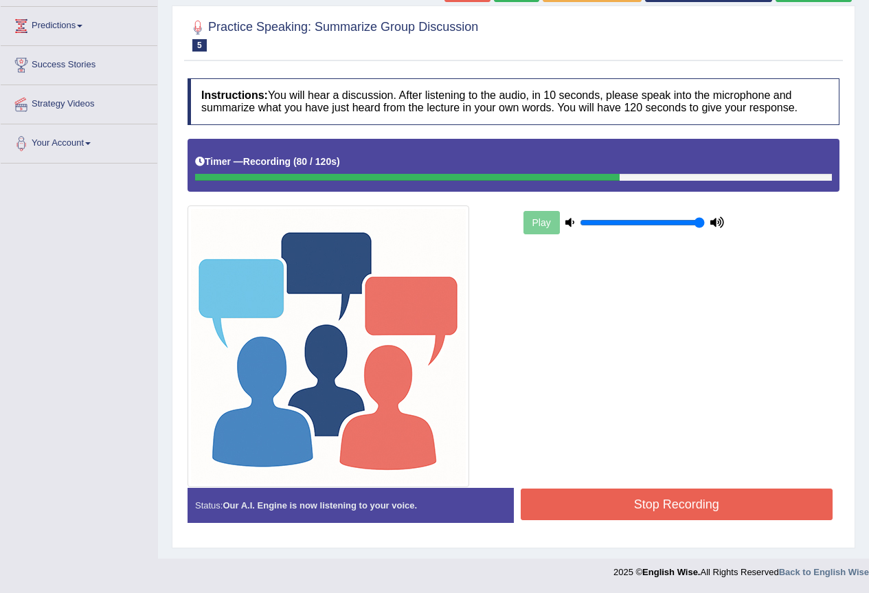
drag, startPoint x: 670, startPoint y: 525, endPoint x: 663, endPoint y: 519, distance: 9.8
click at [665, 521] on div "Status: Our A.I. Engine is now listening to your voice. Start Answering Stop Re…" at bounding box center [514, 512] width 652 height 49
click at [660, 508] on button "Stop Recording" at bounding box center [677, 505] width 313 height 32
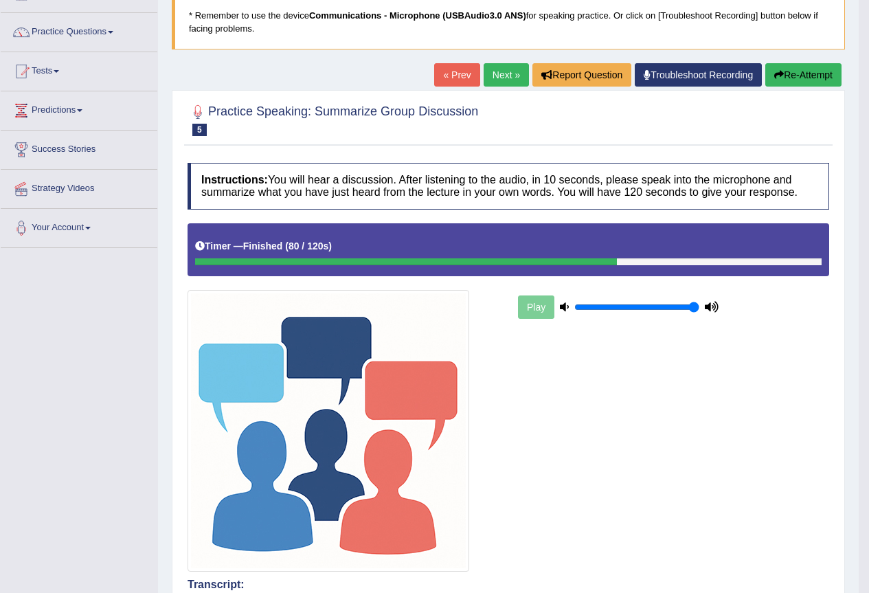
scroll to position [41, 0]
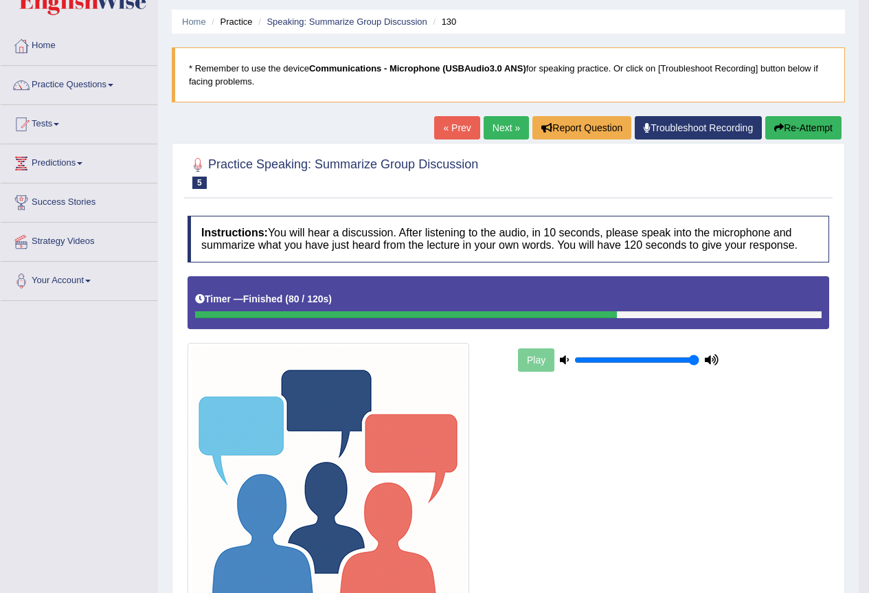
click at [508, 129] on link "Next »" at bounding box center [506, 127] width 45 height 23
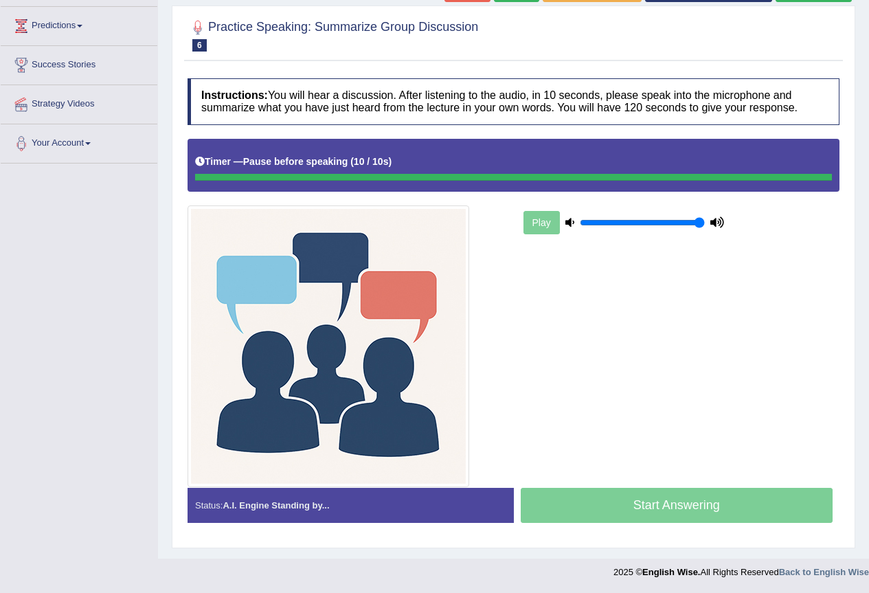
scroll to position [179, 0]
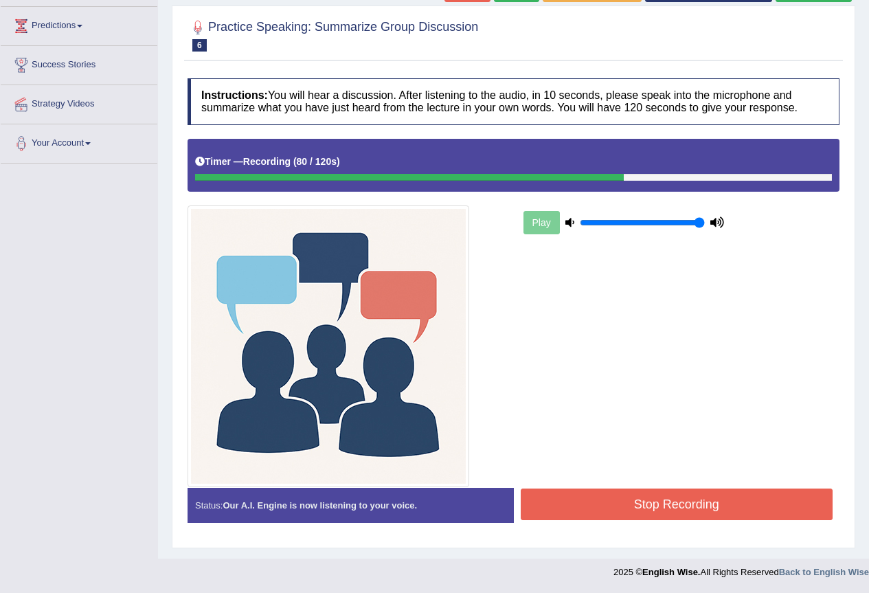
click at [582, 505] on button "Stop Recording" at bounding box center [677, 505] width 313 height 32
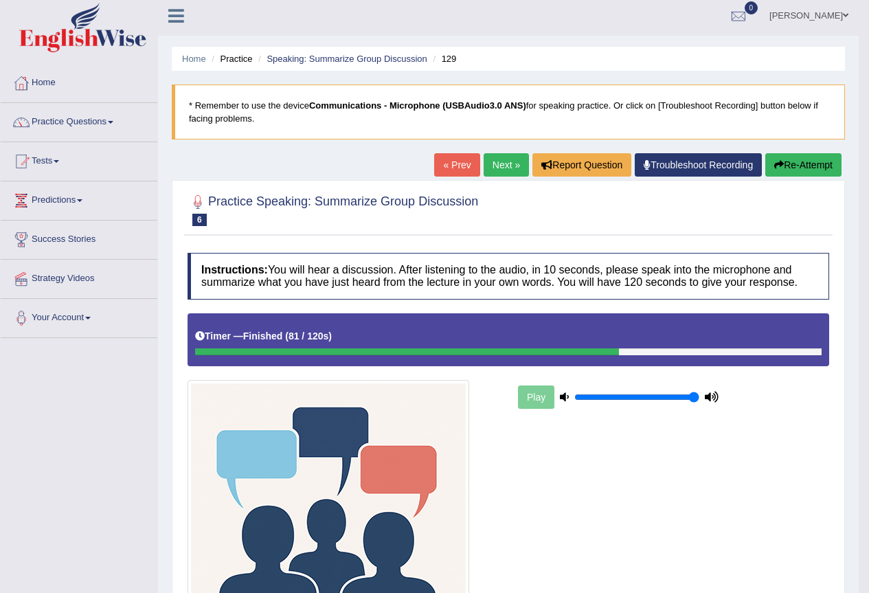
scroll to position [69, 0]
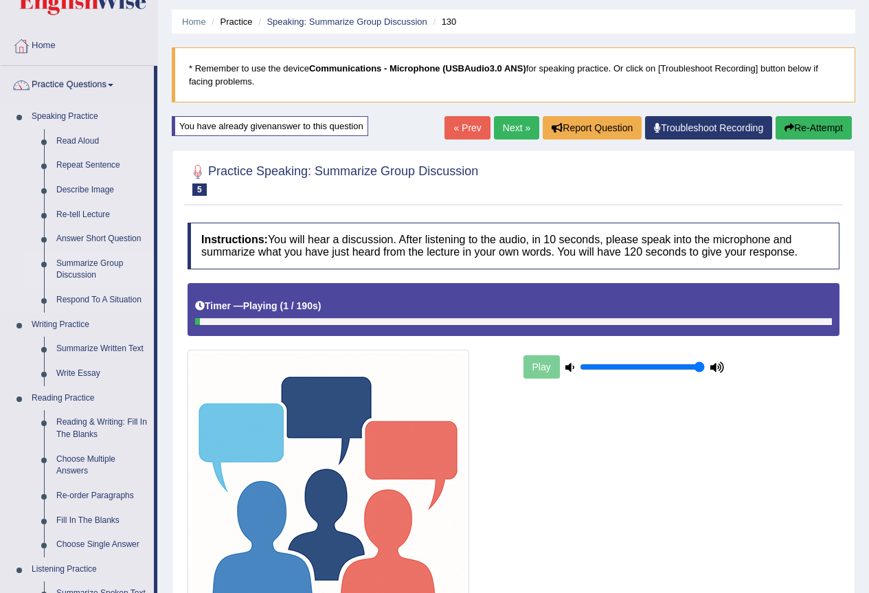
click at [85, 261] on link "Summarize Group Discussion" at bounding box center [102, 270] width 104 height 36
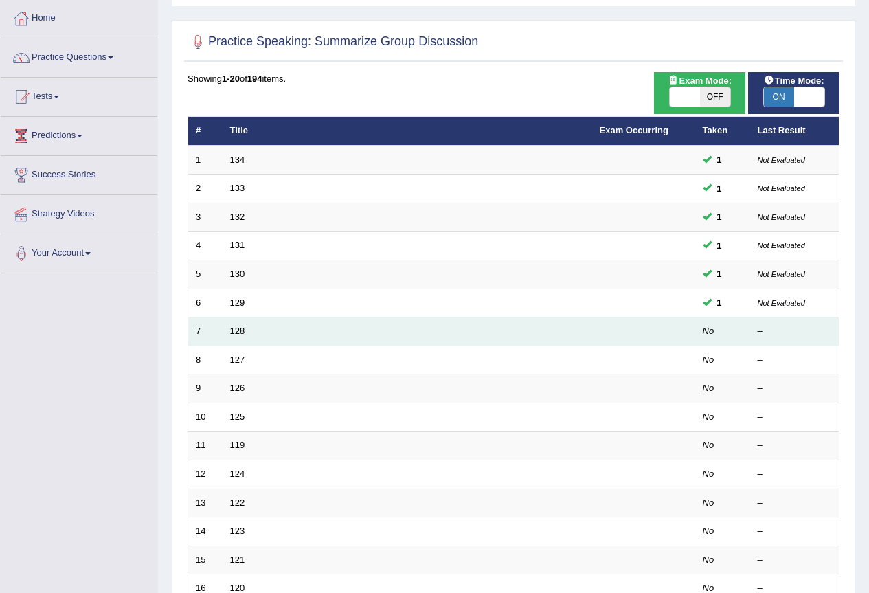
click at [235, 331] on link "128" at bounding box center [237, 331] width 15 height 10
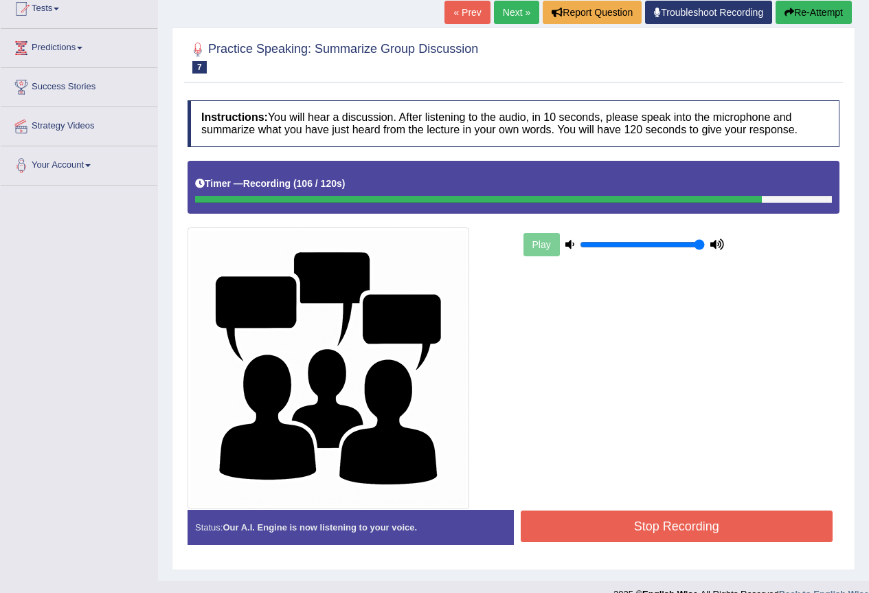
scroll to position [179, 0]
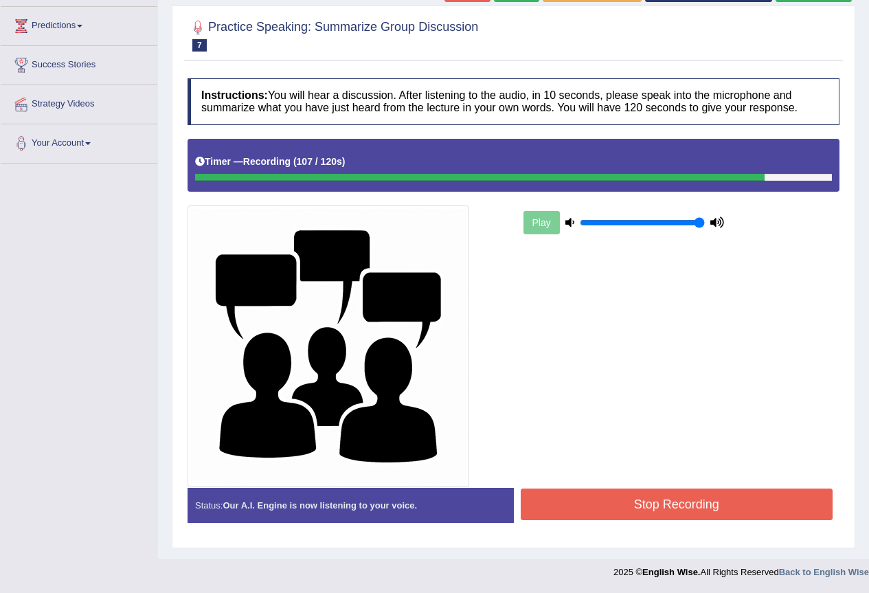
click at [545, 508] on button "Stop Recording" at bounding box center [677, 505] width 313 height 32
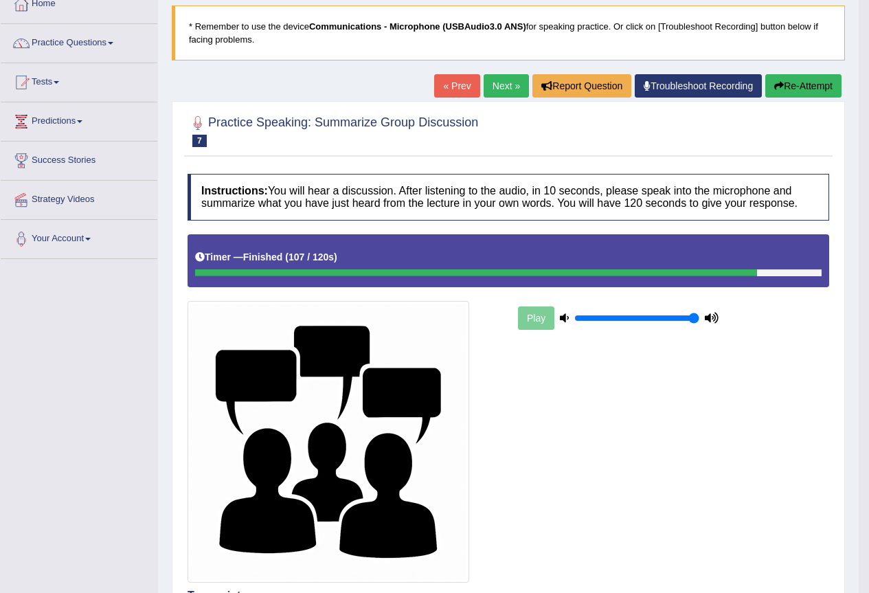
scroll to position [0, 0]
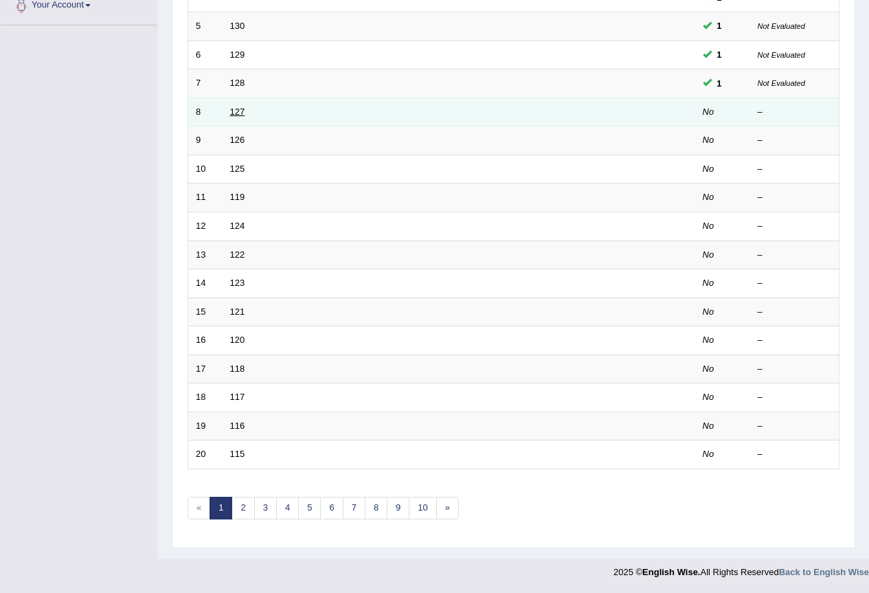
click at [232, 115] on link "127" at bounding box center [237, 112] width 15 height 10
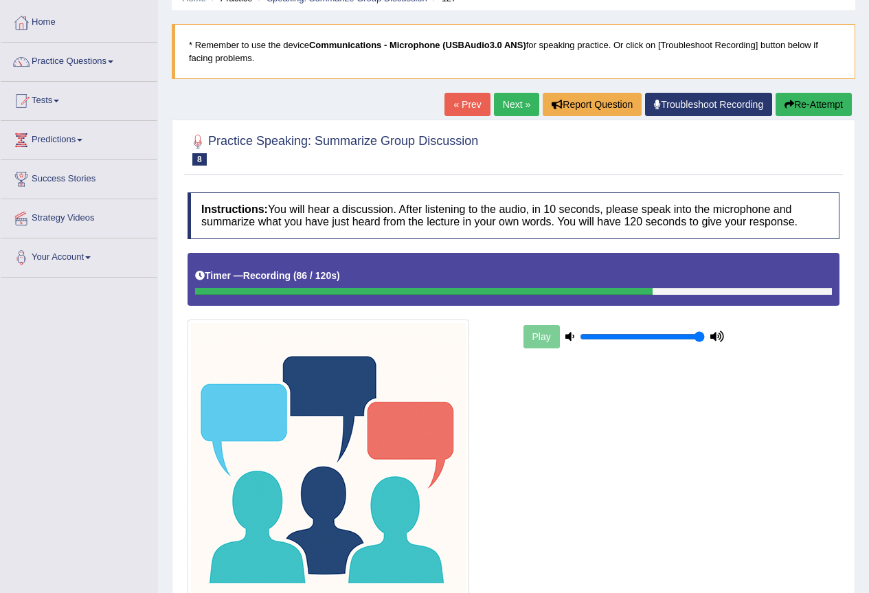
scroll to position [179, 0]
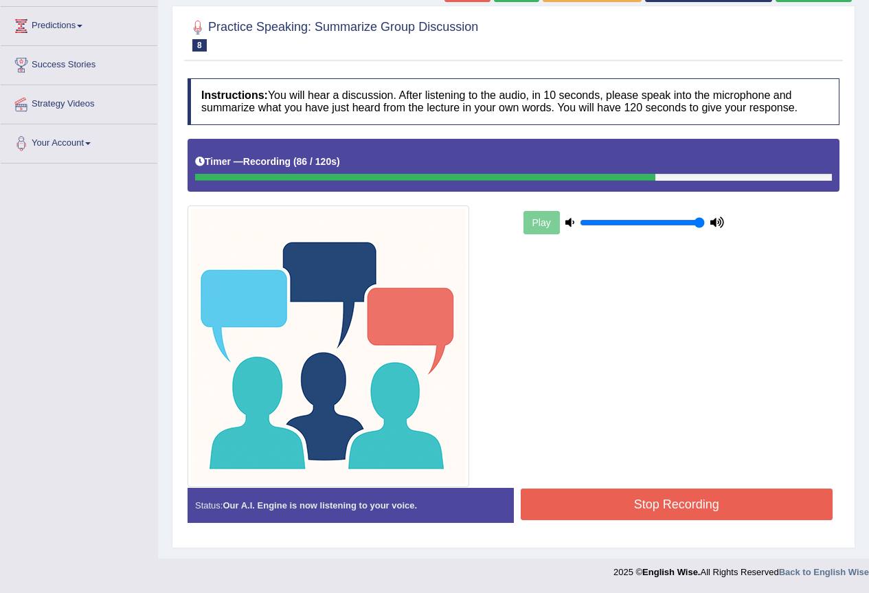
drag, startPoint x: 730, startPoint y: 477, endPoint x: 718, endPoint y: 509, distance: 33.7
click at [720, 505] on div "Instructions: You will hear a discussion. After listening to the audio, in 10 s…" at bounding box center [513, 305] width 659 height 469
click at [718, 503] on button "Stop Recording" at bounding box center [677, 505] width 313 height 32
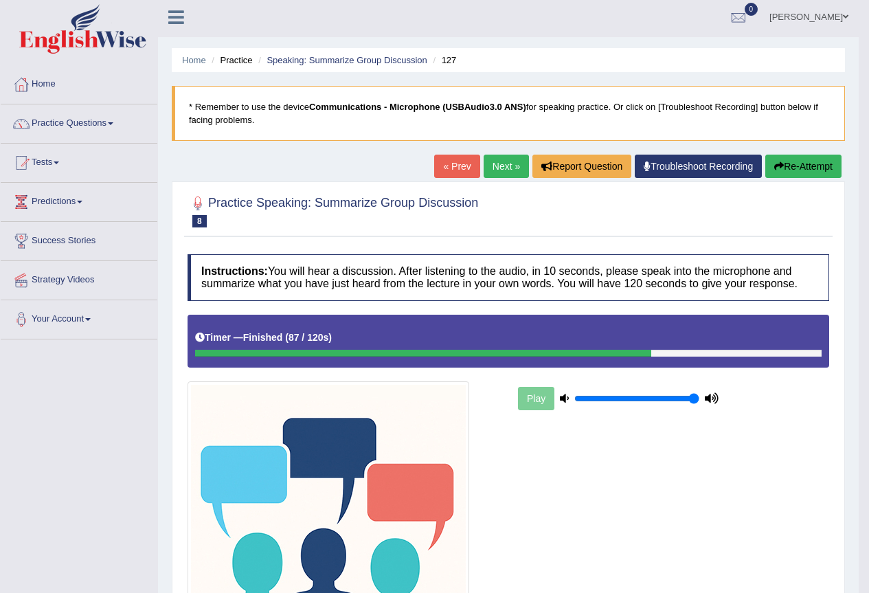
scroll to position [0, 0]
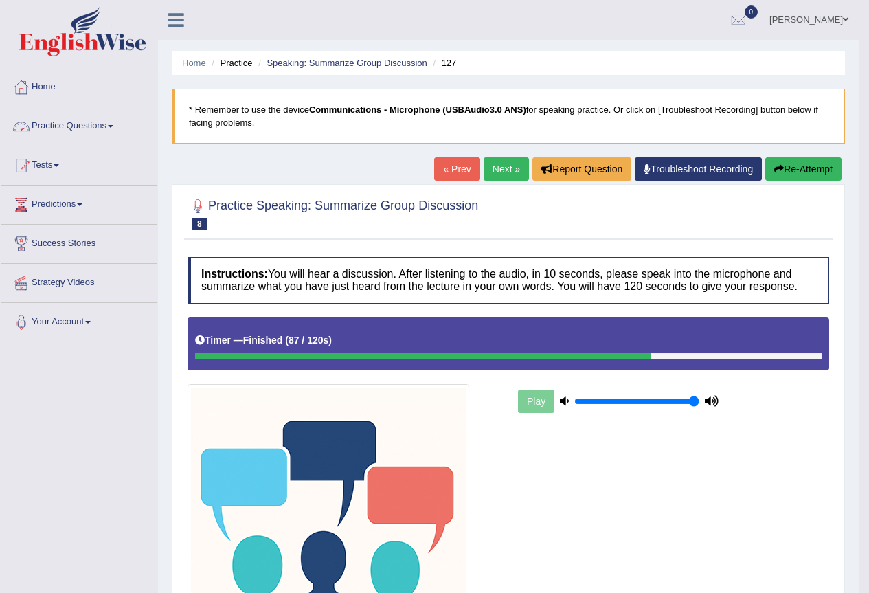
click at [82, 118] on link "Practice Questions" at bounding box center [79, 124] width 157 height 34
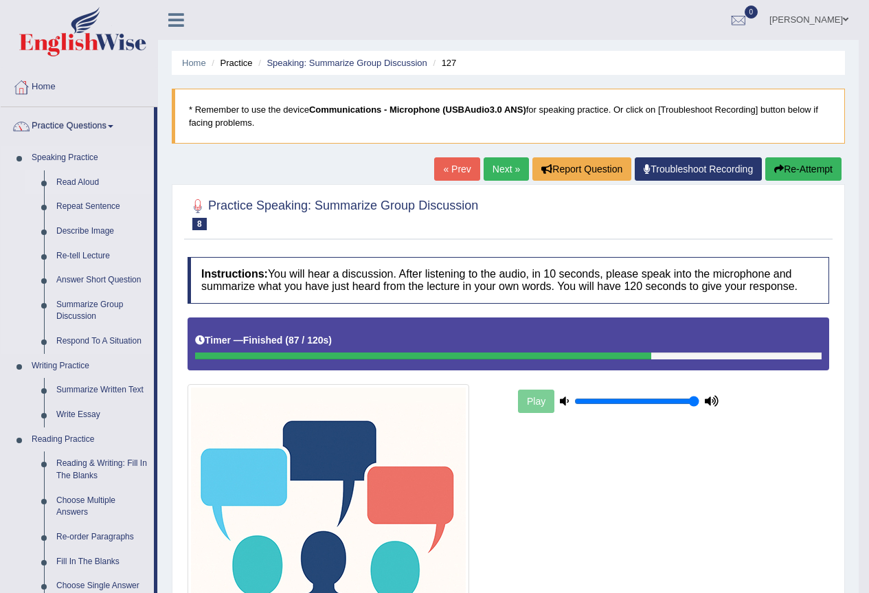
click at [82, 181] on link "Read Aloud" at bounding box center [102, 182] width 104 height 25
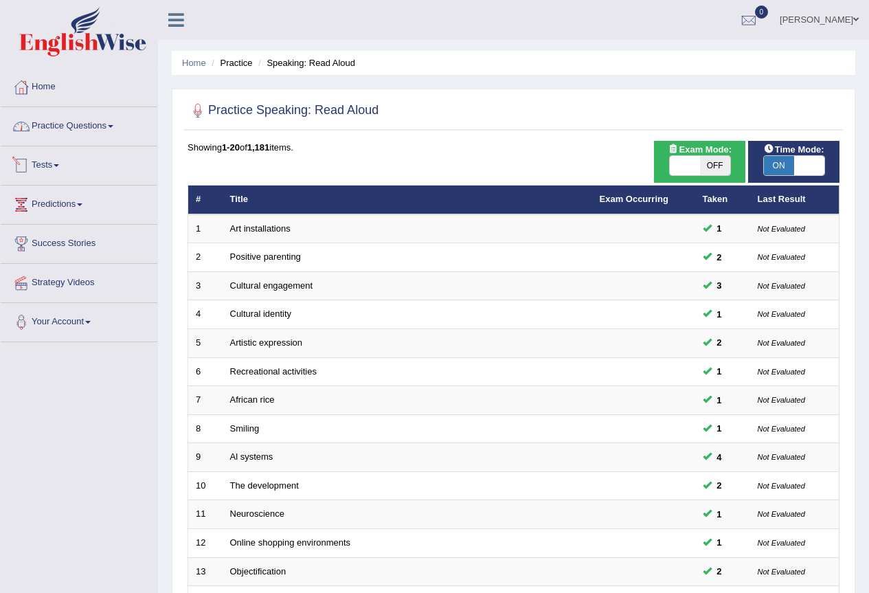
click at [99, 136] on link "Practice Questions" at bounding box center [79, 124] width 157 height 34
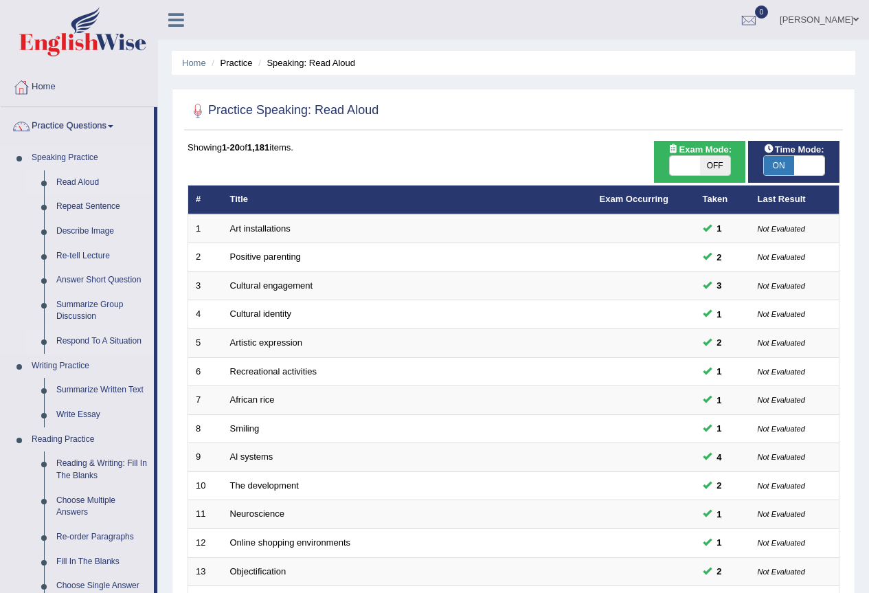
click at [110, 337] on link "Respond To A Situation" at bounding box center [102, 341] width 104 height 25
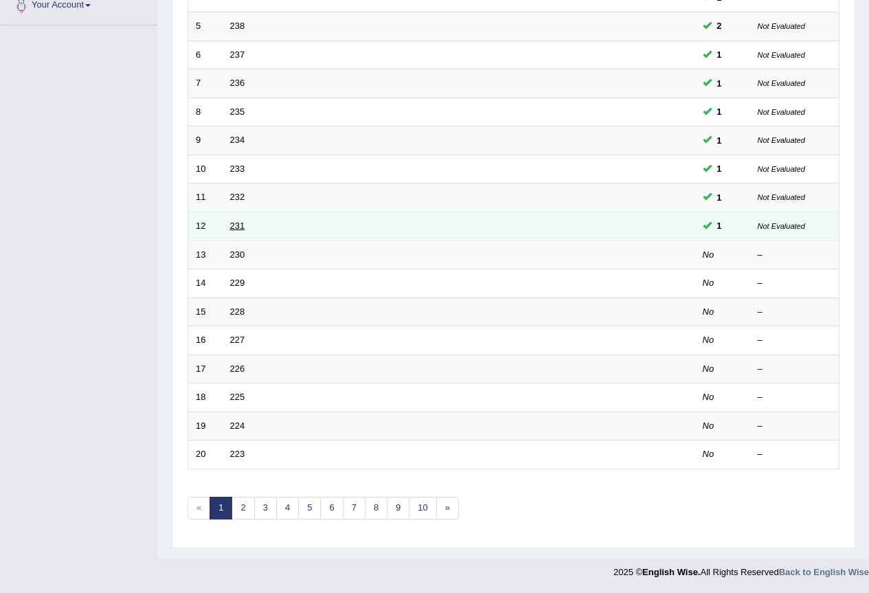
click at [243, 227] on link "231" at bounding box center [237, 226] width 15 height 10
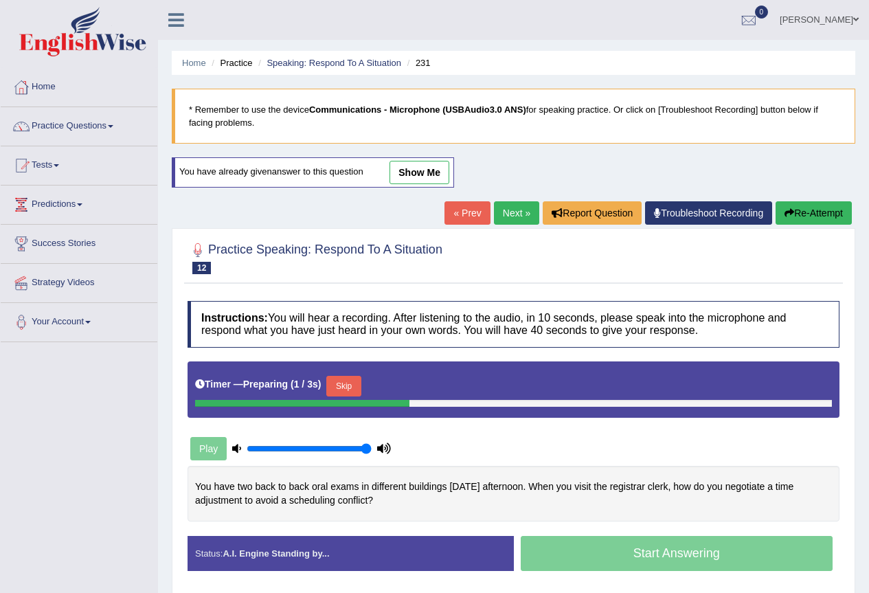
click at [403, 176] on link "show me" at bounding box center [420, 172] width 60 height 23
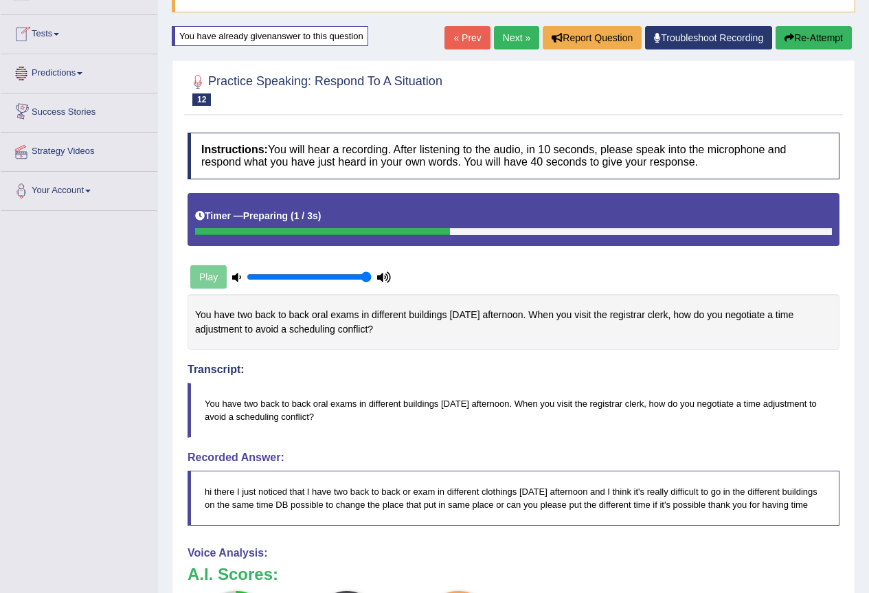
scroll to position [63, 0]
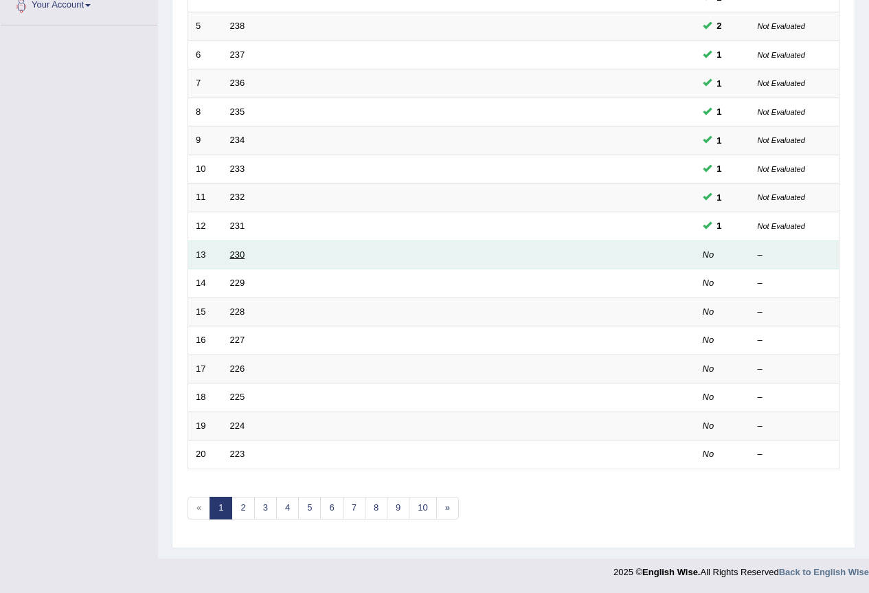
click at [236, 258] on link "230" at bounding box center [237, 255] width 15 height 10
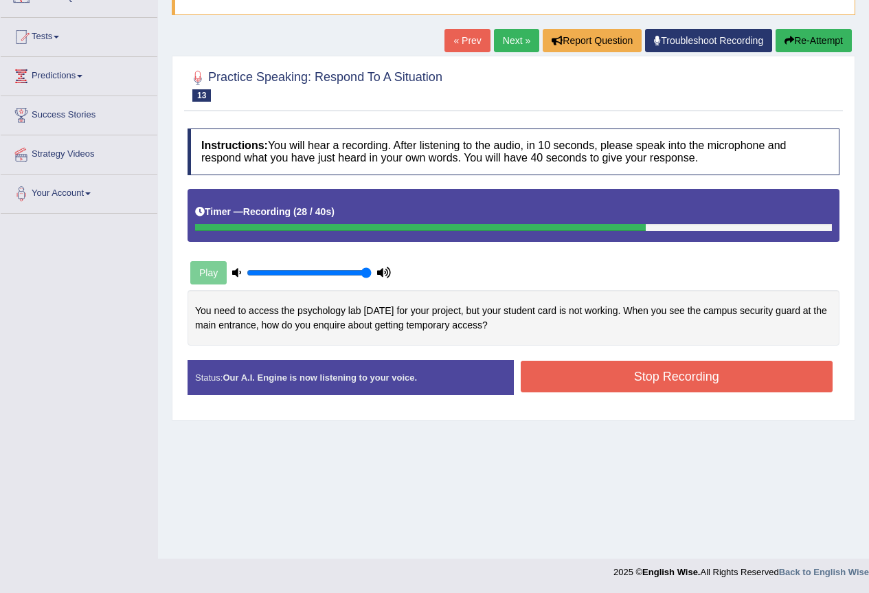
click at [614, 372] on button "Stop Recording" at bounding box center [677, 377] width 313 height 32
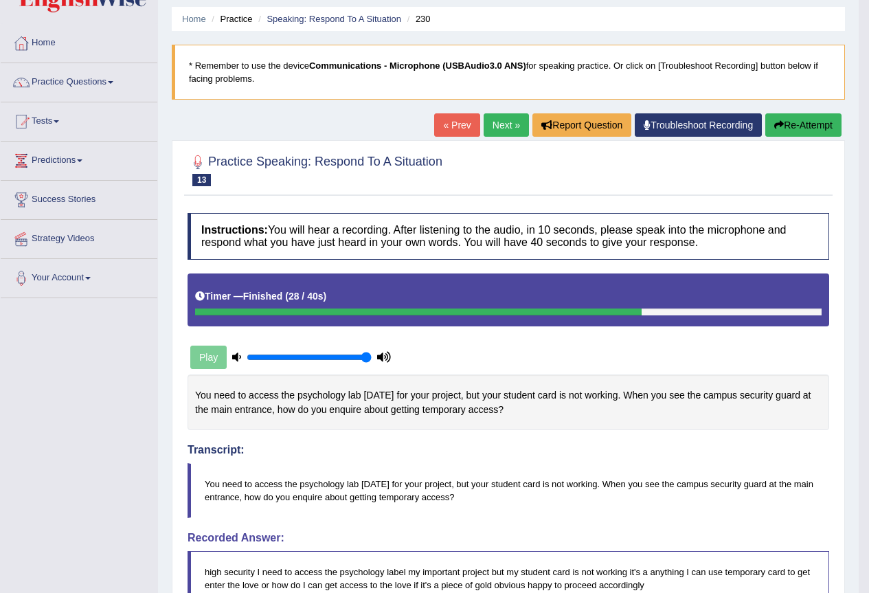
scroll to position [43, 0]
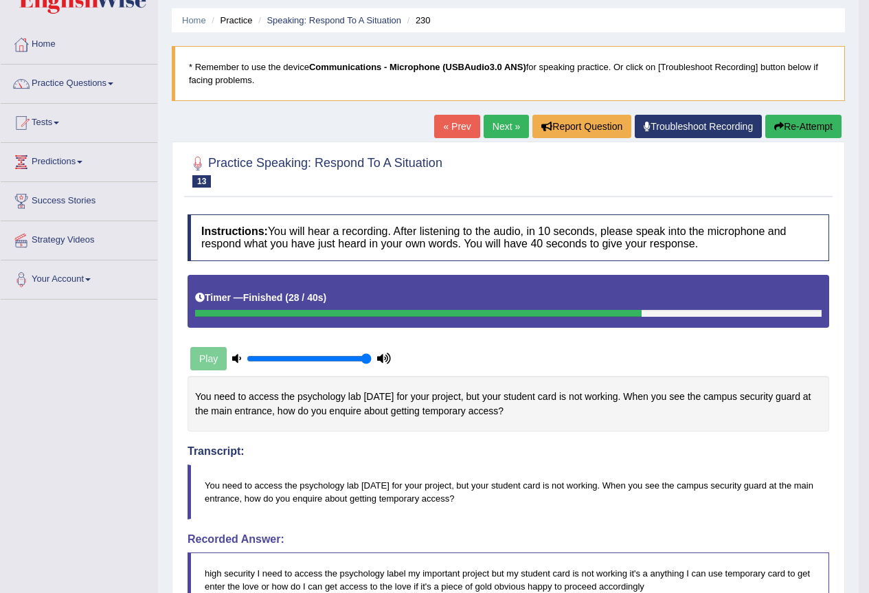
click at [509, 126] on link "Next »" at bounding box center [506, 126] width 45 height 23
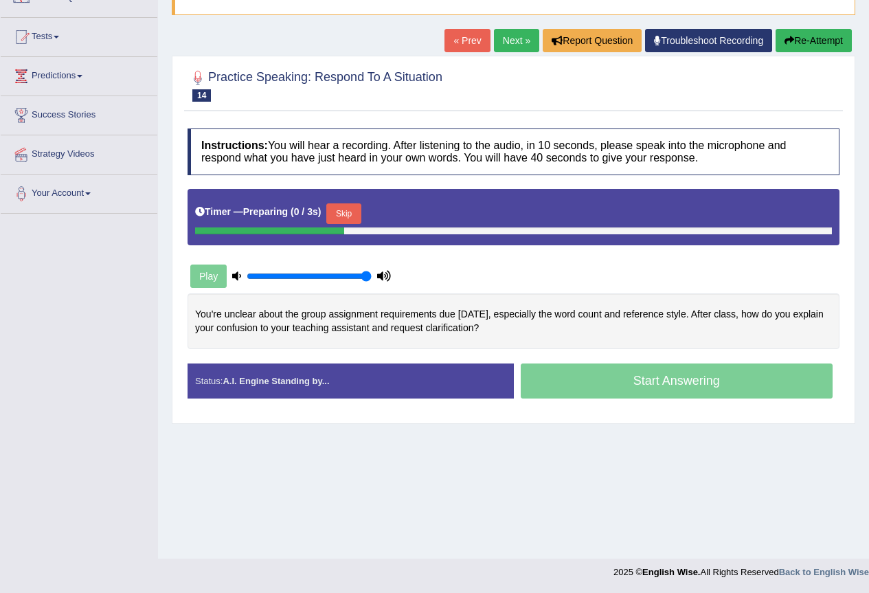
scroll to position [129, 0]
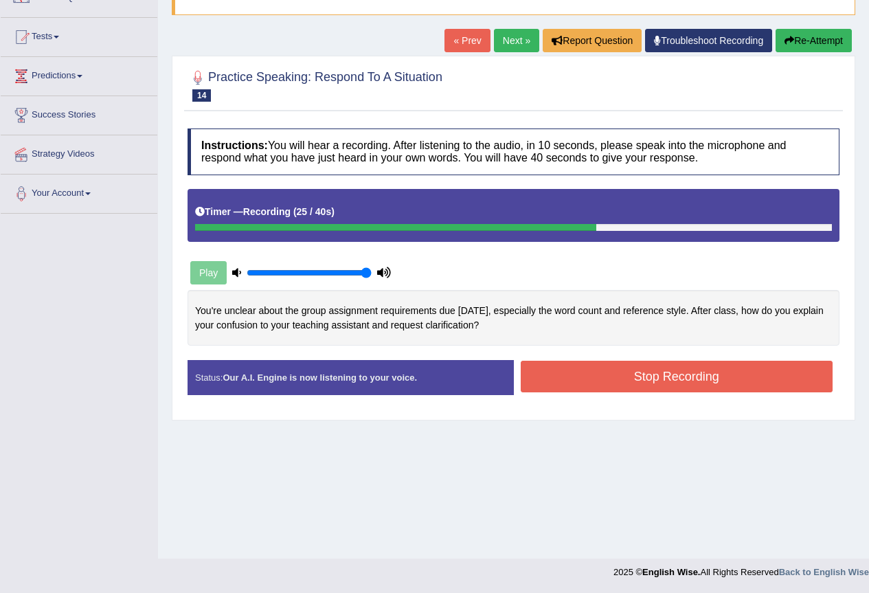
click at [657, 383] on button "Stop Recording" at bounding box center [677, 377] width 313 height 32
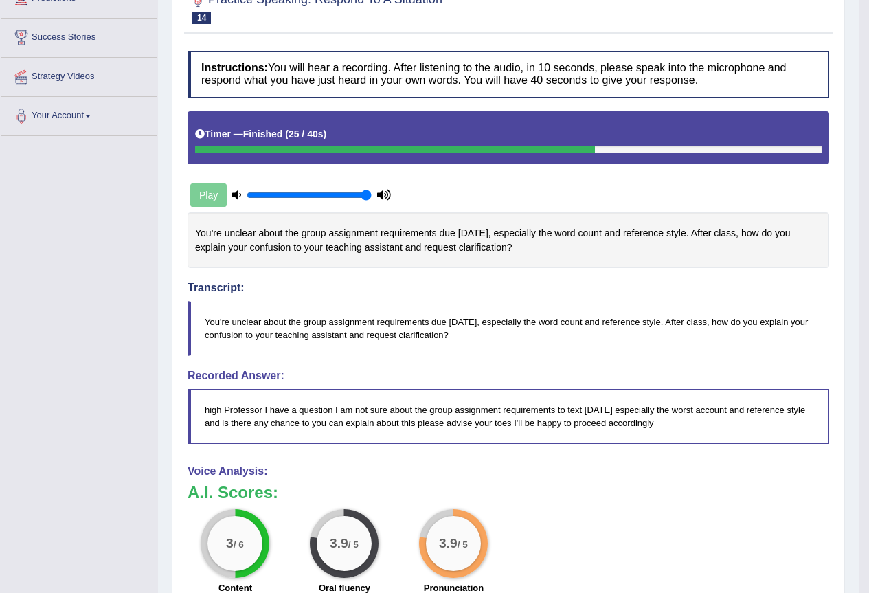
scroll to position [111, 0]
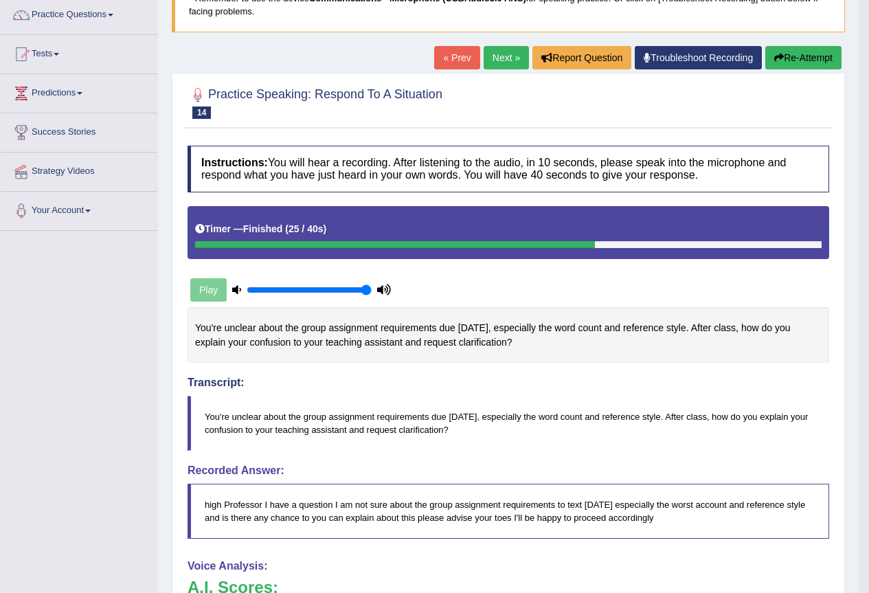
click at [509, 61] on link "Next »" at bounding box center [506, 57] width 45 height 23
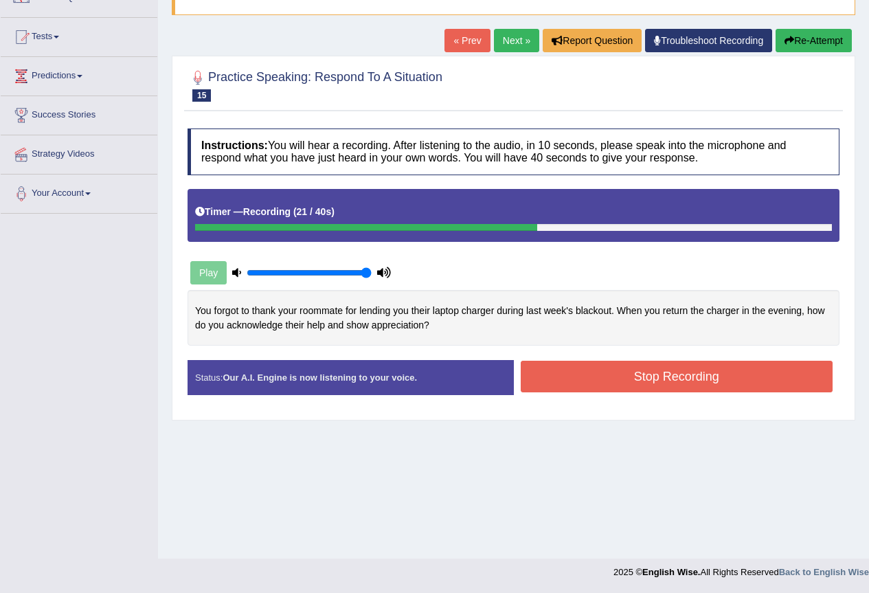
click at [640, 386] on button "Stop Recording" at bounding box center [677, 377] width 313 height 32
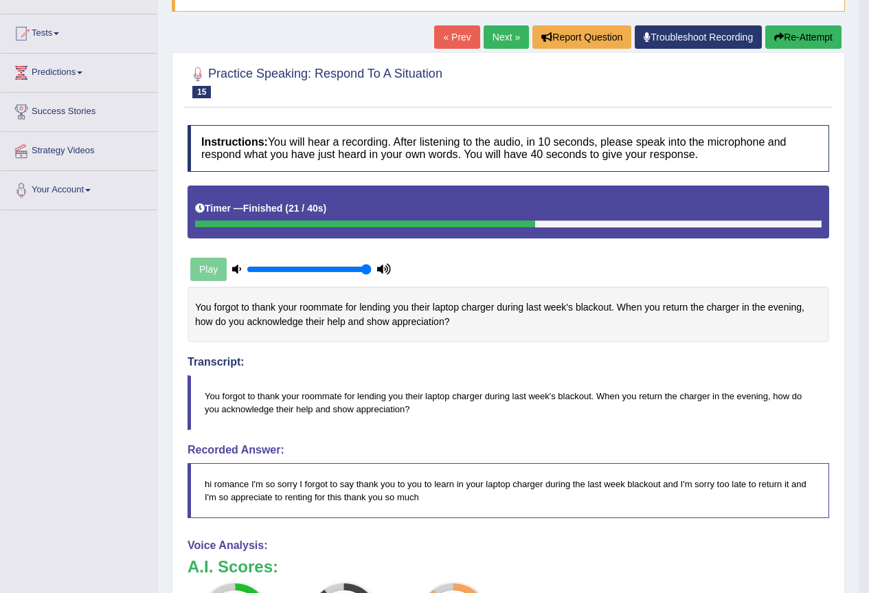
scroll to position [43, 0]
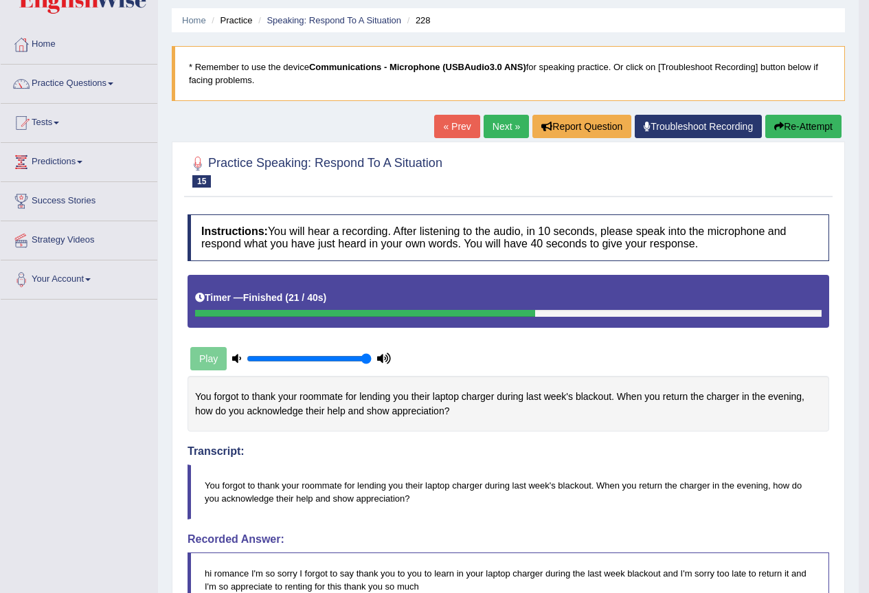
click at [508, 129] on link "Next »" at bounding box center [506, 126] width 45 height 23
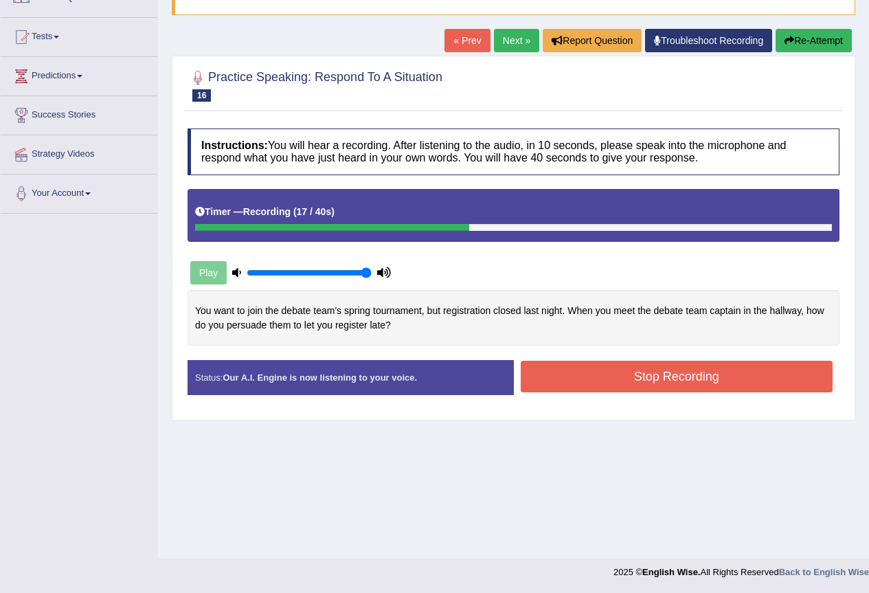
click at [615, 373] on button "Stop Recording" at bounding box center [677, 377] width 313 height 32
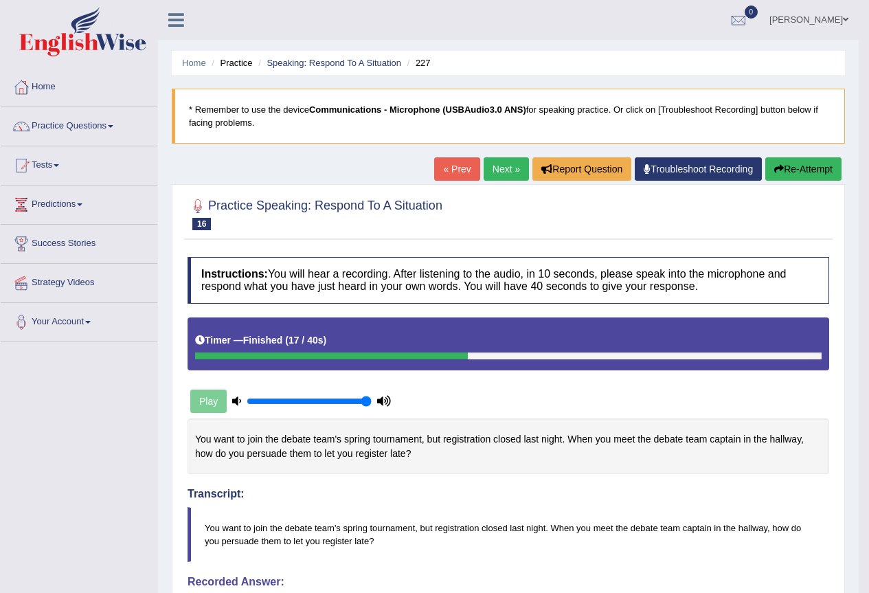
click at [496, 169] on link "Next »" at bounding box center [506, 168] width 45 height 23
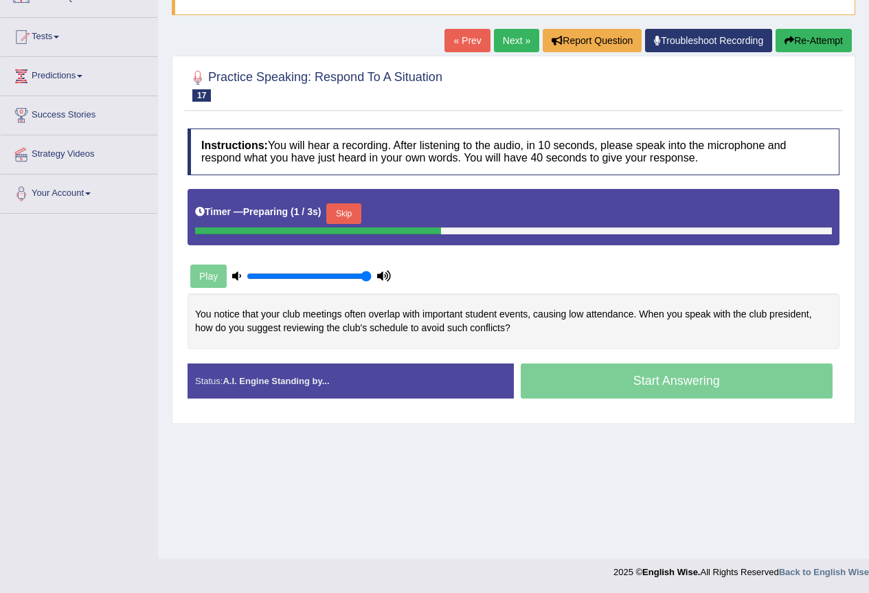
scroll to position [129, 0]
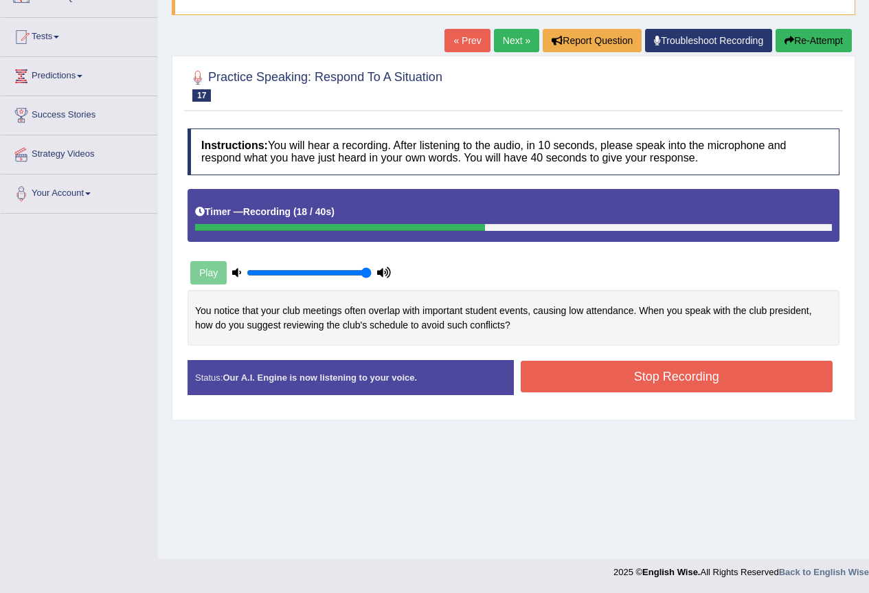
click at [658, 373] on button "Stop Recording" at bounding box center [677, 377] width 313 height 32
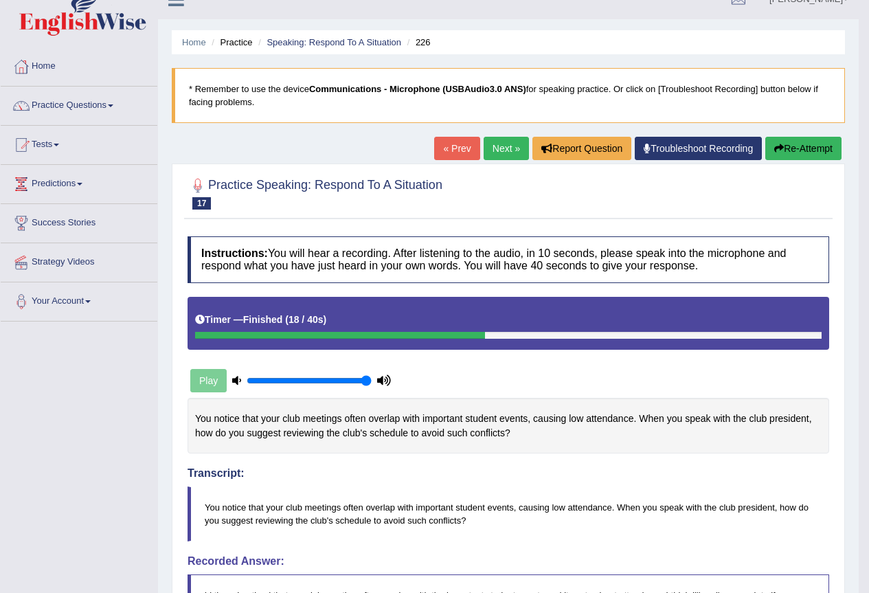
scroll to position [0, 0]
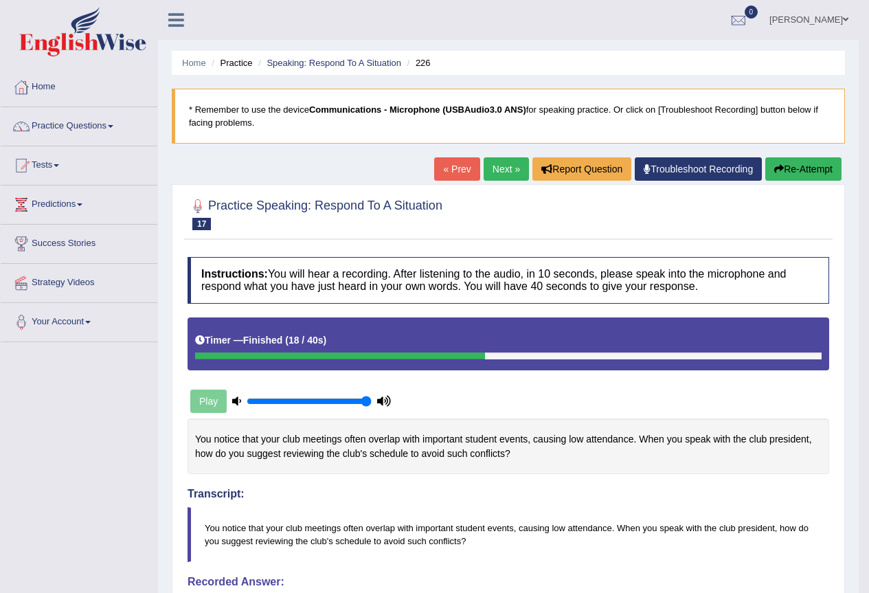
click at [780, 166] on icon "button" at bounding box center [780, 169] width 10 height 10
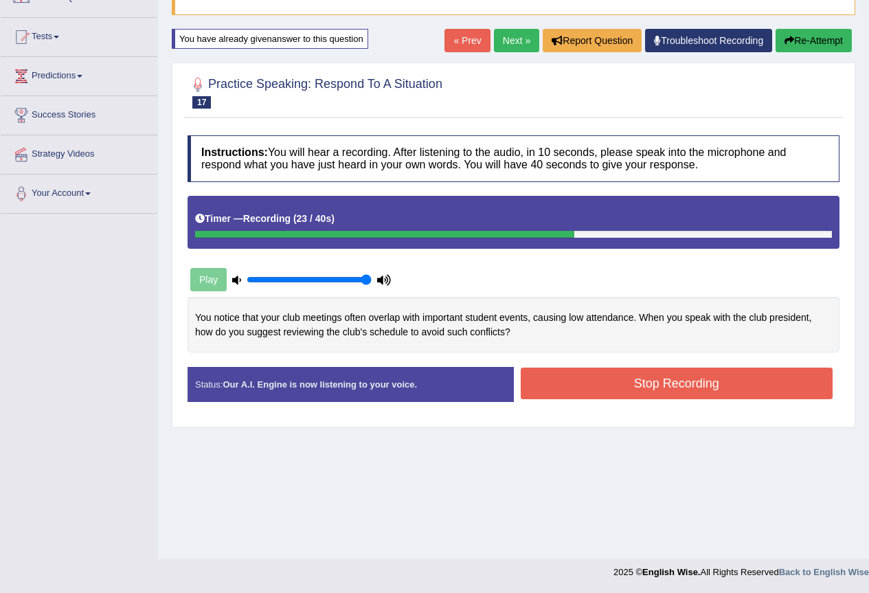
click at [626, 380] on button "Stop Recording" at bounding box center [677, 384] width 313 height 32
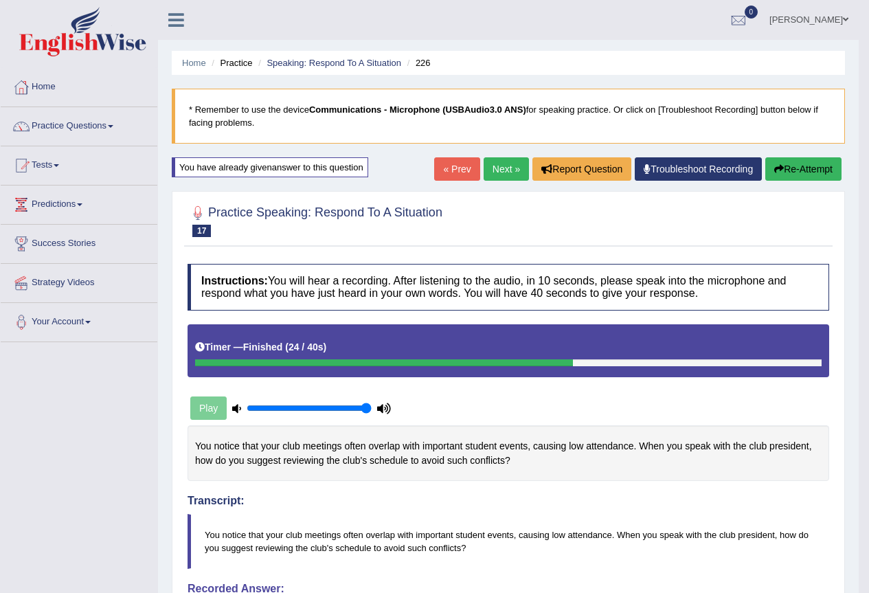
click at [493, 166] on link "Next »" at bounding box center [506, 168] width 45 height 23
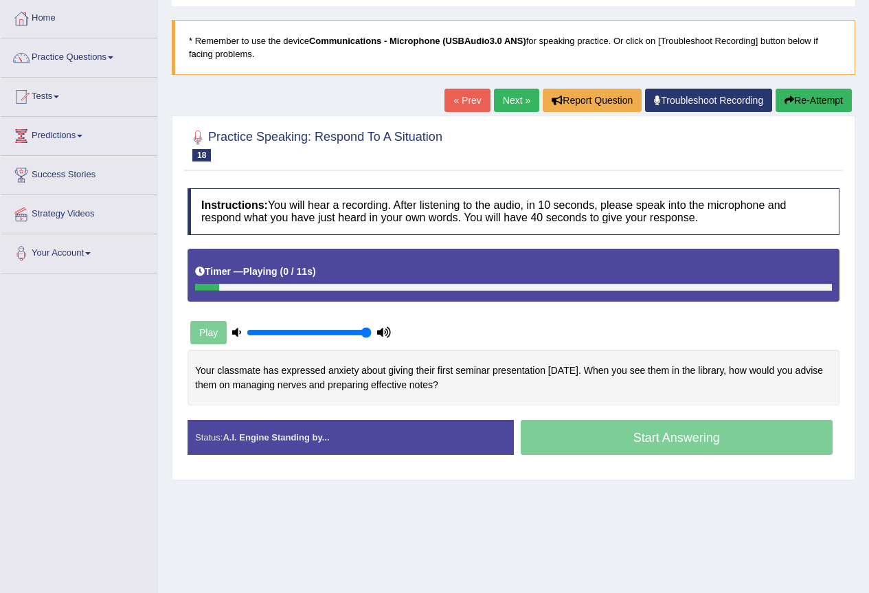
scroll to position [129, 0]
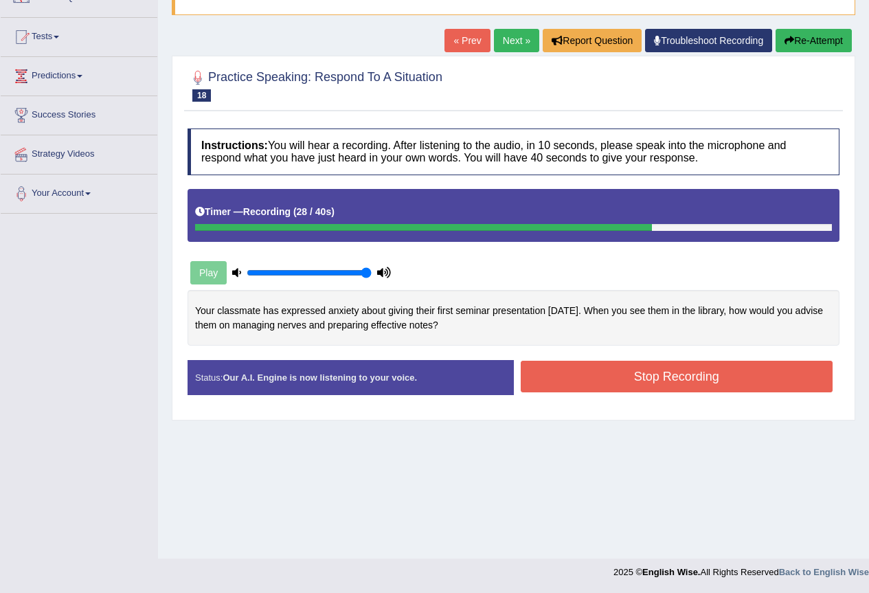
click at [678, 378] on button "Stop Recording" at bounding box center [677, 377] width 313 height 32
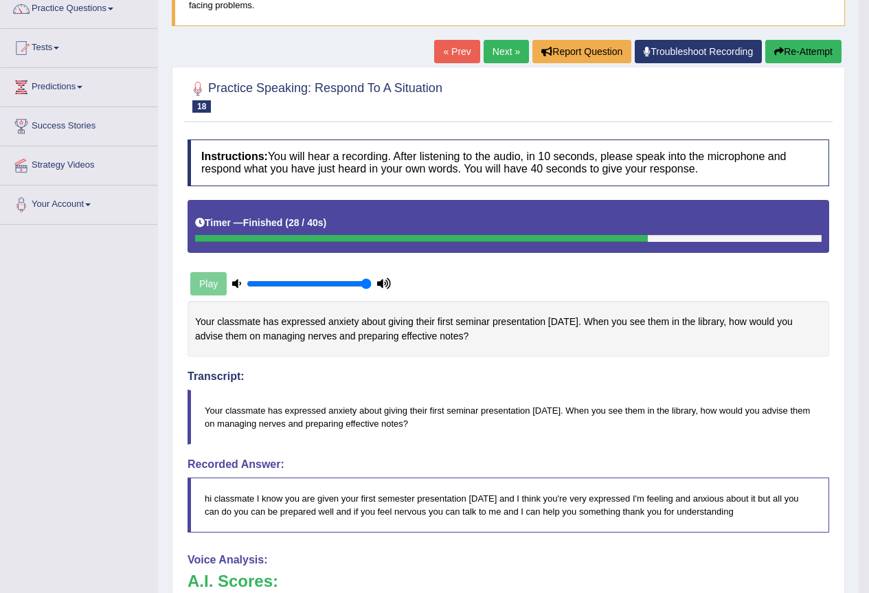
scroll to position [111, 0]
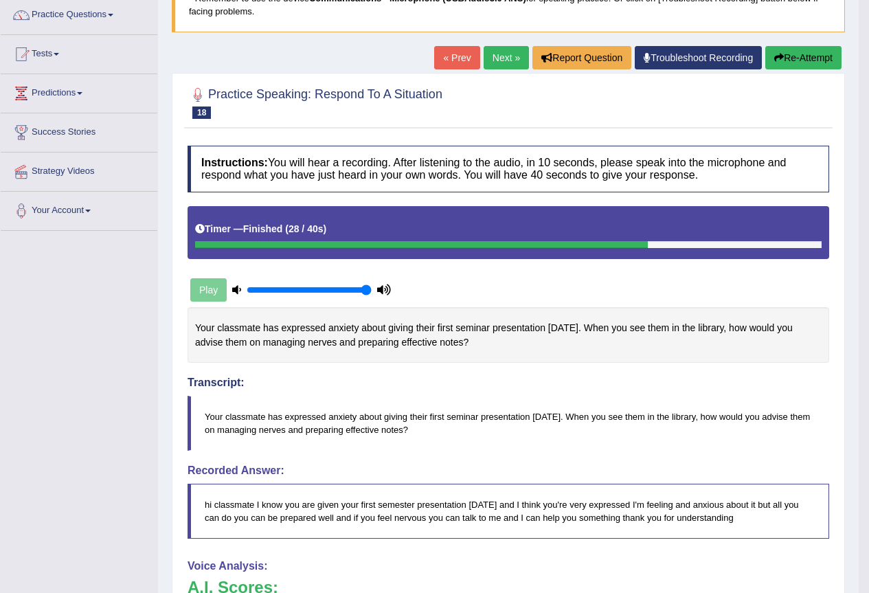
click at [812, 60] on button "Re-Attempt" at bounding box center [804, 57] width 76 height 23
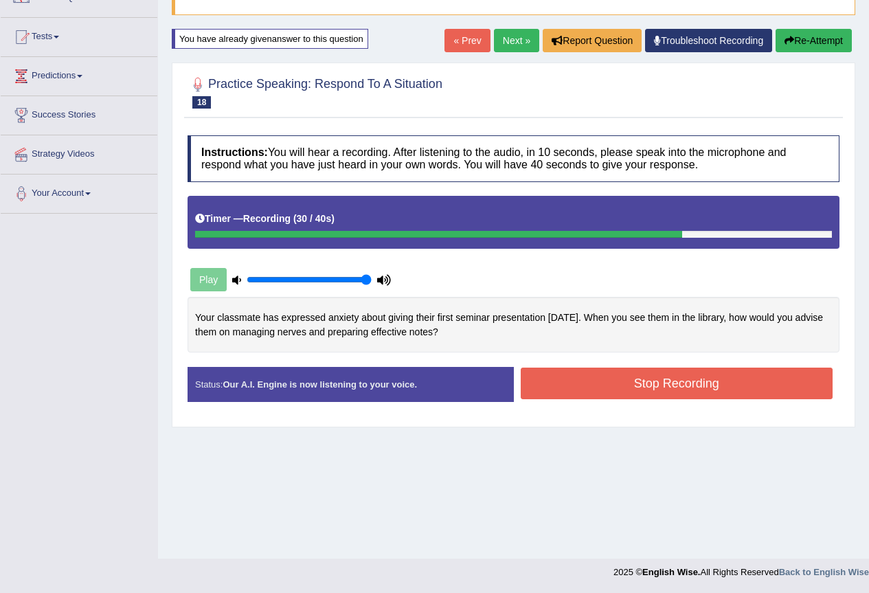
click at [650, 379] on button "Stop Recording" at bounding box center [677, 384] width 313 height 32
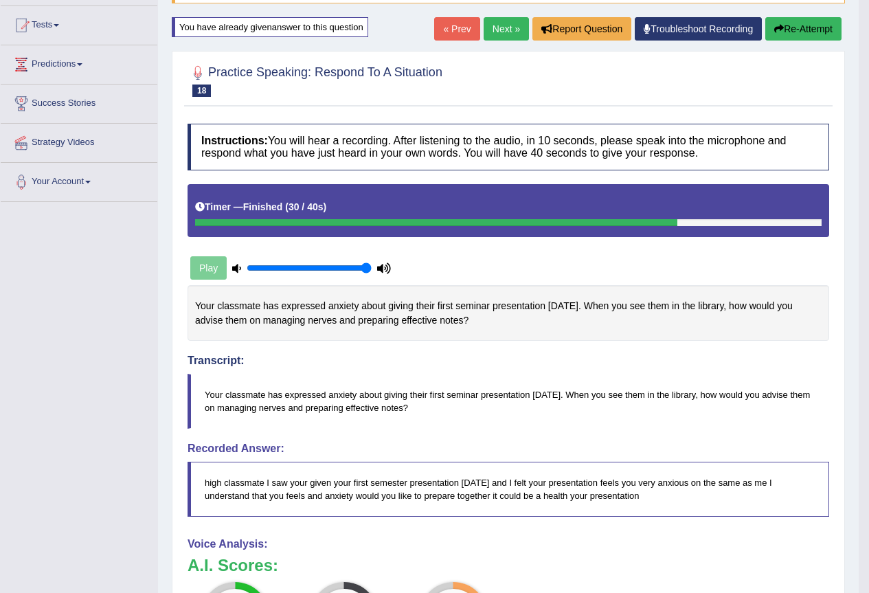
scroll to position [118, 0]
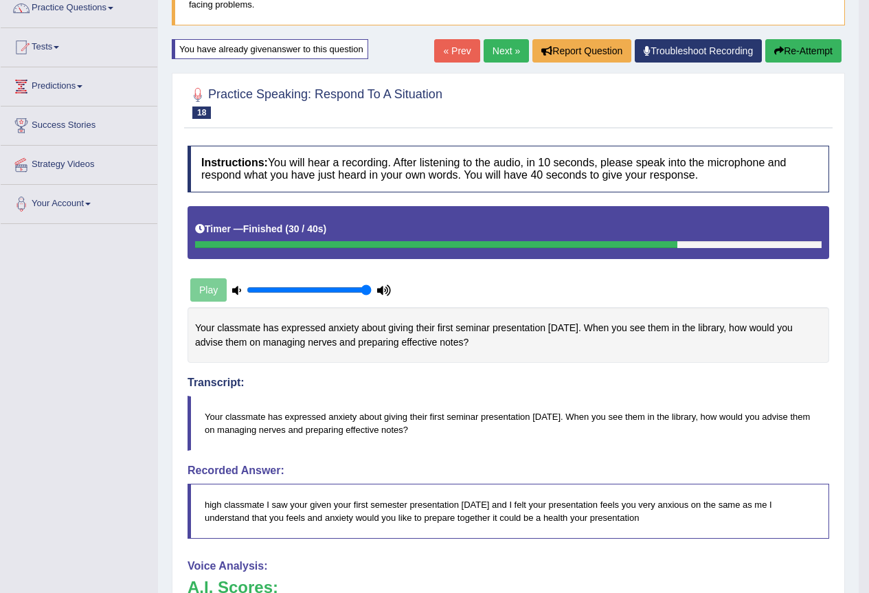
click at [505, 51] on link "Next »" at bounding box center [506, 50] width 45 height 23
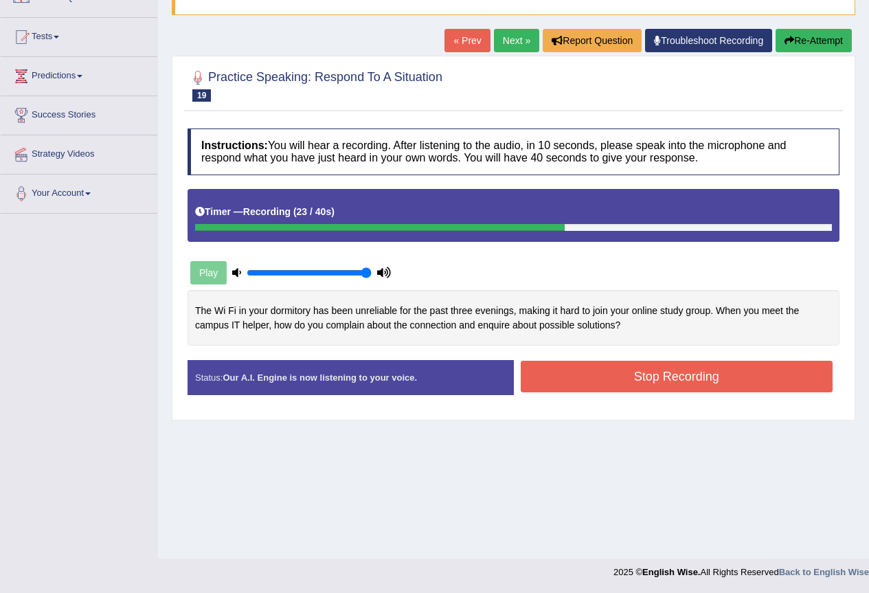
click at [710, 370] on button "Stop Recording" at bounding box center [677, 377] width 313 height 32
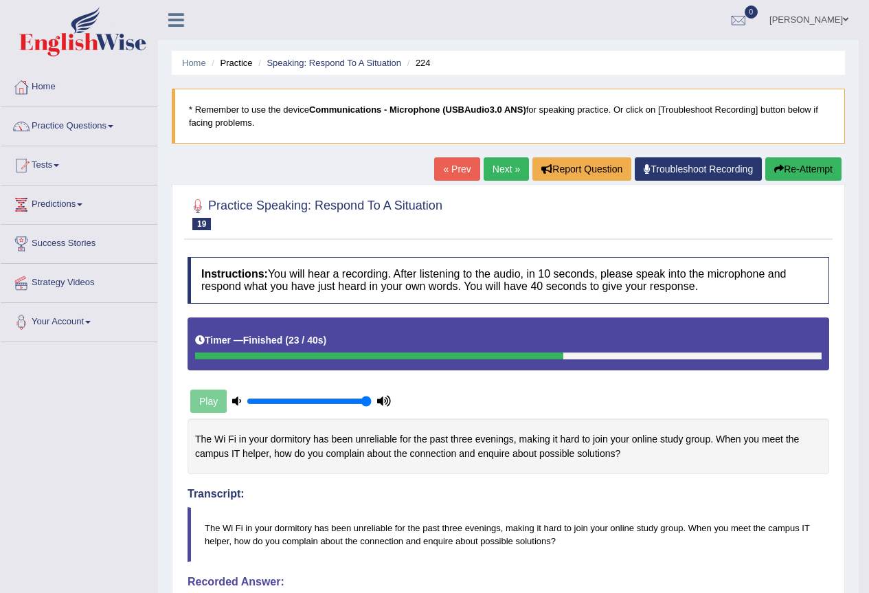
click at [498, 170] on link "Next »" at bounding box center [506, 168] width 45 height 23
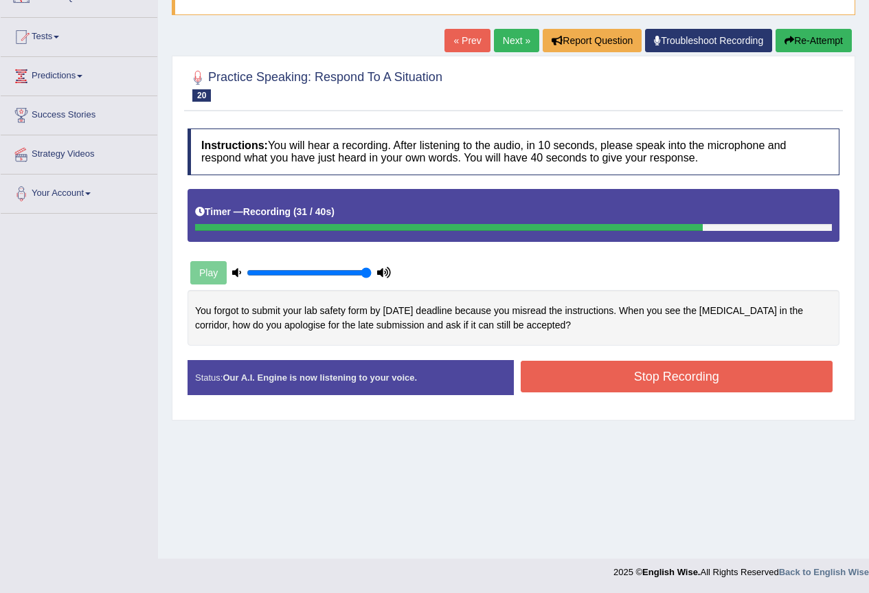
click at [632, 370] on button "Stop Recording" at bounding box center [677, 377] width 313 height 32
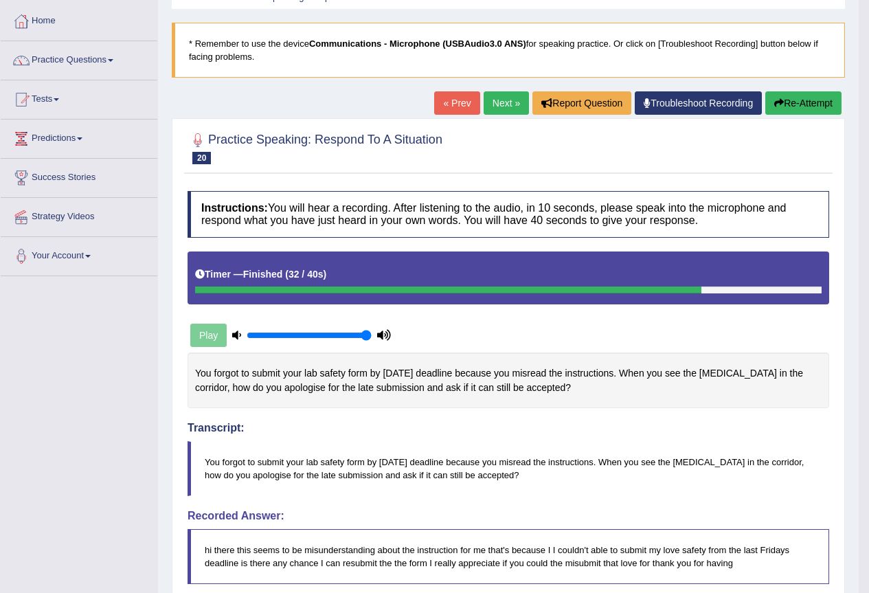
scroll to position [60, 0]
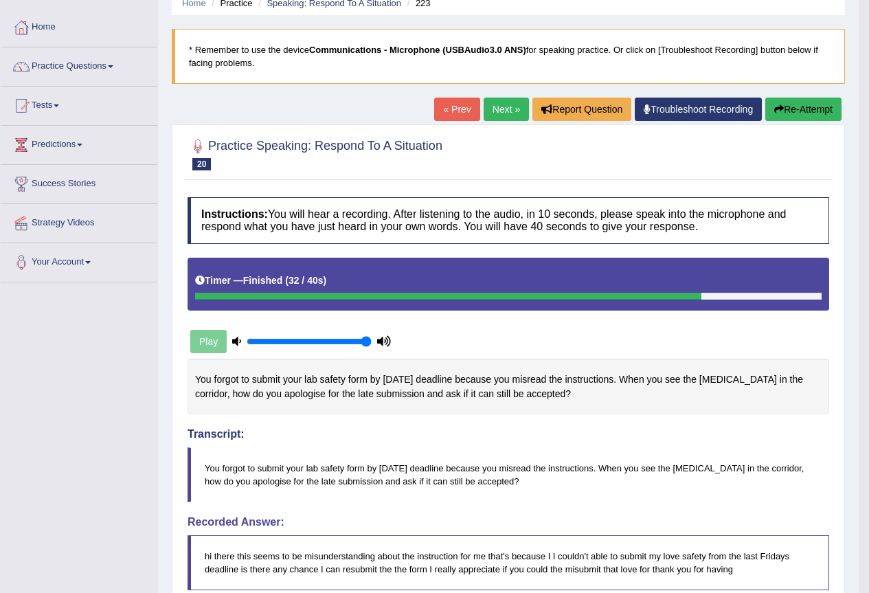
click at [794, 102] on button "Re-Attempt" at bounding box center [804, 109] width 76 height 23
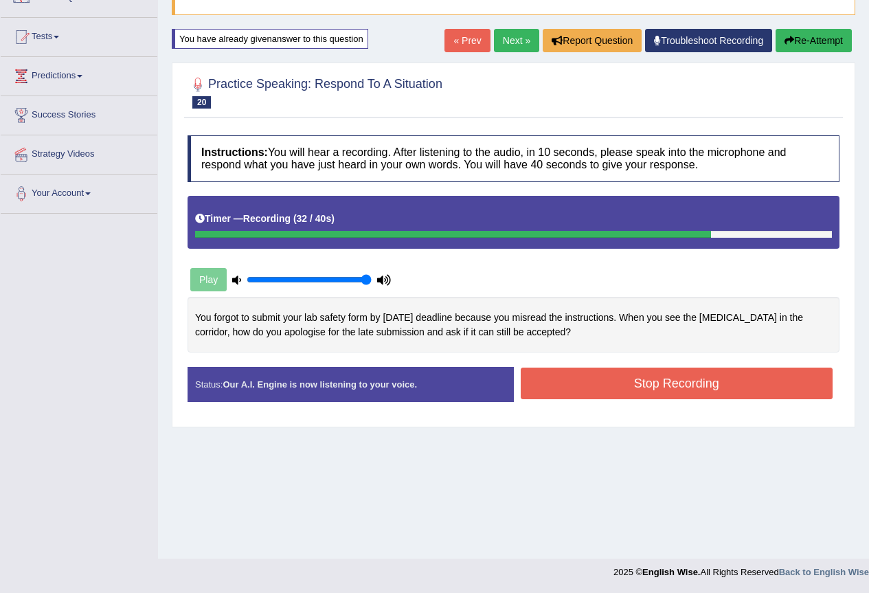
click at [646, 379] on button "Stop Recording" at bounding box center [677, 384] width 313 height 32
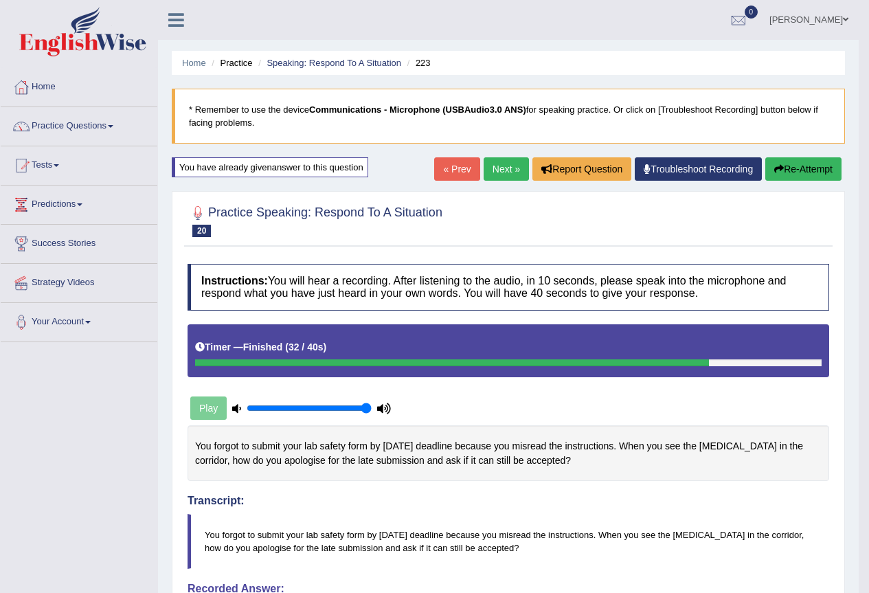
click at [496, 171] on link "Next »" at bounding box center [506, 168] width 45 height 23
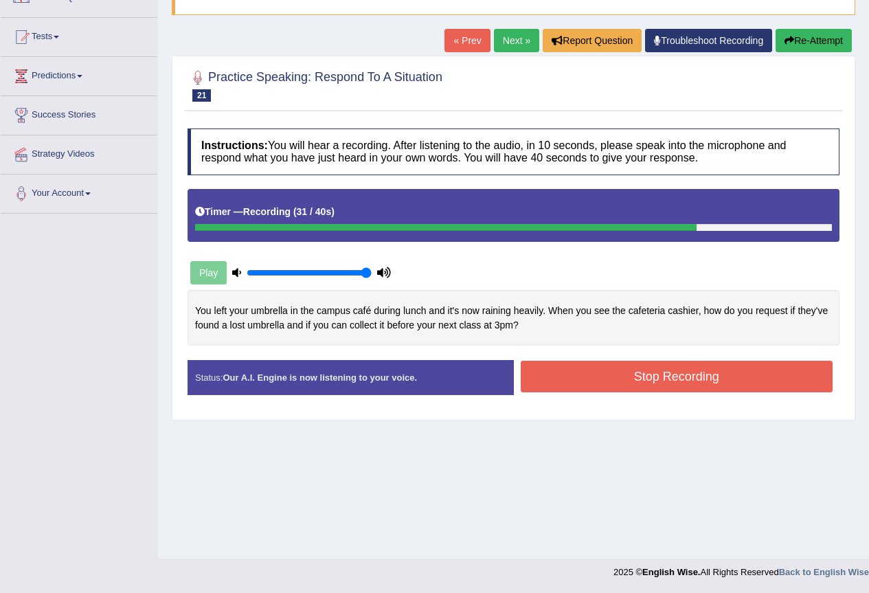
click at [650, 371] on button "Stop Recording" at bounding box center [677, 377] width 313 height 32
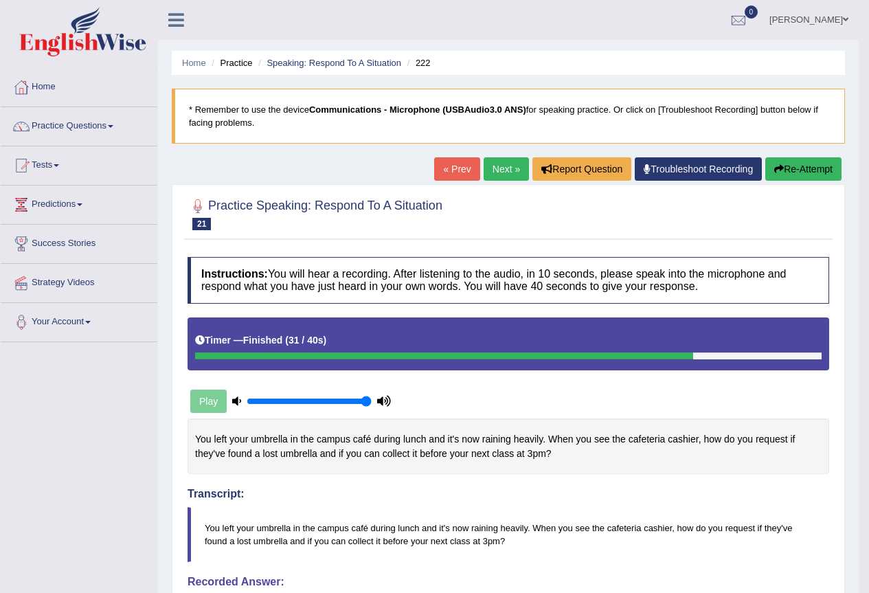
click at [492, 169] on link "Next »" at bounding box center [506, 168] width 45 height 23
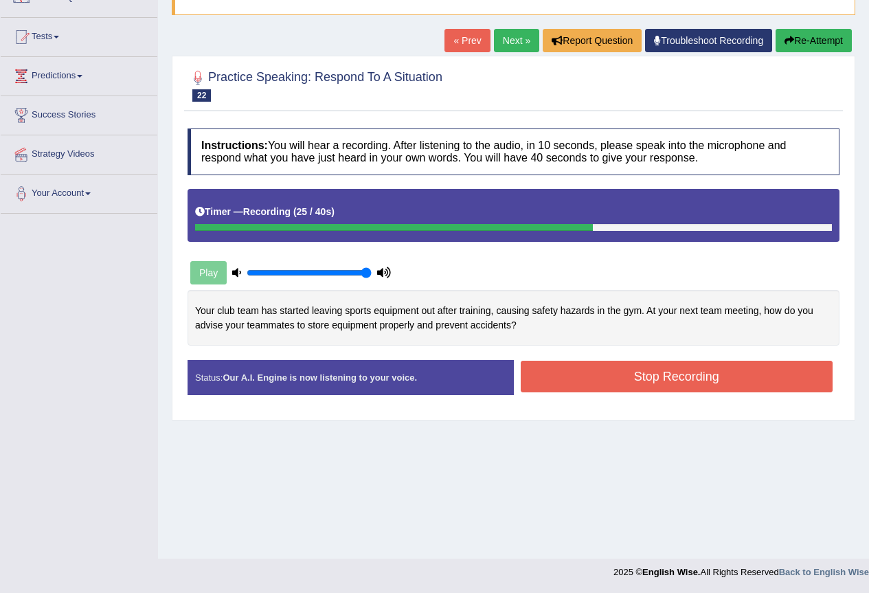
drag, startPoint x: 625, startPoint y: 373, endPoint x: 616, endPoint y: 373, distance: 9.6
click at [625, 373] on button "Stop Recording" at bounding box center [677, 377] width 313 height 32
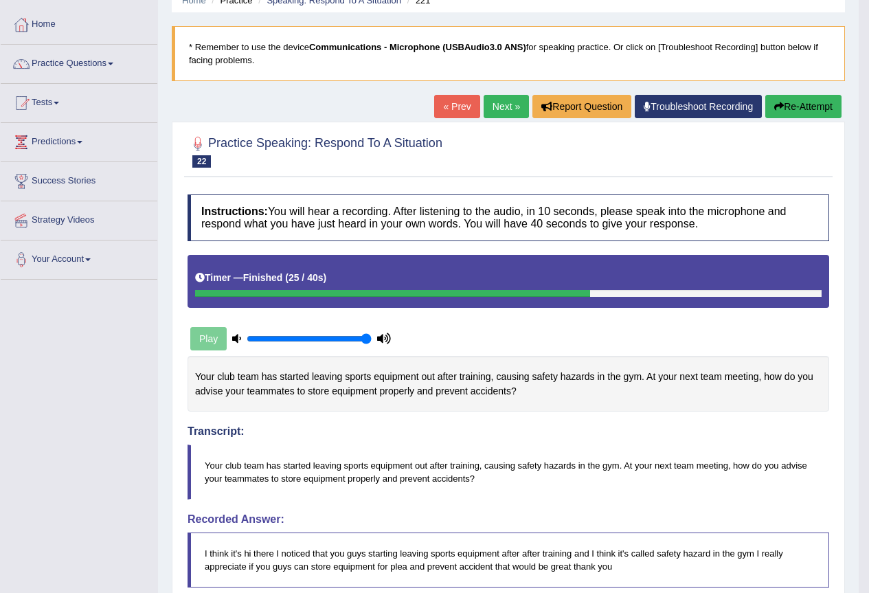
scroll to position [60, 0]
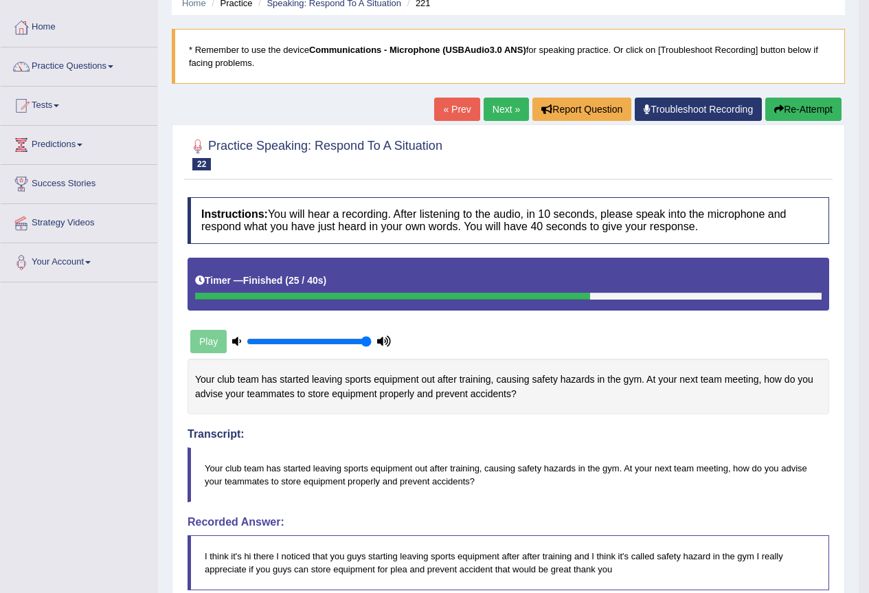
click at [503, 108] on link "Next »" at bounding box center [506, 109] width 45 height 23
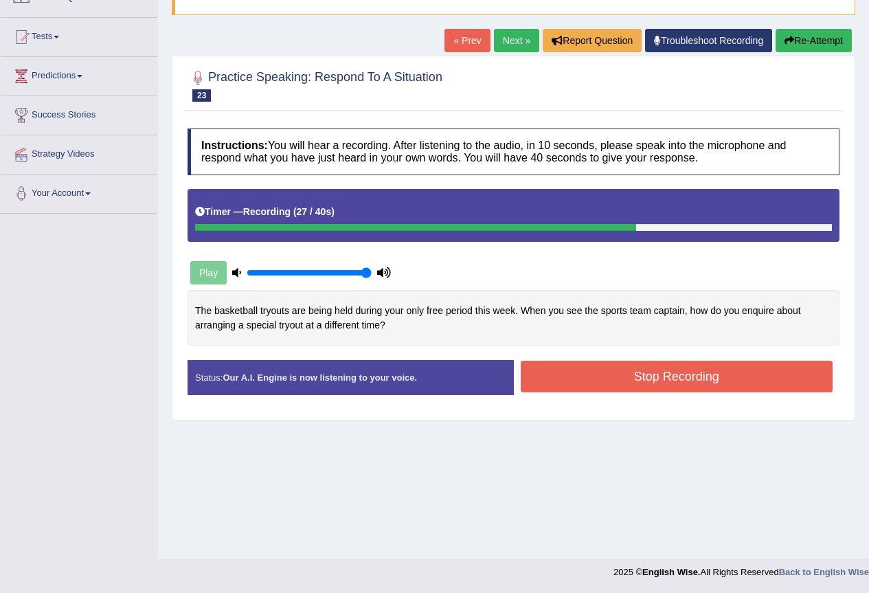
click at [631, 363] on button "Stop Recording" at bounding box center [677, 377] width 313 height 32
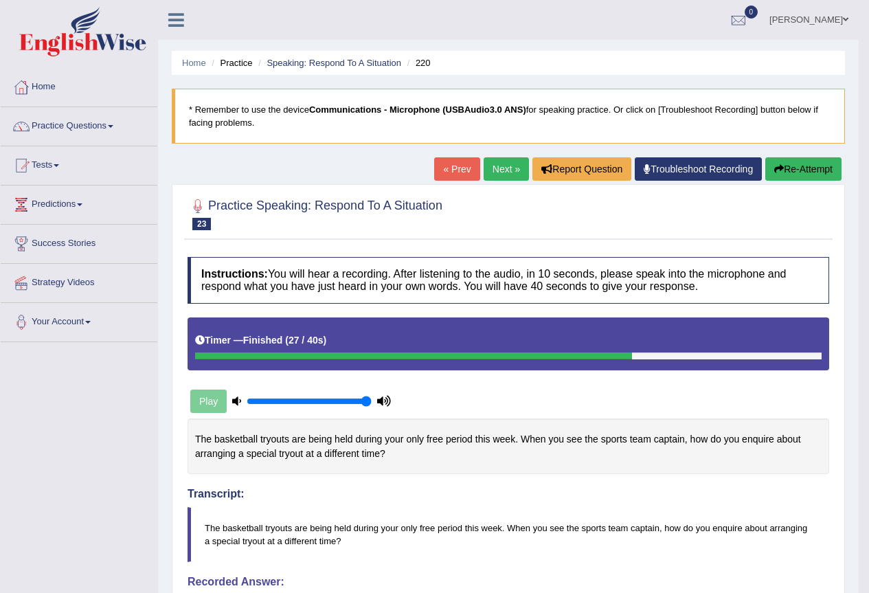
click at [495, 168] on link "Next »" at bounding box center [506, 168] width 45 height 23
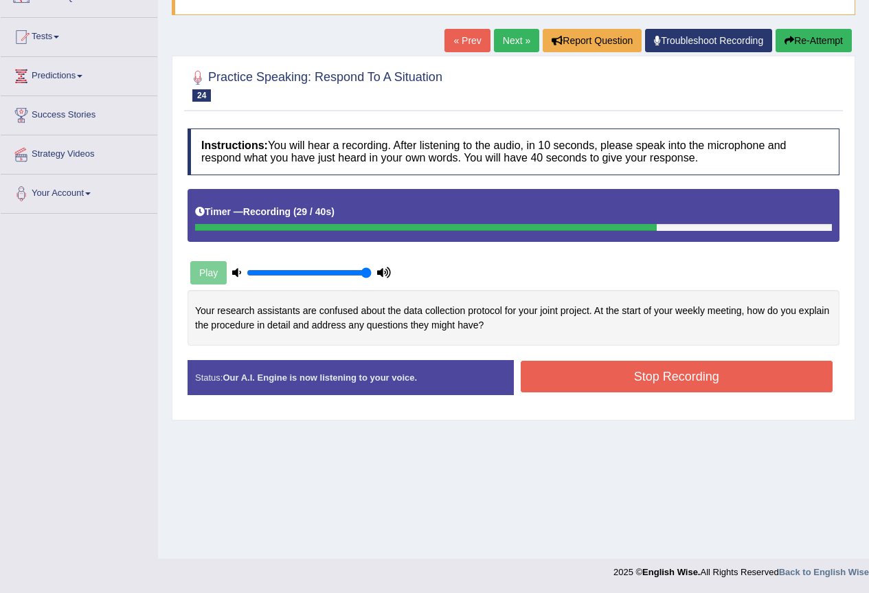
click at [674, 371] on button "Stop Recording" at bounding box center [677, 377] width 313 height 32
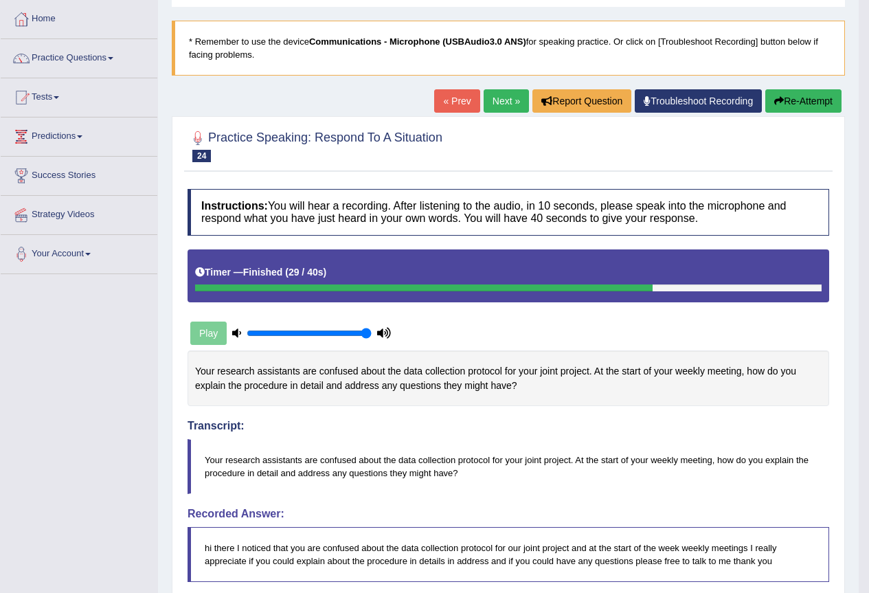
scroll to position [60, 0]
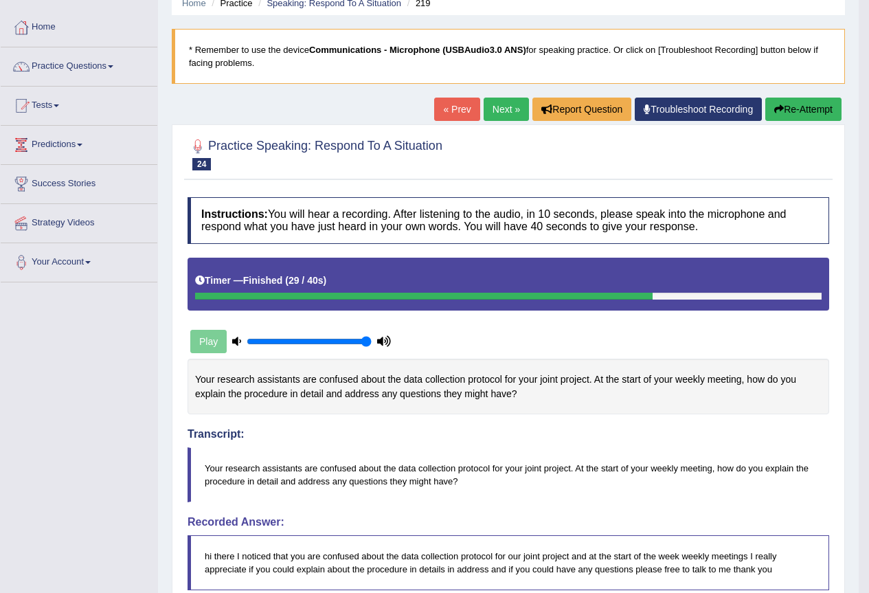
click at [494, 109] on link "Next »" at bounding box center [506, 109] width 45 height 23
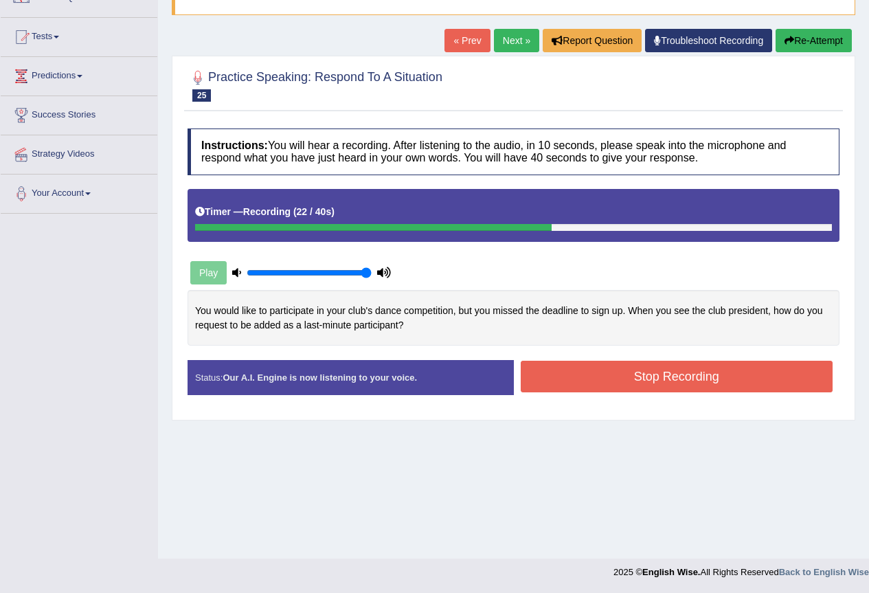
click at [645, 370] on button "Stop Recording" at bounding box center [677, 377] width 313 height 32
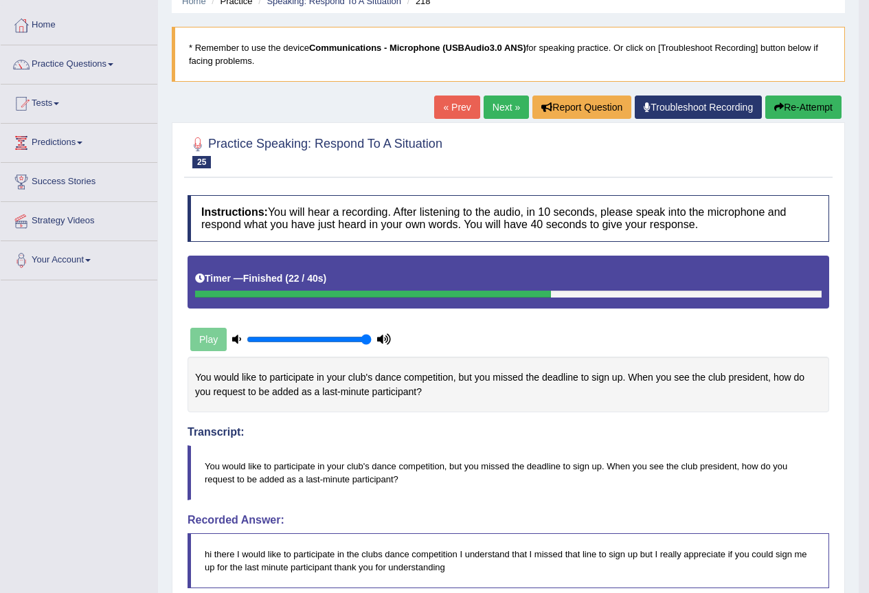
scroll to position [60, 0]
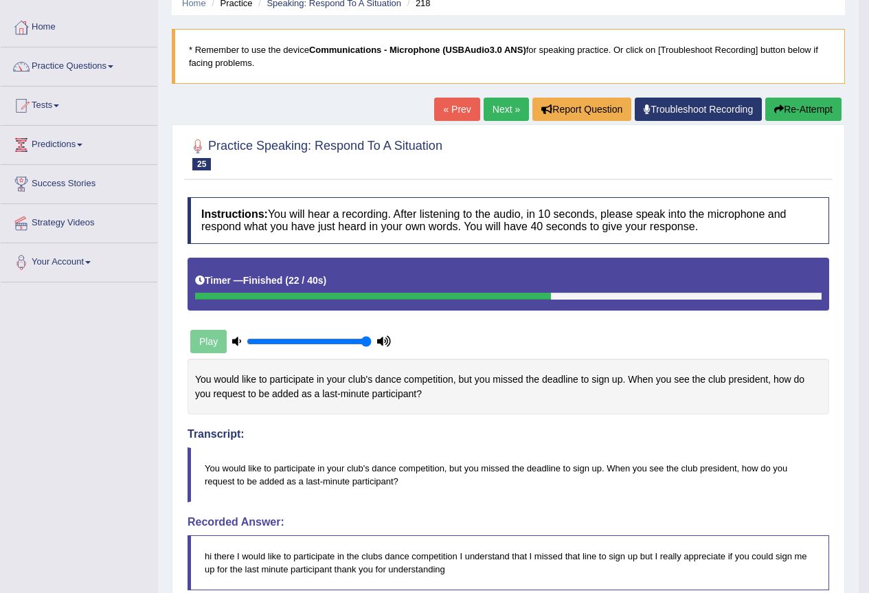
click at [813, 110] on button "Re-Attempt" at bounding box center [804, 109] width 76 height 23
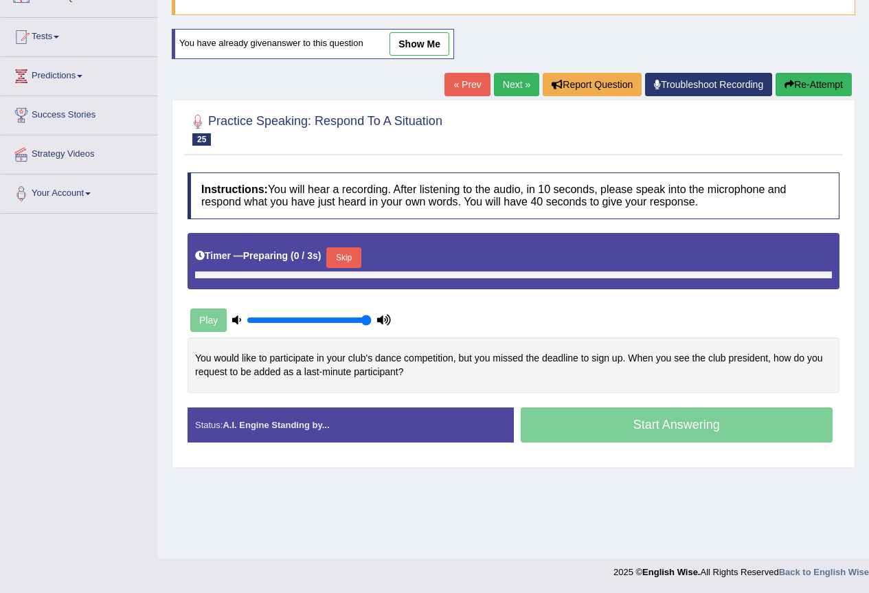
scroll to position [129, 0]
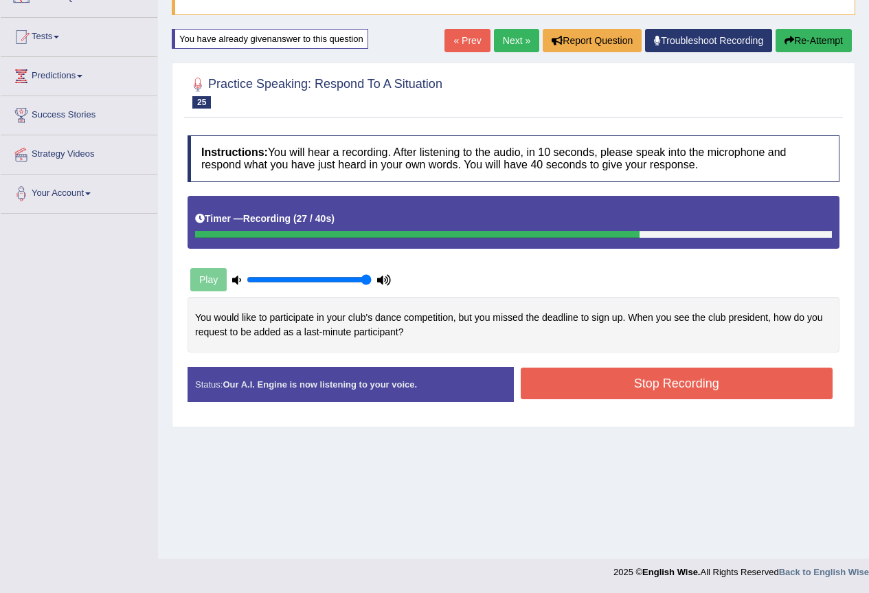
click at [632, 375] on button "Stop Recording" at bounding box center [677, 384] width 313 height 32
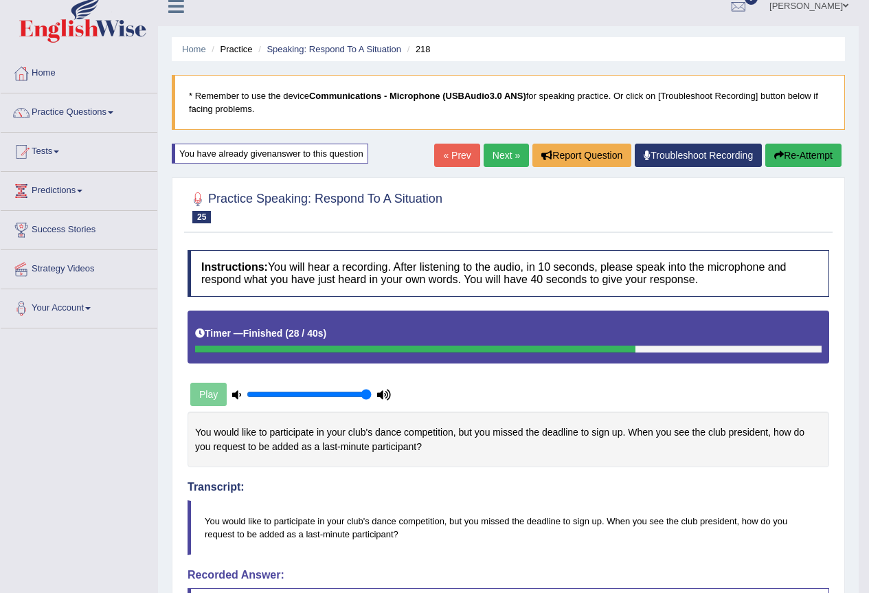
scroll to position [0, 0]
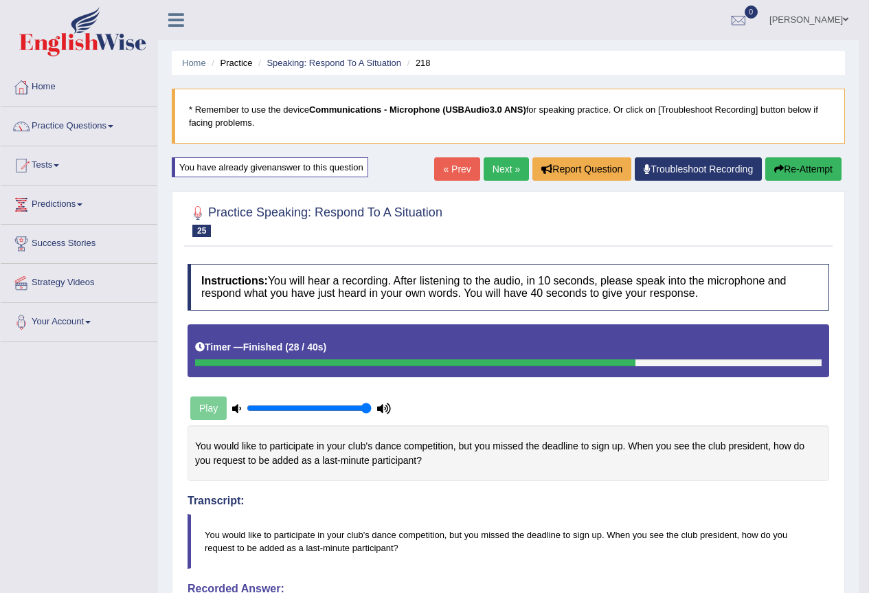
click at [505, 169] on link "Next »" at bounding box center [506, 168] width 45 height 23
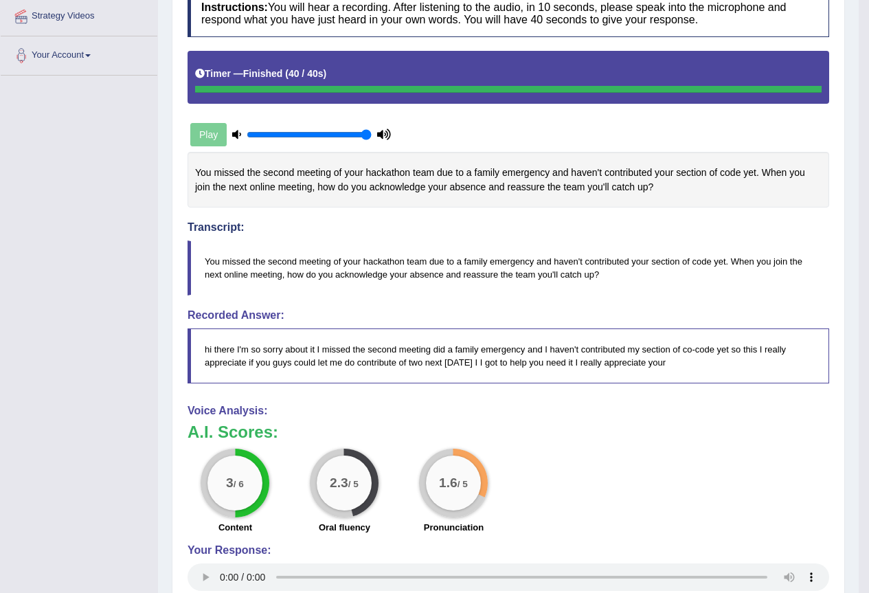
scroll to position [249, 0]
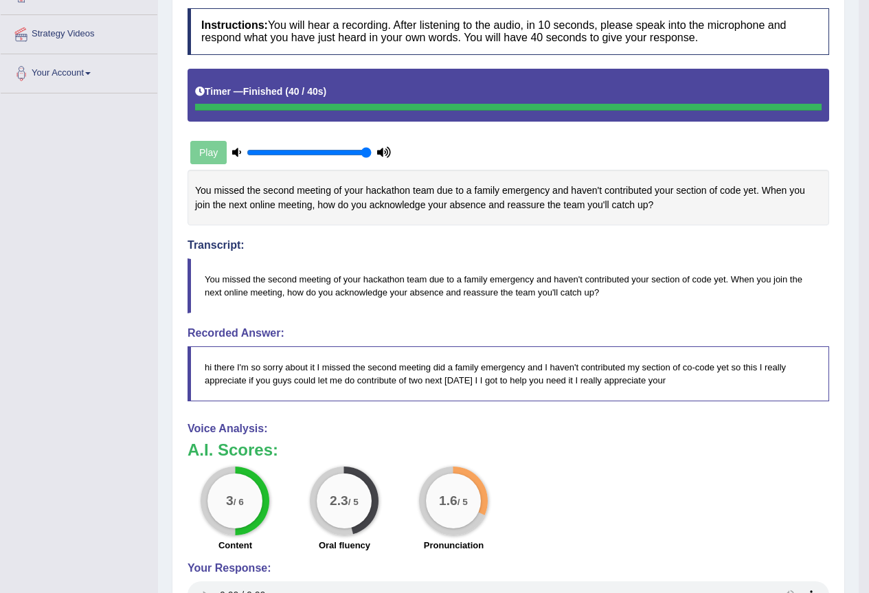
drag, startPoint x: 194, startPoint y: 186, endPoint x: 279, endPoint y: 201, distance: 86.6
click at [279, 201] on div "You missed the second meeting of your hackathon team due to a family emergency …" at bounding box center [509, 198] width 642 height 56
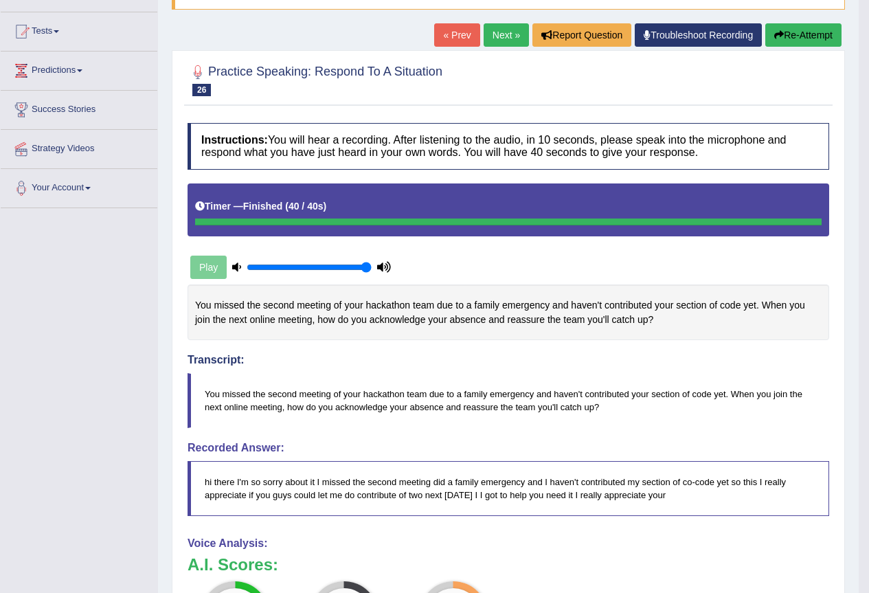
scroll to position [111, 0]
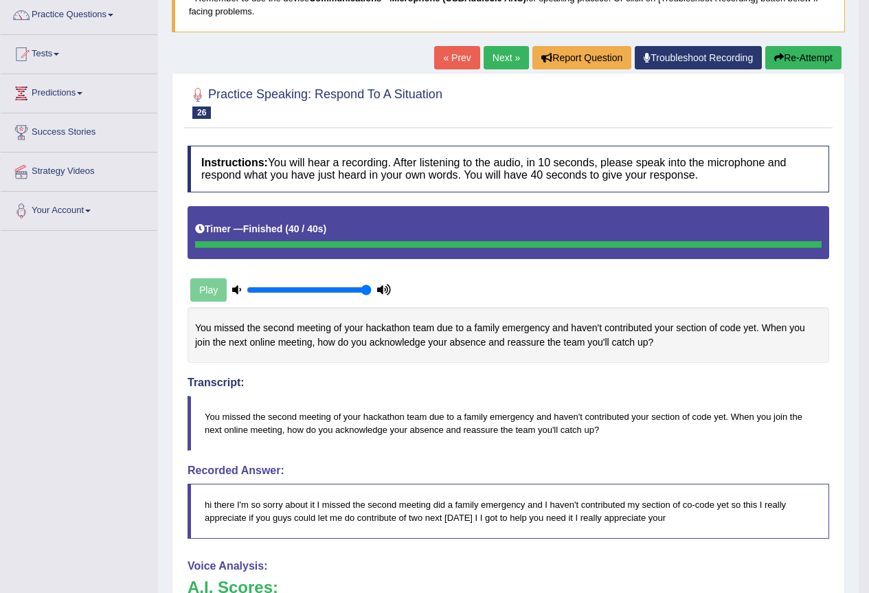
click at [795, 58] on button "Re-Attempt" at bounding box center [804, 57] width 76 height 23
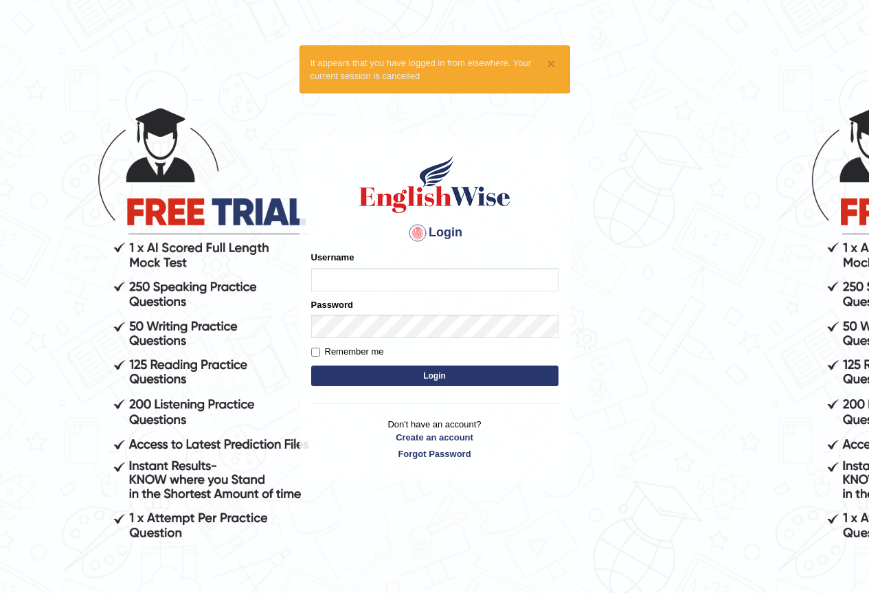
type input "yurina"
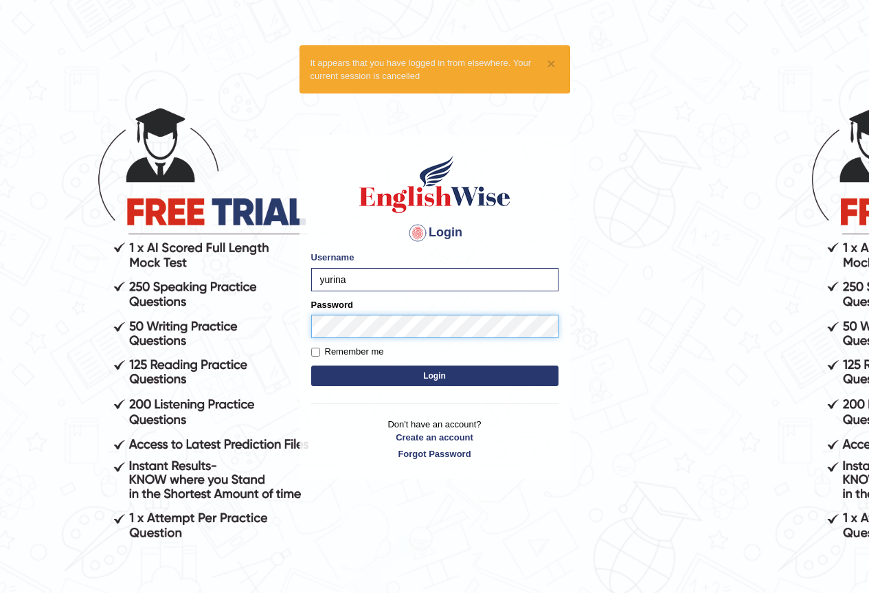
click at [311, 366] on button "Login" at bounding box center [434, 376] width 247 height 21
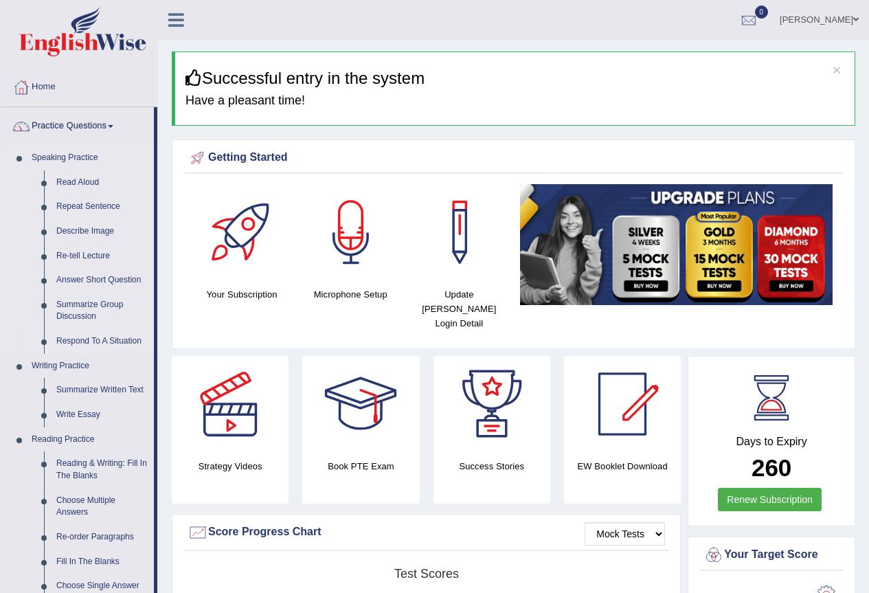
click at [107, 337] on link "Respond To A Situation" at bounding box center [102, 341] width 104 height 25
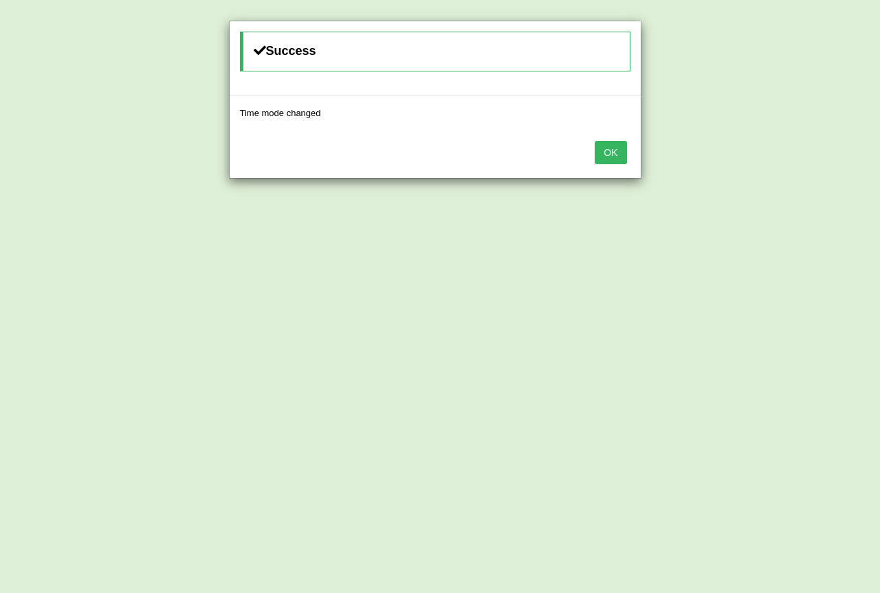
click at [604, 144] on button "OK" at bounding box center [611, 152] width 32 height 23
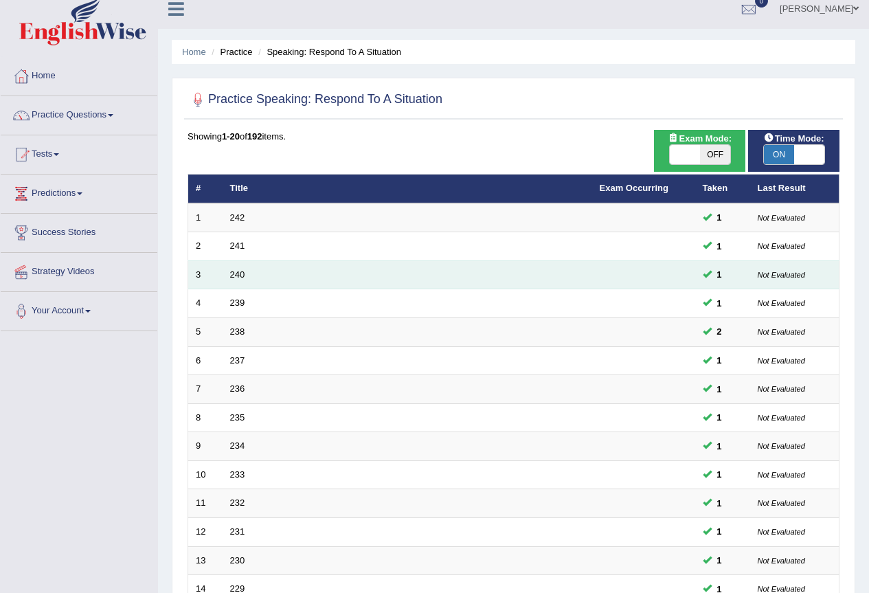
scroll to position [275, 0]
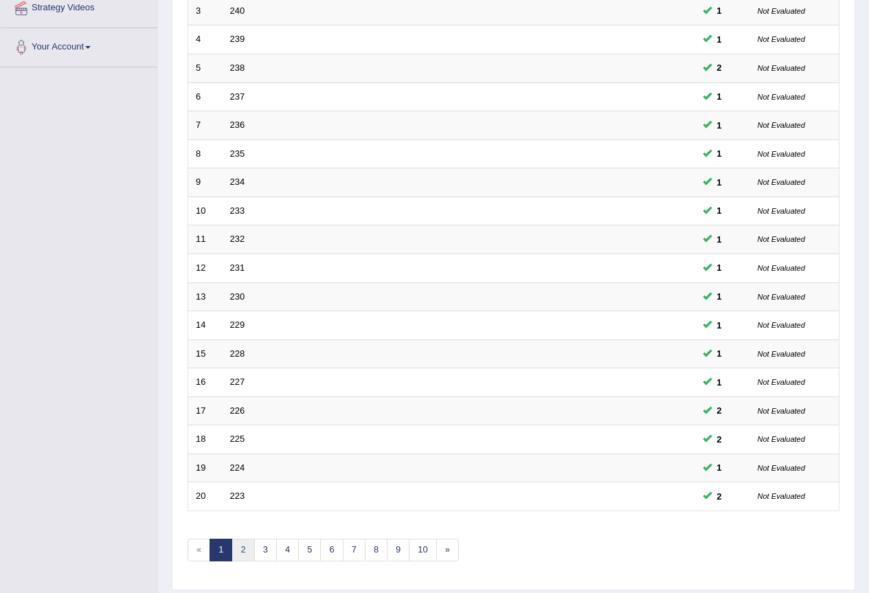
click at [236, 550] on link "2" at bounding box center [243, 550] width 23 height 23
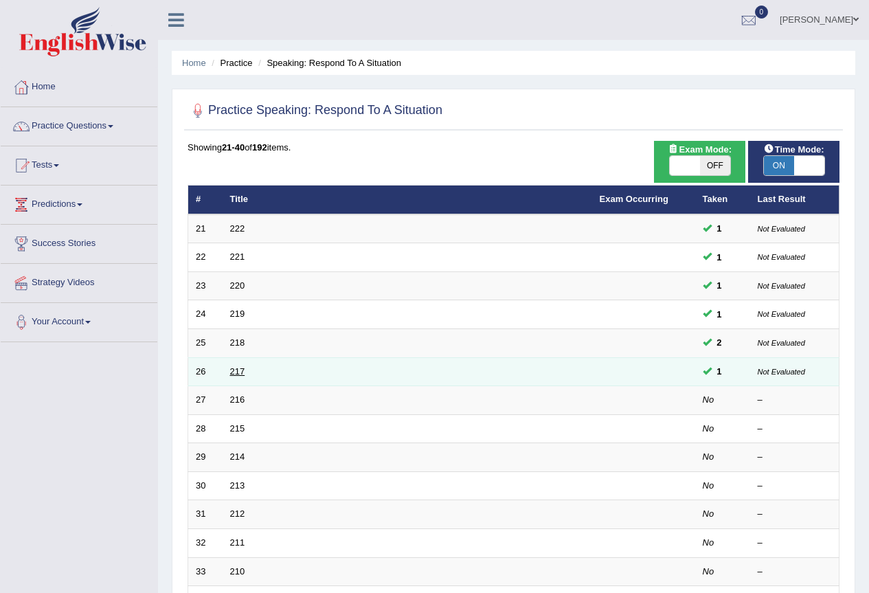
click at [239, 370] on link "217" at bounding box center [237, 371] width 15 height 10
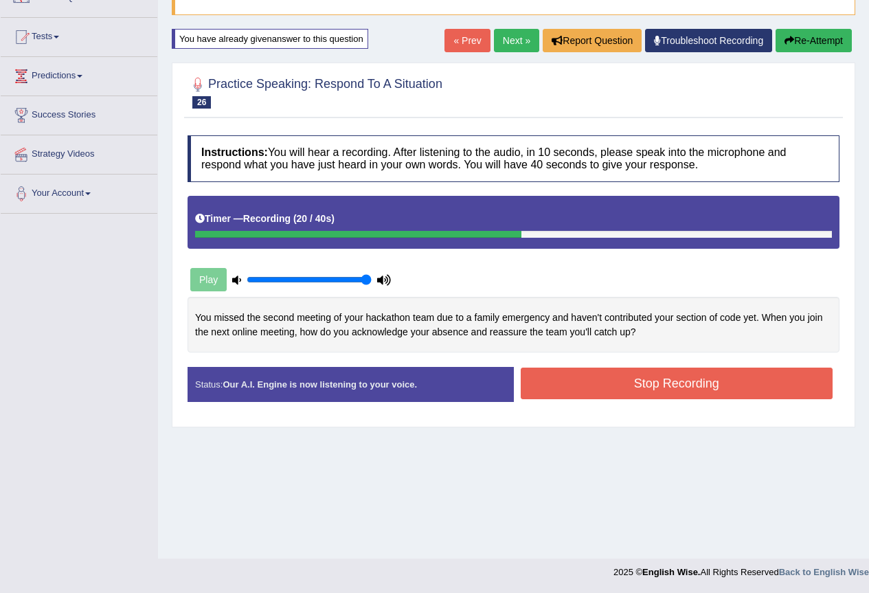
click at [637, 401] on div "Stop Recording" at bounding box center [677, 385] width 326 height 35
click at [636, 385] on button "Stop Recording" at bounding box center [677, 384] width 313 height 32
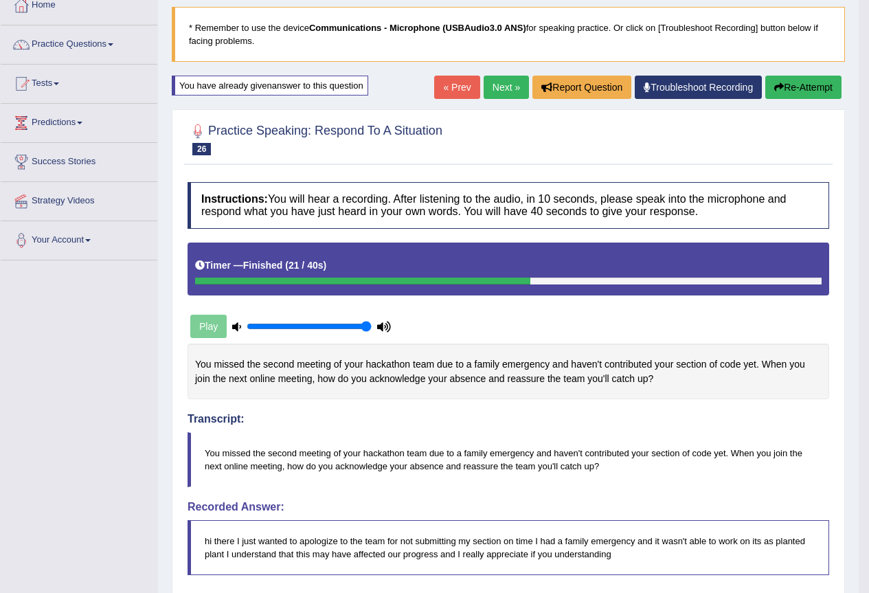
scroll to position [60, 0]
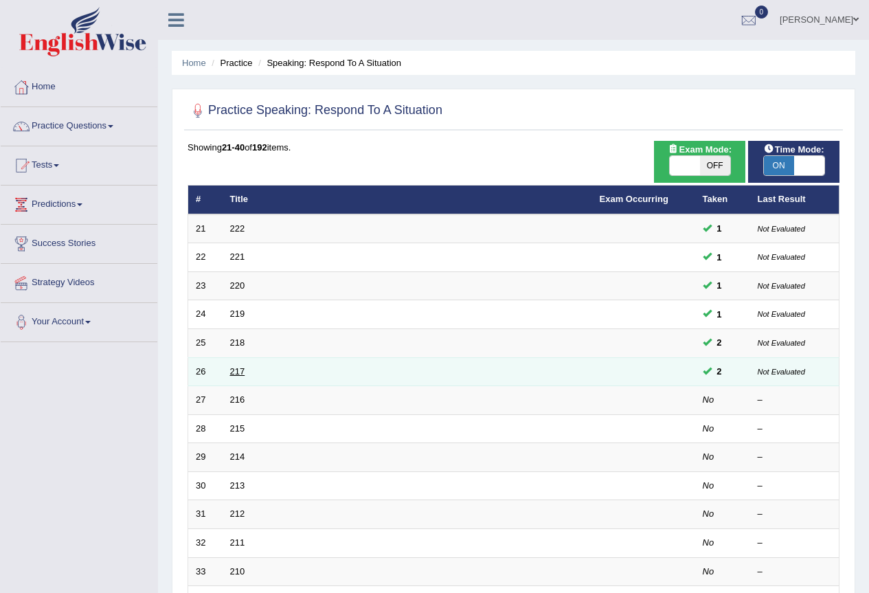
click at [239, 372] on link "217" at bounding box center [237, 371] width 15 height 10
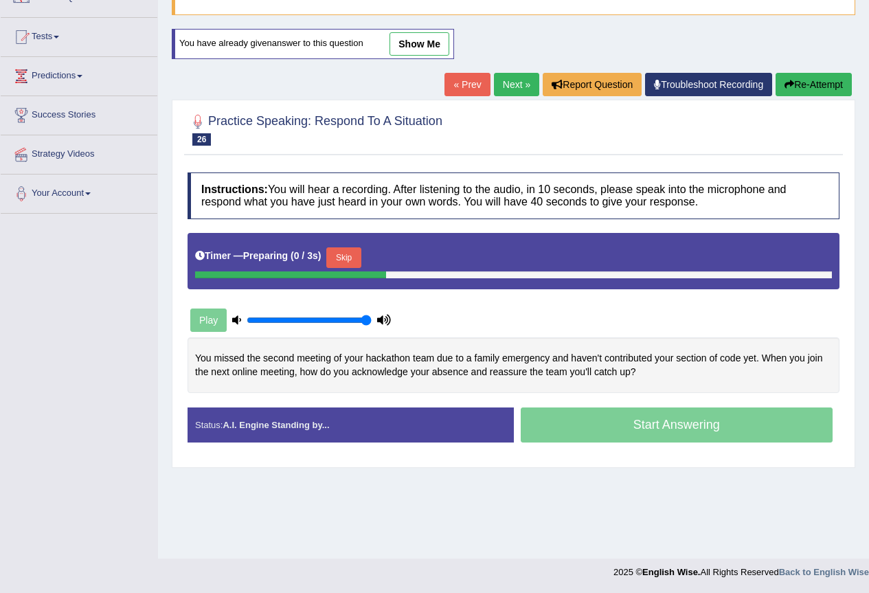
click at [432, 43] on link "show me" at bounding box center [420, 43] width 60 height 23
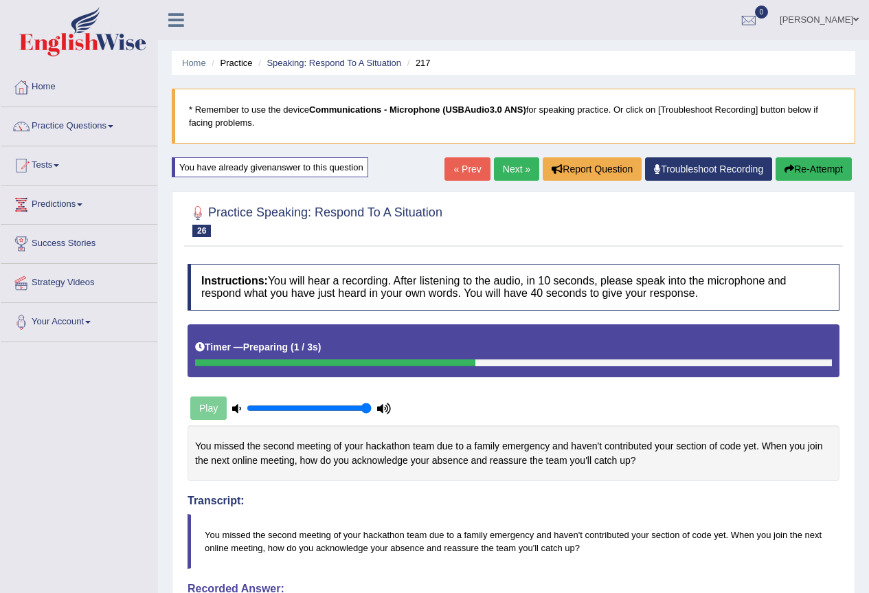
click at [516, 166] on link "Next »" at bounding box center [516, 168] width 45 height 23
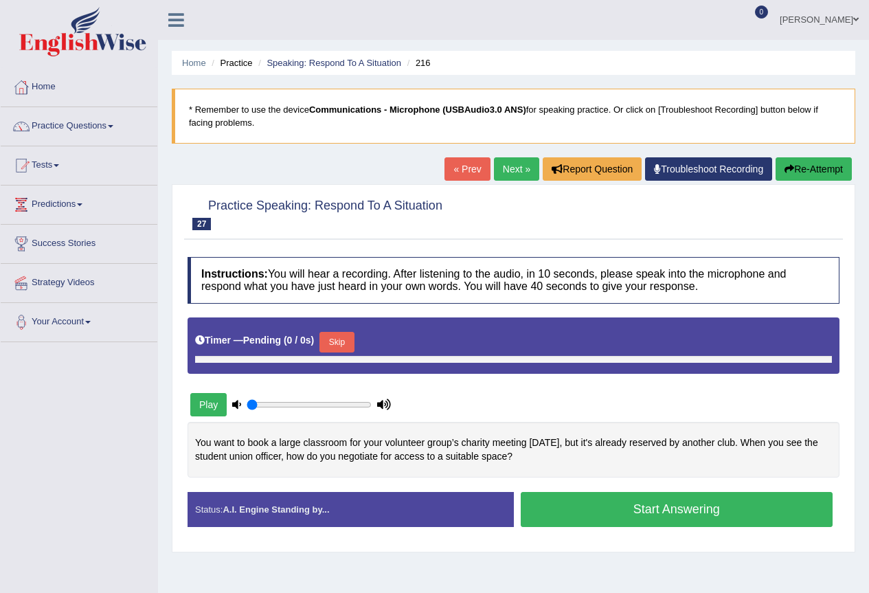
type input "1"
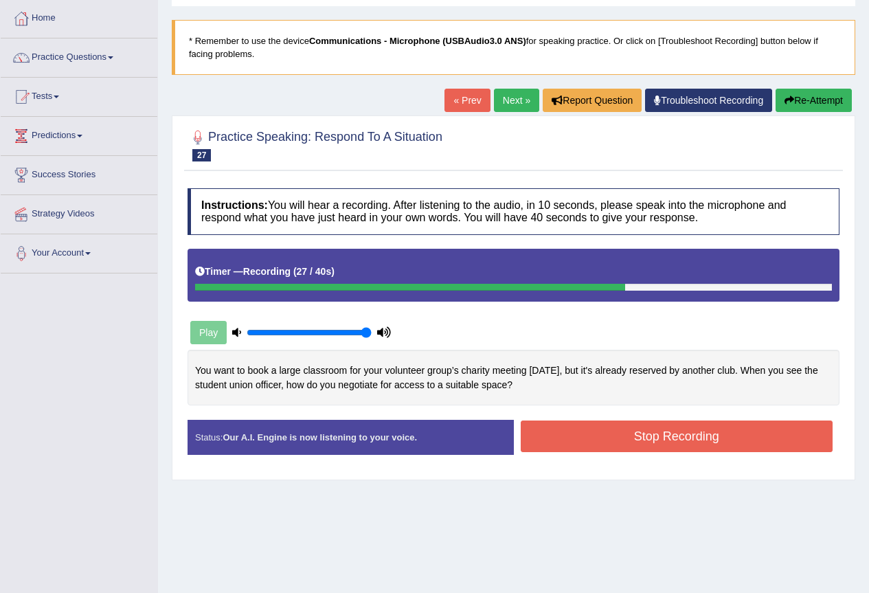
click at [612, 436] on button "Stop Recording" at bounding box center [677, 437] width 313 height 32
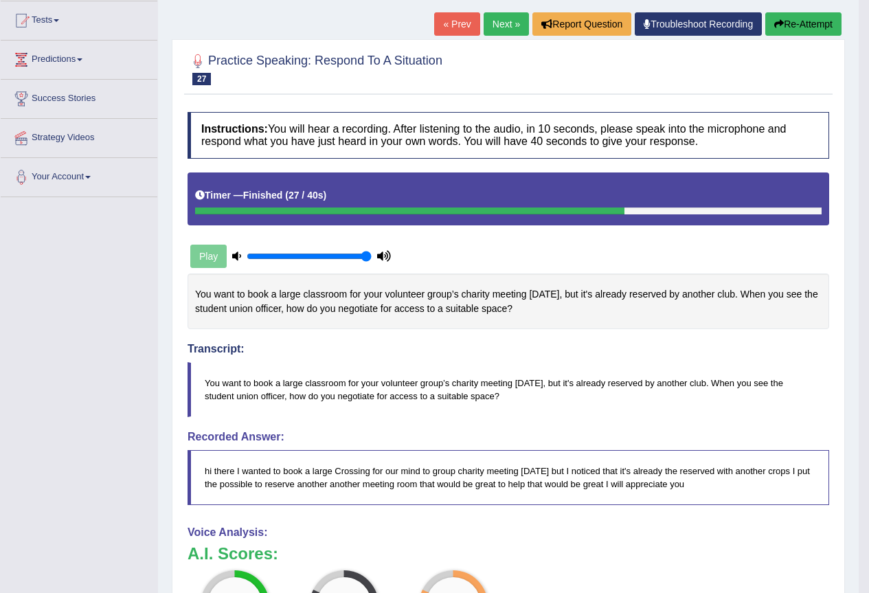
scroll to position [137, 0]
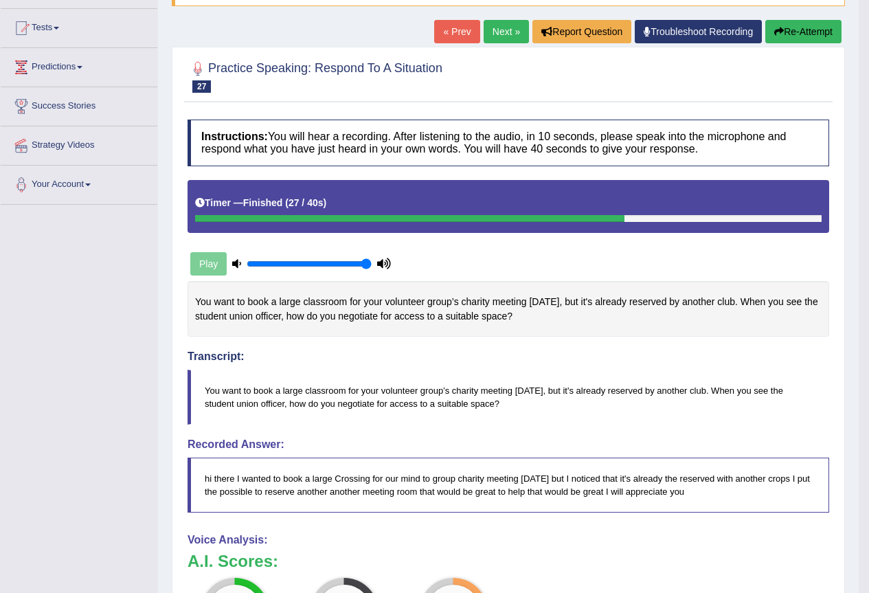
click at [505, 33] on link "Next »" at bounding box center [506, 31] width 45 height 23
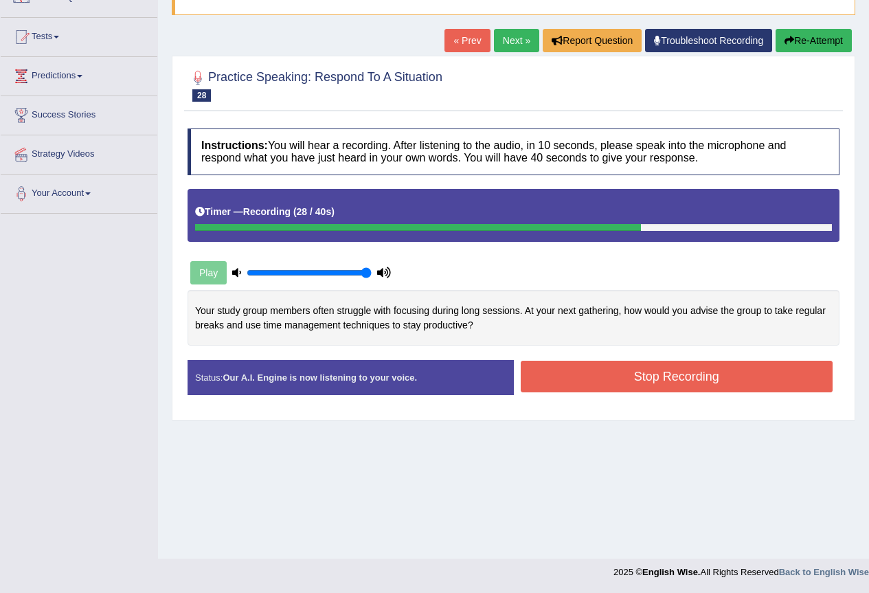
click at [676, 380] on button "Stop Recording" at bounding box center [677, 377] width 313 height 32
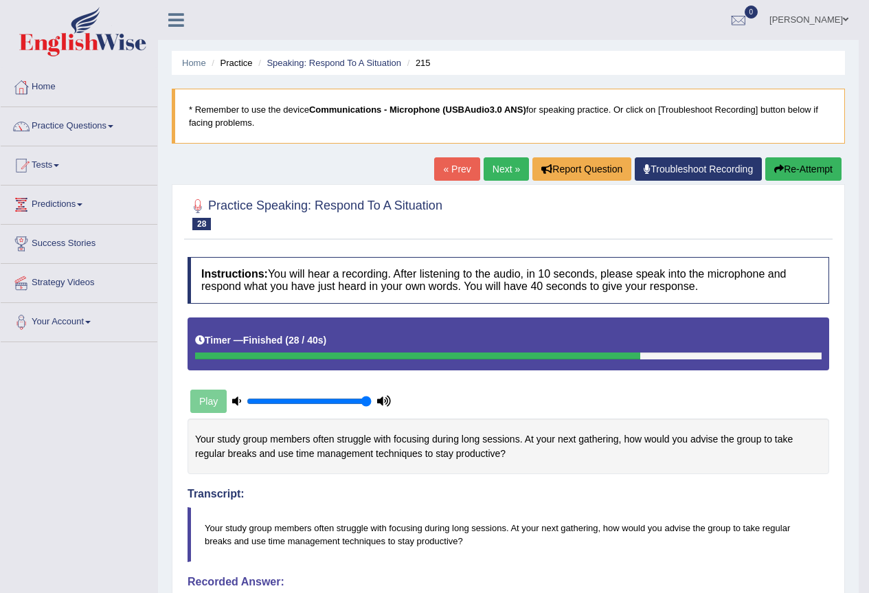
click at [491, 165] on link "Next »" at bounding box center [506, 168] width 45 height 23
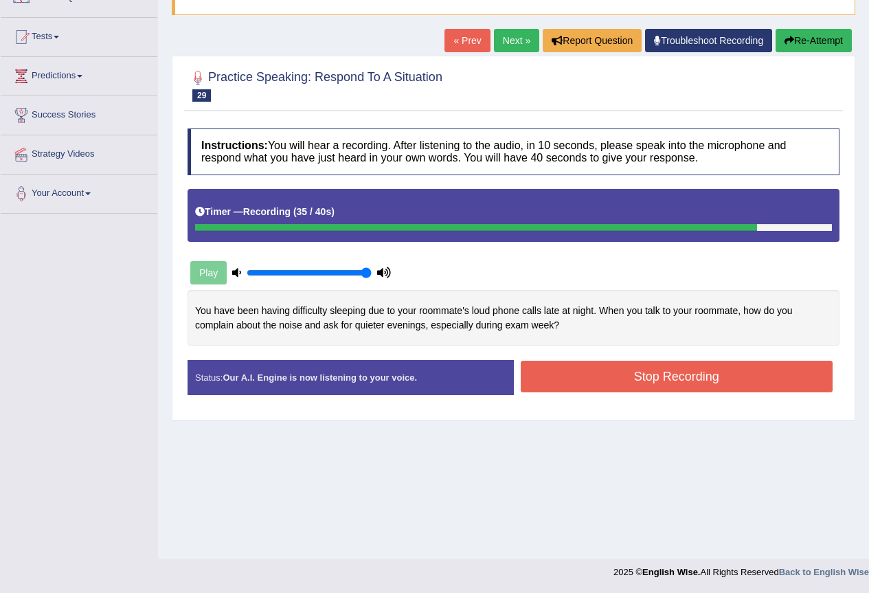
click at [603, 360] on div "Start Answering" at bounding box center [677, 360] width 326 height 1
click at [604, 366] on button "Stop Recording" at bounding box center [677, 377] width 313 height 32
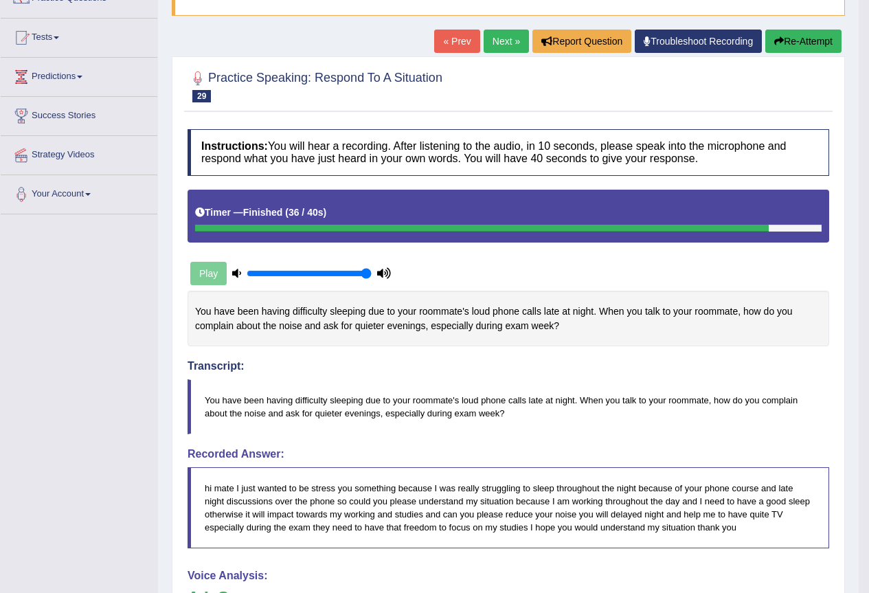
scroll to position [60, 0]
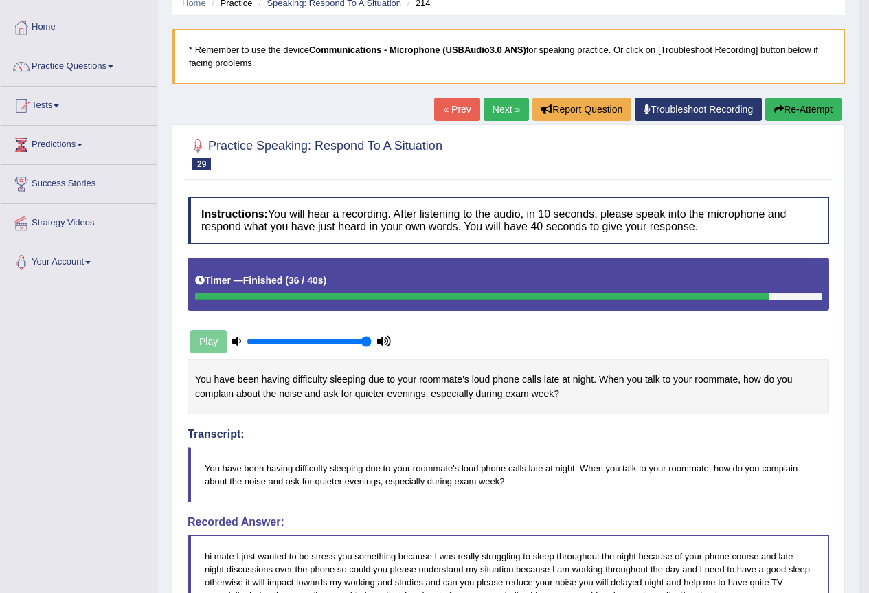
click at [509, 107] on link "Next »" at bounding box center [506, 109] width 45 height 23
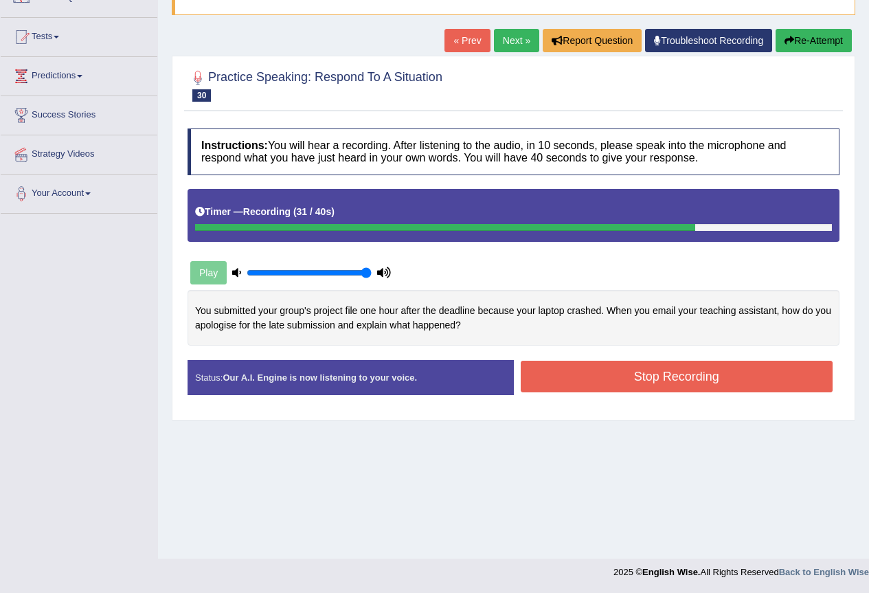
click at [645, 369] on button "Stop Recording" at bounding box center [677, 377] width 313 height 32
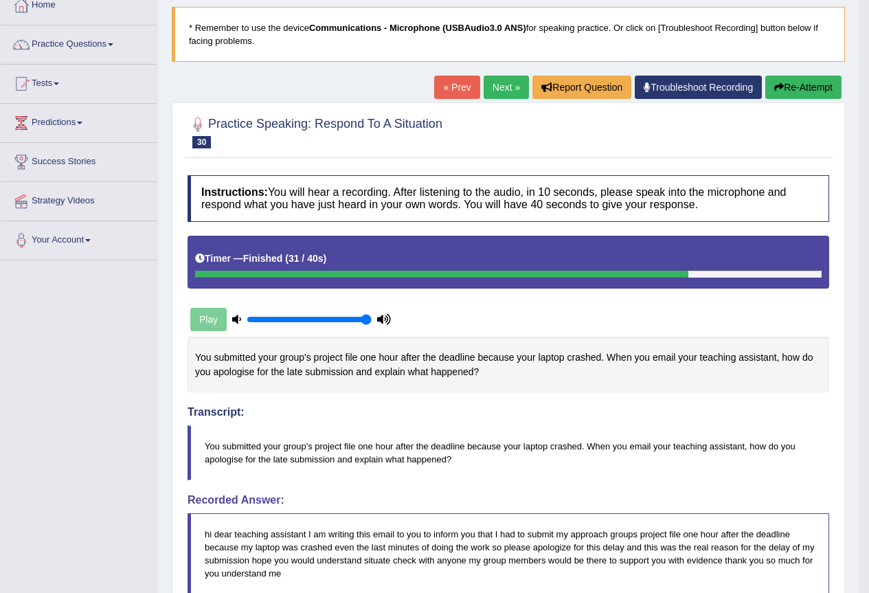
scroll to position [60, 0]
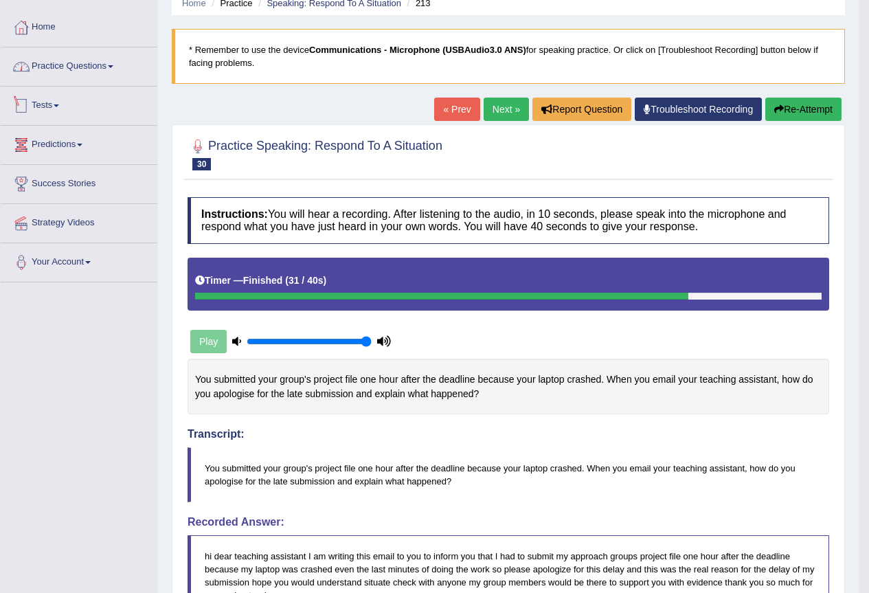
click at [83, 72] on link "Practice Questions" at bounding box center [79, 64] width 157 height 34
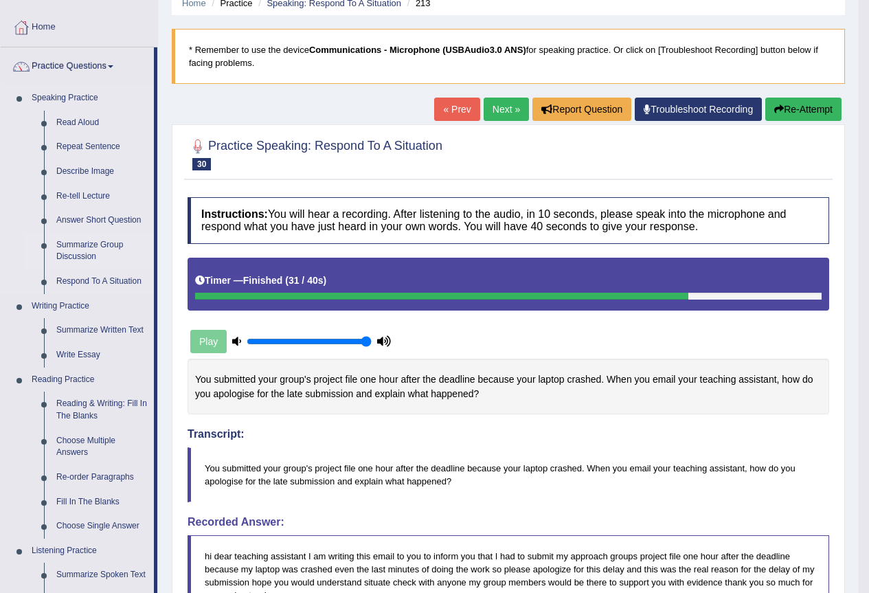
click at [79, 246] on link "Summarize Group Discussion" at bounding box center [102, 251] width 104 height 36
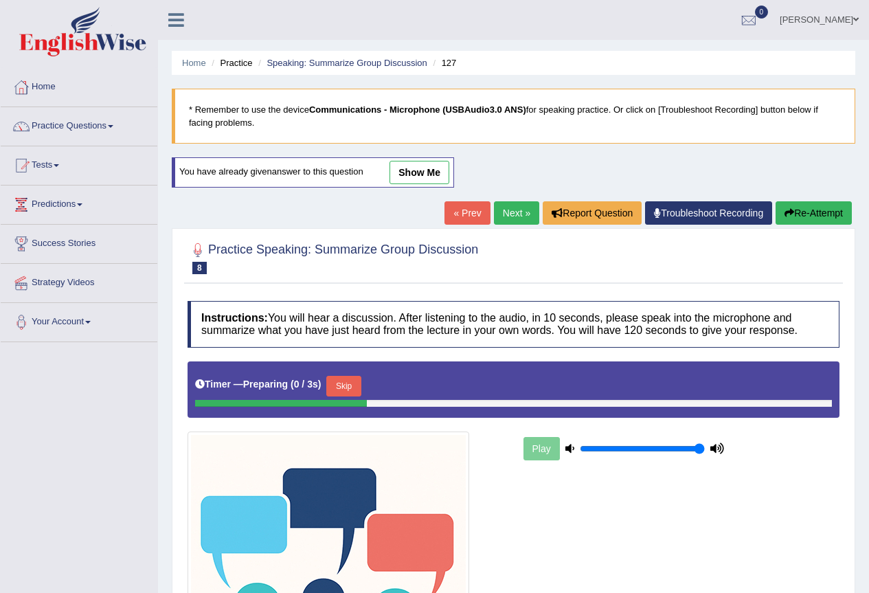
click at [408, 177] on link "show me" at bounding box center [420, 172] width 60 height 23
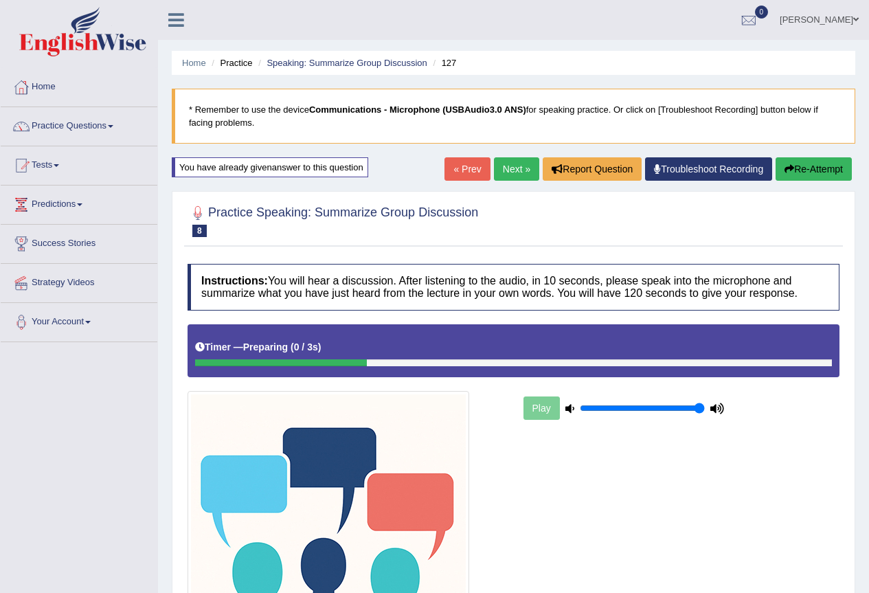
click at [843, 19] on link "Yurina Taira" at bounding box center [820, 18] width 100 height 36
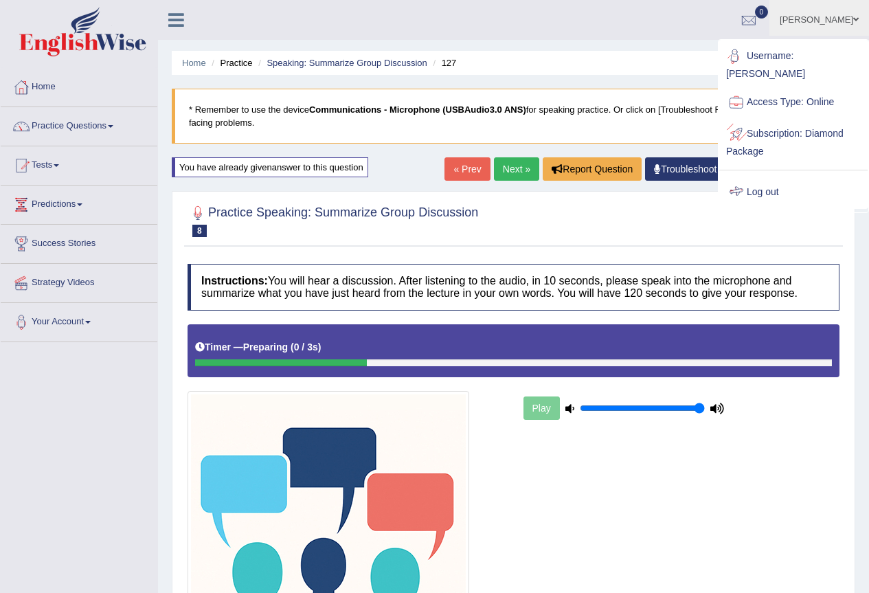
click at [758, 177] on link "Log out" at bounding box center [794, 193] width 148 height 32
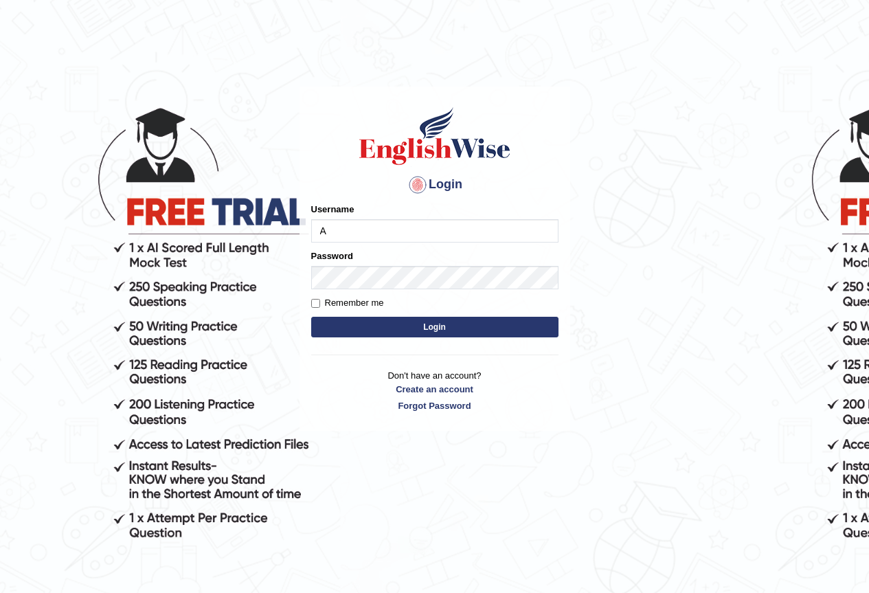
type input "Antonio2024"
click at [436, 326] on button "Login" at bounding box center [434, 327] width 247 height 21
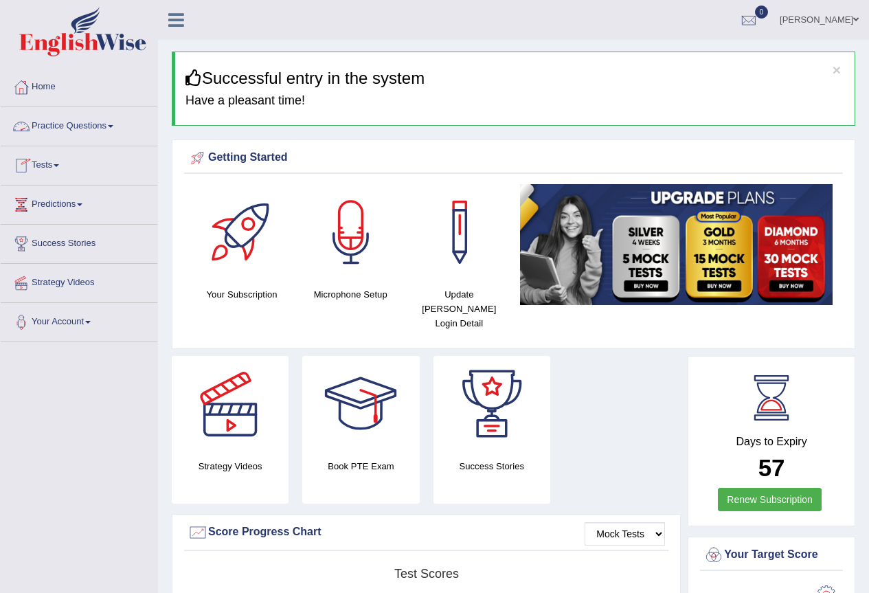
click at [113, 126] on span at bounding box center [110, 126] width 5 height 3
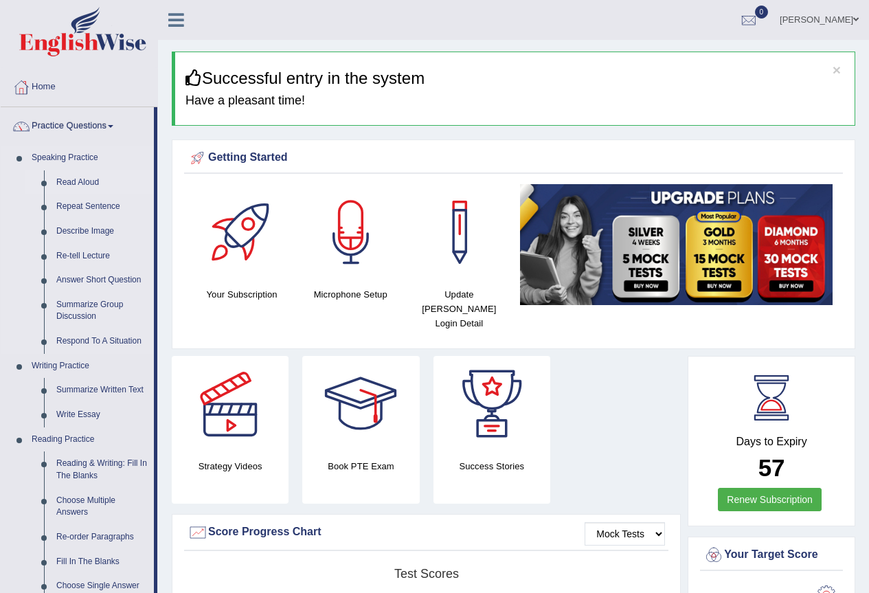
click at [91, 183] on link "Read Aloud" at bounding box center [102, 182] width 104 height 25
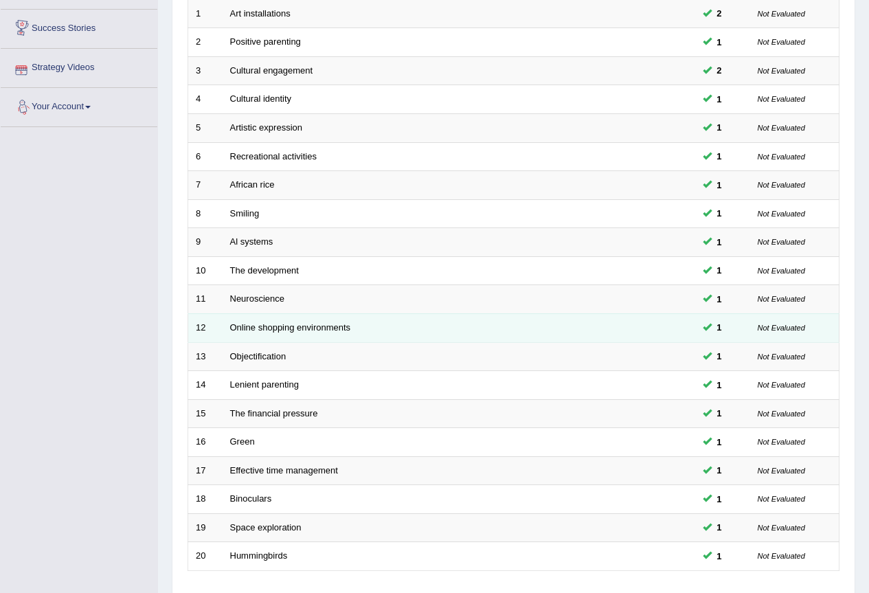
scroll to position [275, 0]
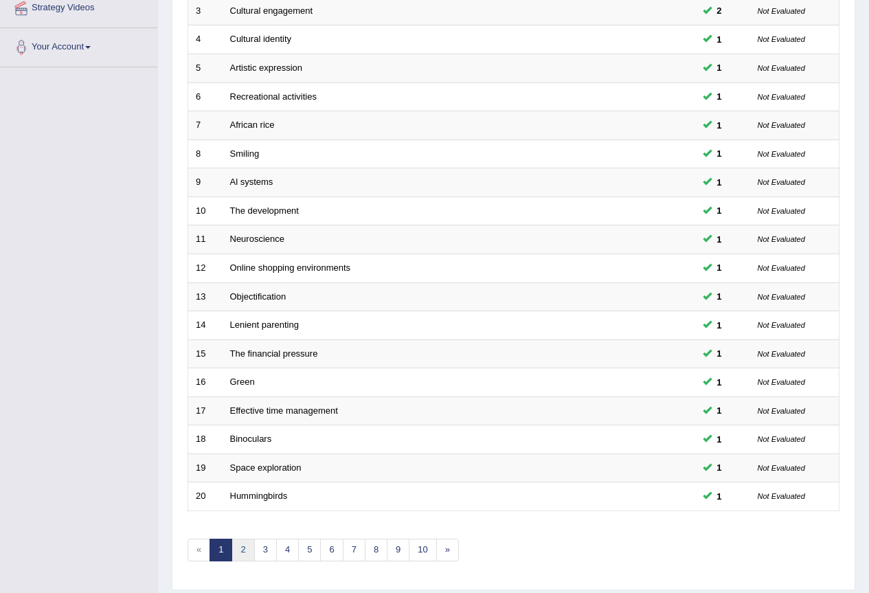
click at [243, 554] on link "2" at bounding box center [243, 550] width 23 height 23
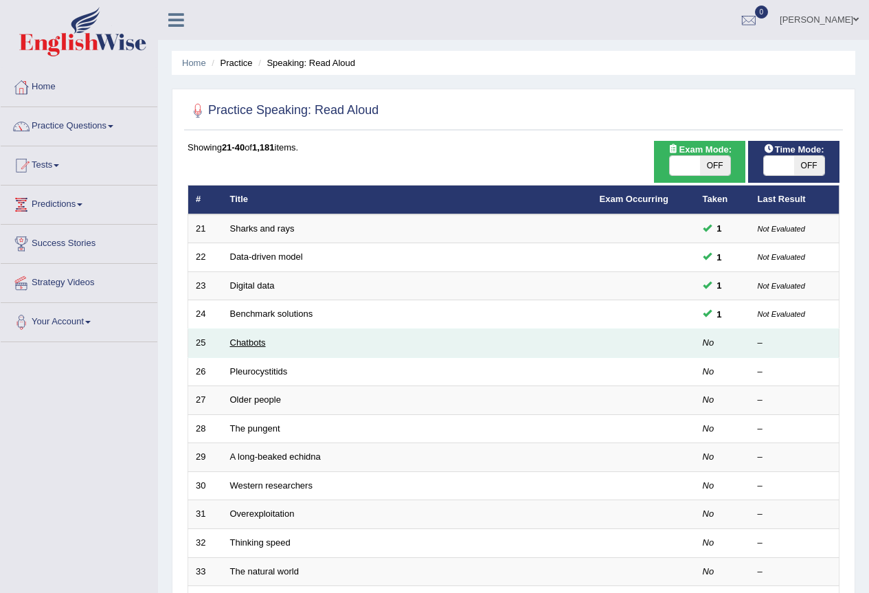
click at [249, 341] on link "Chatbots" at bounding box center [248, 342] width 36 height 10
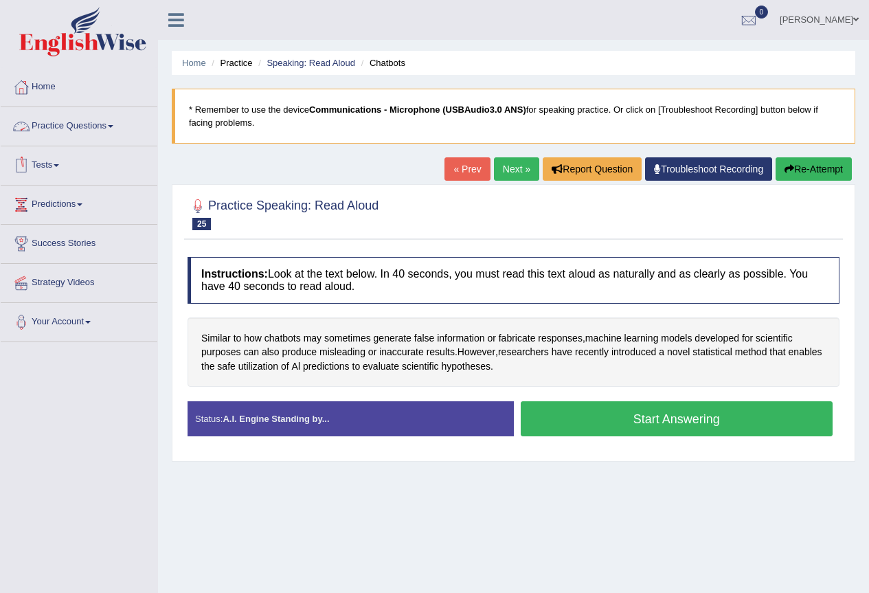
click at [114, 124] on link "Practice Questions" at bounding box center [79, 124] width 157 height 34
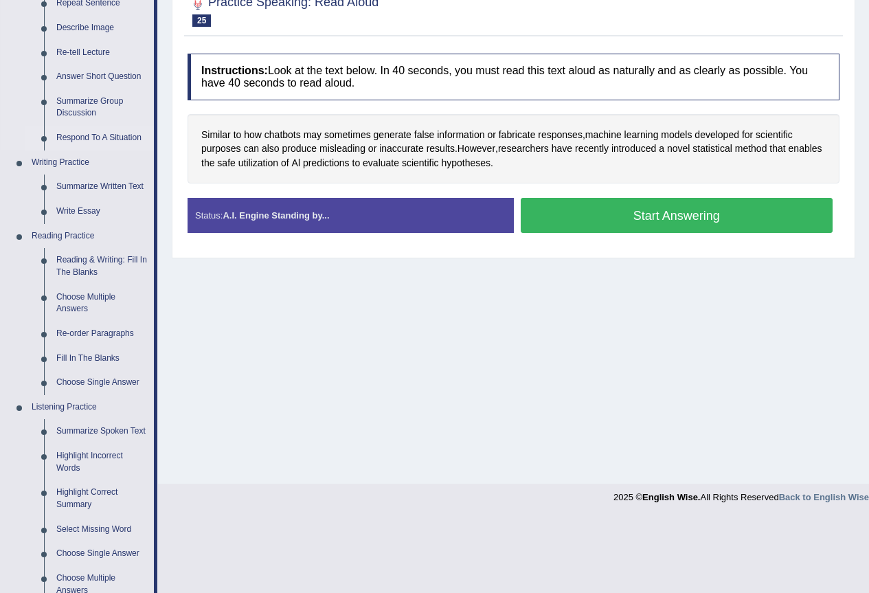
scroll to position [206, 0]
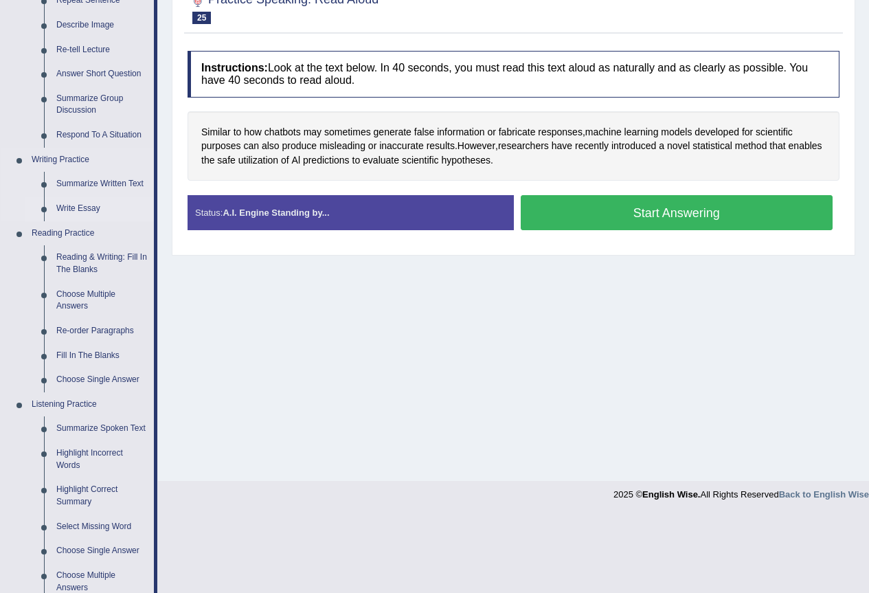
click at [100, 206] on link "Write Essay" at bounding box center [102, 209] width 104 height 25
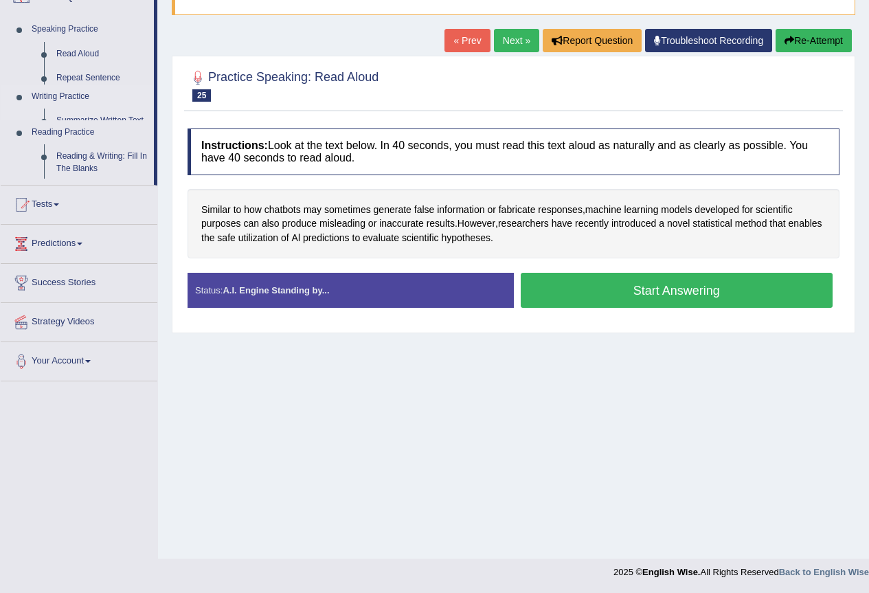
scroll to position [129, 0]
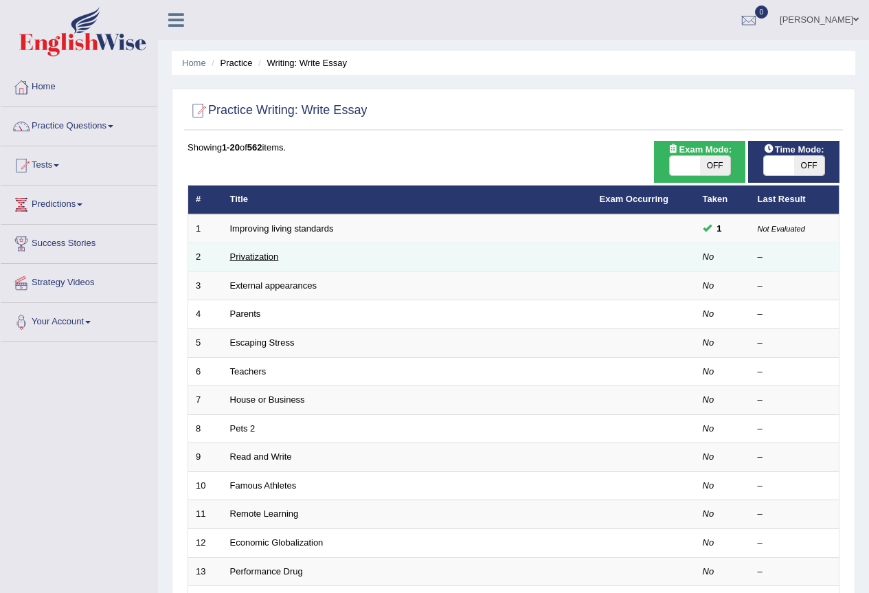
click at [268, 257] on link "Privatization" at bounding box center [254, 257] width 49 height 10
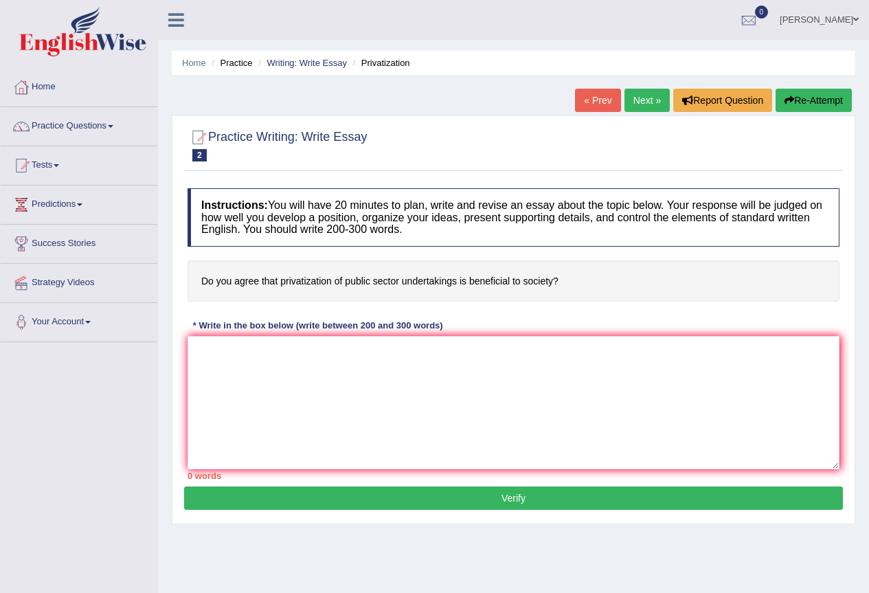
scroll to position [129, 0]
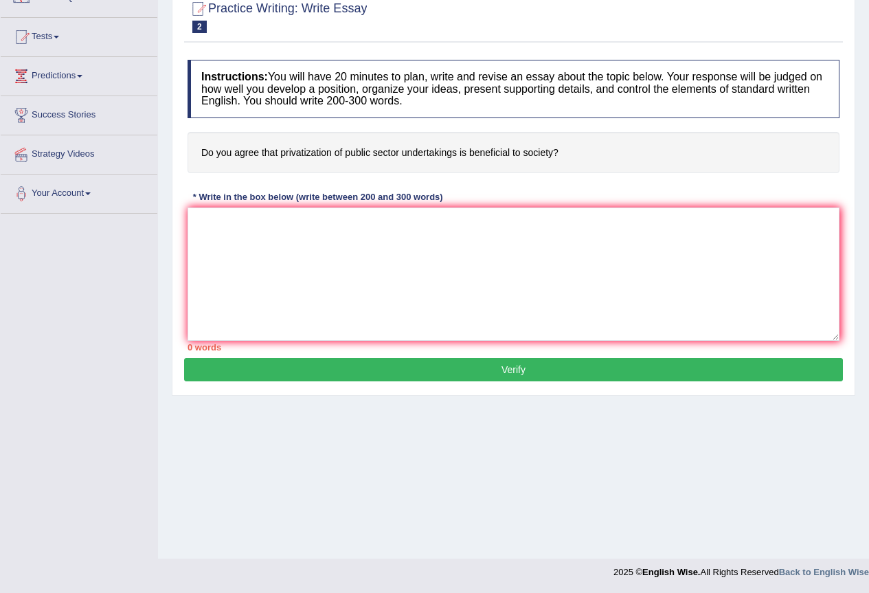
click at [330, 377] on button "Verify" at bounding box center [513, 369] width 659 height 23
click at [276, 234] on textarea at bounding box center [514, 274] width 652 height 133
type textarea "is very important"
click at [467, 368] on button "Verify" at bounding box center [513, 369] width 659 height 23
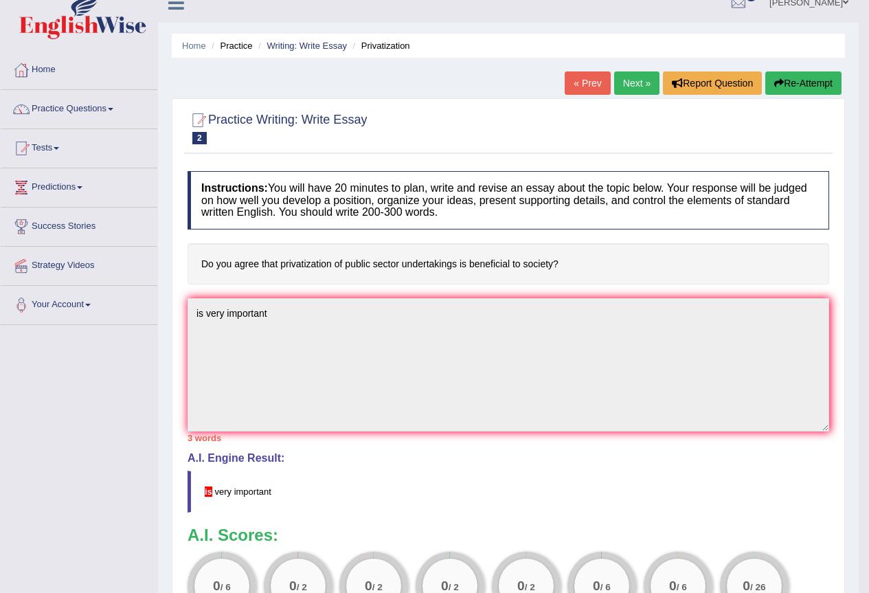
scroll to position [0, 0]
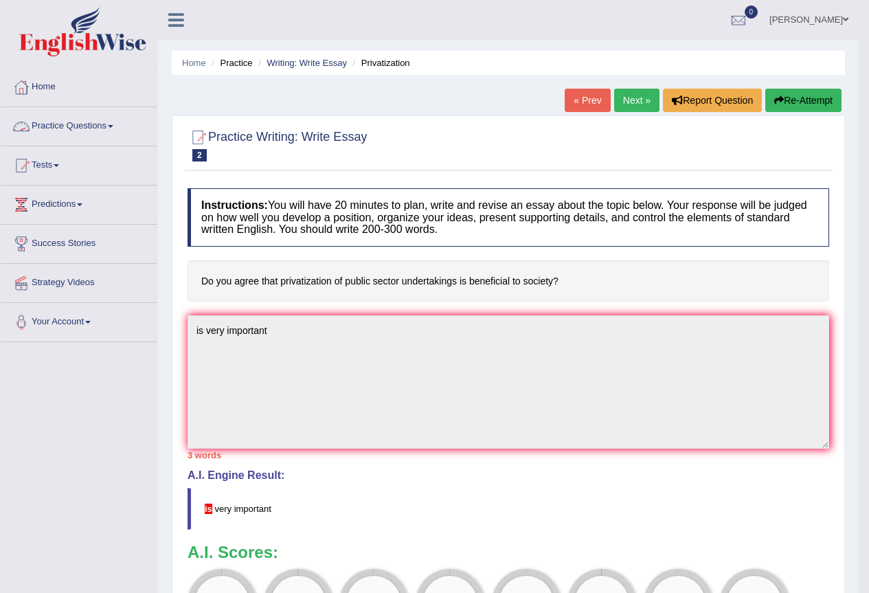
click at [116, 128] on link "Practice Questions" at bounding box center [79, 124] width 157 height 34
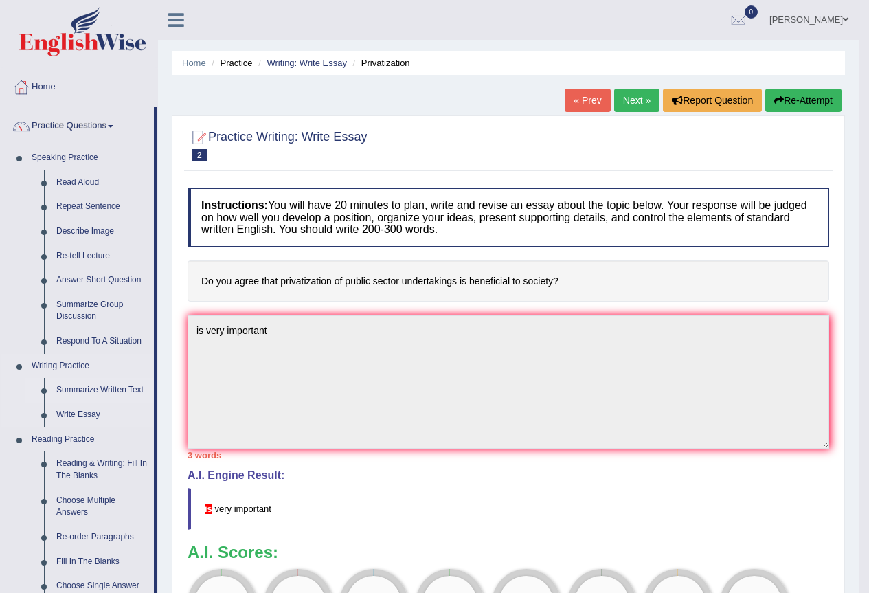
click at [97, 391] on link "Summarize Written Text" at bounding box center [102, 390] width 104 height 25
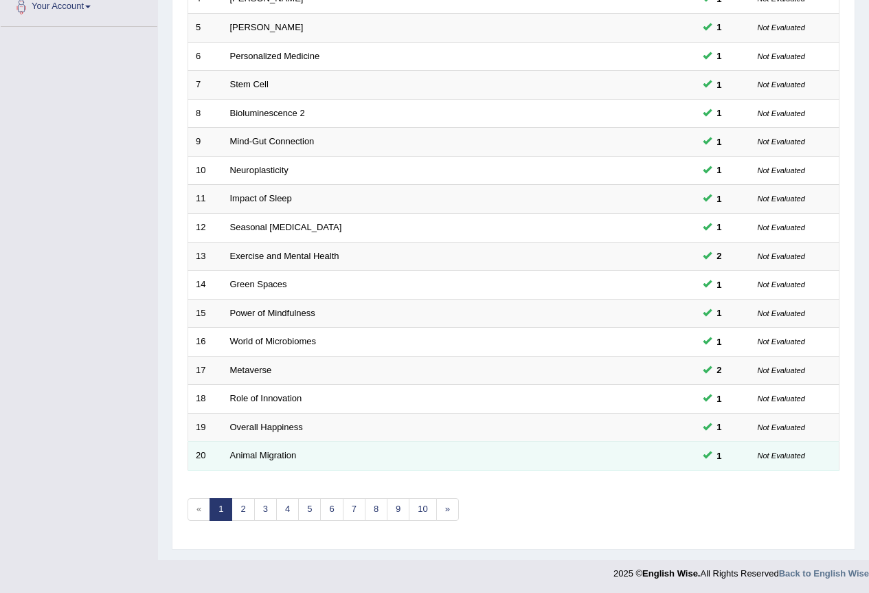
scroll to position [317, 0]
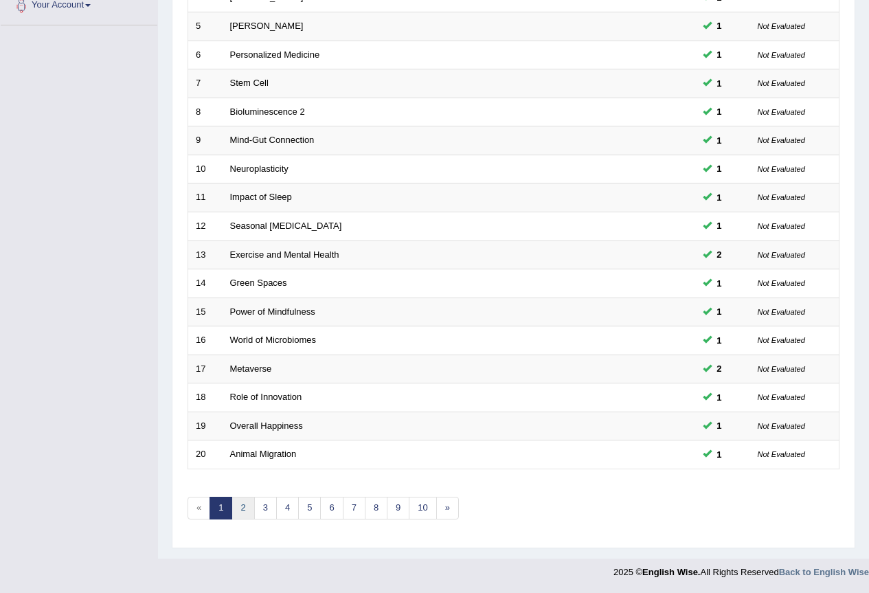
click at [245, 511] on link "2" at bounding box center [243, 508] width 23 height 23
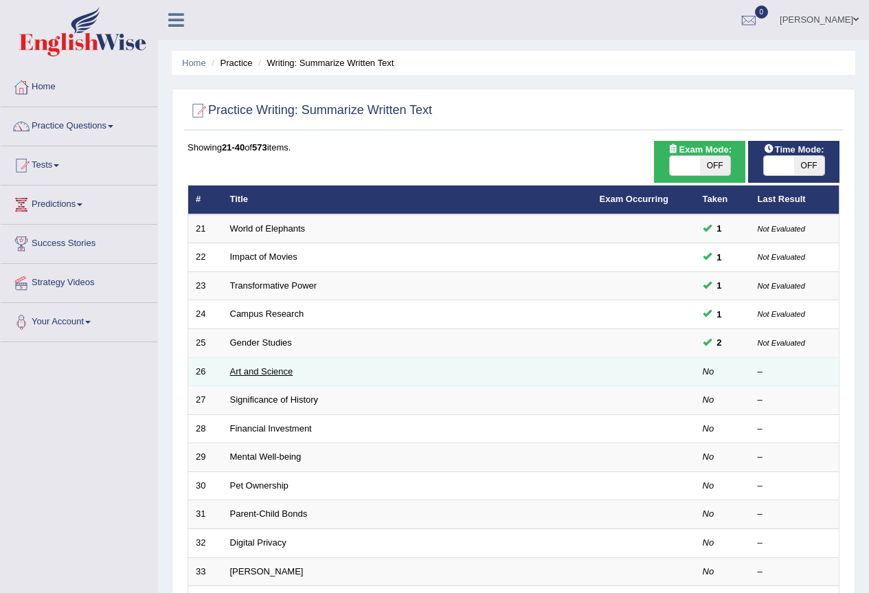
click at [270, 370] on link "Art and Science" at bounding box center [261, 371] width 63 height 10
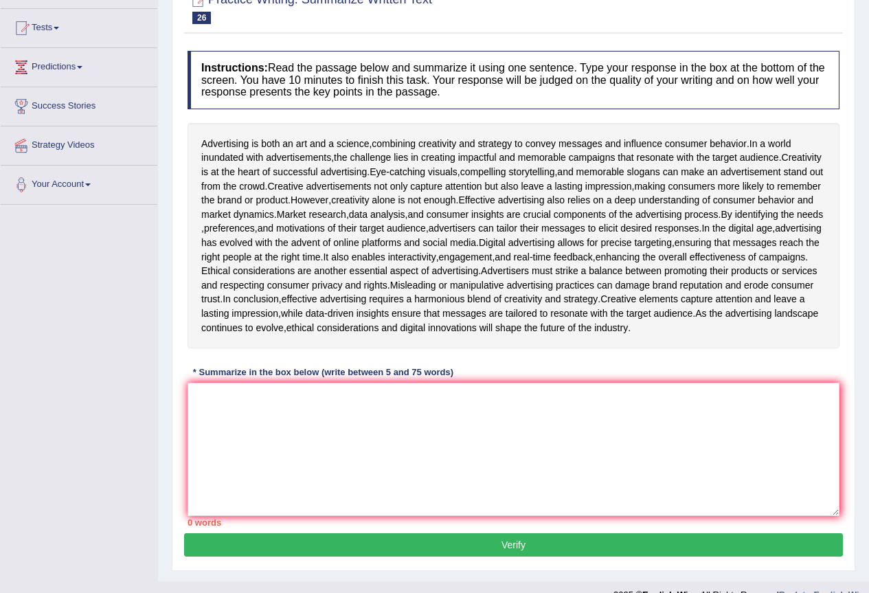
scroll to position [206, 0]
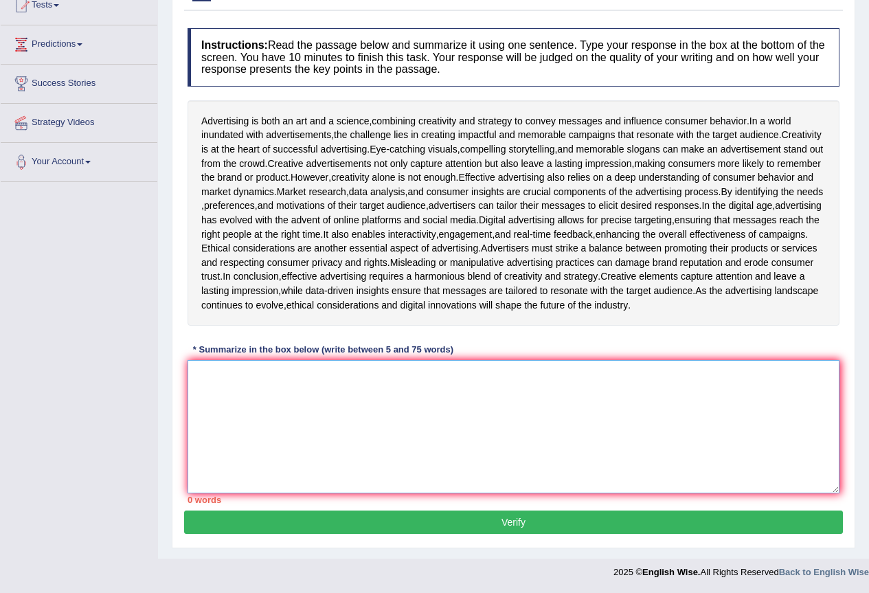
click at [241, 467] on textarea at bounding box center [514, 426] width 652 height 133
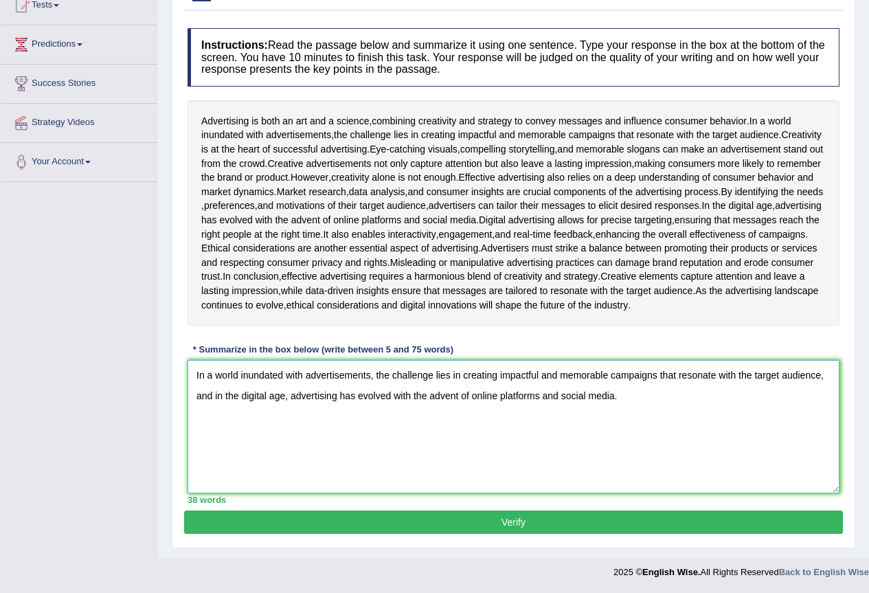
scroll to position [274, 0]
type textarea "In a world inundated with advertisements, the challenge lies in creating impact…"
click at [507, 522] on button "Verify" at bounding box center [513, 522] width 659 height 23
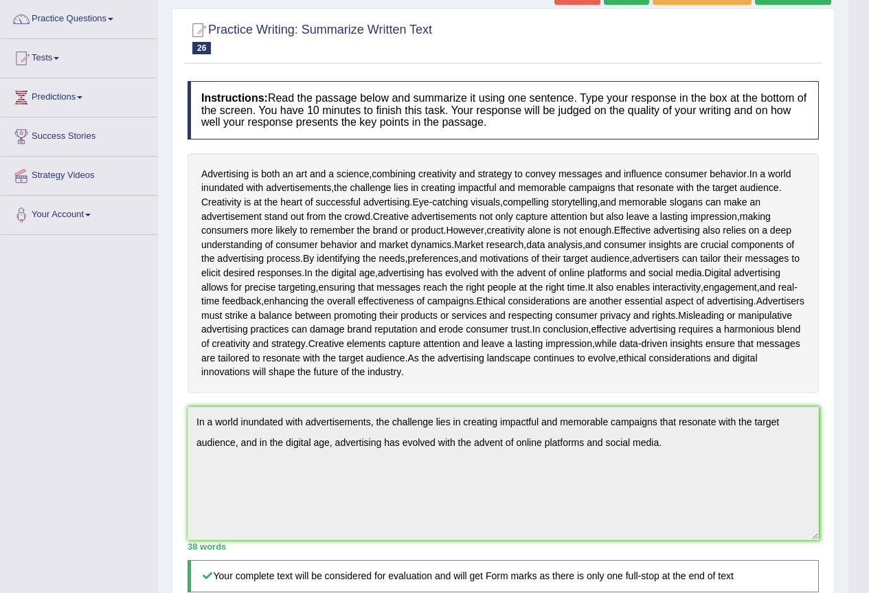
scroll to position [73, 0]
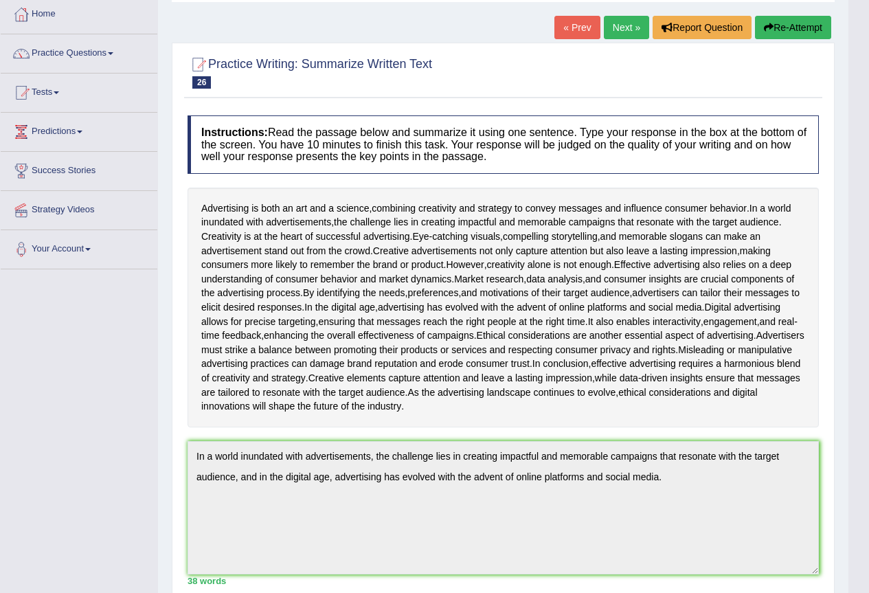
click at [620, 30] on link "Next »" at bounding box center [626, 27] width 45 height 23
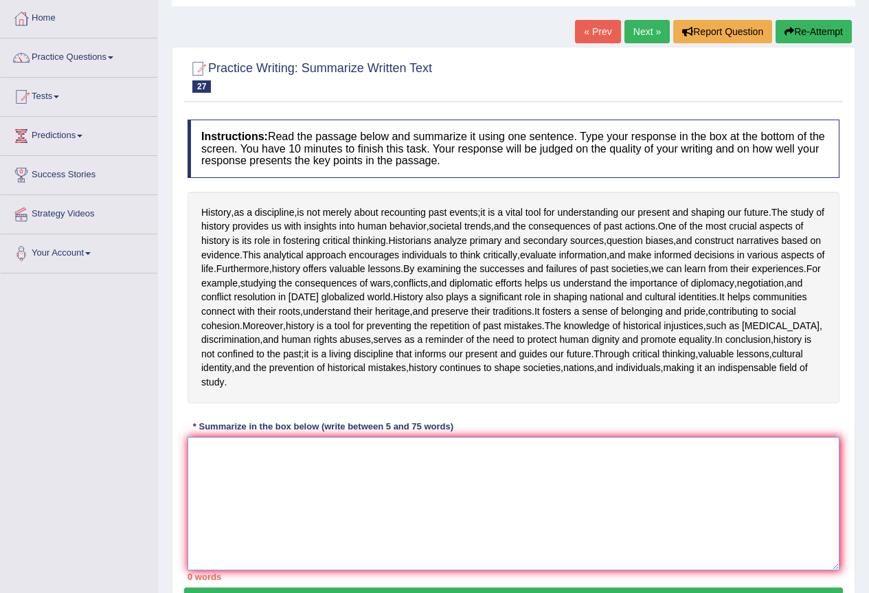
click at [289, 546] on textarea at bounding box center [514, 503] width 652 height 133
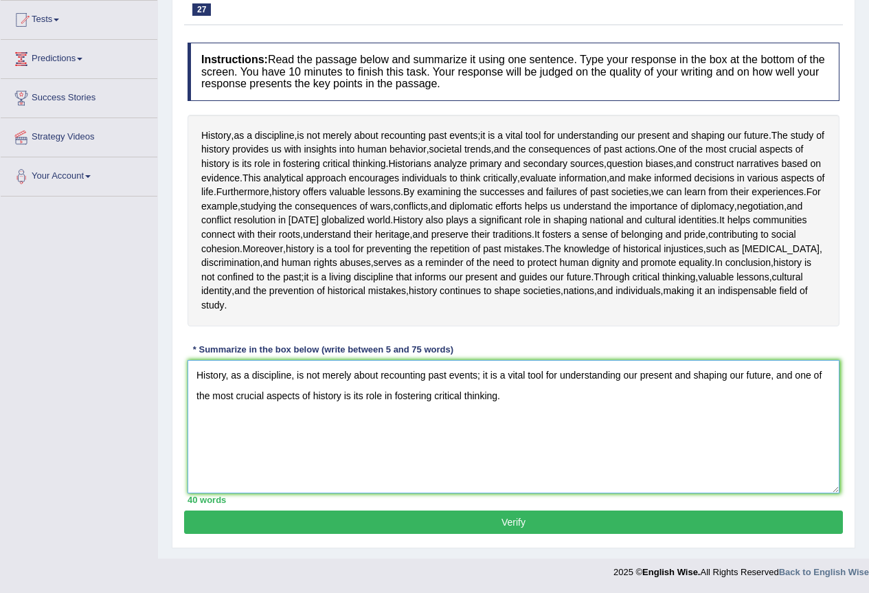
scroll to position [245, 0]
type textarea "History, as a discipline, is not merely about recounting past events; it is a v…"
click at [517, 522] on button "Verify" at bounding box center [513, 522] width 659 height 23
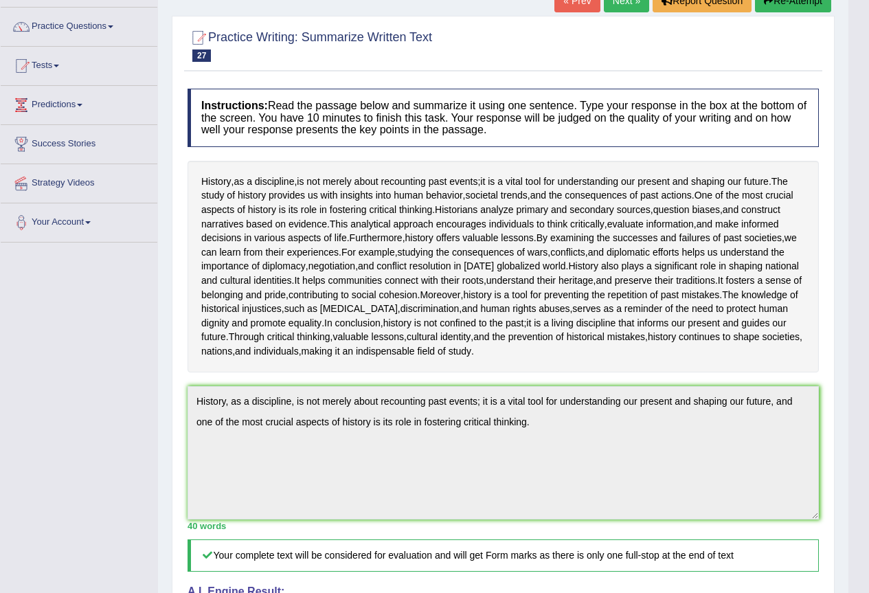
scroll to position [31, 0]
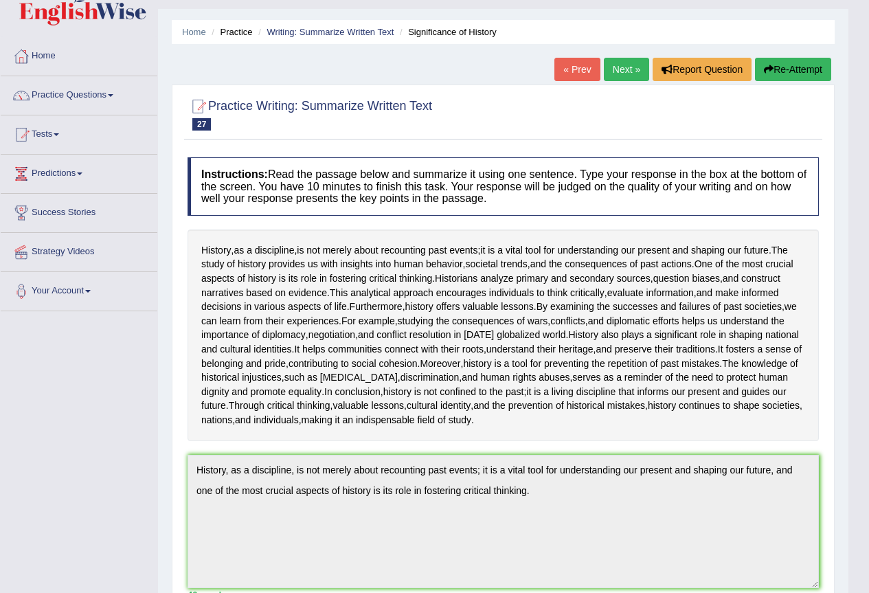
click at [612, 71] on link "Next »" at bounding box center [626, 69] width 45 height 23
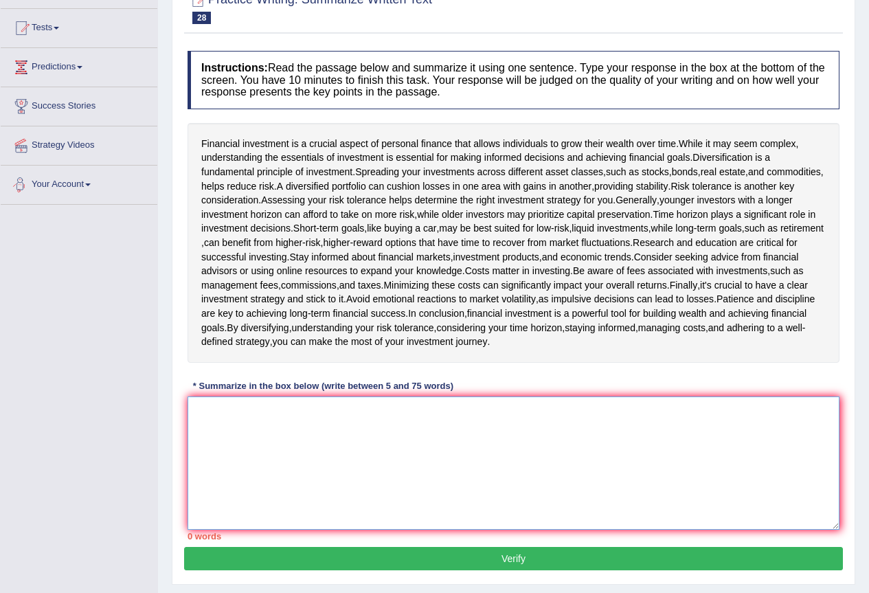
click at [274, 480] on textarea at bounding box center [514, 463] width 652 height 133
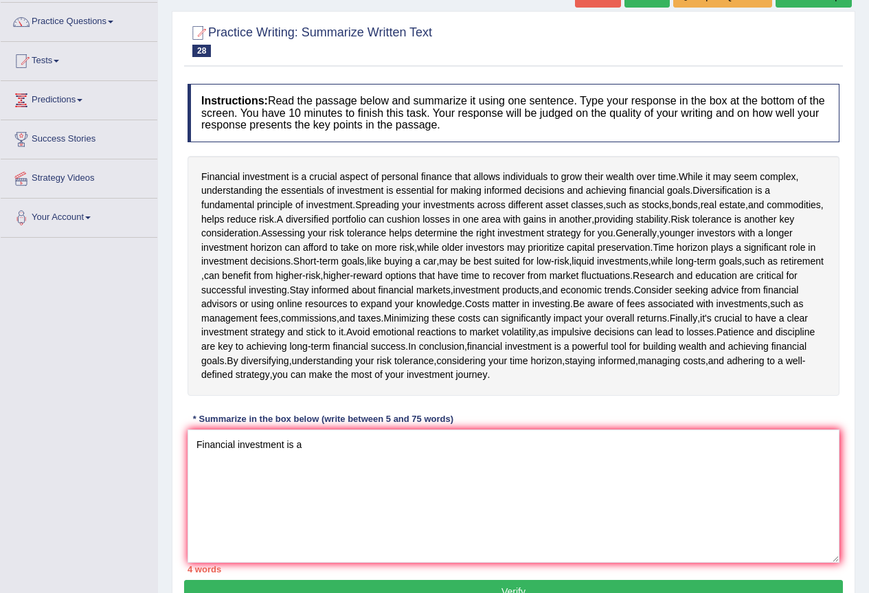
scroll to position [137, 0]
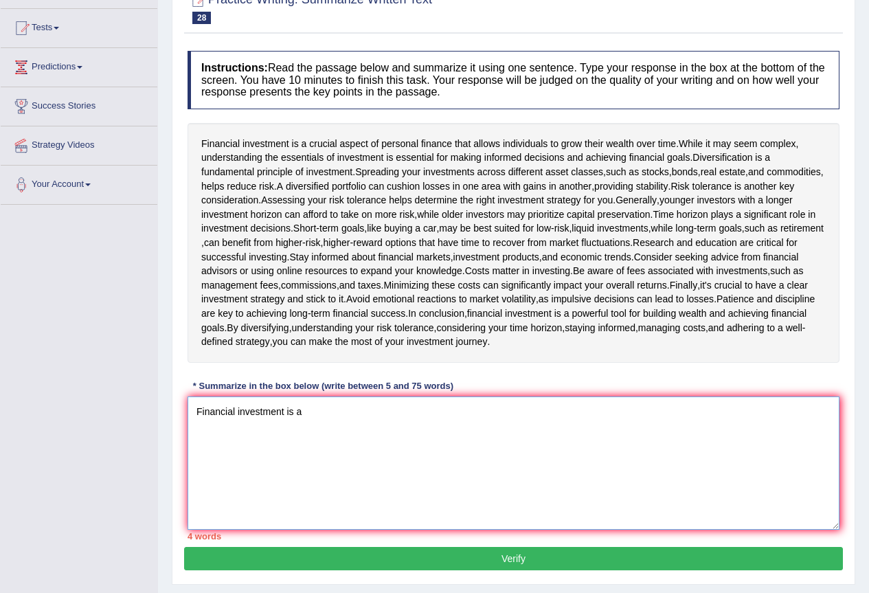
drag, startPoint x: 314, startPoint y: 419, endPoint x: 297, endPoint y: 456, distance: 40.9
click at [315, 419] on textarea "Financial investment is a" at bounding box center [514, 463] width 652 height 133
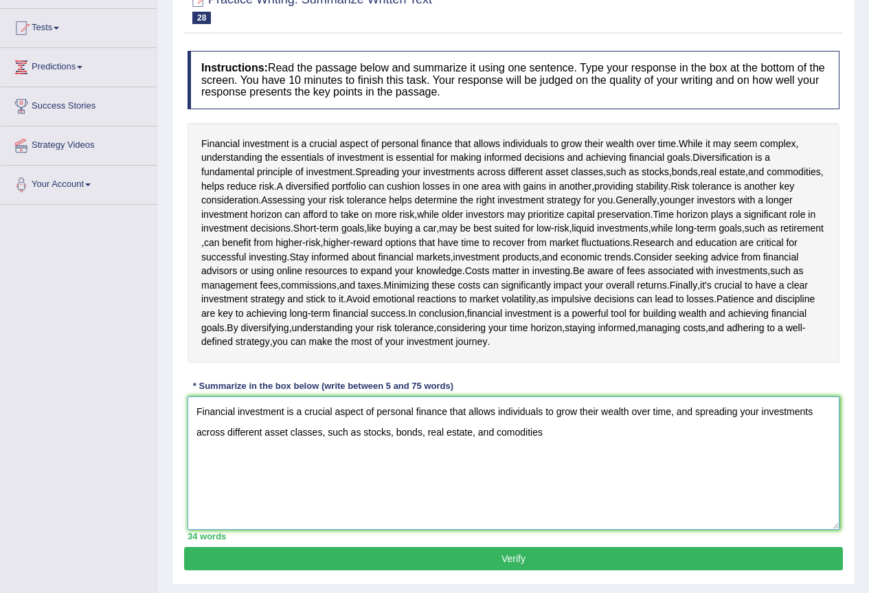
click at [515, 433] on textarea "Financial investment is a crucial aspect of personal finance that allows indivi…" at bounding box center [514, 463] width 652 height 133
click at [566, 436] on textarea "Financial investment is a crucial aspect of personal finance that allows indivi…" at bounding box center [514, 463] width 652 height 133
type textarea "Financial investment is a crucial aspect of personal finance that allows indivi…"
click at [518, 560] on button "Verify" at bounding box center [513, 558] width 659 height 23
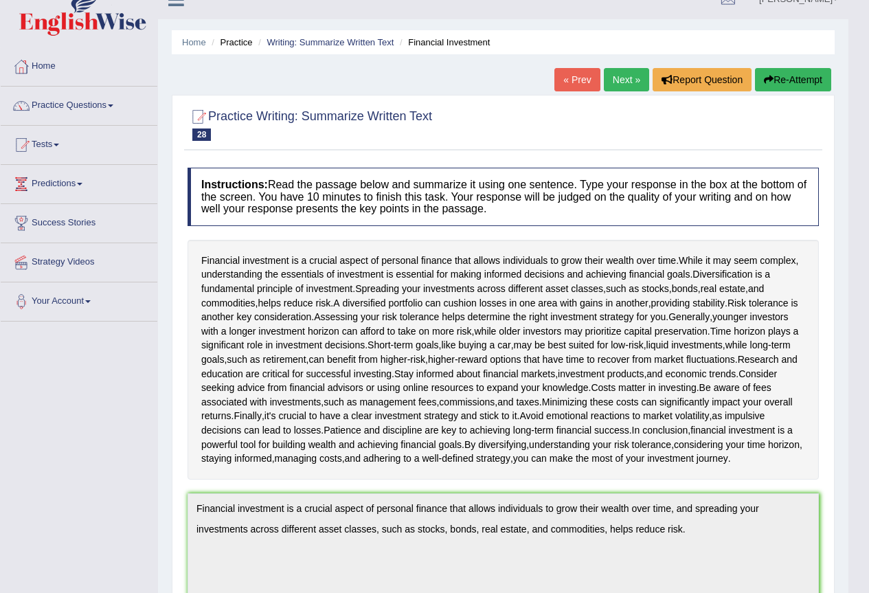
scroll to position [0, 0]
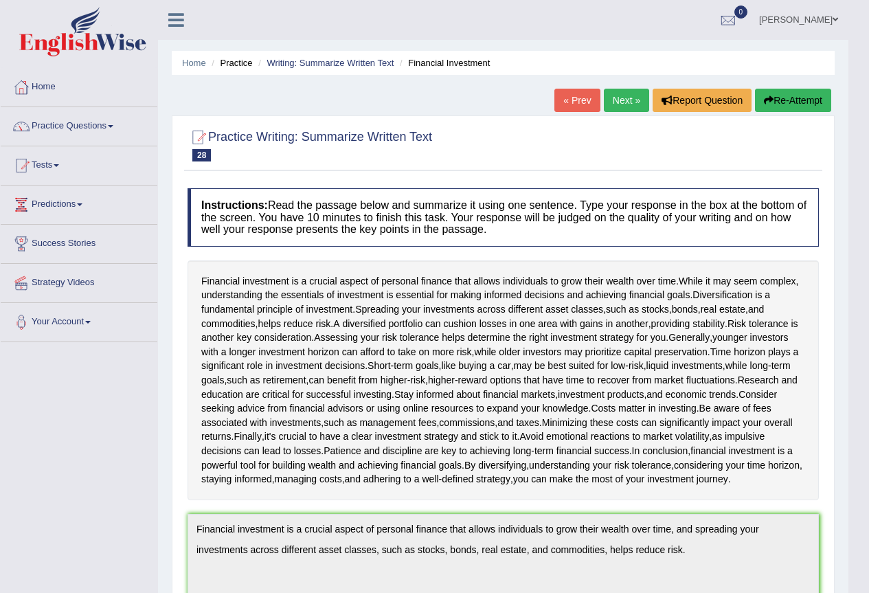
click at [619, 100] on link "Next »" at bounding box center [626, 100] width 45 height 23
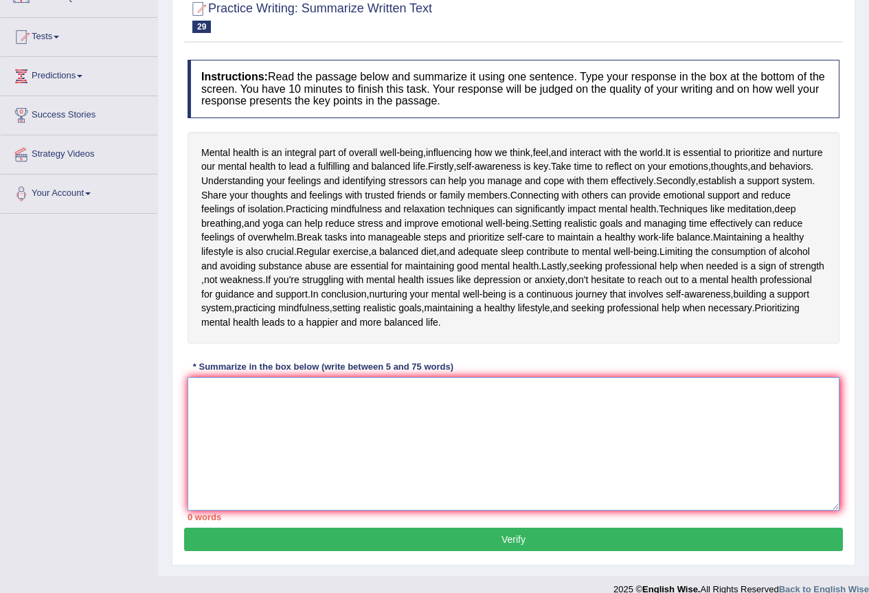
click at [312, 409] on textarea at bounding box center [514, 443] width 652 height 133
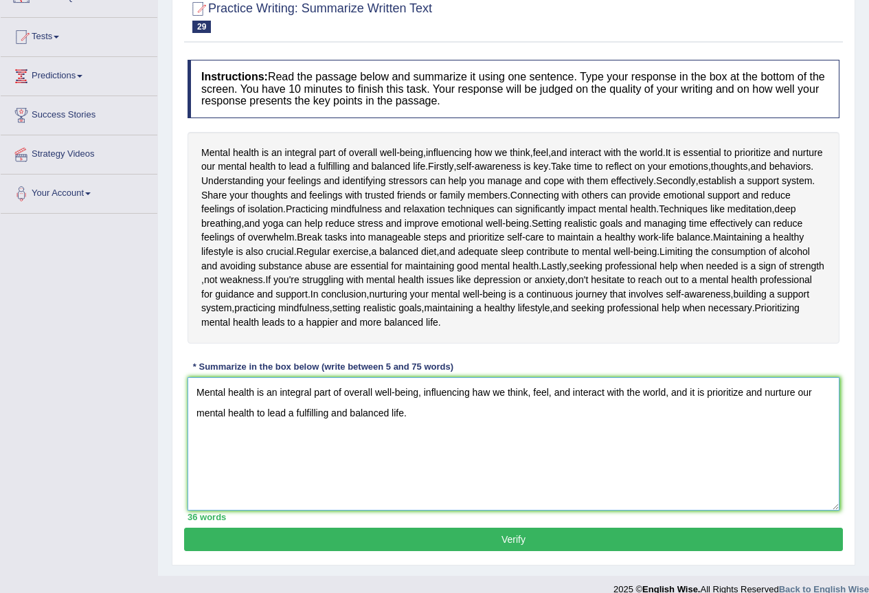
type textarea "Mental health is an integral part of overall well-being, influencing haw we thi…"
click at [523, 539] on button "Verify" at bounding box center [513, 539] width 659 height 23
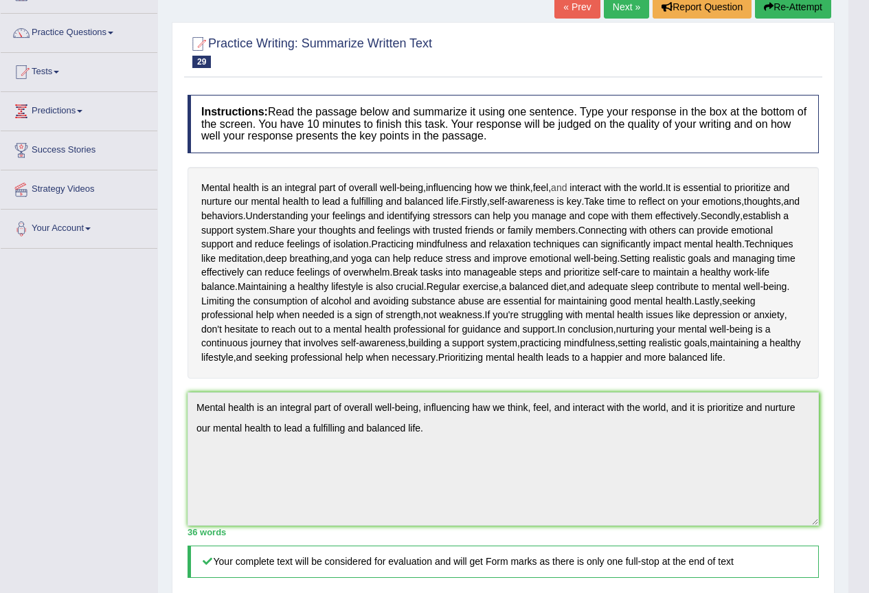
scroll to position [69, 0]
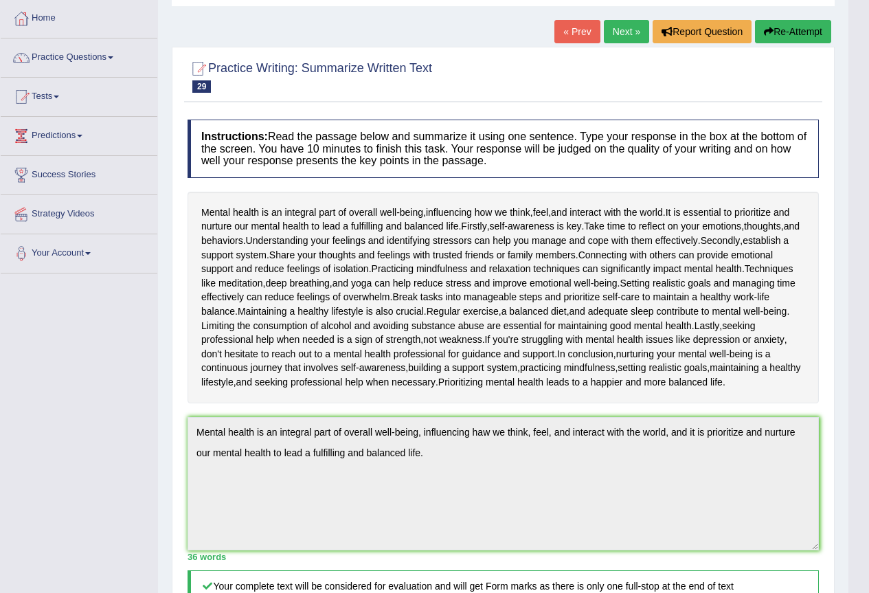
click at [621, 32] on link "Next »" at bounding box center [626, 31] width 45 height 23
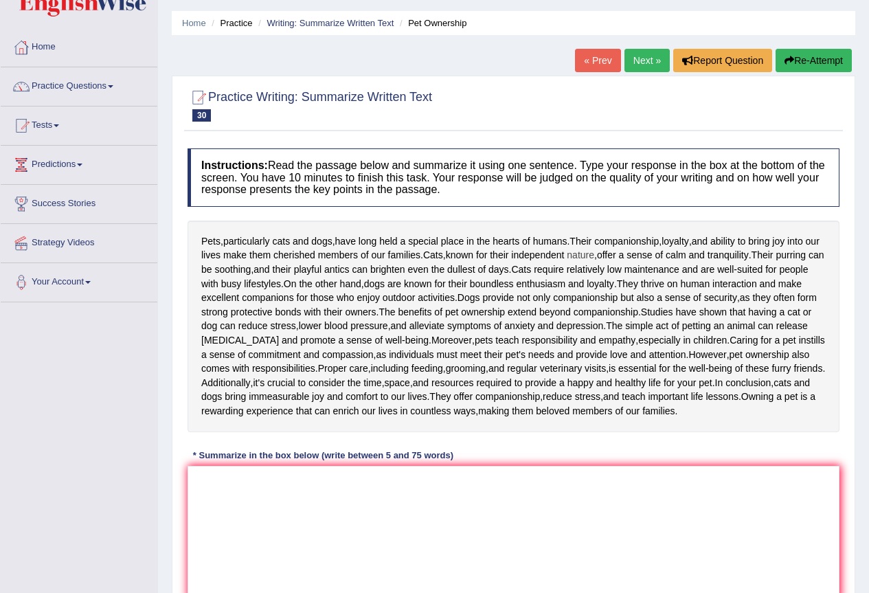
scroll to position [69, 0]
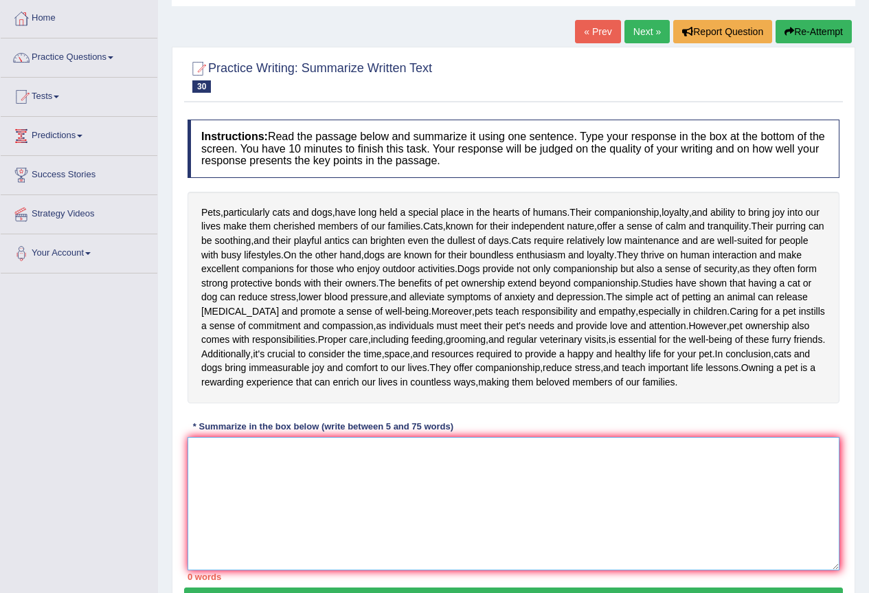
click at [254, 494] on textarea at bounding box center [514, 503] width 652 height 133
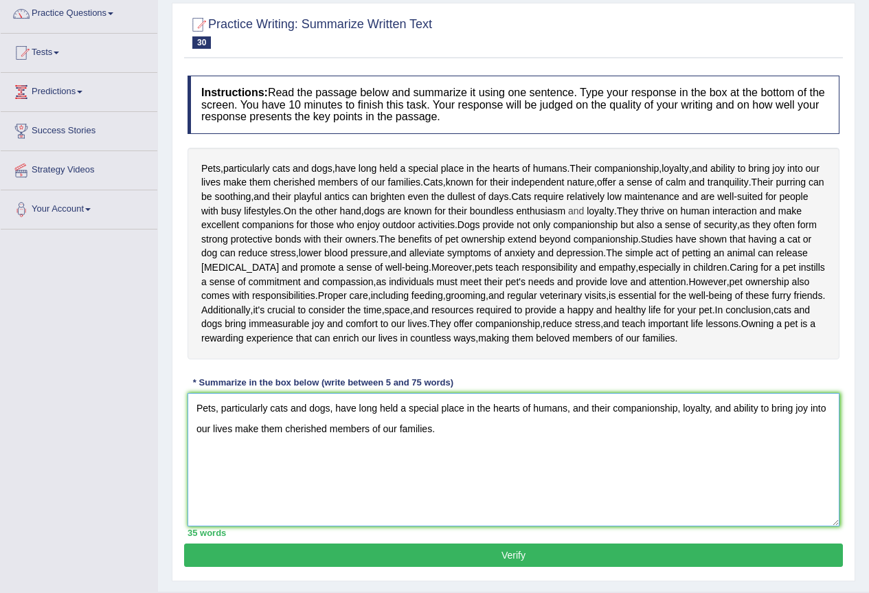
scroll to position [137, 0]
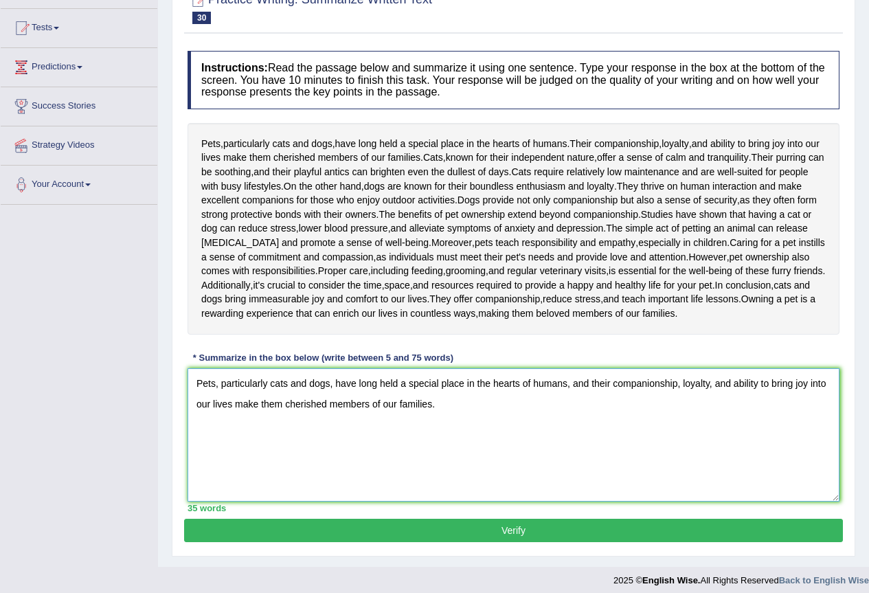
type textarea "Pets, particularly cats and dogs, have long held a special place in the hearts …"
click at [519, 532] on button "Verify" at bounding box center [513, 530] width 659 height 23
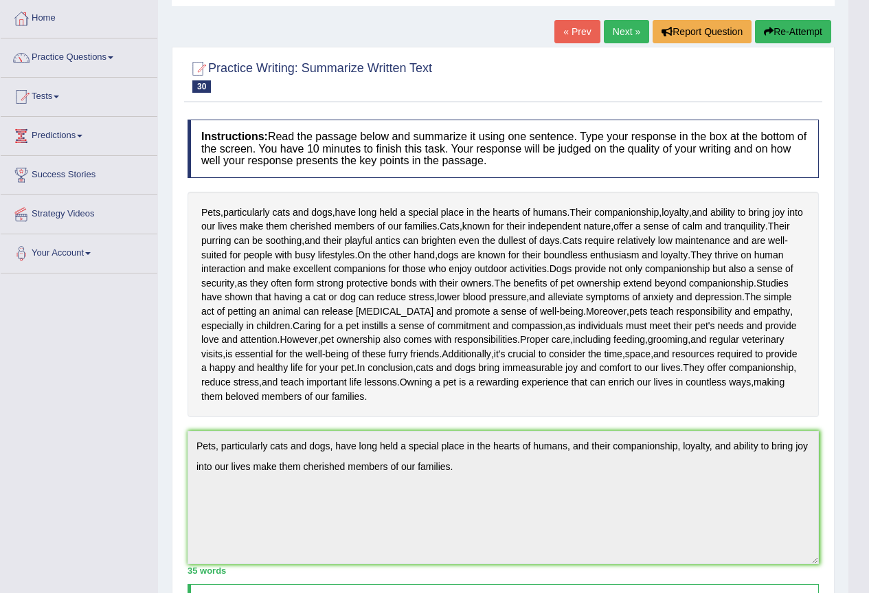
scroll to position [0, 0]
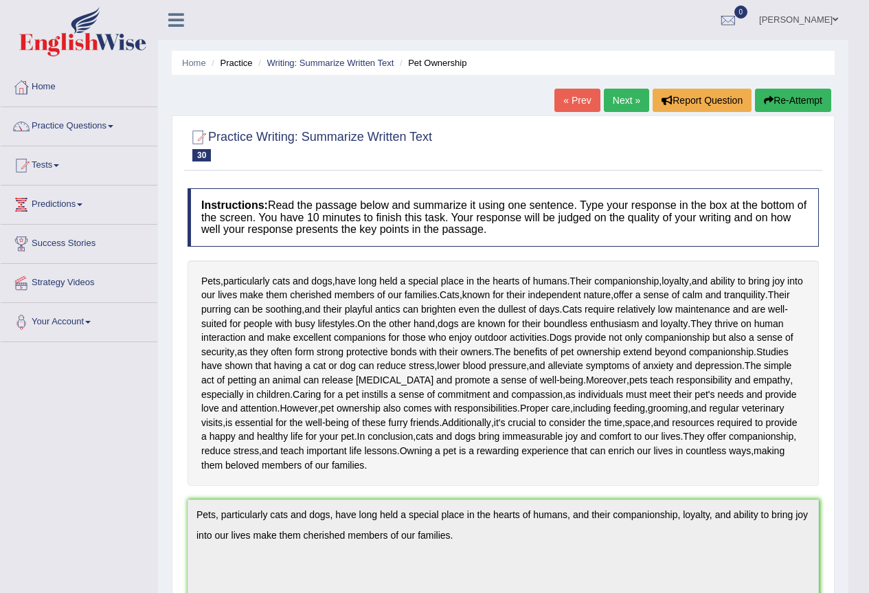
click at [622, 103] on link "Next »" at bounding box center [626, 100] width 45 height 23
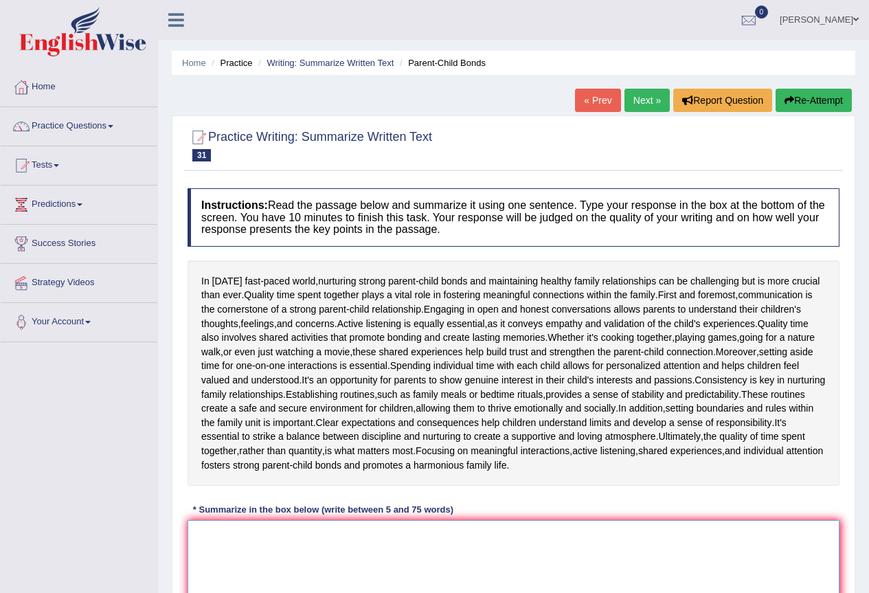
click at [352, 546] on textarea at bounding box center [514, 586] width 652 height 133
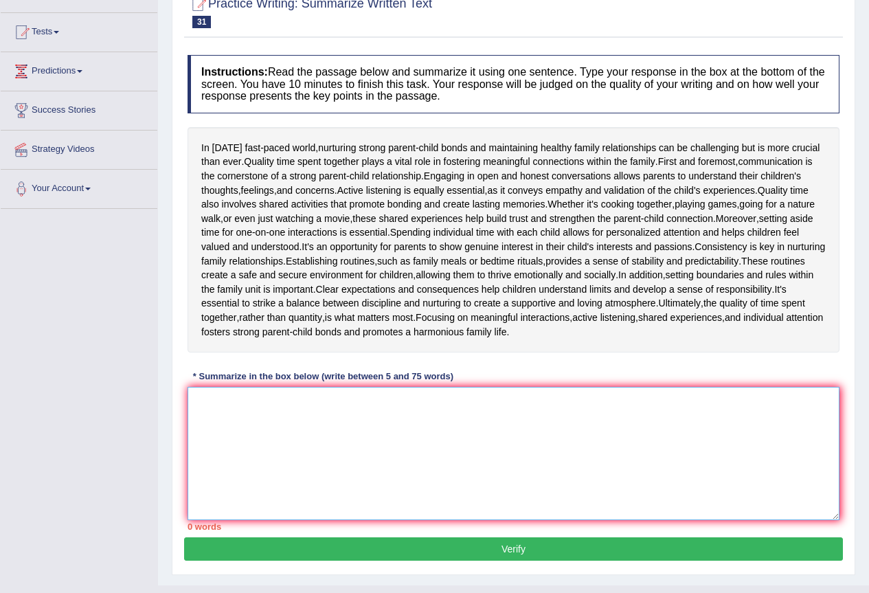
scroll to position [137, 0]
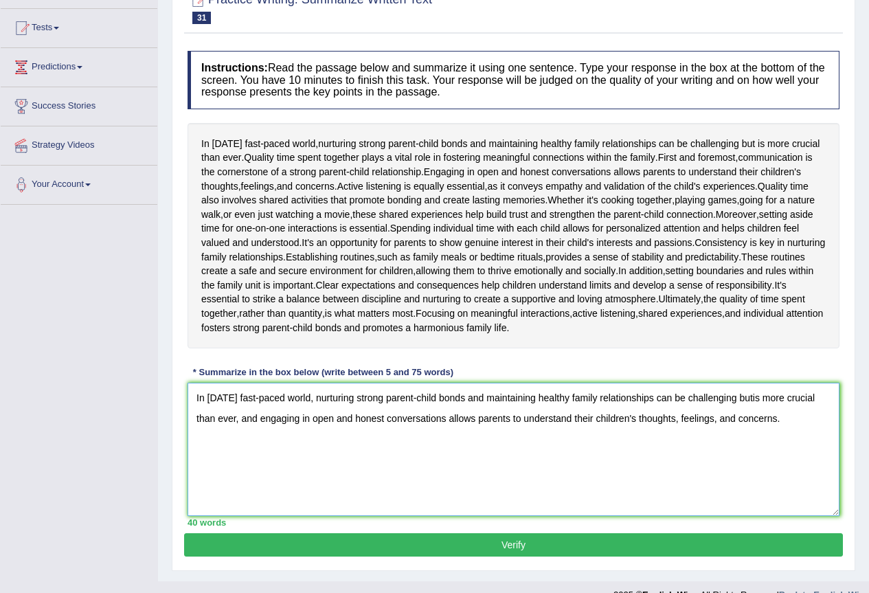
type textarea "In [DATE] fast-paced world, nurturing strong parent-child bonds and maintaining…"
click at [520, 550] on button "Verify" at bounding box center [513, 544] width 659 height 23
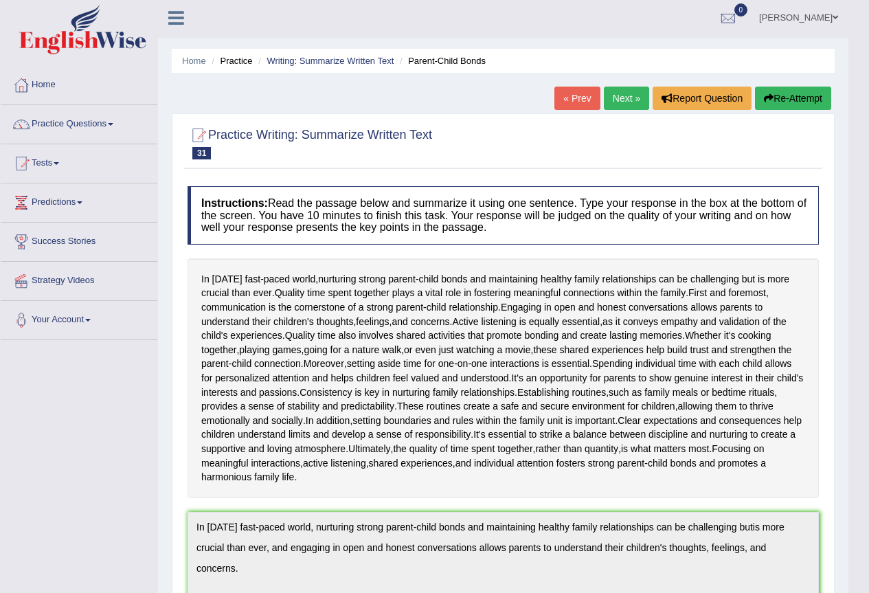
scroll to position [0, 0]
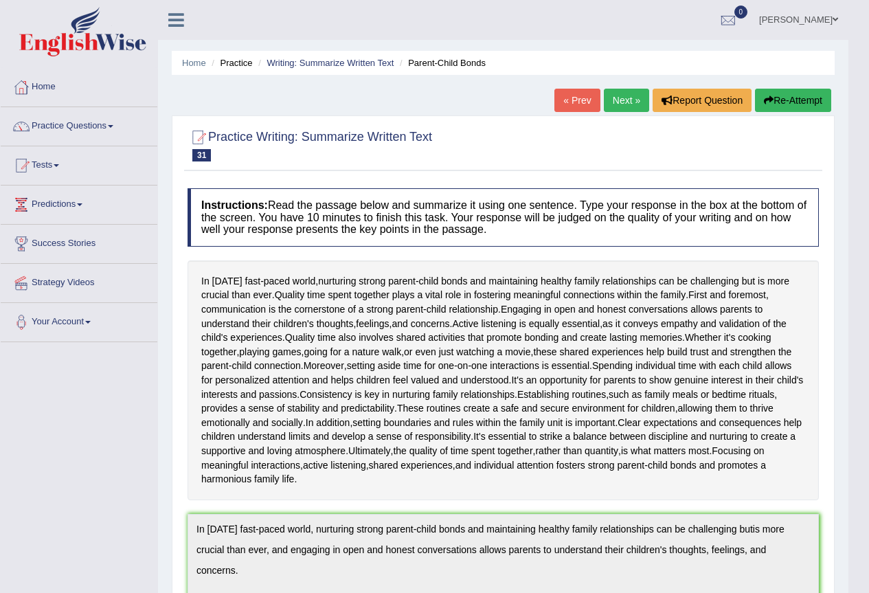
click at [621, 103] on link "Next »" at bounding box center [626, 100] width 45 height 23
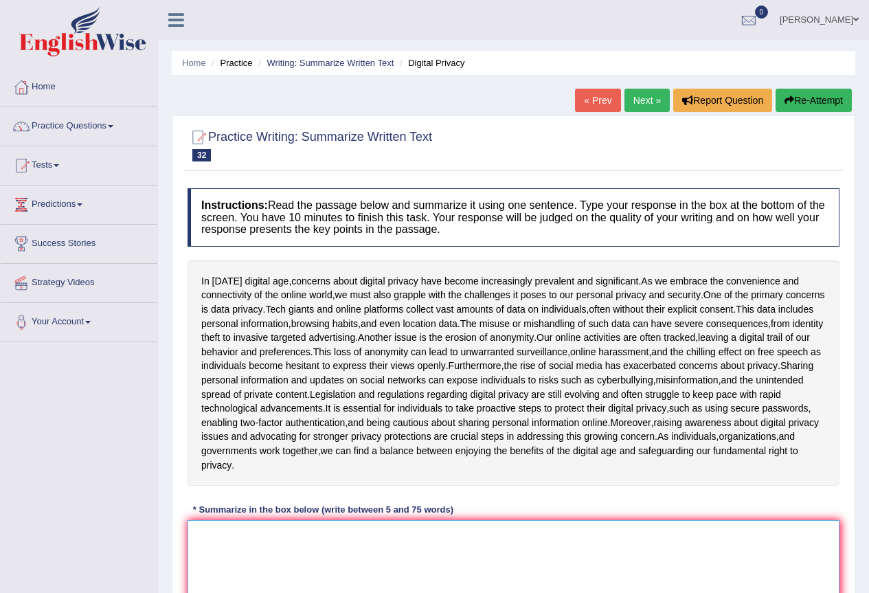
click at [582, 559] on textarea at bounding box center [514, 586] width 652 height 133
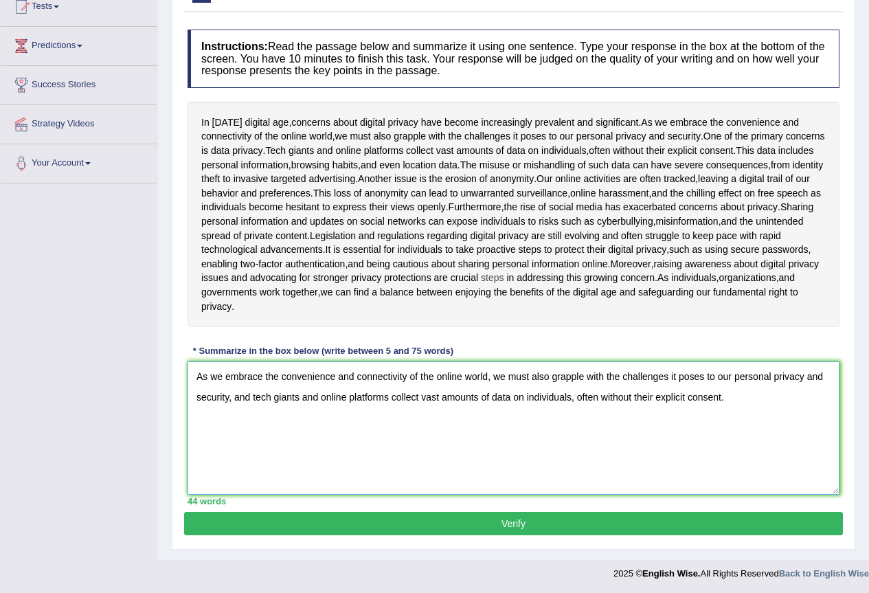
scroll to position [160, 0]
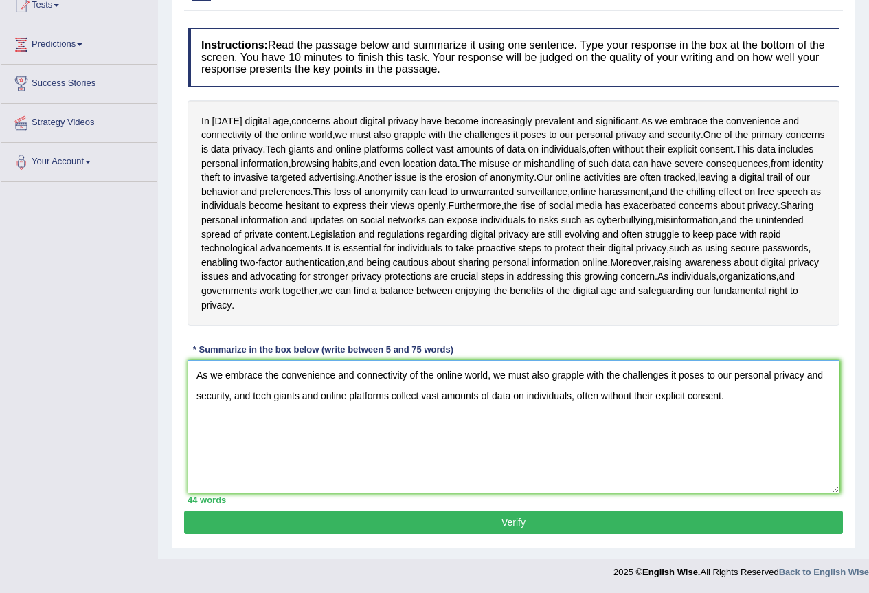
type textarea "As we embrace the convenience and connectivity of the online world, we must als…"
click at [489, 518] on button "Verify" at bounding box center [513, 522] width 659 height 23
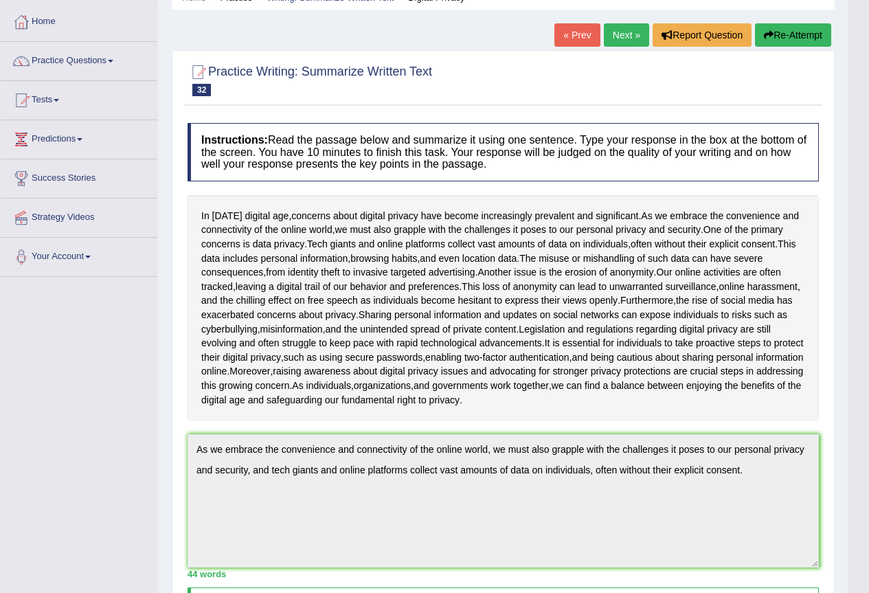
scroll to position [14, 0]
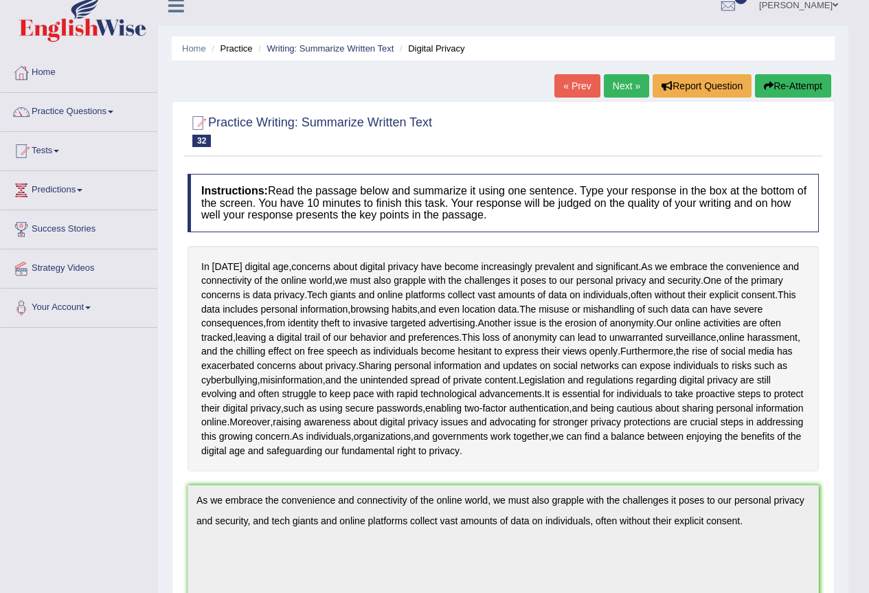
click at [619, 89] on link "Next »" at bounding box center [626, 85] width 45 height 23
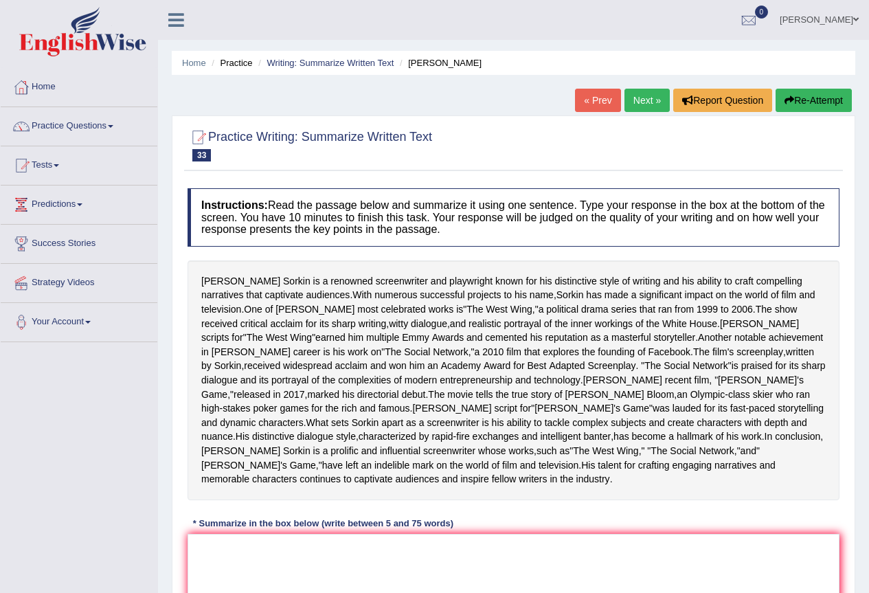
click at [641, 104] on link "Next »" at bounding box center [647, 100] width 45 height 23
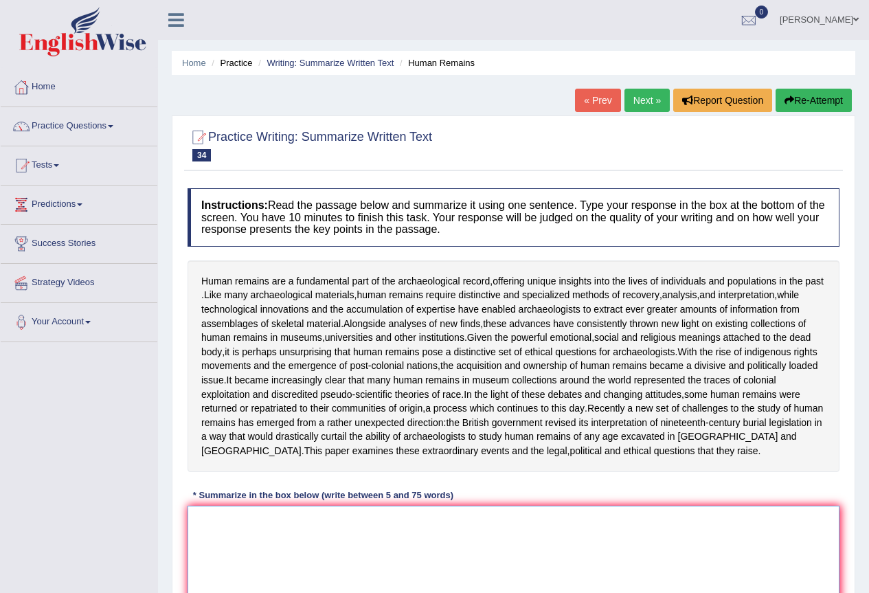
click at [280, 533] on textarea at bounding box center [514, 572] width 652 height 133
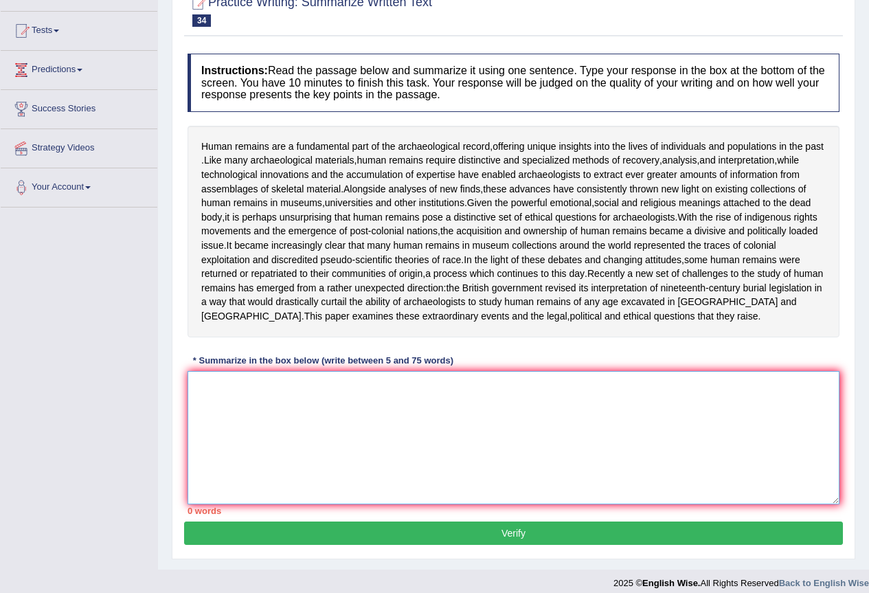
scroll to position [137, 0]
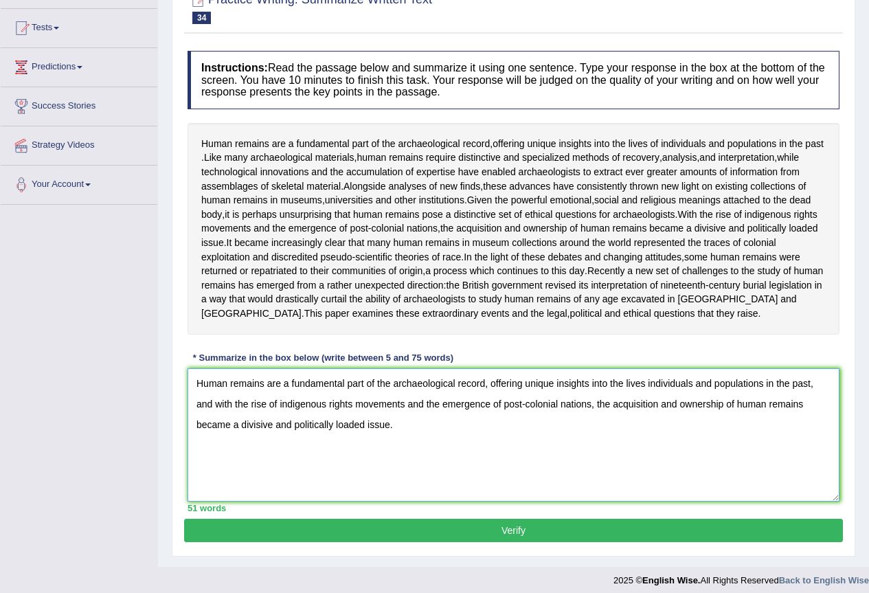
type textarea "Human remains are a fundamental part of the archaeological record, offering uni…"
click at [514, 542] on button "Verify" at bounding box center [513, 530] width 659 height 23
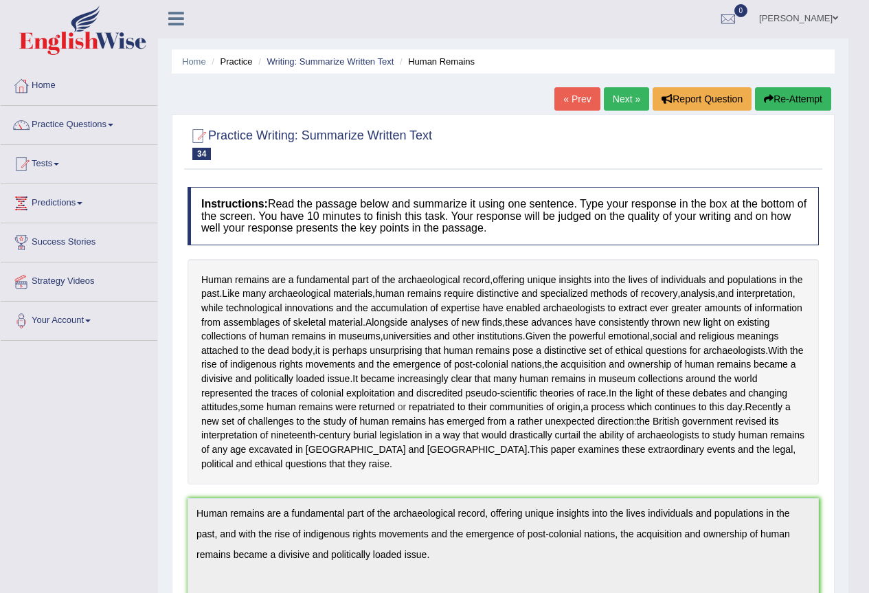
scroll to position [0, 0]
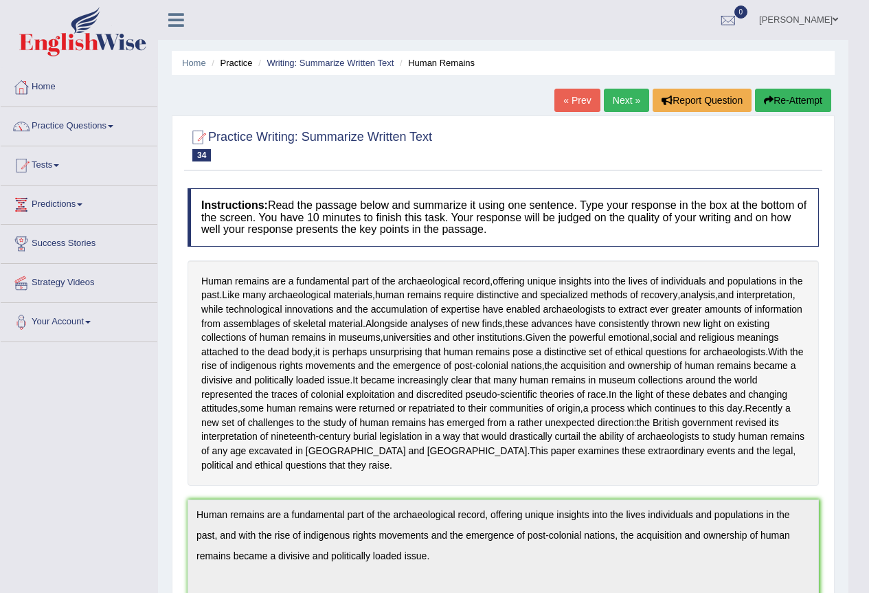
click at [620, 102] on link "Next »" at bounding box center [626, 100] width 45 height 23
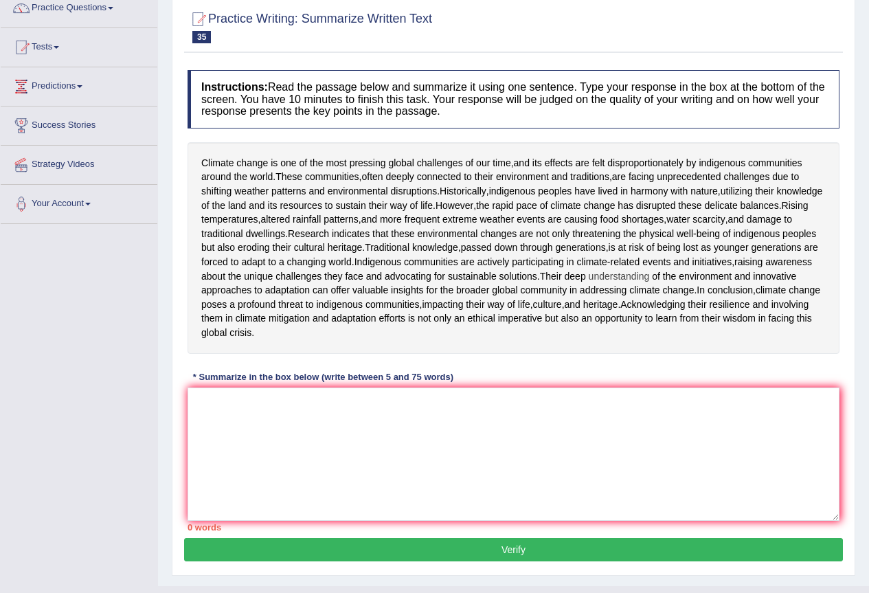
scroll to position [137, 0]
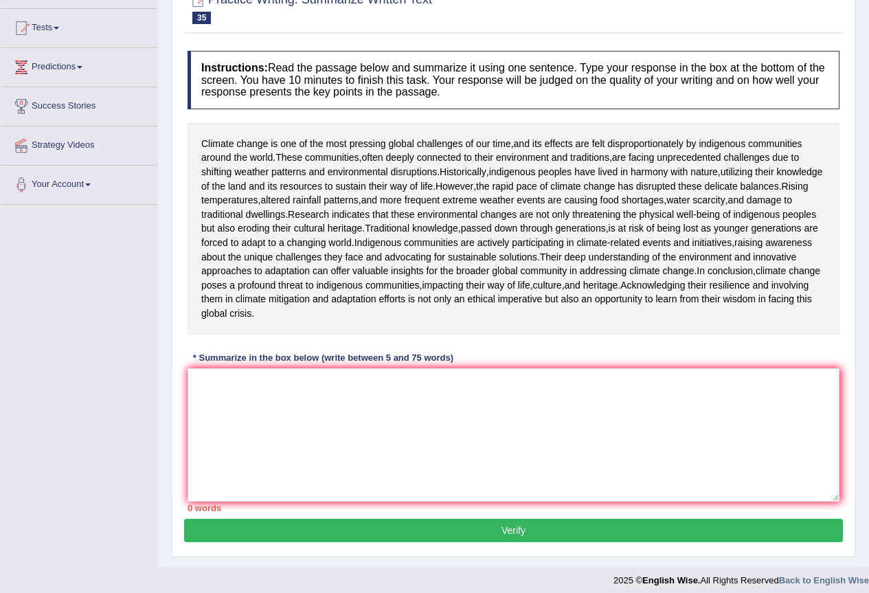
click at [296, 455] on div "Instructions: Read the passage below and summarize it using one sentence. Type …" at bounding box center [513, 281] width 659 height 475
click at [290, 480] on textarea at bounding box center [514, 434] width 652 height 133
type textarea "c"
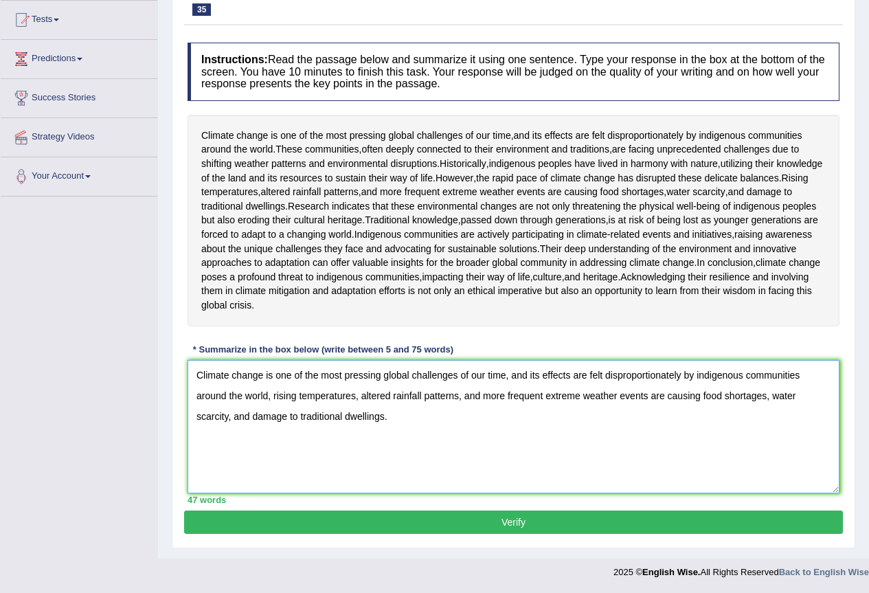
scroll to position [231, 0]
type textarea "Climate change is one of the most pressing global challenges of our time, and i…"
click at [508, 526] on button "Verify" at bounding box center [513, 522] width 659 height 23
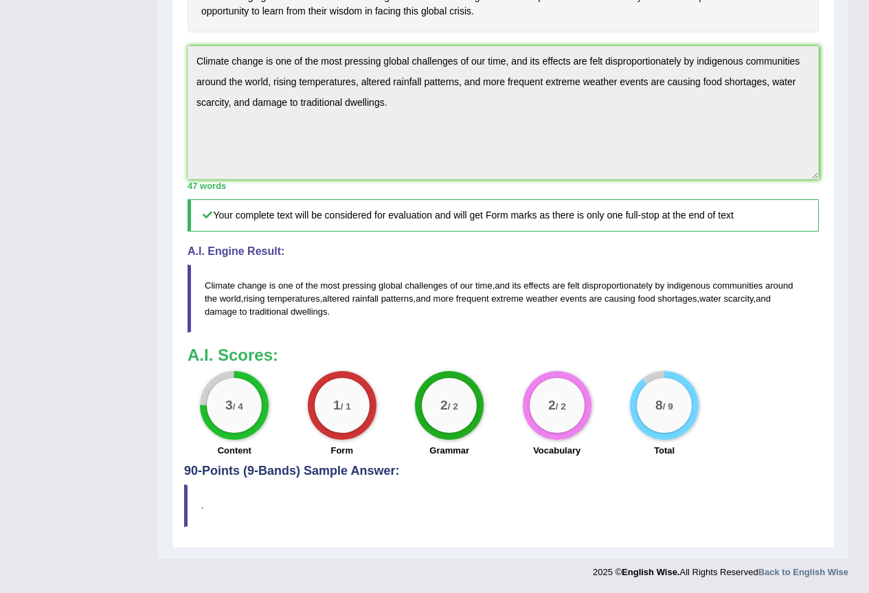
scroll to position [43, 0]
